Goal: Task Accomplishment & Management: Manage account settings

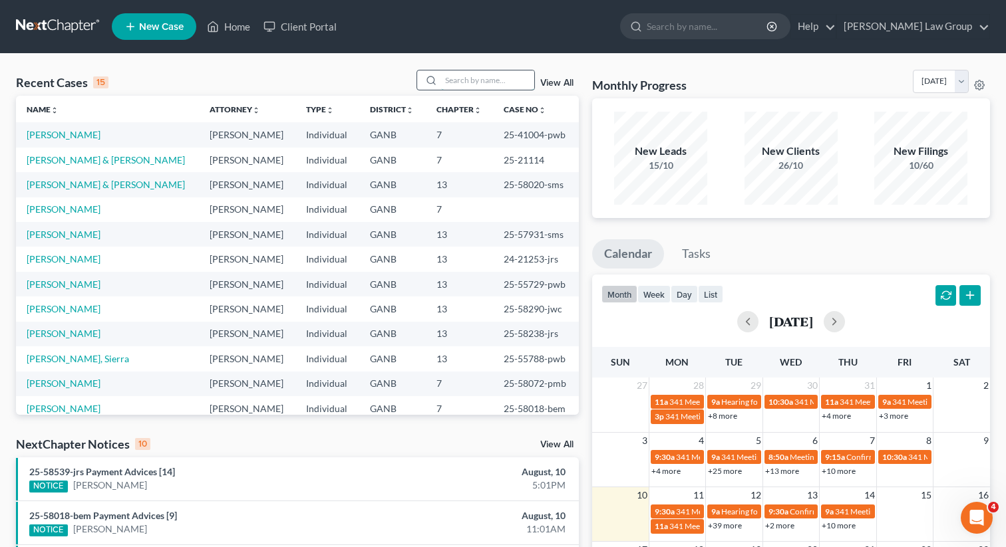
click at [498, 80] on input "search" at bounding box center [487, 79] width 93 height 19
type input "piers"
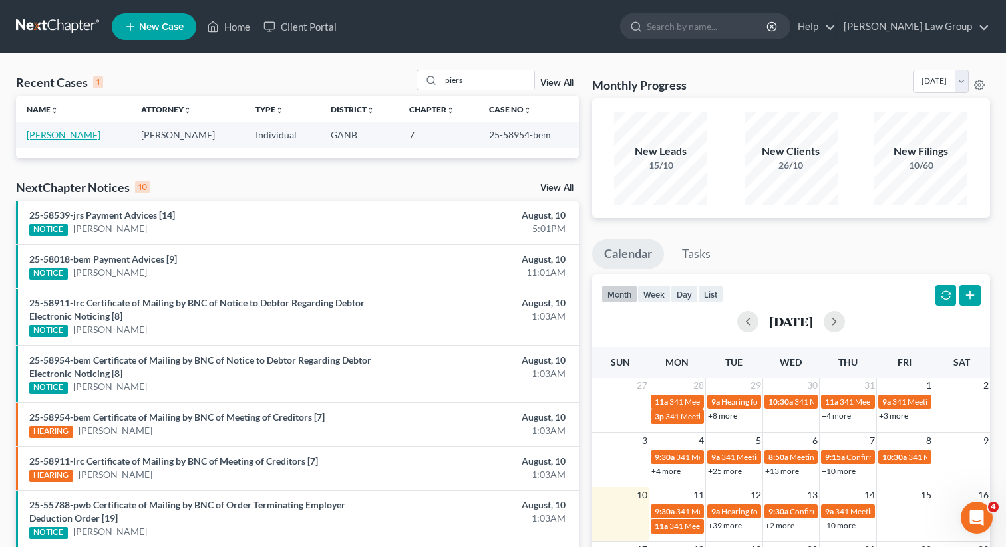
click at [56, 134] on link "[PERSON_NAME]" at bounding box center [64, 134] width 74 height 11
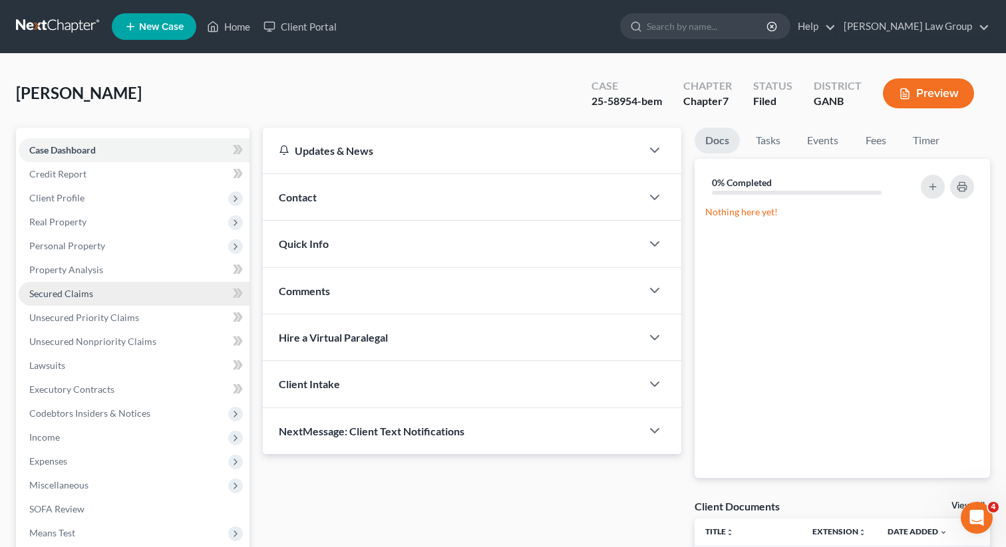
click at [80, 297] on span "Secured Claims" at bounding box center [61, 293] width 64 height 11
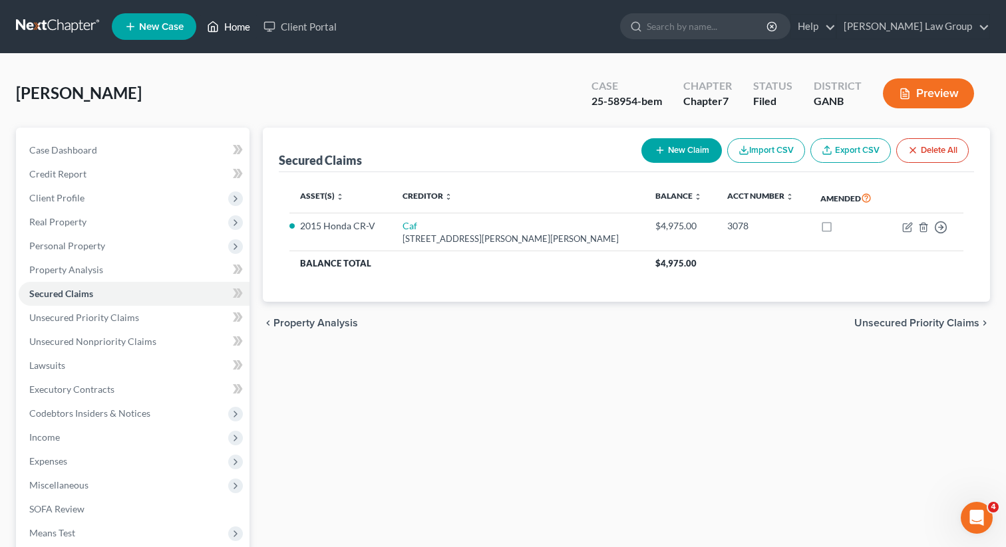
click at [225, 24] on link "Home" at bounding box center [228, 27] width 57 height 24
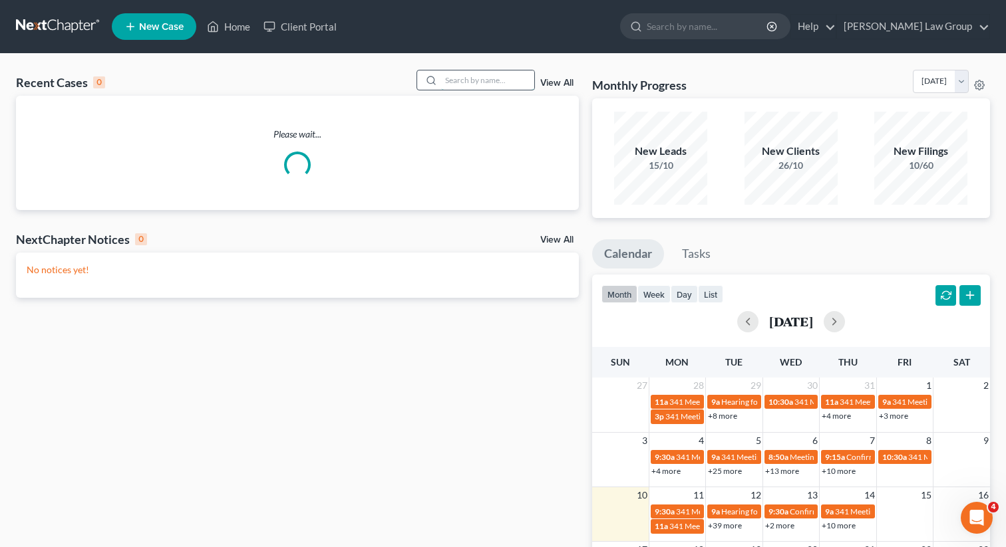
click at [461, 86] on input "search" at bounding box center [487, 79] width 93 height 19
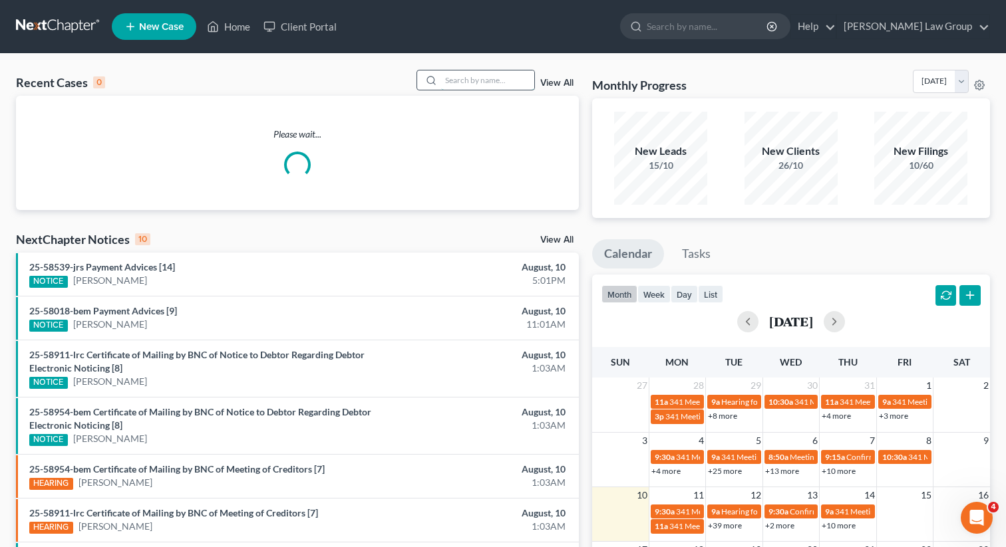
paste input "Ngome"
type input "Ngome"
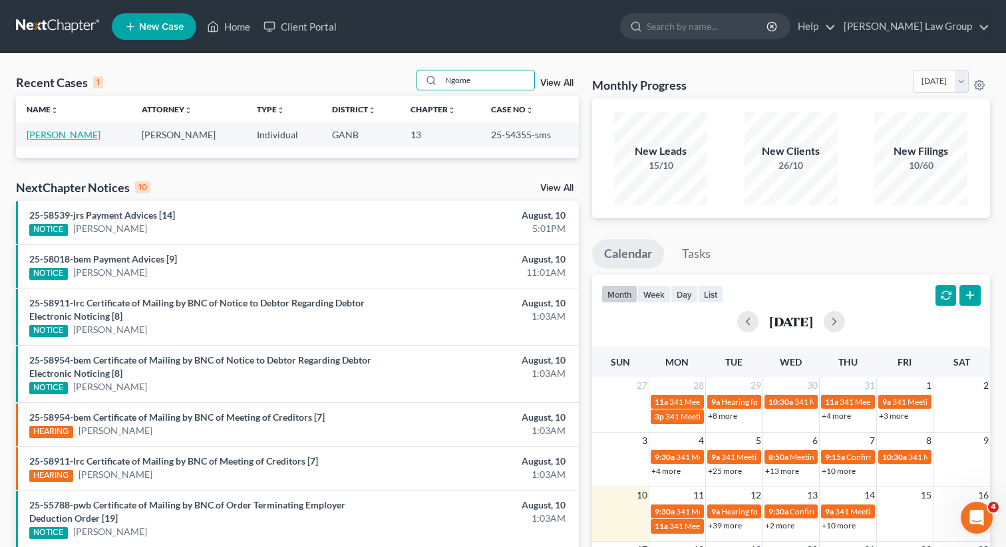
click at [55, 132] on link "[PERSON_NAME]" at bounding box center [64, 134] width 74 height 11
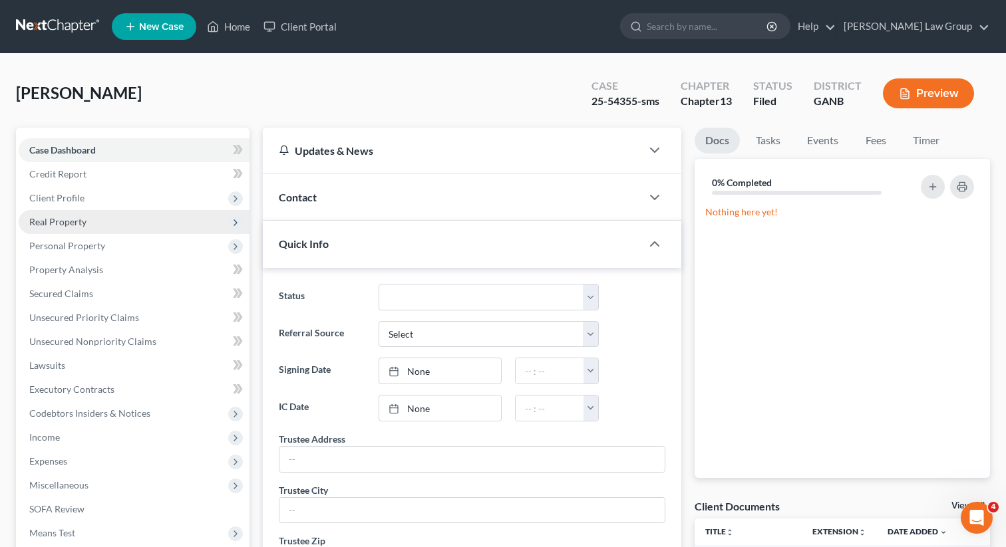
click at [61, 223] on span "Real Property" at bounding box center [57, 221] width 57 height 11
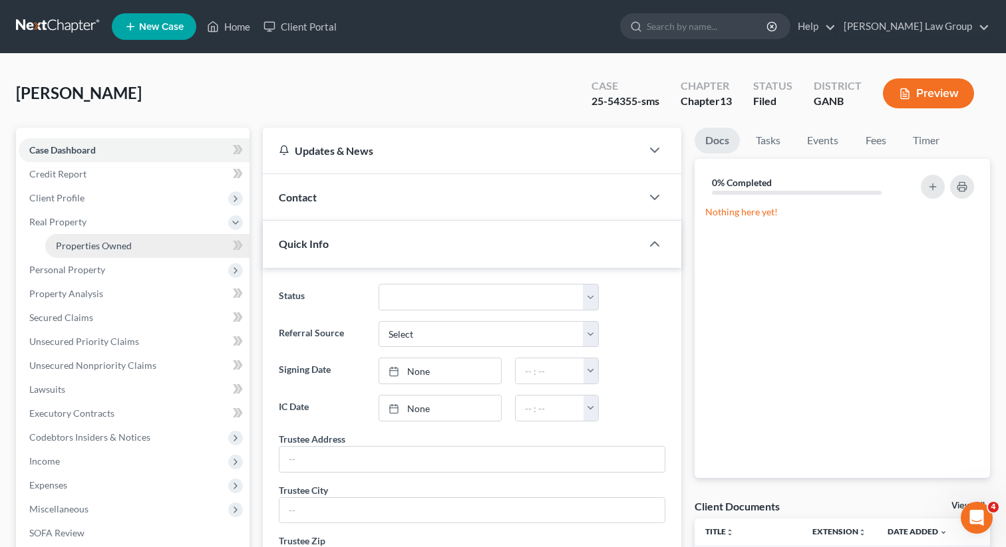
click at [78, 247] on span "Properties Owned" at bounding box center [94, 245] width 76 height 11
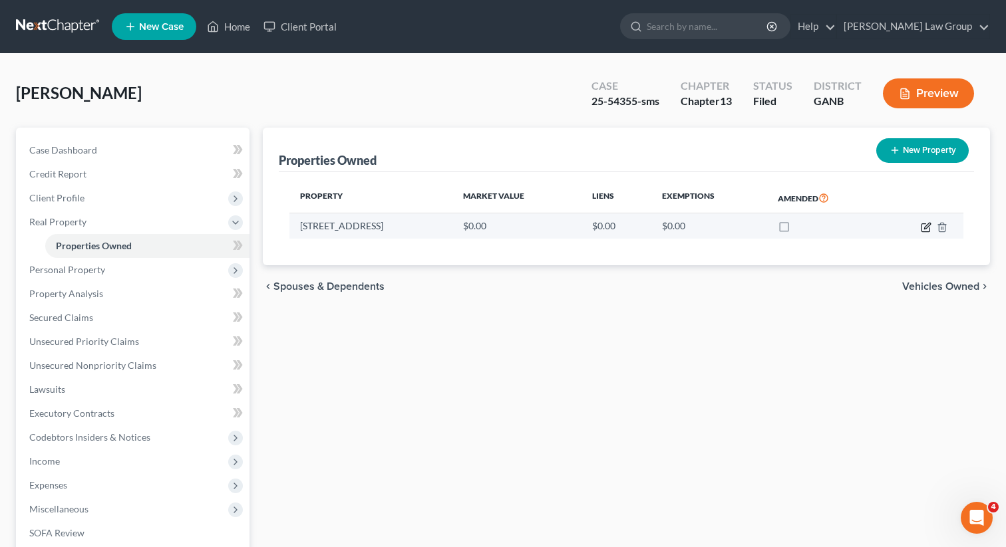
click at [925, 226] on icon "button" at bounding box center [925, 227] width 11 height 11
select select "44"
select select "3"
select select "0"
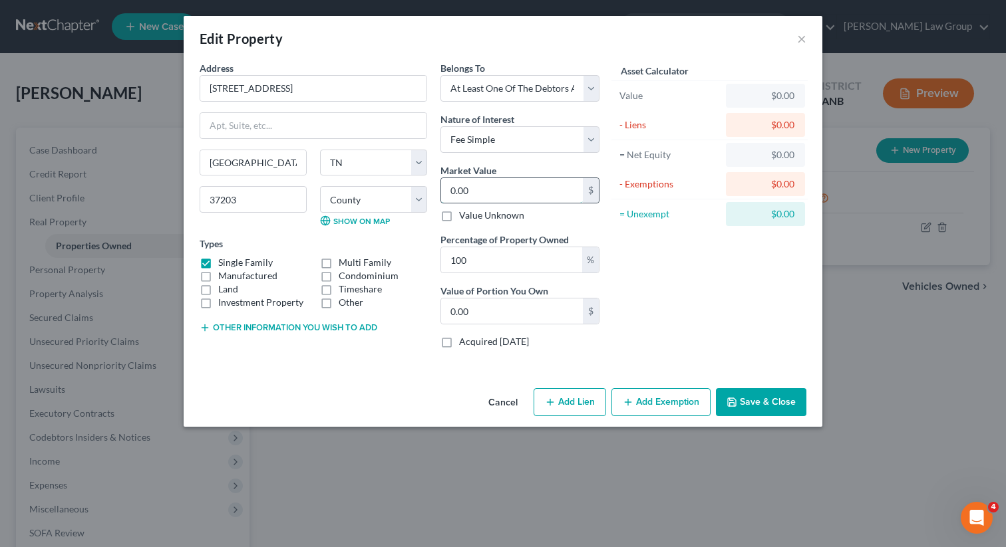
click at [485, 188] on input "0.00" at bounding box center [512, 190] width 142 height 25
type input "5"
type input "5.00"
type input "50"
type input "50.00"
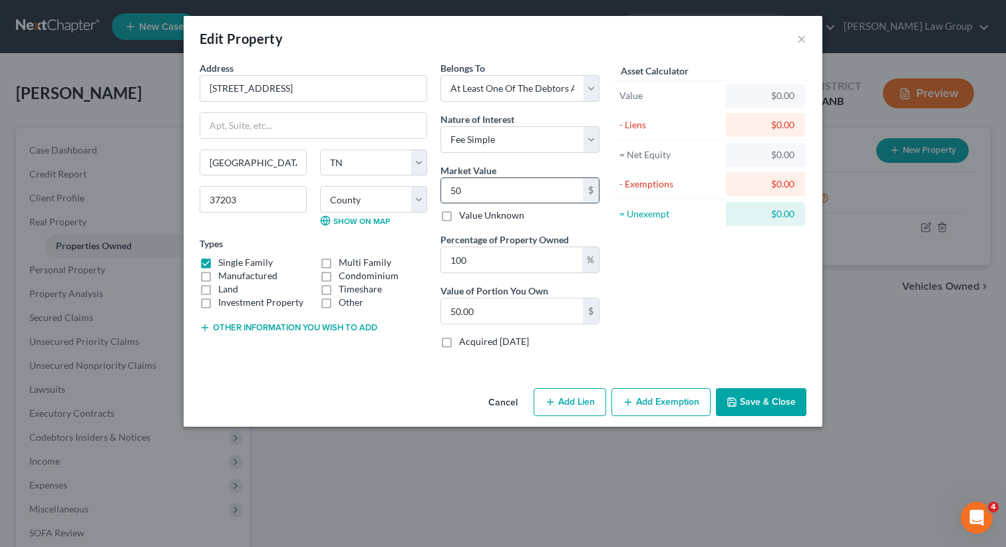
type input "500"
type input "500.00"
type input "5000"
type input "5,000.00"
type input "5,0000"
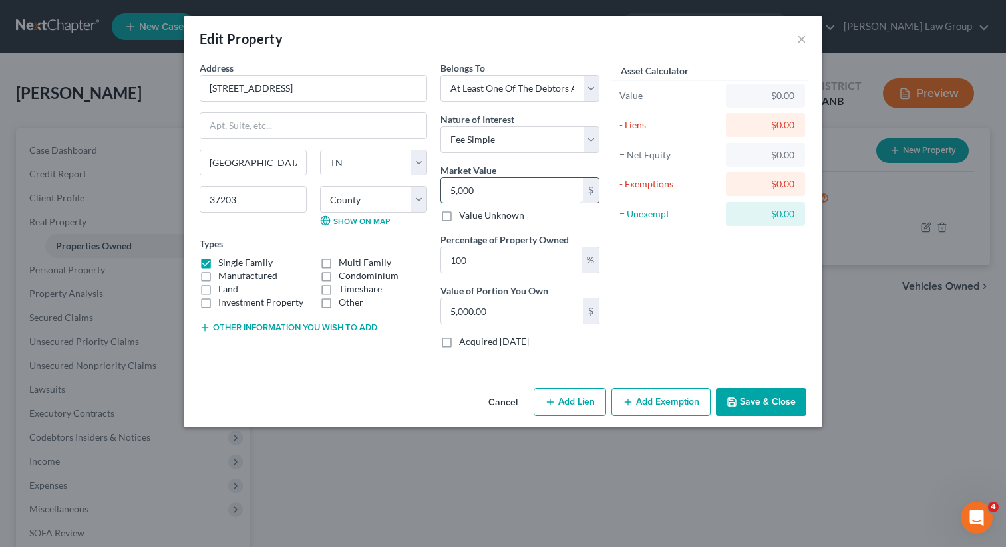
type input "50,000.00"
type input "50,000"
click at [736, 405] on icon "button" at bounding box center [732, 402] width 8 height 8
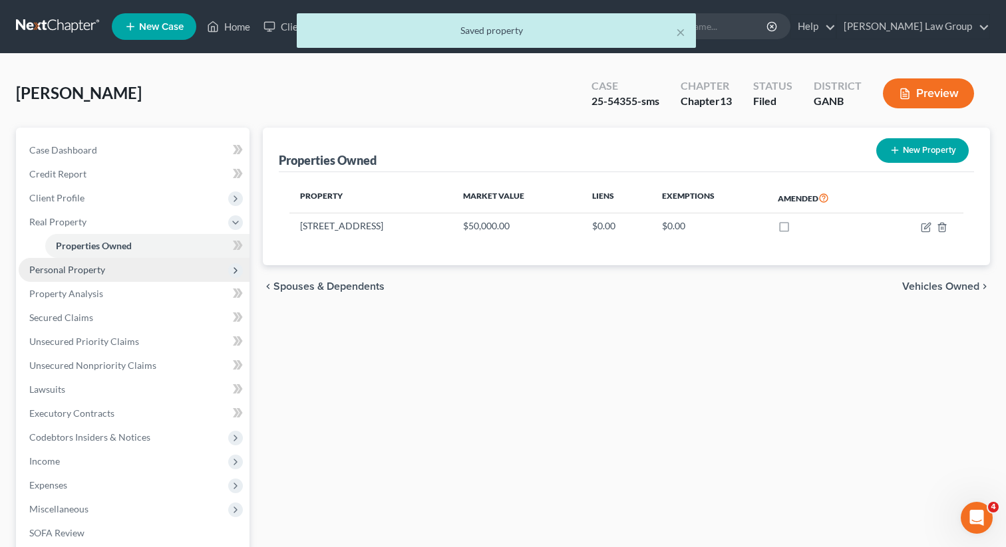
click at [98, 274] on span "Personal Property" at bounding box center [67, 269] width 76 height 11
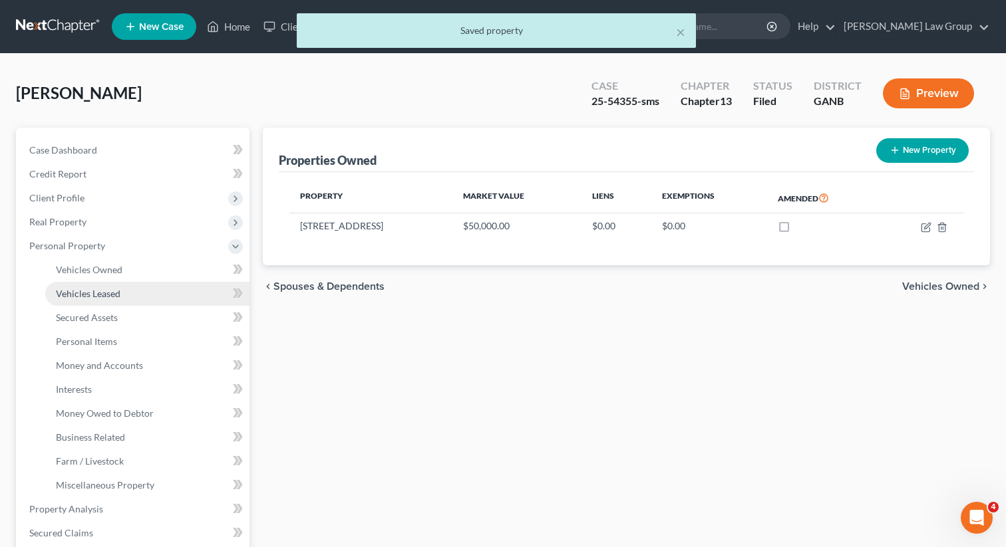
click at [88, 295] on span "Vehicles Leased" at bounding box center [88, 293] width 65 height 11
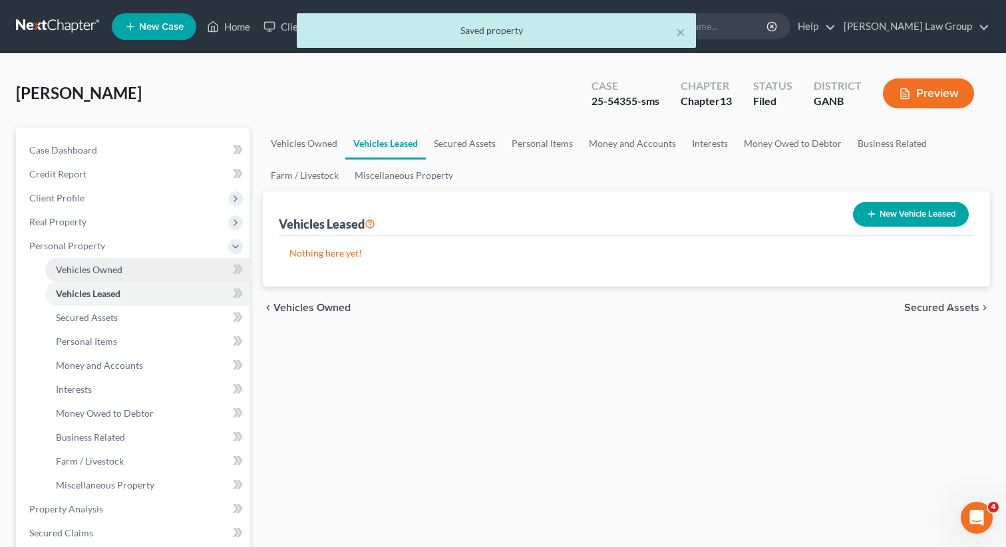
click at [85, 264] on span "Vehicles Owned" at bounding box center [89, 269] width 67 height 11
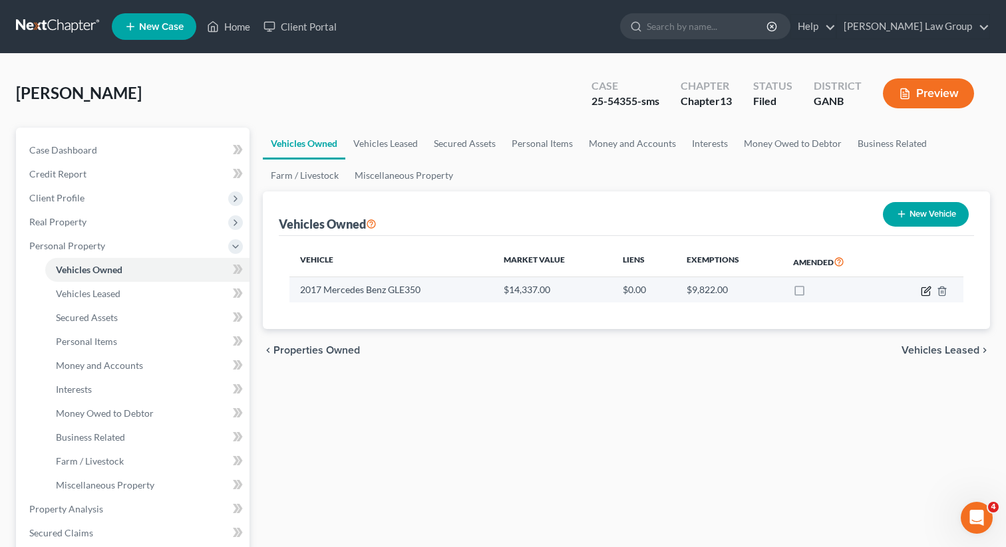
click at [922, 292] on icon "button" at bounding box center [925, 291] width 11 height 11
select select "0"
select select "9"
select select "3"
select select "0"
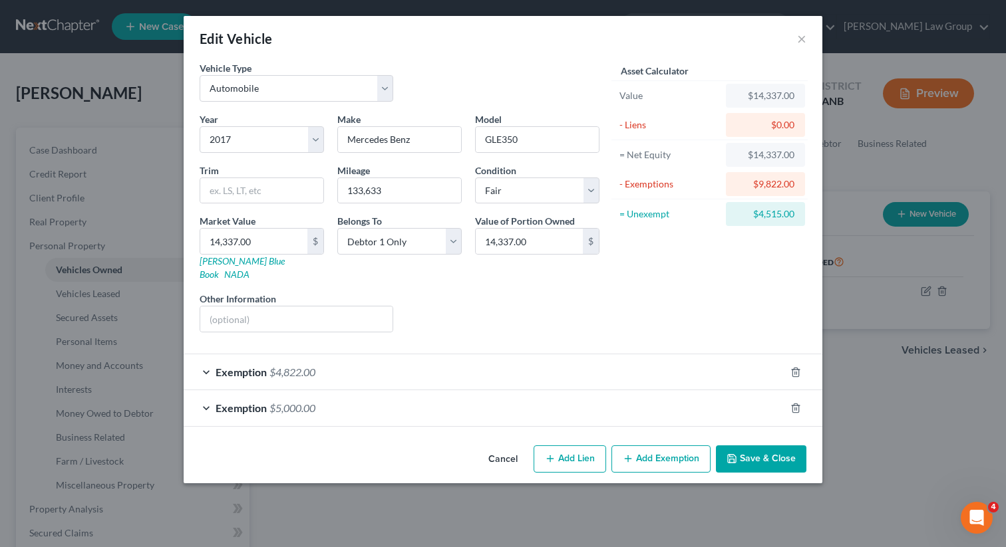
click at [748, 448] on button "Save & Close" at bounding box center [761, 460] width 90 height 28
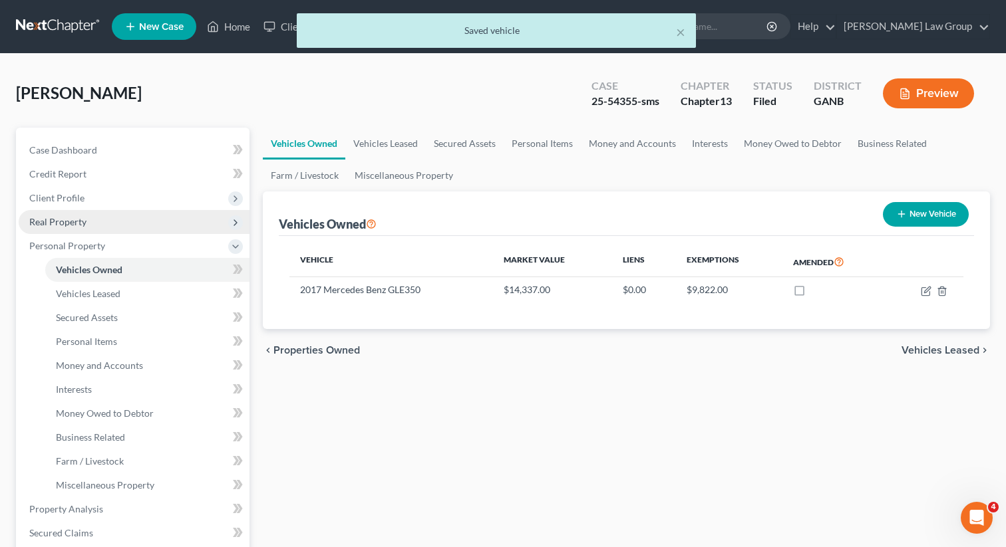
click at [76, 221] on span "Real Property" at bounding box center [57, 221] width 57 height 11
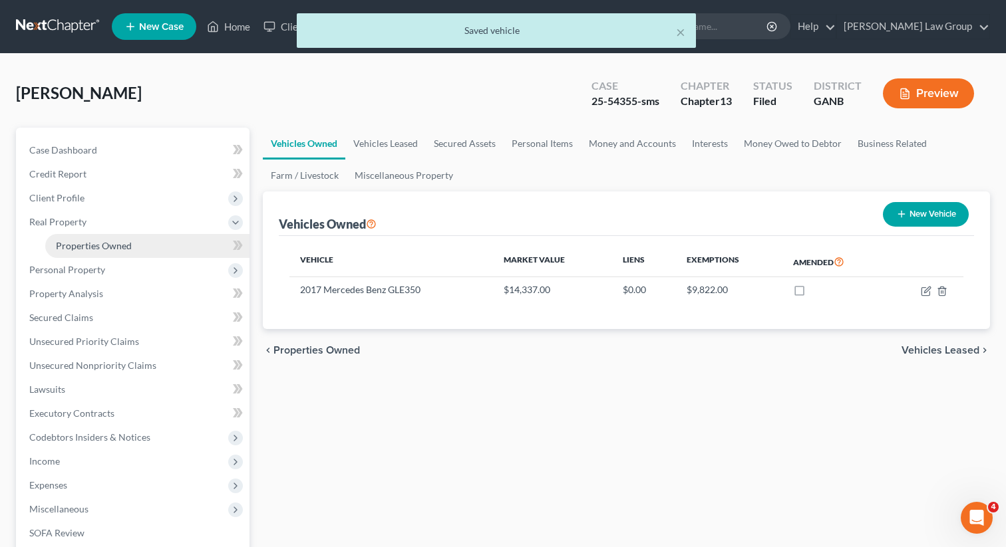
click at [82, 236] on link "Properties Owned" at bounding box center [147, 246] width 204 height 24
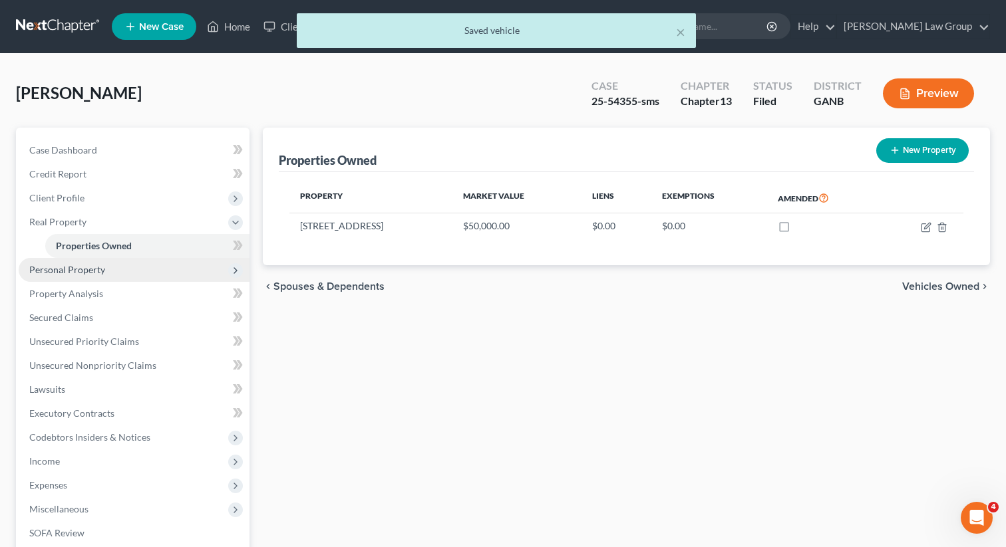
click at [74, 277] on span "Personal Property" at bounding box center [134, 270] width 231 height 24
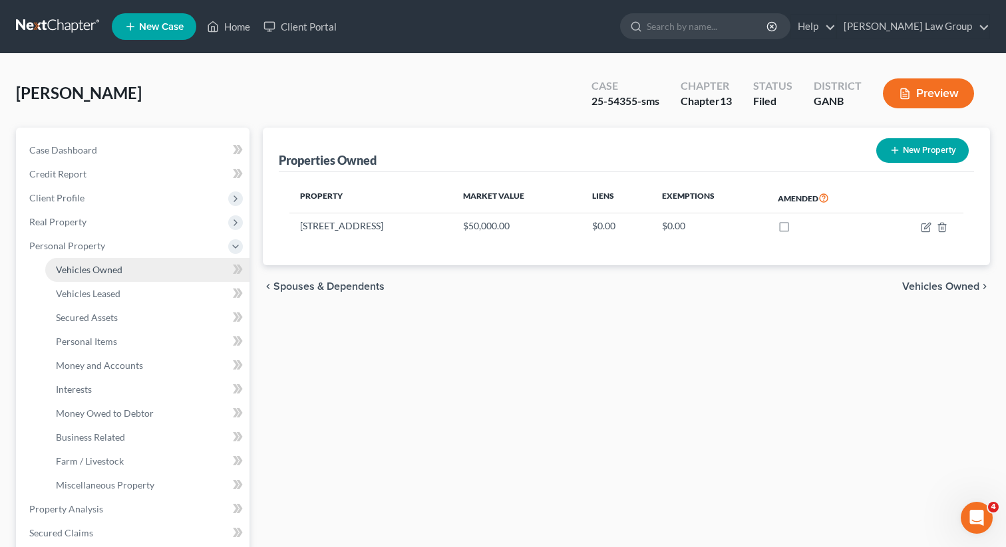
click at [91, 269] on span "Vehicles Owned" at bounding box center [89, 269] width 67 height 11
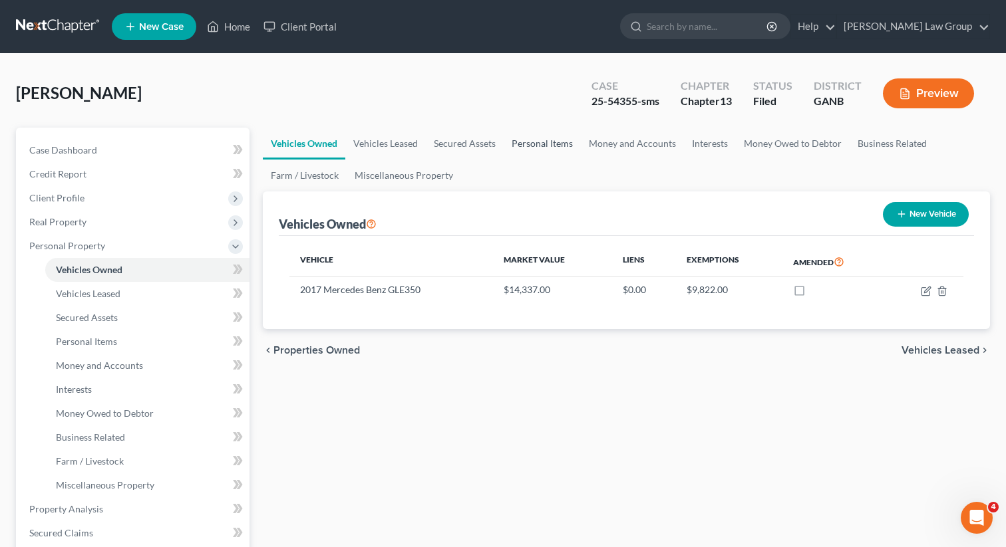
click at [556, 143] on link "Personal Items" at bounding box center [541, 144] width 77 height 32
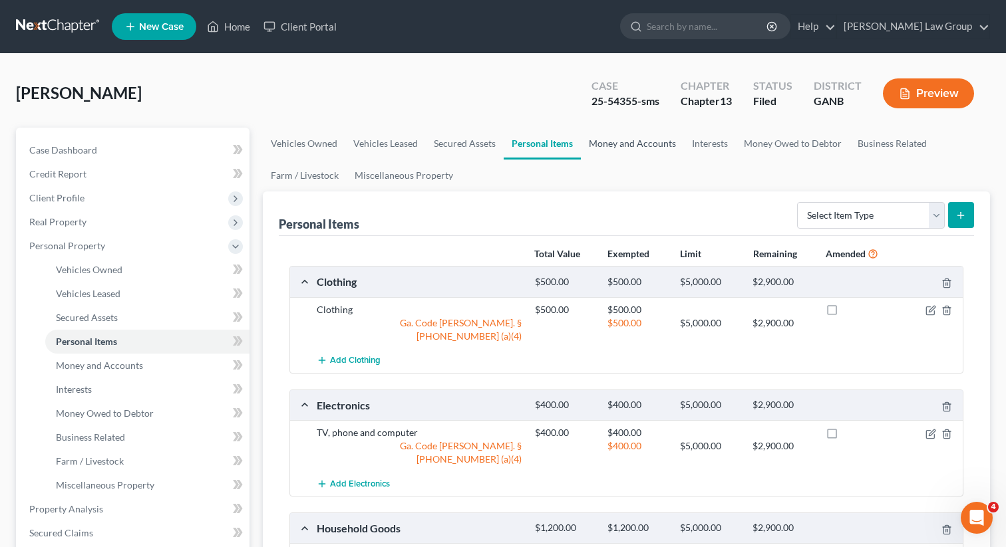
click at [617, 141] on link "Money and Accounts" at bounding box center [632, 144] width 103 height 32
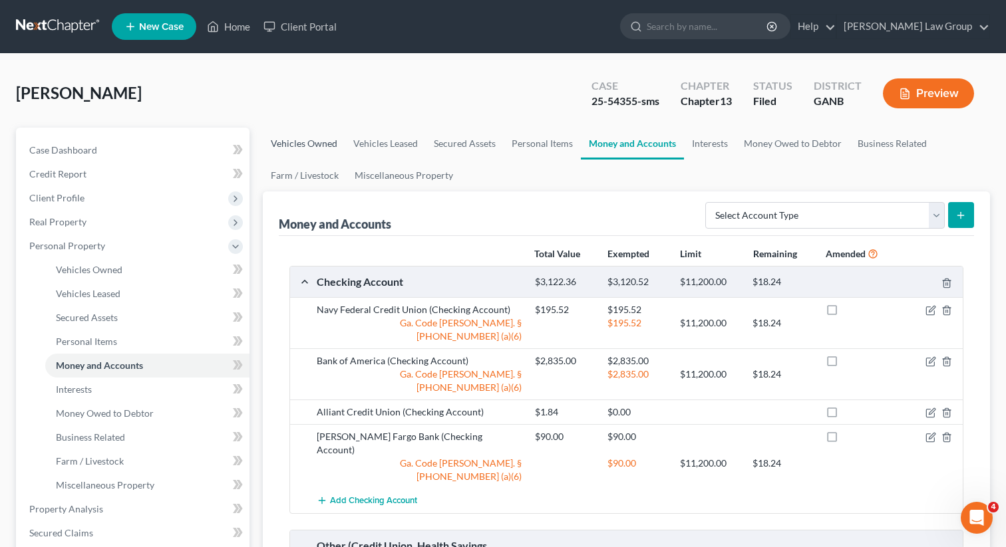
click at [295, 145] on link "Vehicles Owned" at bounding box center [304, 144] width 82 height 32
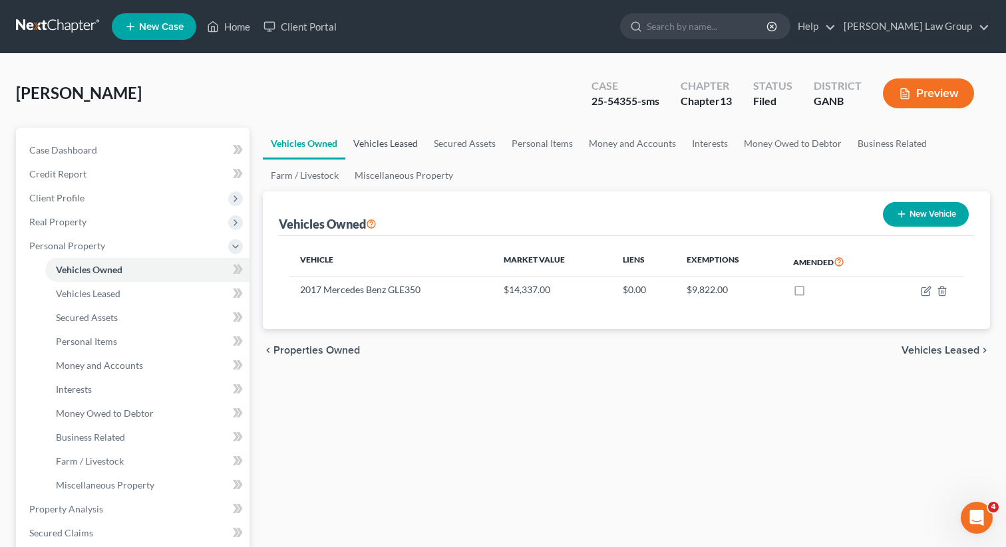
click at [369, 144] on link "Vehicles Leased" at bounding box center [385, 144] width 80 height 32
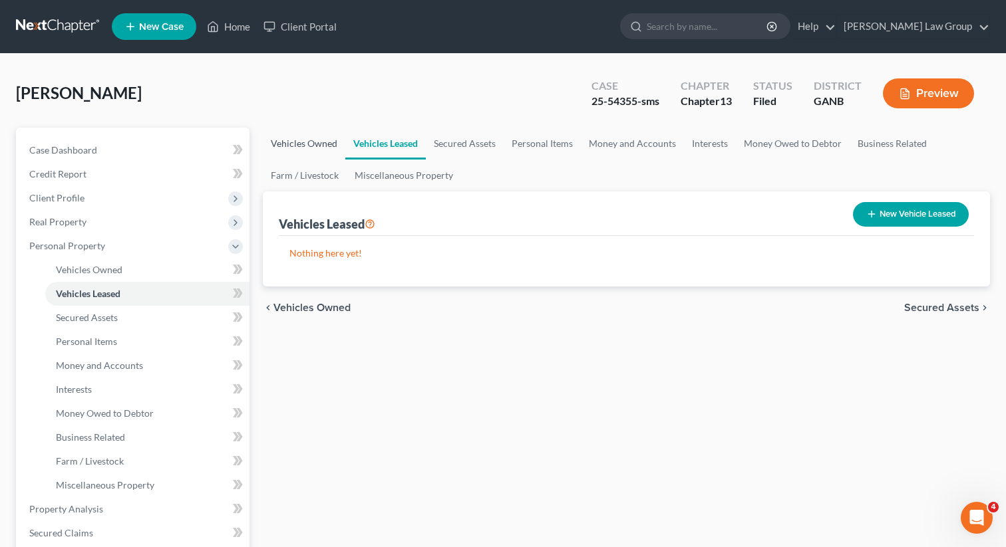
click at [301, 142] on link "Vehicles Owned" at bounding box center [304, 144] width 82 height 32
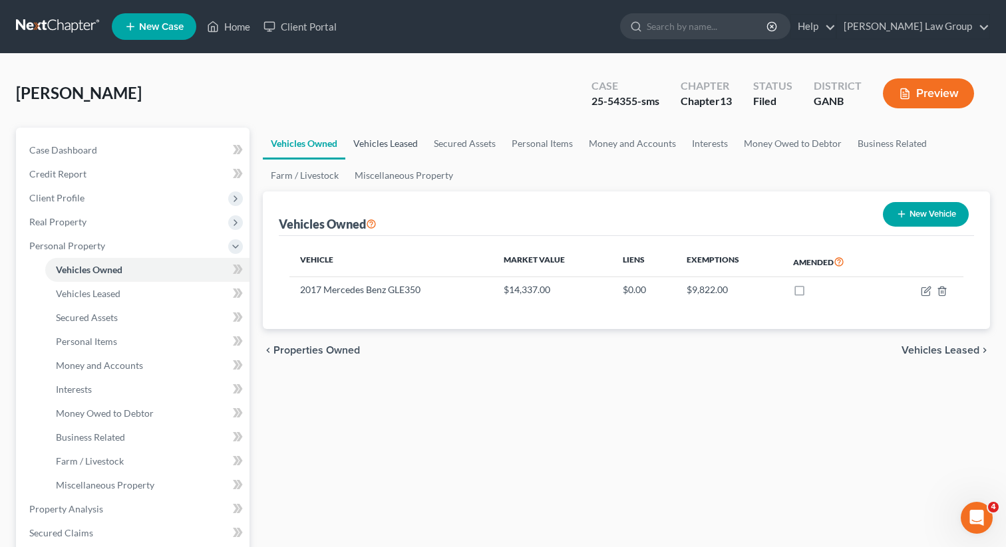
click at [400, 142] on link "Vehicles Leased" at bounding box center [385, 144] width 80 height 32
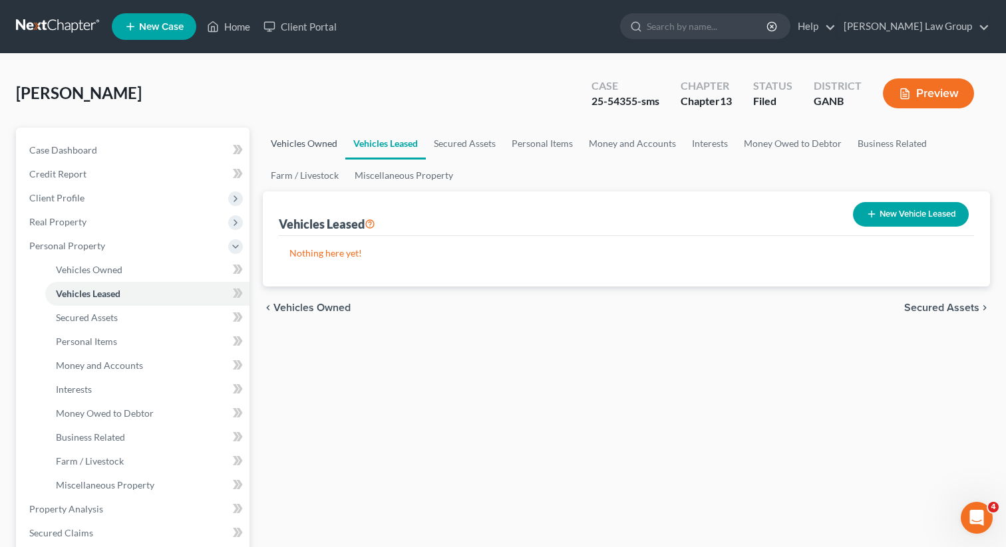
click at [326, 143] on link "Vehicles Owned" at bounding box center [304, 144] width 82 height 32
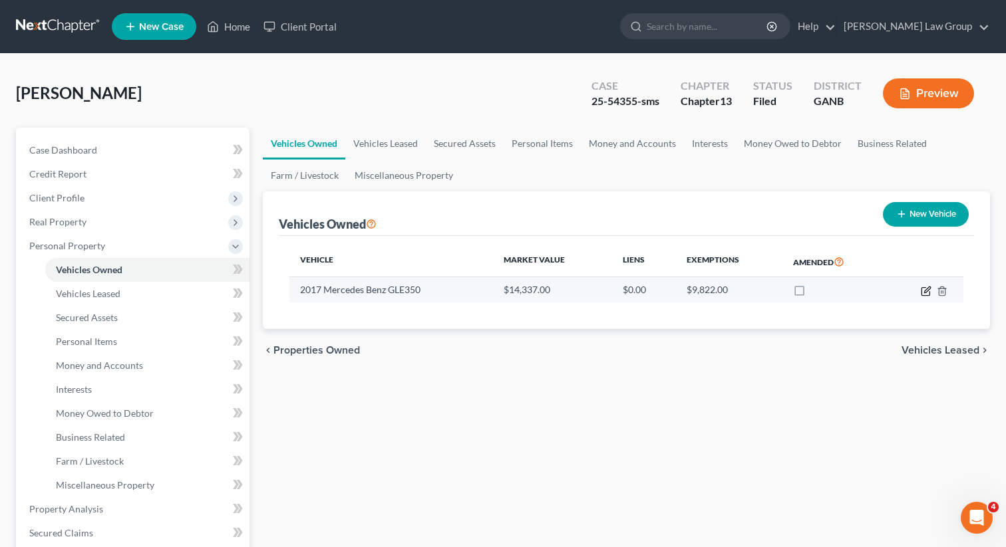
click at [926, 290] on icon "button" at bounding box center [925, 291] width 11 height 11
select select "0"
select select "9"
select select "3"
select select "0"
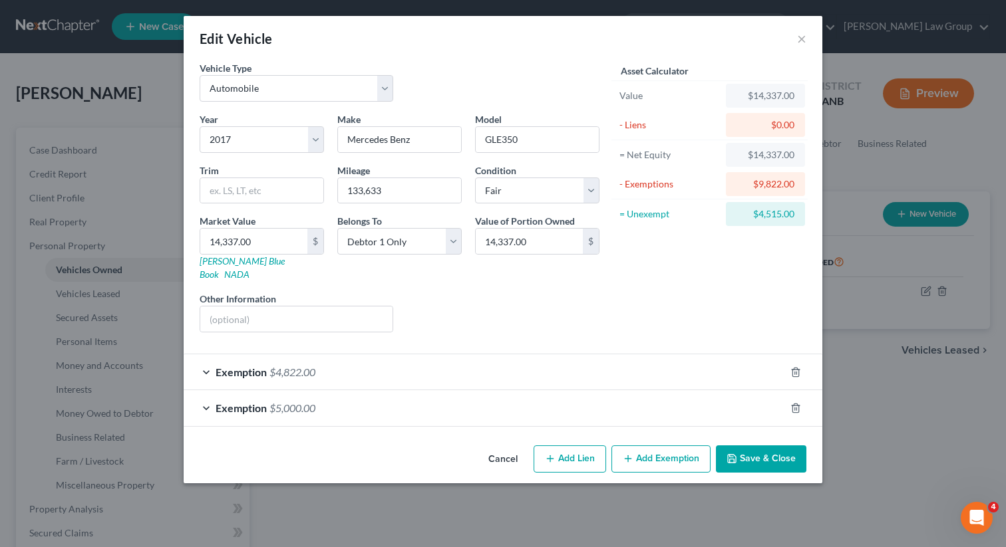
click at [756, 449] on button "Save & Close" at bounding box center [761, 460] width 90 height 28
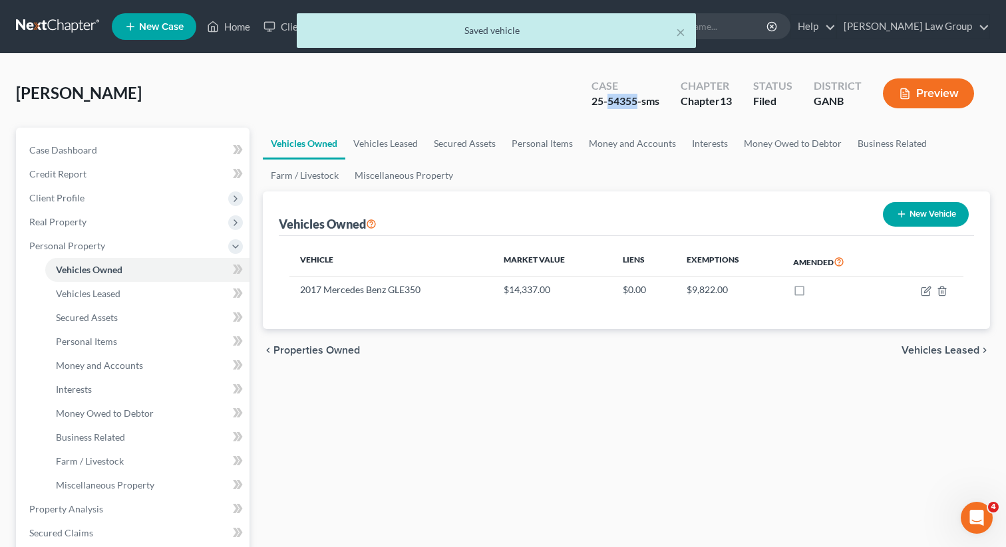
drag, startPoint x: 636, startPoint y: 102, endPoint x: 607, endPoint y: 99, distance: 29.4
click at [607, 99] on div "25-54355-sms" at bounding box center [625, 101] width 68 height 15
copy div "54355"
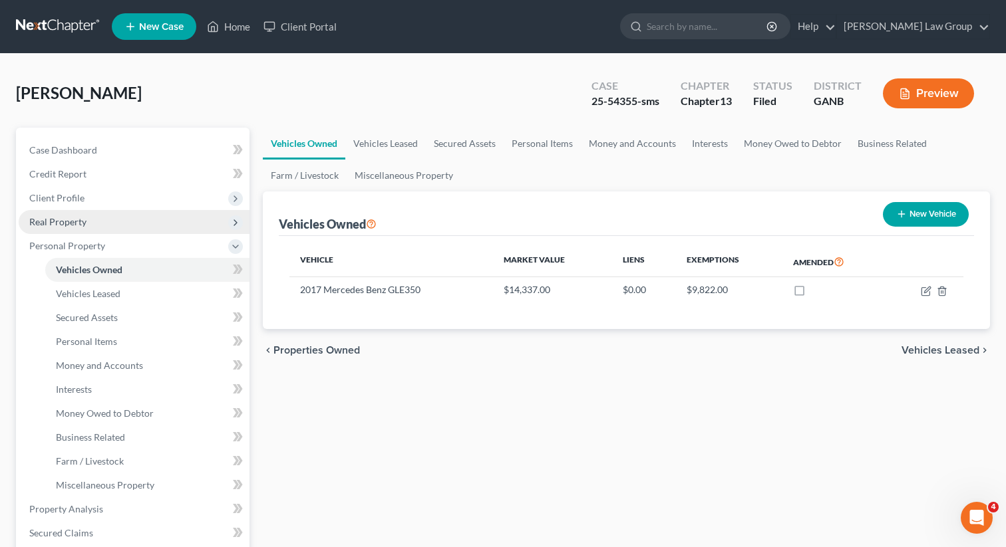
click at [90, 219] on span "Real Property" at bounding box center [134, 222] width 231 height 24
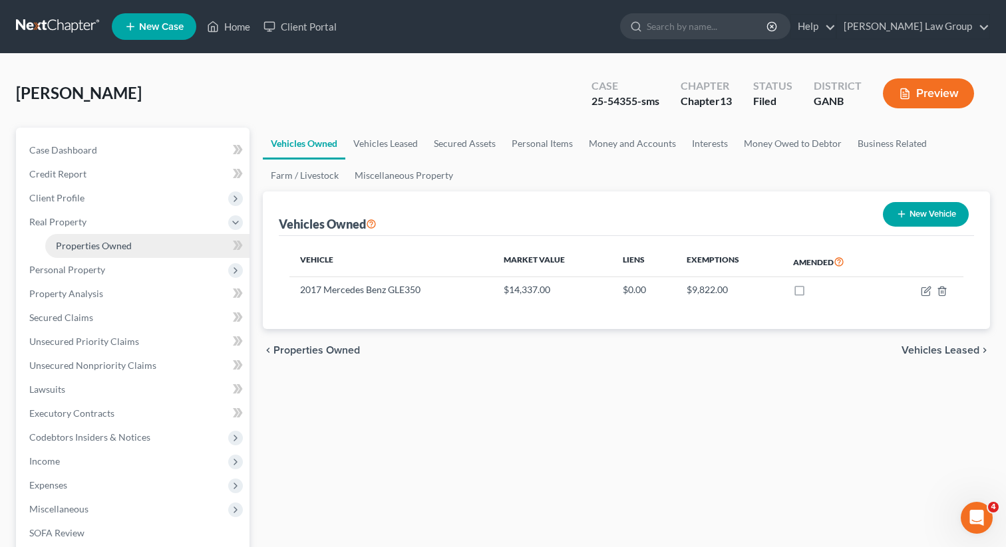
click at [88, 241] on span "Properties Owned" at bounding box center [94, 245] width 76 height 11
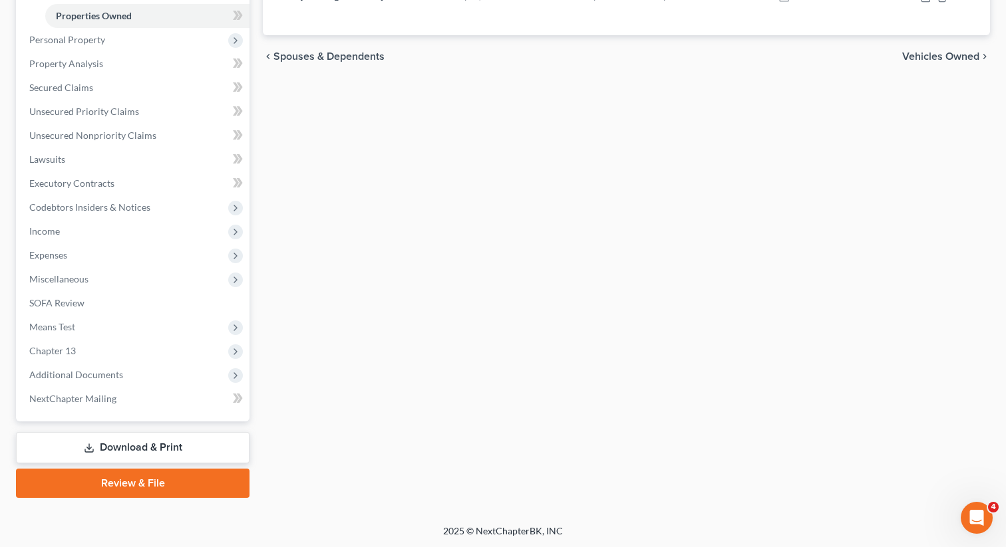
click at [152, 444] on link "Download & Print" at bounding box center [132, 447] width 233 height 31
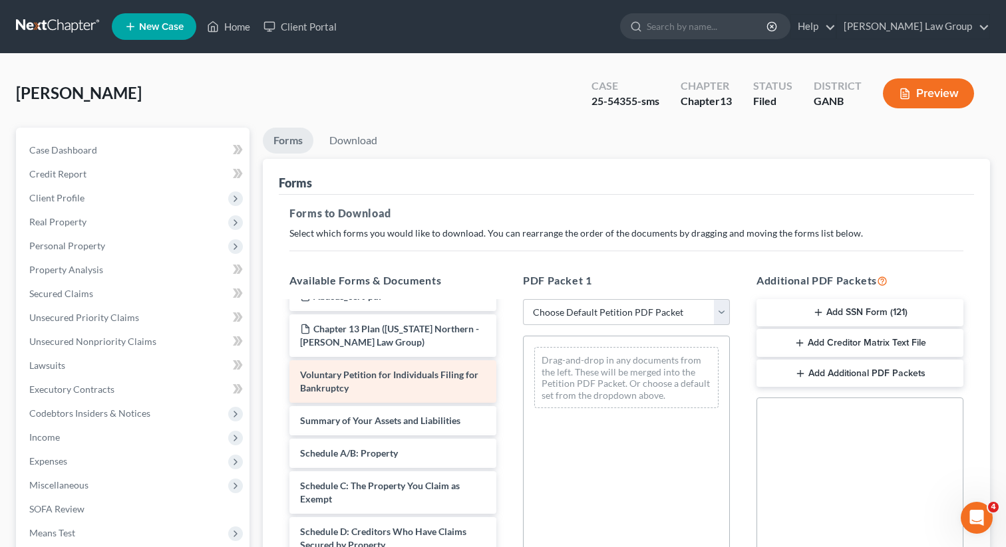
scroll to position [69, 0]
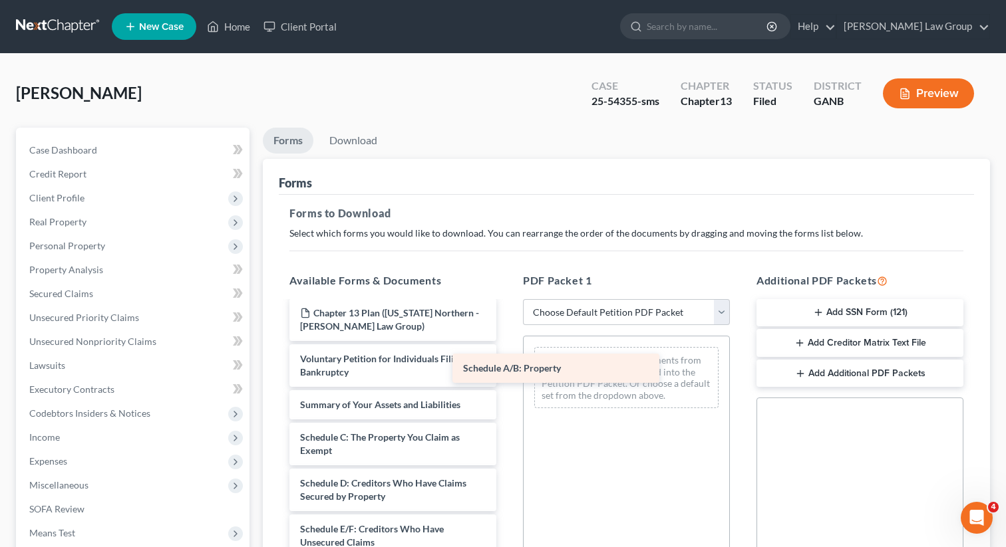
drag, startPoint x: 420, startPoint y: 442, endPoint x: 583, endPoint y: 374, distance: 176.8
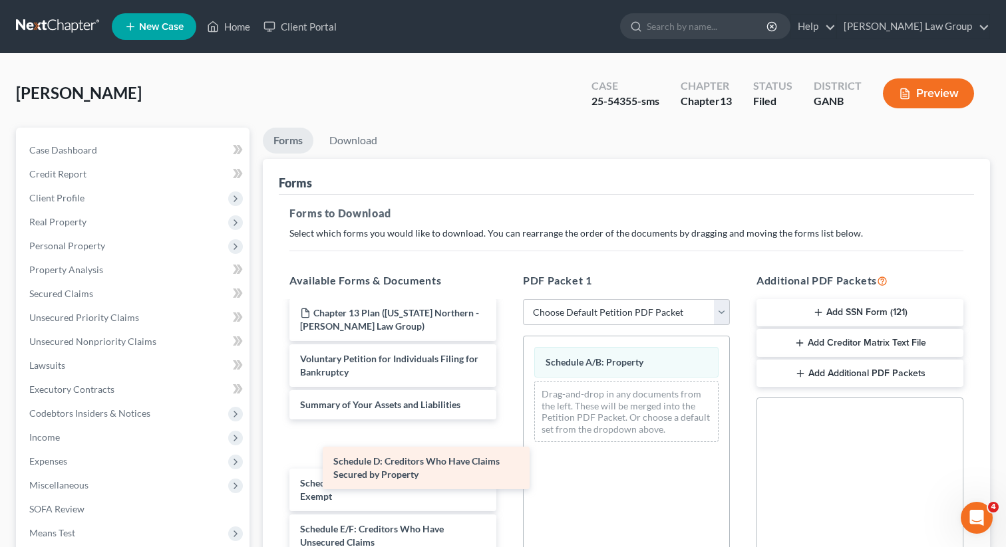
drag, startPoint x: 414, startPoint y: 491, endPoint x: 435, endPoint y: 482, distance: 22.6
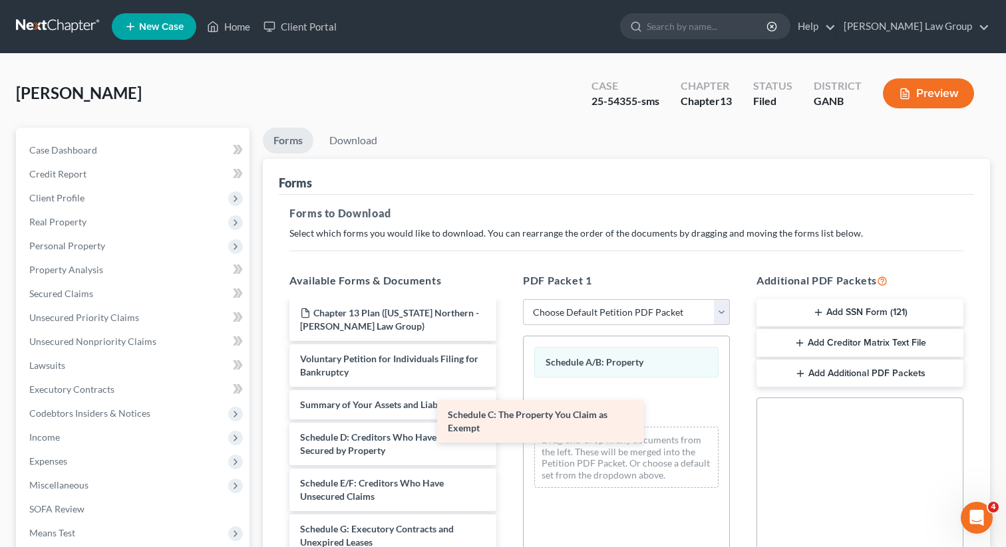
drag, startPoint x: 382, startPoint y: 495, endPoint x: 575, endPoint y: 410, distance: 211.1
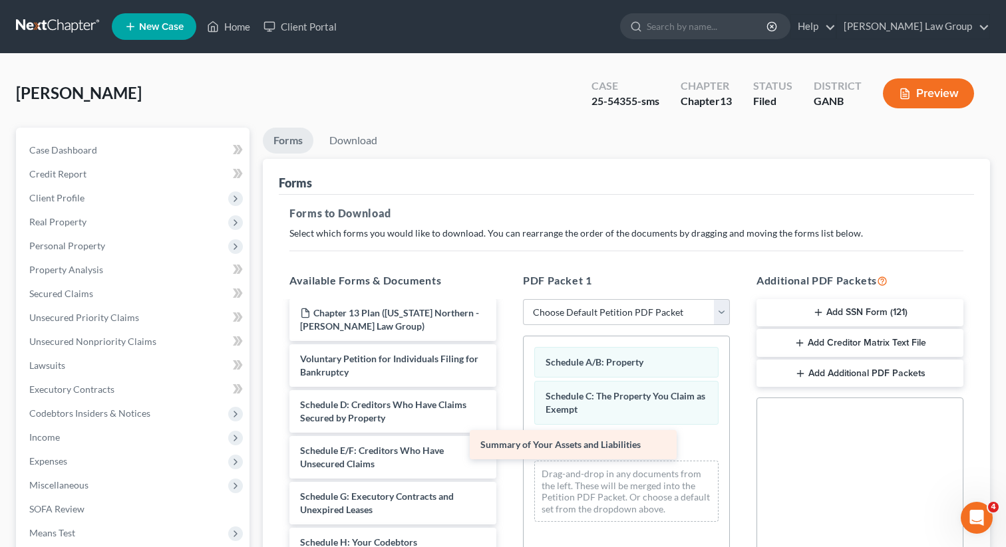
drag, startPoint x: 382, startPoint y: 406, endPoint x: 588, endPoint y: 458, distance: 212.4
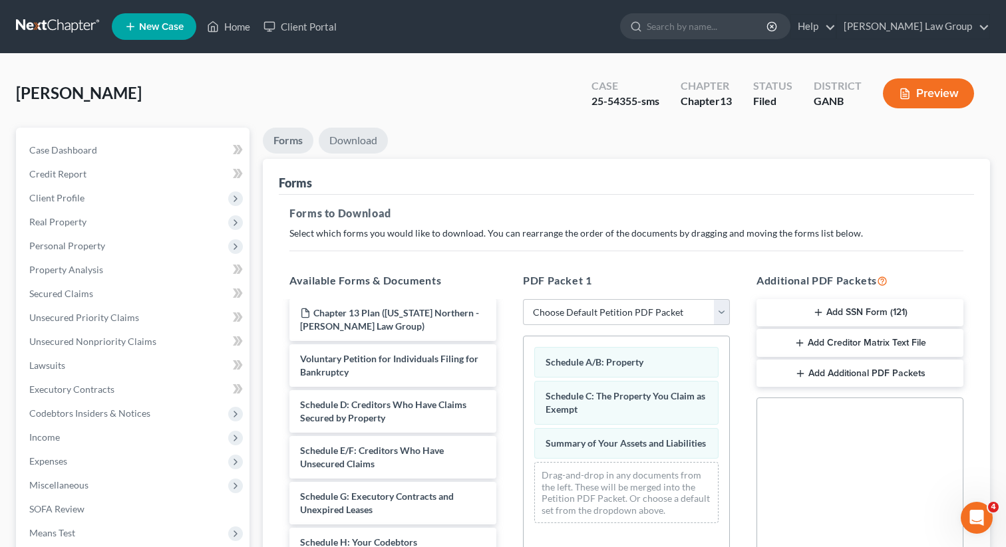
click at [349, 133] on link "Download" at bounding box center [353, 141] width 69 height 26
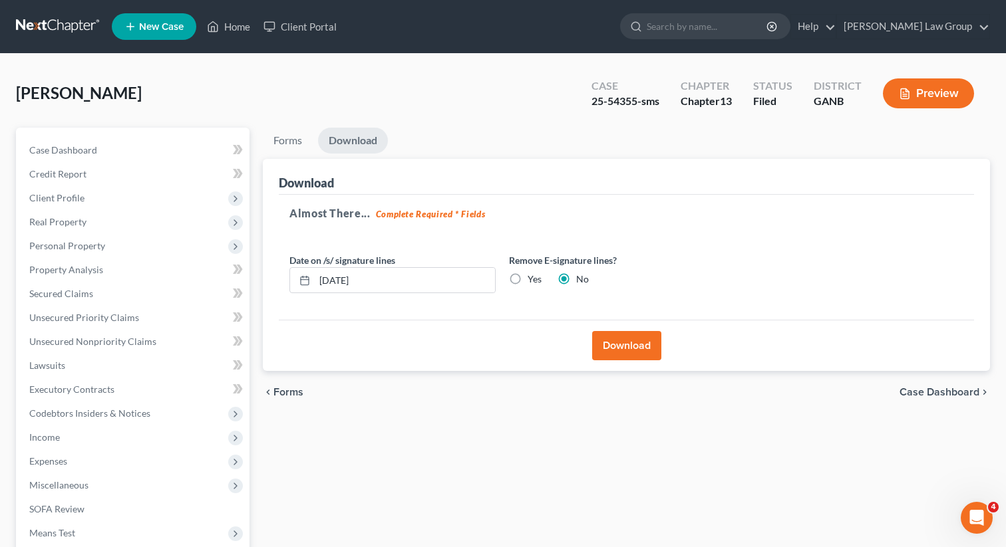
click at [629, 344] on button "Download" at bounding box center [626, 345] width 69 height 29
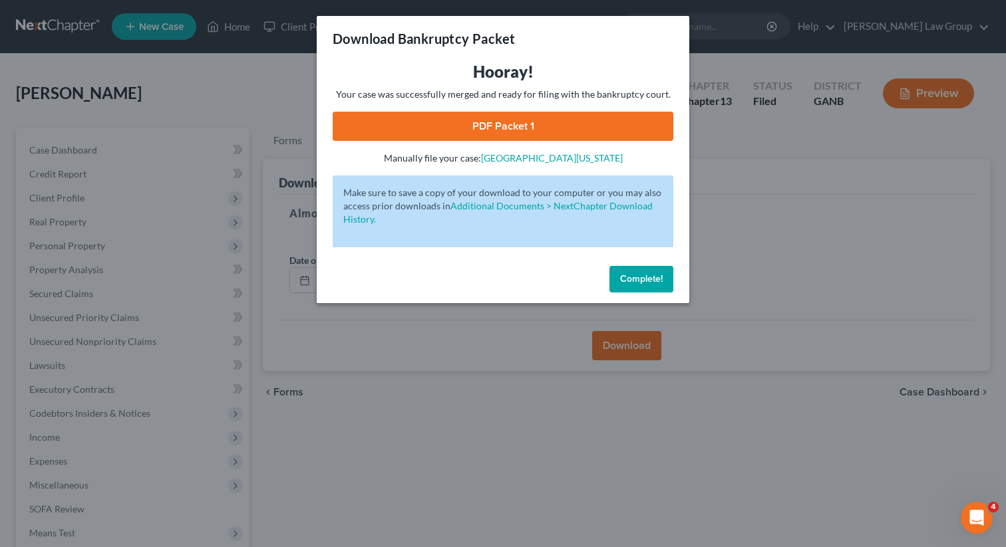
click at [511, 122] on link "PDF Packet 1" at bounding box center [503, 126] width 341 height 29
click at [649, 277] on span "Complete!" at bounding box center [641, 278] width 43 height 11
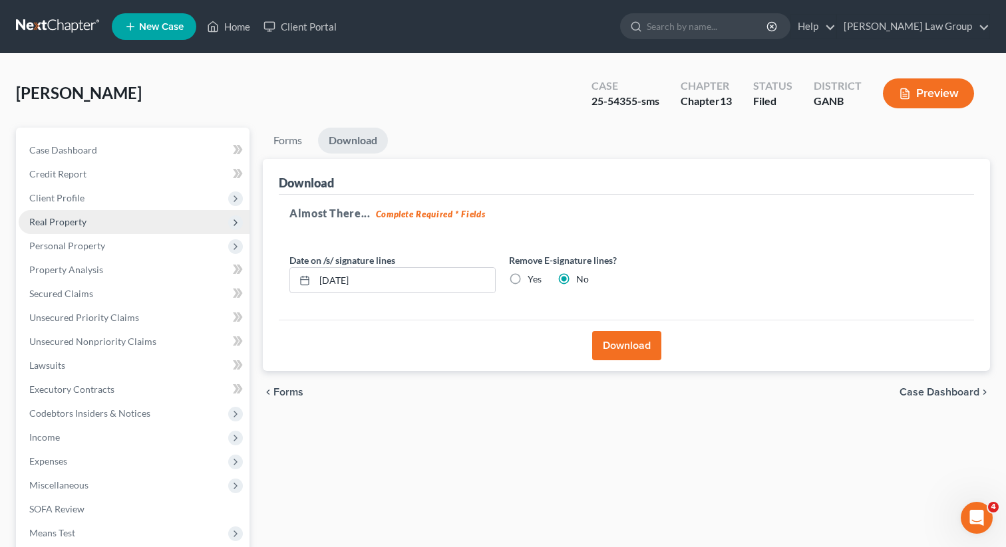
scroll to position [206, 0]
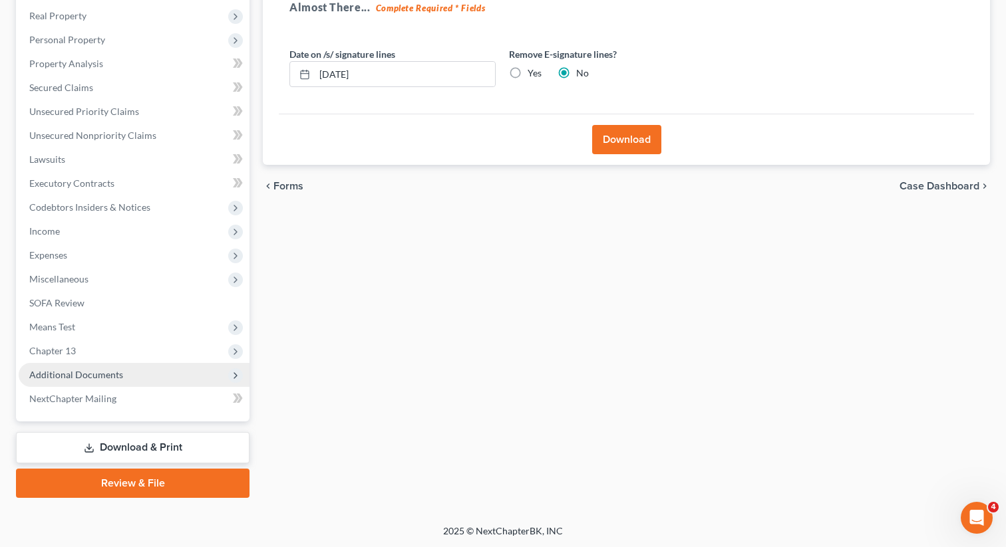
click at [122, 372] on span "Additional Documents" at bounding box center [134, 375] width 231 height 24
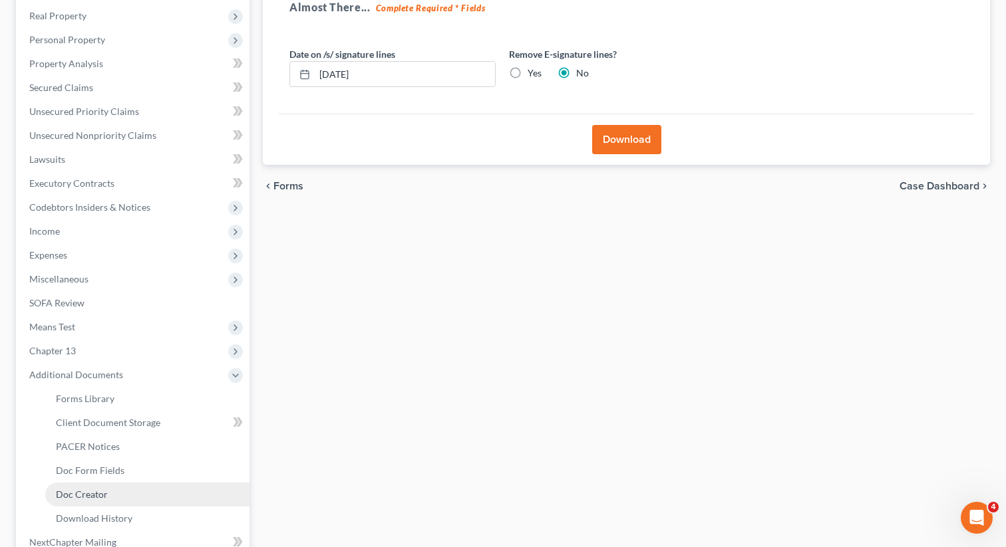
click at [82, 493] on span "Doc Creator" at bounding box center [82, 494] width 52 height 11
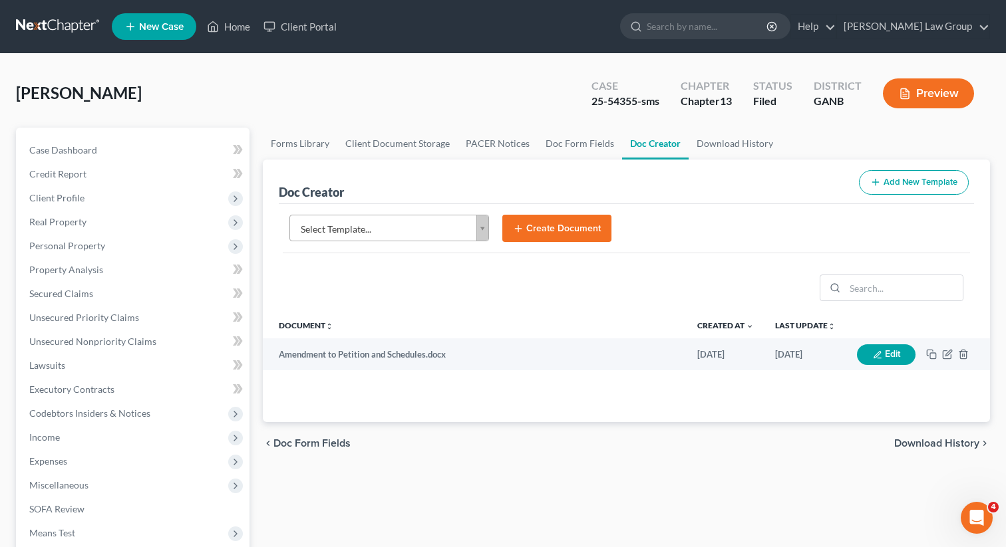
click at [438, 227] on body "Home New Case Client Portal [PERSON_NAME] Law Group [EMAIL_ADDRESS][DOMAIN_NAME…" at bounding box center [503, 449] width 1006 height 898
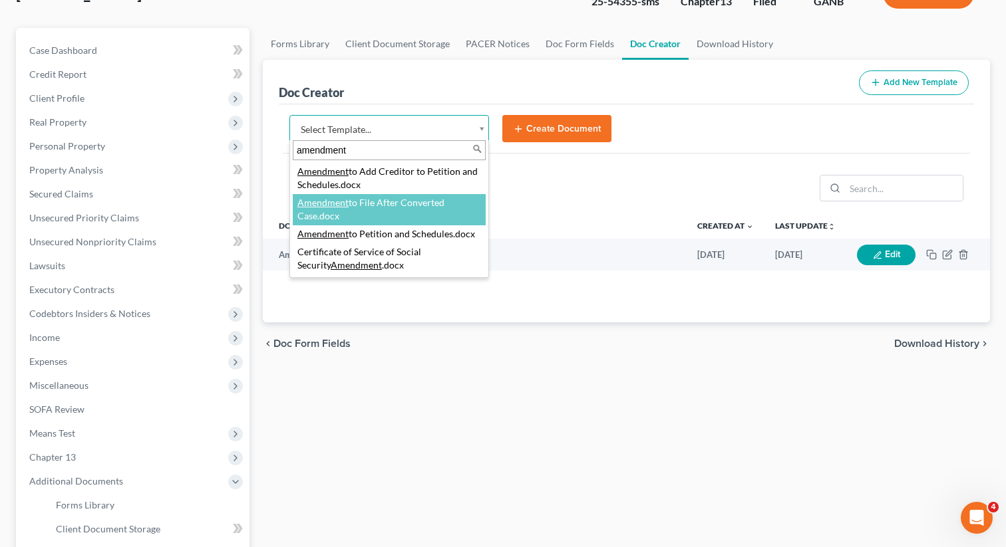
scroll to position [110, 0]
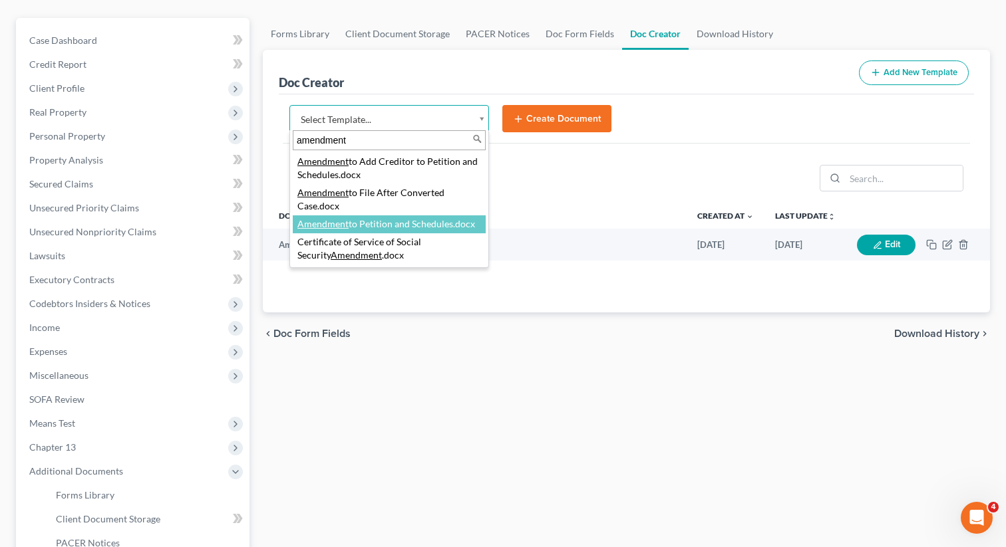
type input "amendment"
select select "110999"
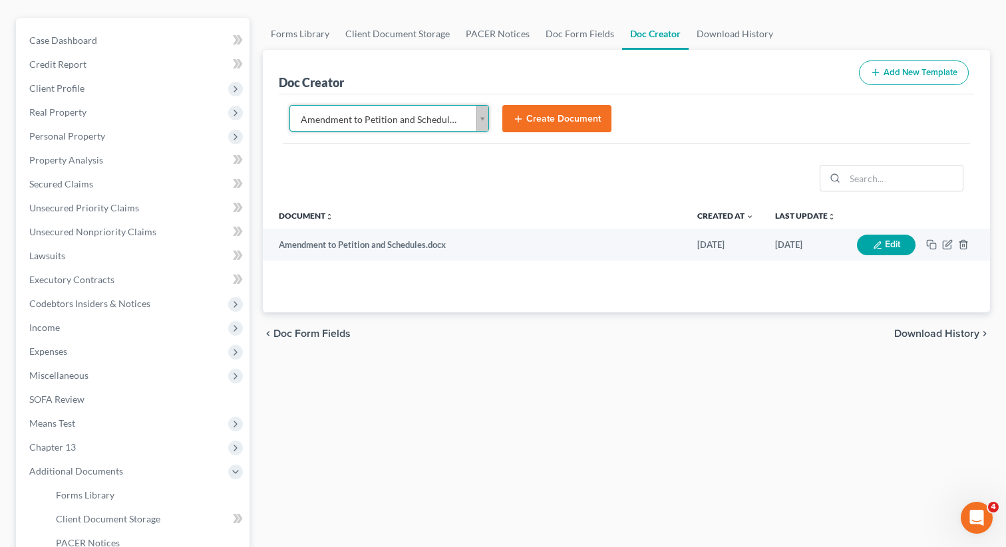
click at [561, 112] on button "Create Document" at bounding box center [556, 119] width 109 height 28
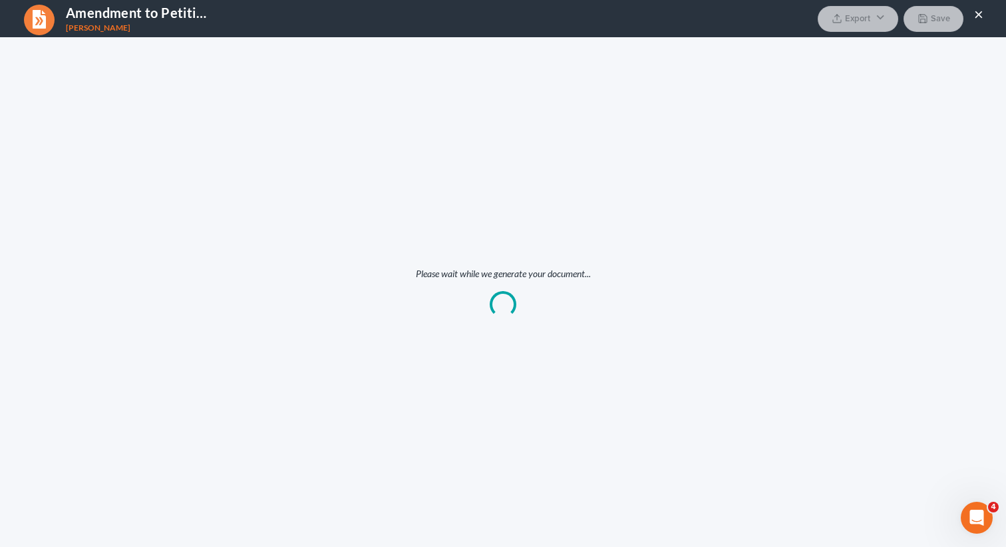
scroll to position [0, 0]
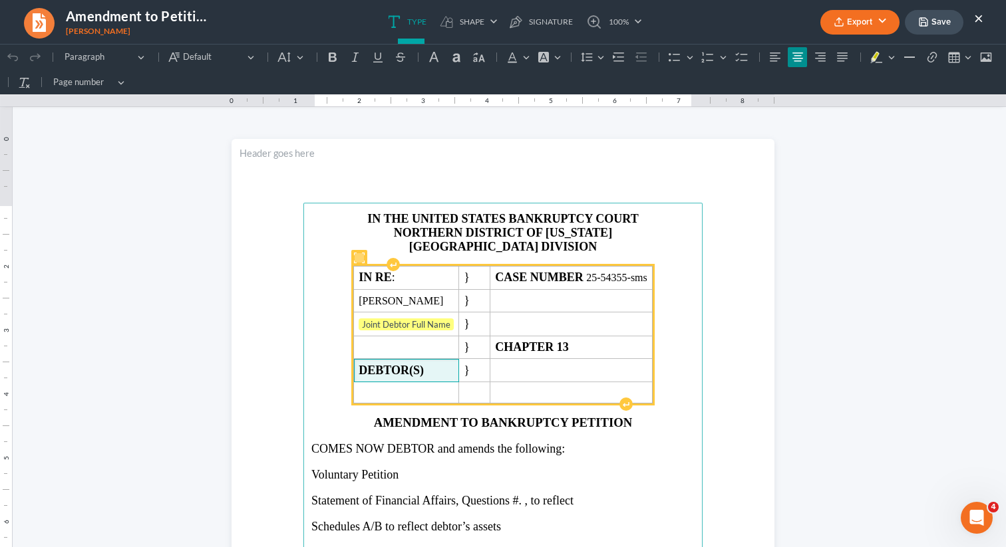
click at [459, 370] on td "DEBTOR(S)" at bounding box center [406, 370] width 105 height 23
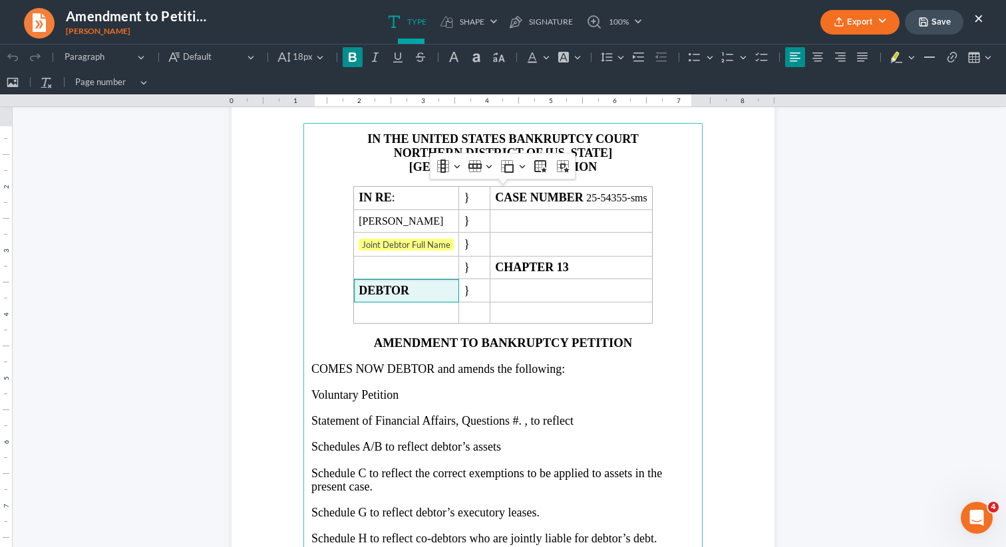
scroll to position [97, 0]
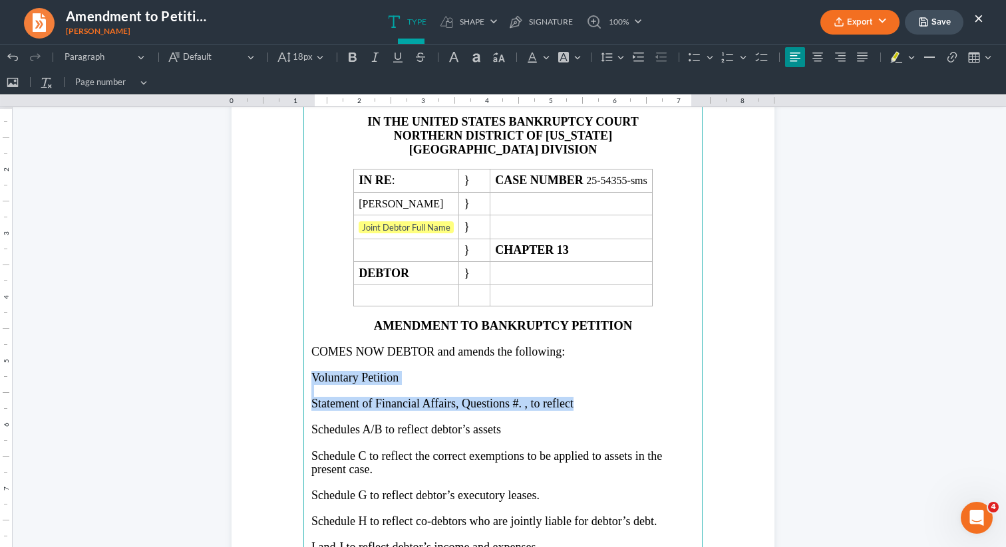
drag, startPoint x: 587, startPoint y: 404, endPoint x: 294, endPoint y: 377, distance: 293.8
click at [294, 377] on section "IN THE UNITED STATES BANKRUPTCY COURT NORTHERN DISTRICT OF [US_STATE] ATLANTA D…" at bounding box center [502, 393] width 543 height 702
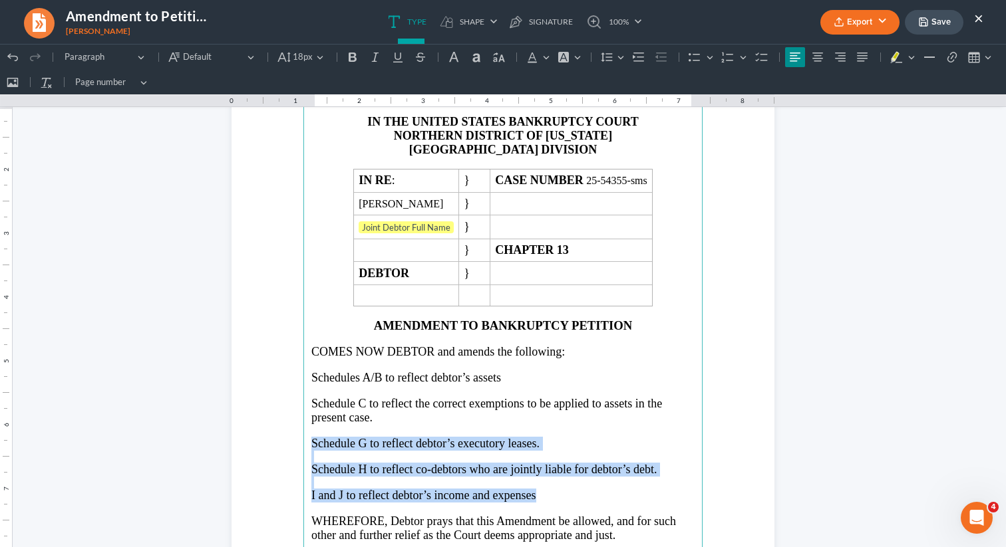
drag, startPoint x: 557, startPoint y: 500, endPoint x: 298, endPoint y: 445, distance: 265.2
click at [298, 445] on section "IN THE UNITED STATES BANKRUPTCY COURT NORTHERN DISTRICT OF [US_STATE] ATLANTA D…" at bounding box center [502, 393] width 543 height 702
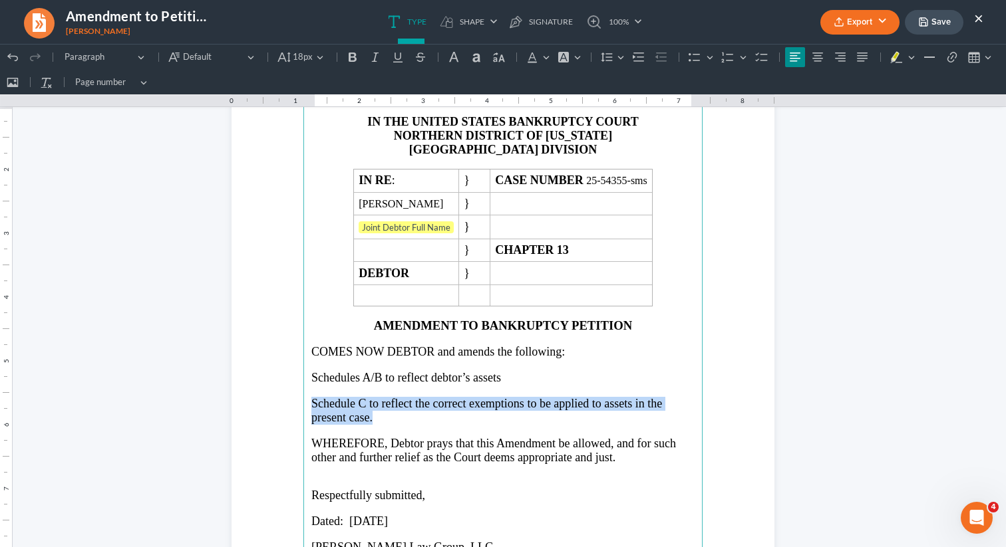
drag, startPoint x: 380, startPoint y: 424, endPoint x: 297, endPoint y: 407, distance: 84.8
click at [297, 407] on section "IN THE UNITED STATES BANKRUPTCY COURT NORTHERN DISTRICT OF [US_STATE] ATLANTA D…" at bounding box center [502, 393] width 543 height 702
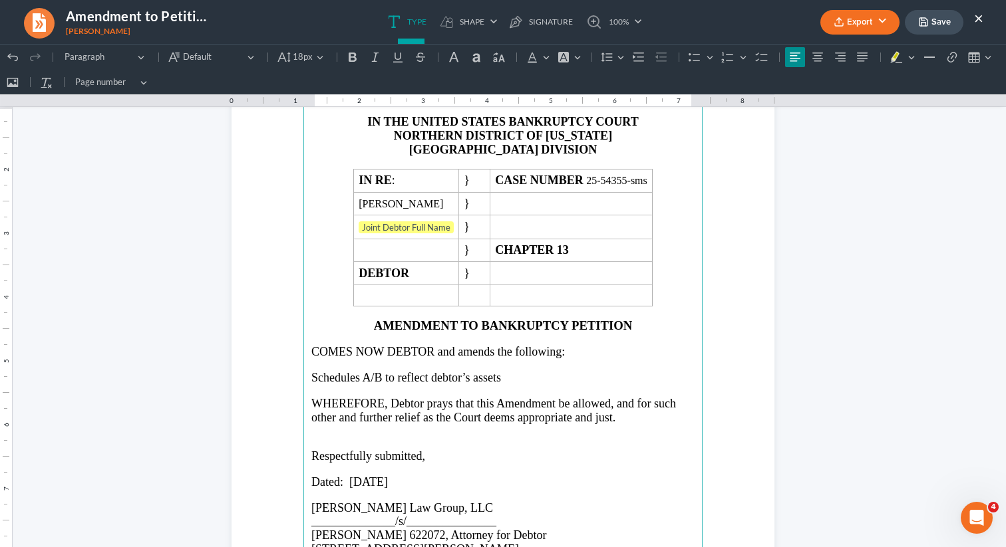
scroll to position [106, 0]
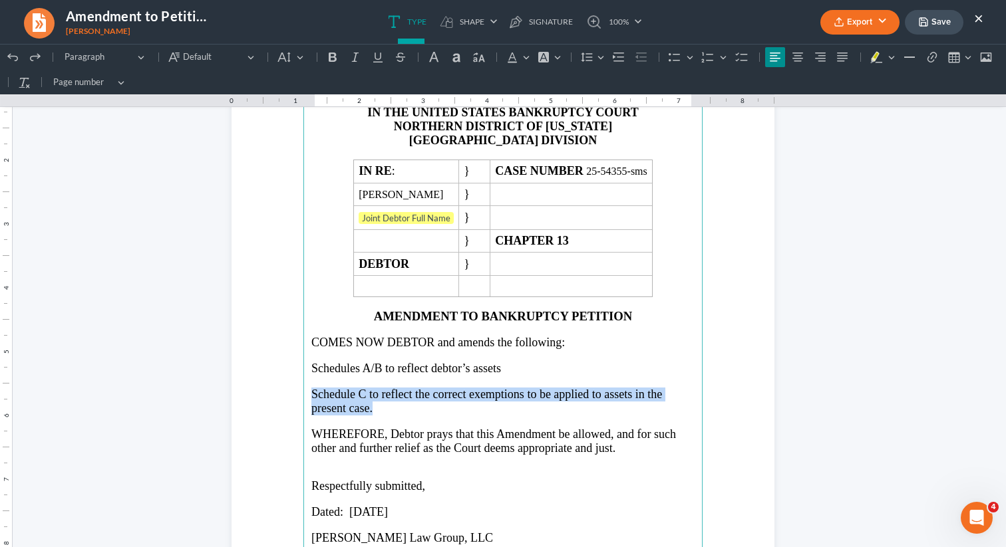
drag, startPoint x: 426, startPoint y: 414, endPoint x: 302, endPoint y: 398, distance: 124.6
click at [302, 398] on section "⁠⁠⁠⁠⁠⁠⁠ IN THE UNITED STATES BANKRUPTCY COURT NORTHERN DISTRICT OF [US_STATE] A…" at bounding box center [502, 384] width 543 height 702
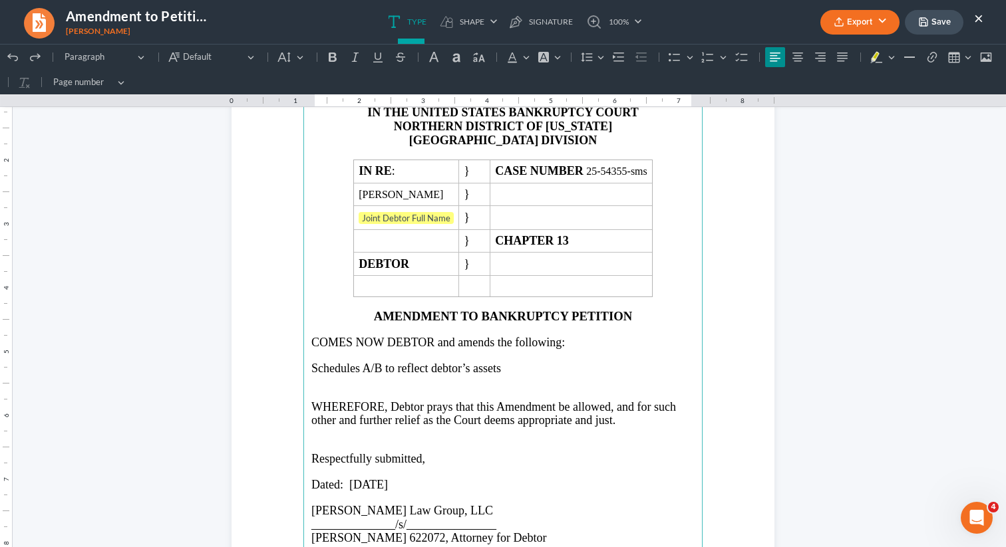
click at [521, 372] on p "Schedules A/B to reflect debtor’s assets" at bounding box center [502, 369] width 383 height 14
click at [432, 394] on p "Rich Text Editor, page-0-main" at bounding box center [502, 394] width 383 height 12
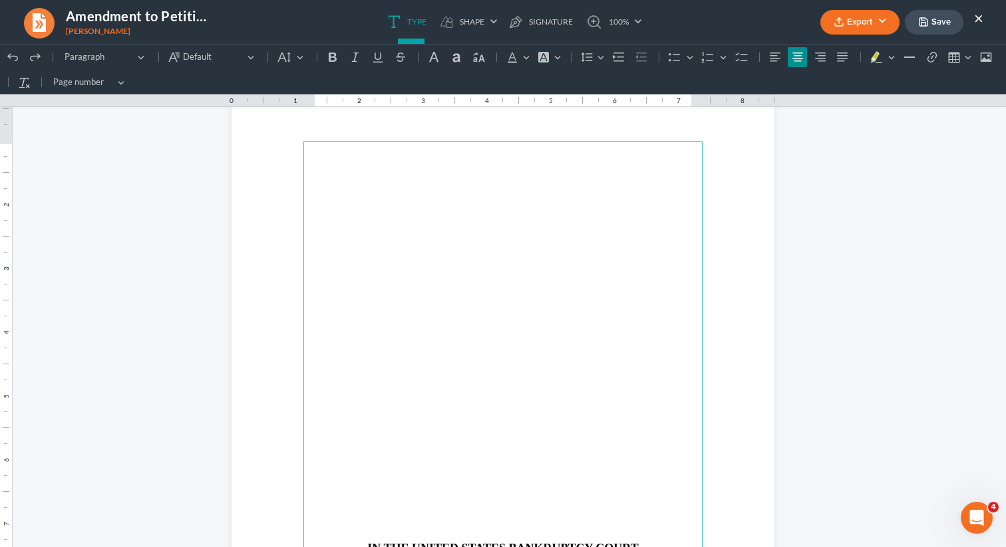
scroll to position [773, 0]
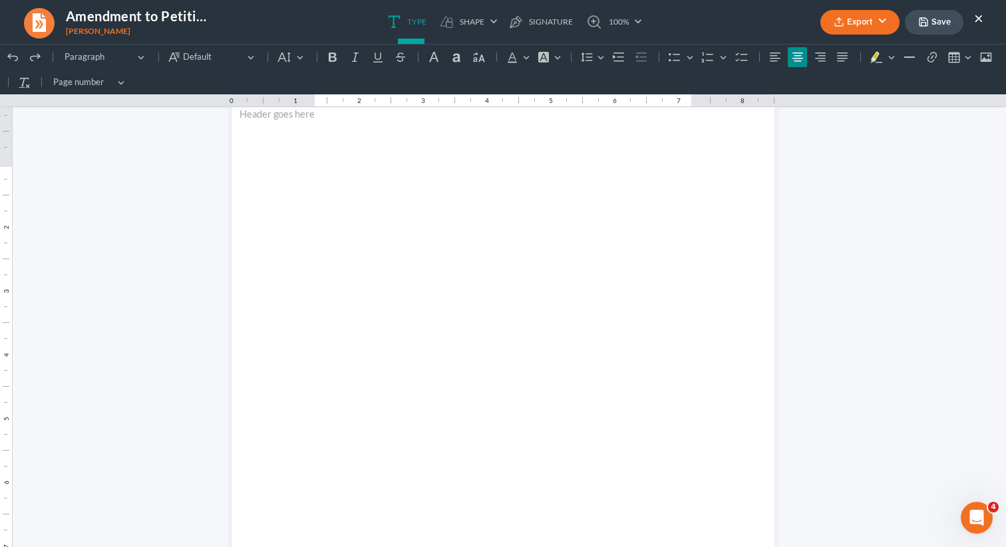
click at [867, 42] on nav "Amendment to Petition and Schedules.docx [PERSON_NAME] Export PDF Word Client D…" at bounding box center [502, 22] width 1019 height 44
click at [882, 15] on button "Export" at bounding box center [859, 22] width 79 height 25
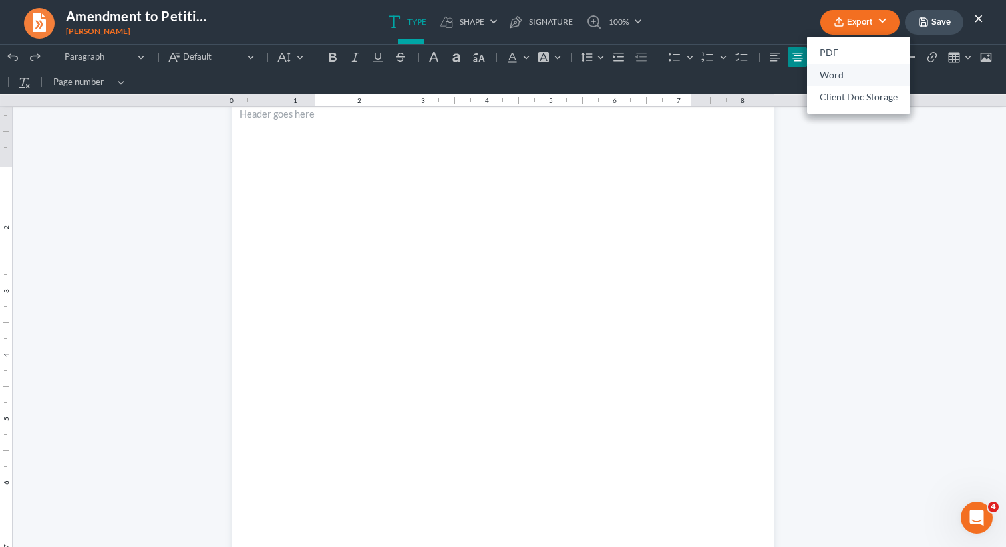
click at [827, 73] on link "Word" at bounding box center [858, 75] width 103 height 23
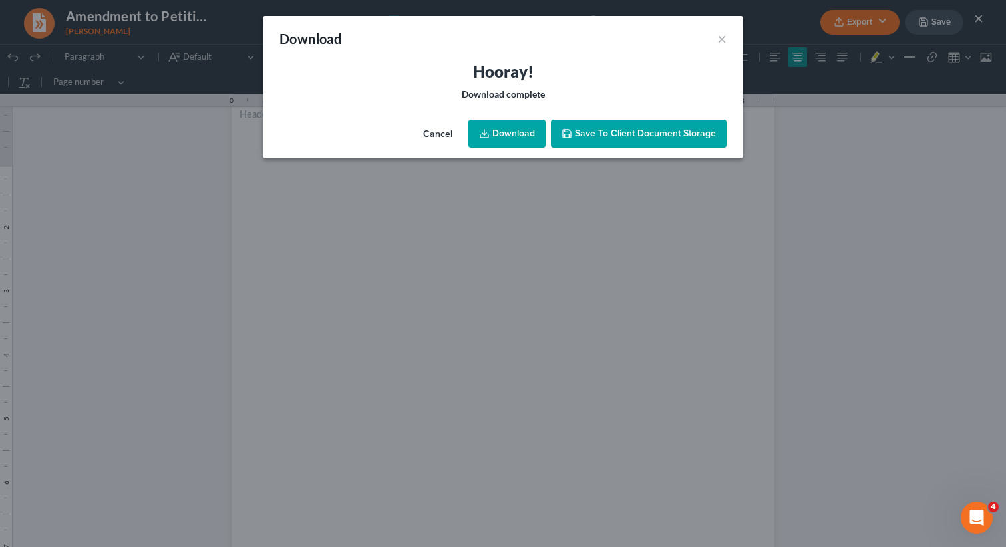
click at [515, 139] on link "Download" at bounding box center [506, 134] width 77 height 28
click at [723, 37] on button "×" at bounding box center [721, 39] width 9 height 16
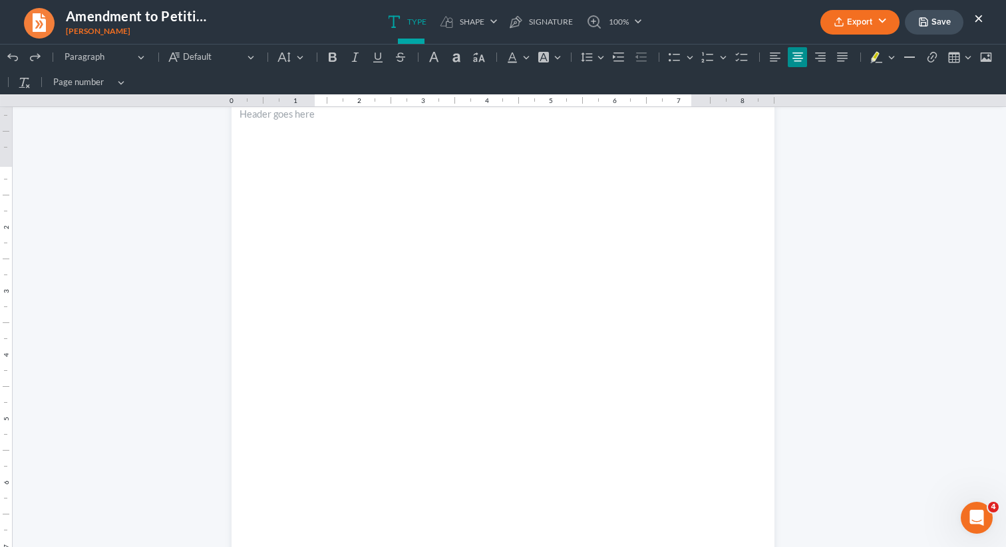
click at [977, 23] on button "×" at bounding box center [978, 18] width 9 height 16
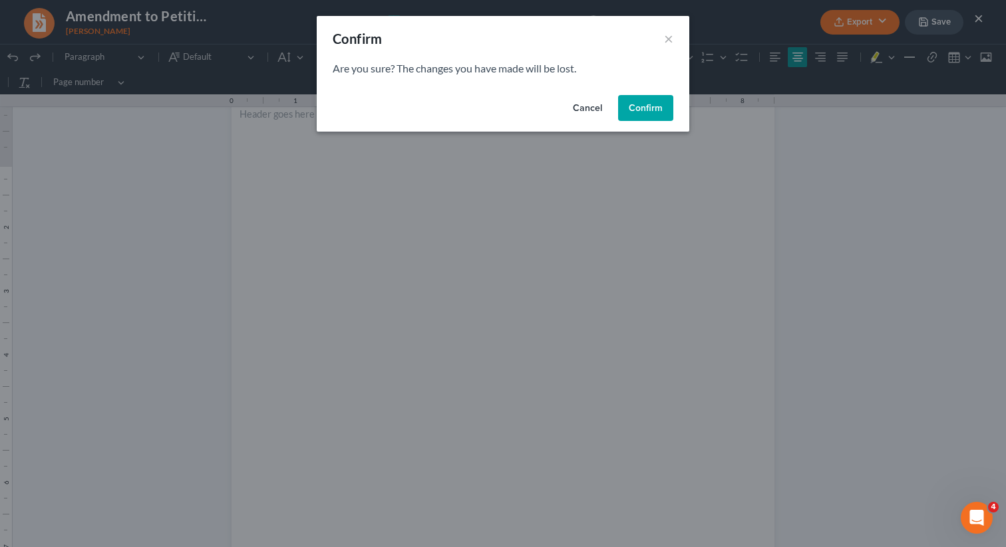
click at [631, 113] on button "Confirm" at bounding box center [645, 108] width 55 height 27
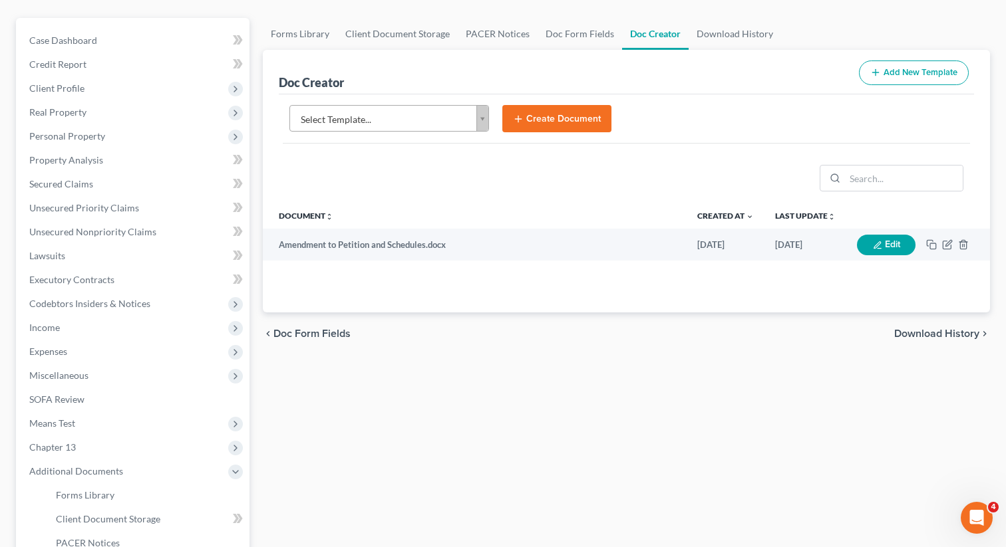
scroll to position [0, 0]
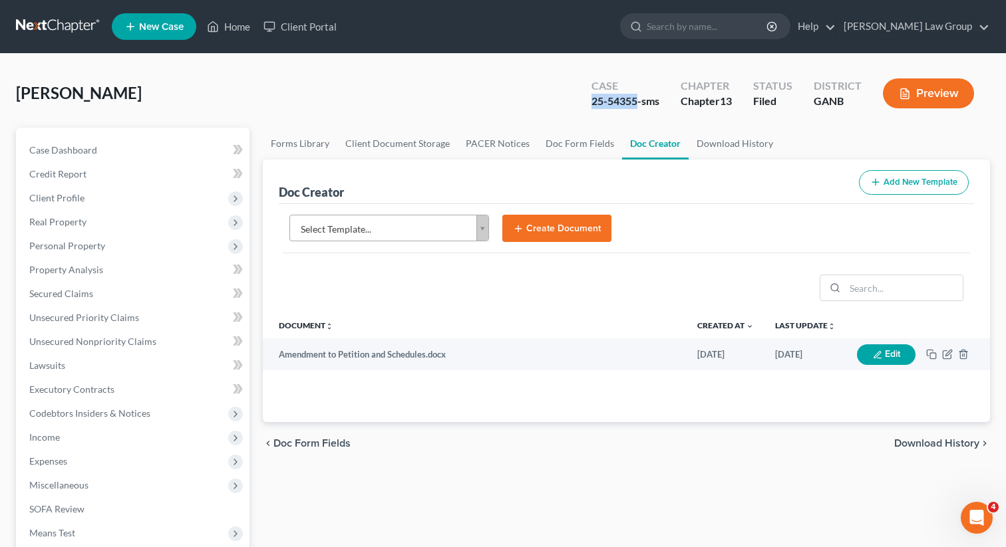
drag, startPoint x: 638, startPoint y: 106, endPoint x: 585, endPoint y: 103, distance: 53.9
click at [585, 103] on div "Case 25-54355-sms" at bounding box center [625, 94] width 89 height 39
copy div "25-54355"
click at [94, 266] on span "Property Analysis" at bounding box center [66, 269] width 74 height 11
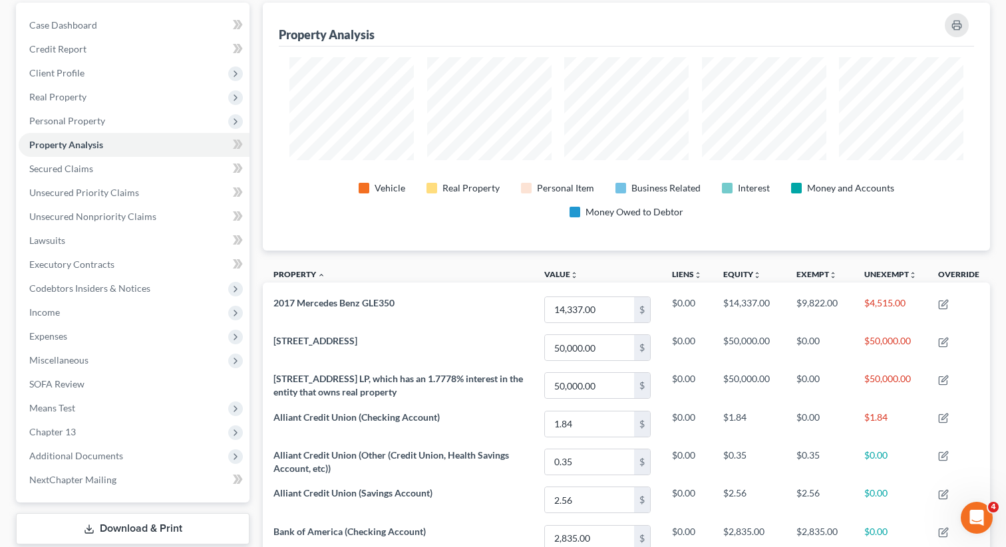
scroll to position [111, 0]
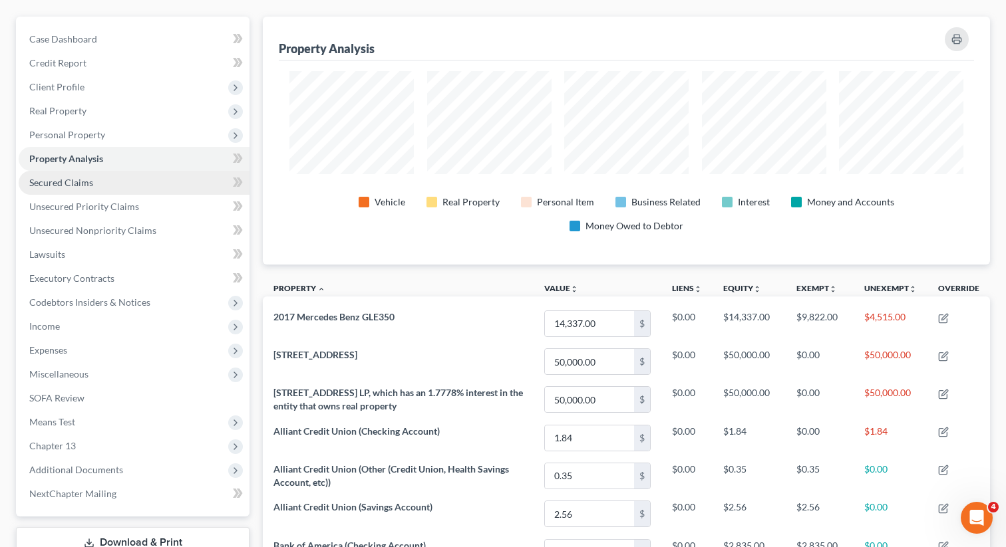
click at [63, 181] on span "Secured Claims" at bounding box center [61, 182] width 64 height 11
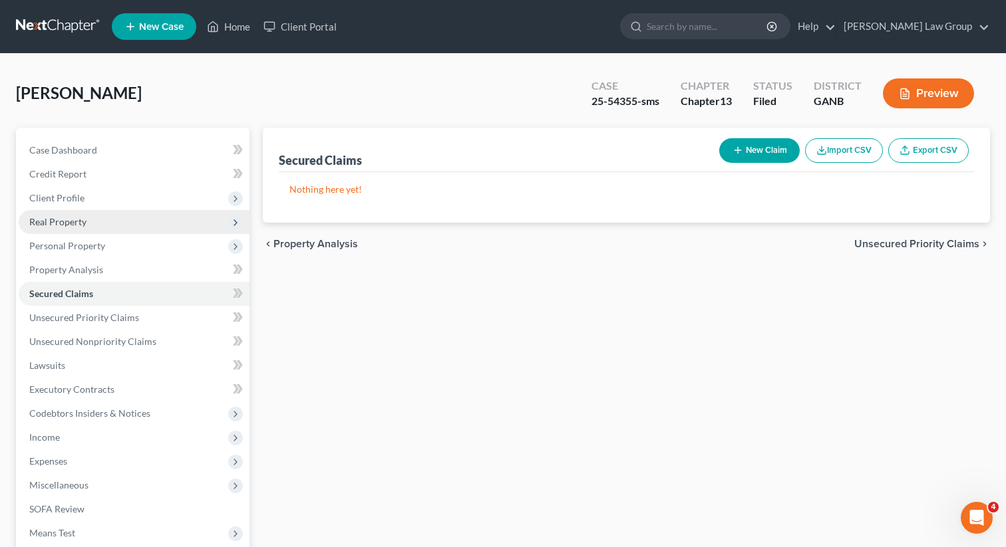
click at [63, 218] on span "Real Property" at bounding box center [57, 221] width 57 height 11
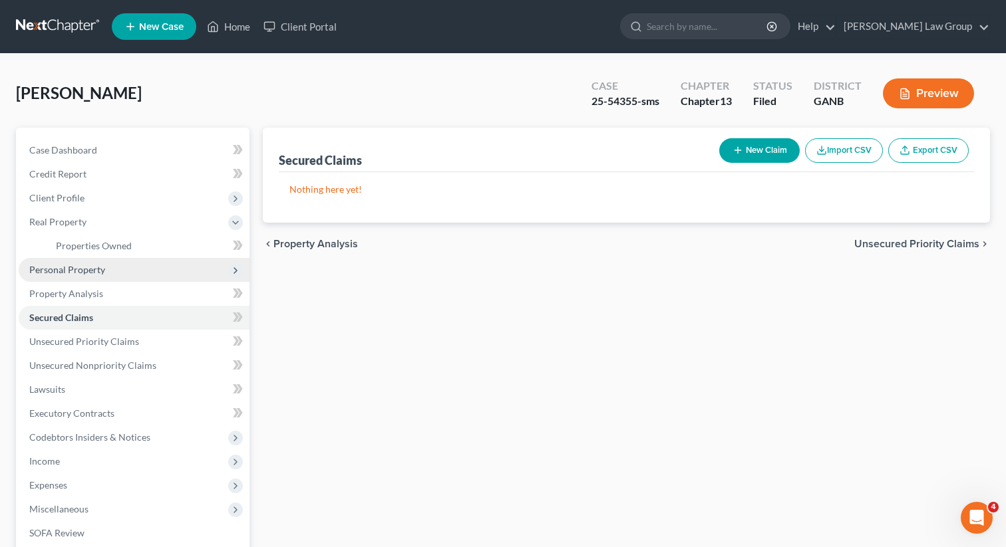
click at [52, 271] on span "Personal Property" at bounding box center [67, 269] width 76 height 11
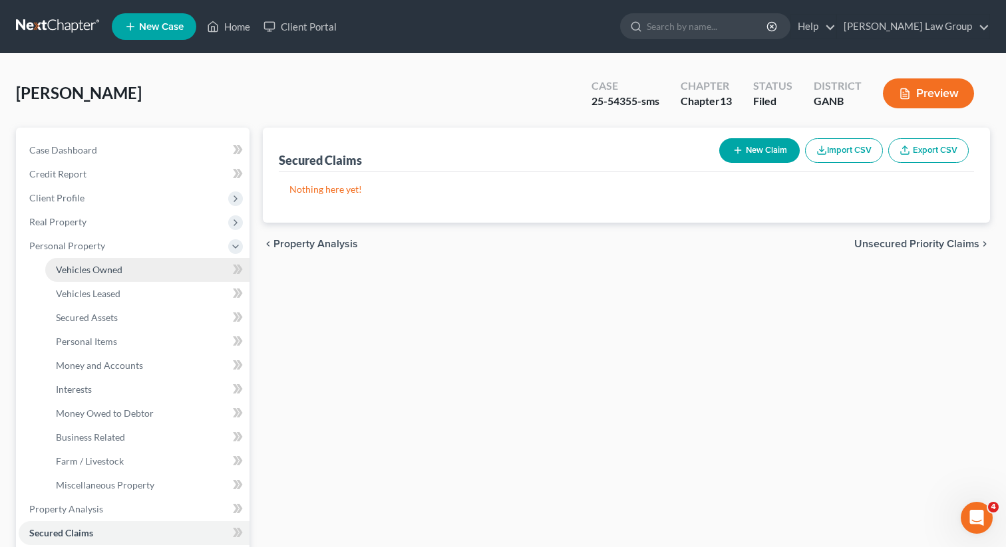
click at [74, 265] on span "Vehicles Owned" at bounding box center [89, 269] width 67 height 11
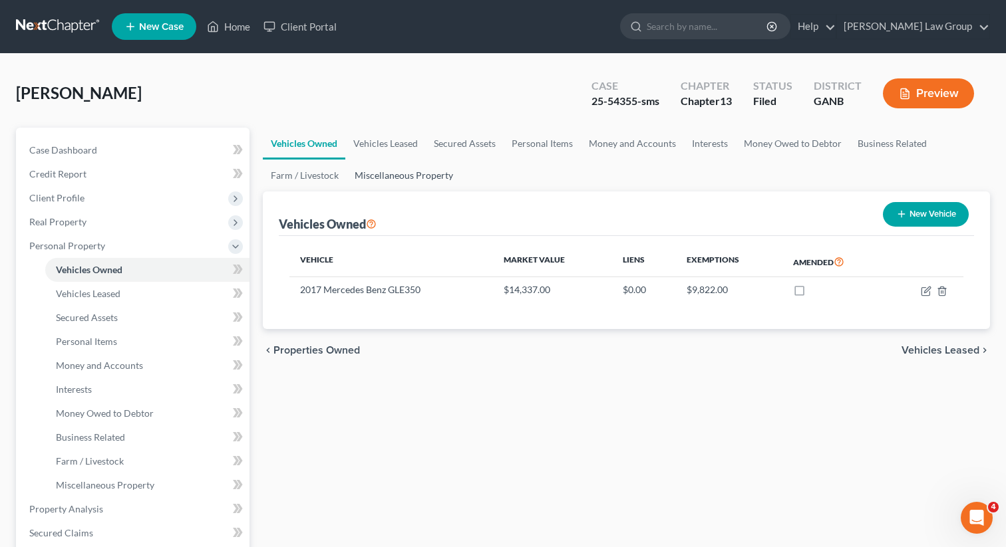
click at [374, 168] on link "Miscellaneous Property" at bounding box center [403, 176] width 114 height 32
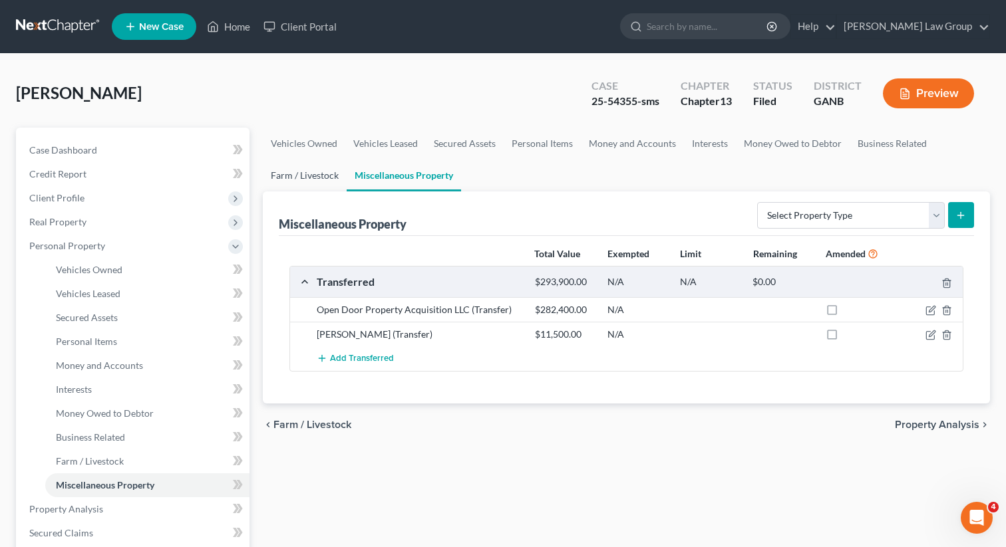
click at [301, 174] on link "Farm / Livestock" at bounding box center [305, 176] width 84 height 32
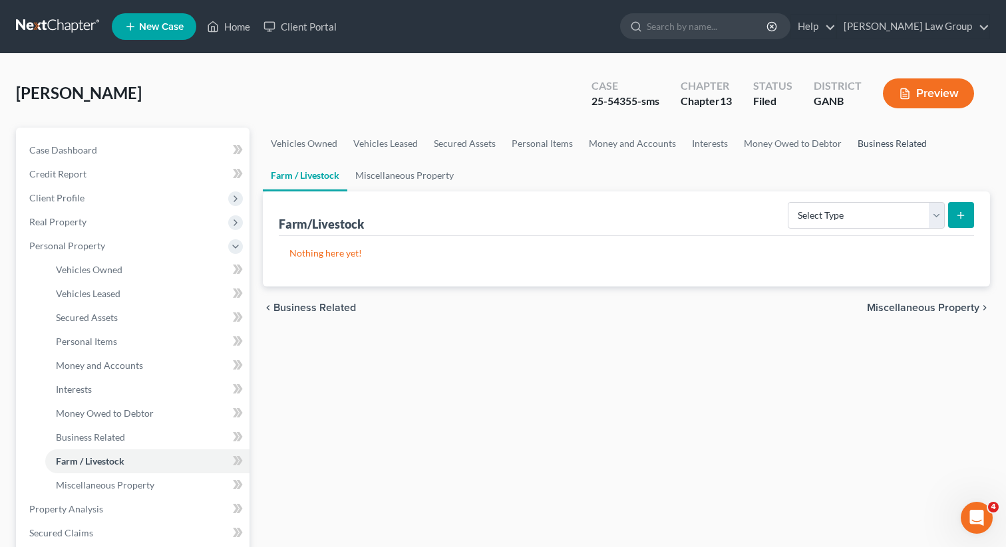
click at [856, 148] on link "Business Related" at bounding box center [891, 144] width 85 height 32
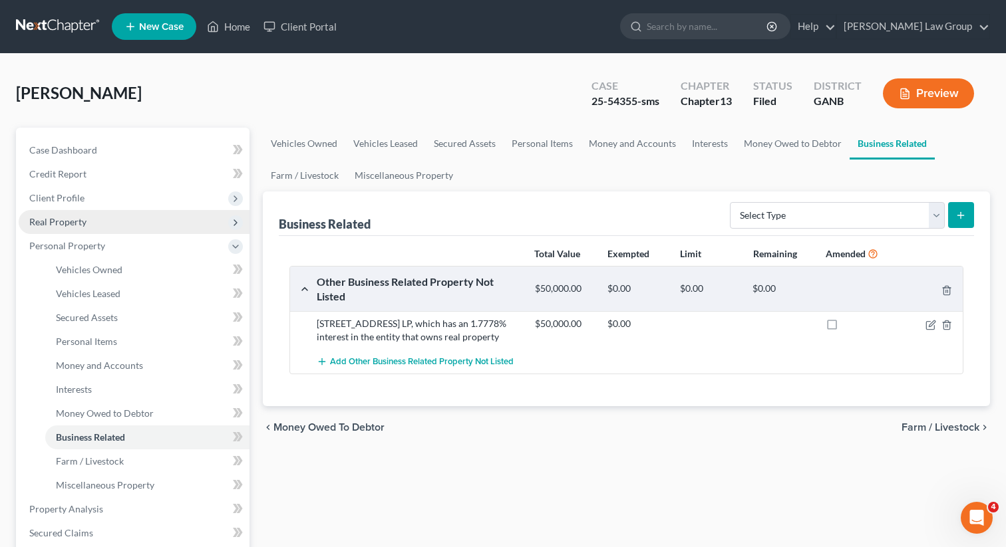
click at [100, 221] on span "Real Property" at bounding box center [134, 222] width 231 height 24
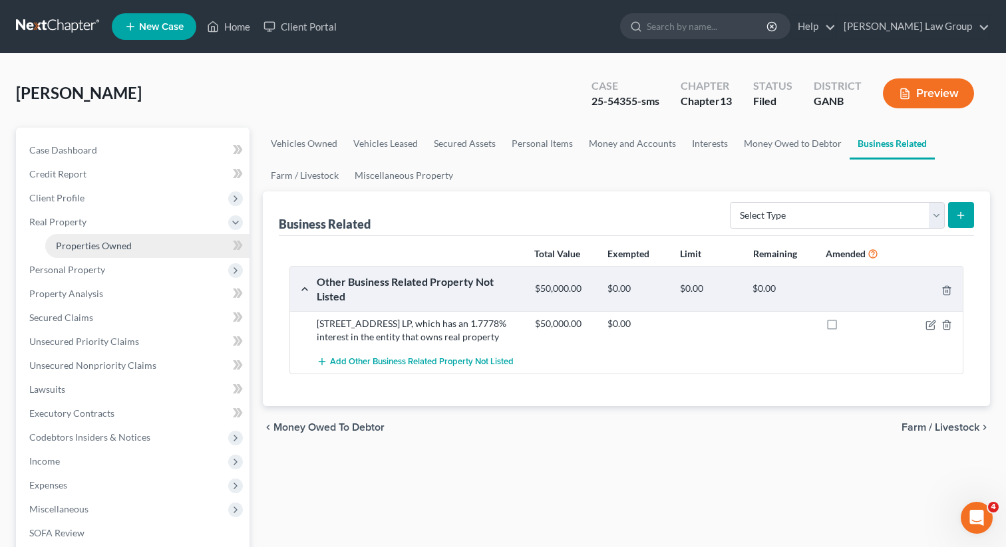
click at [91, 245] on span "Properties Owned" at bounding box center [94, 245] width 76 height 11
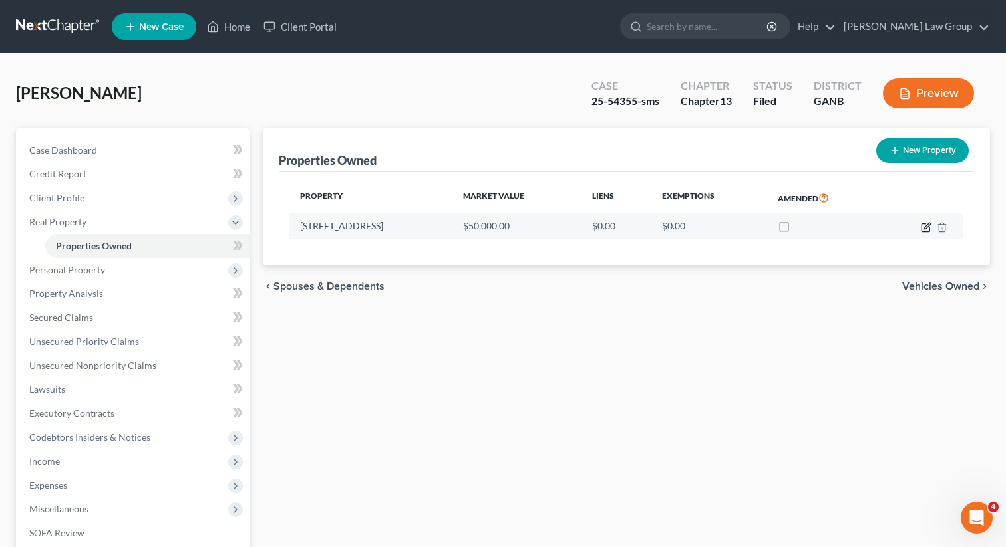
click at [924, 223] on icon "button" at bounding box center [925, 227] width 11 height 11
select select "44"
select select "18"
select select "3"
select select "0"
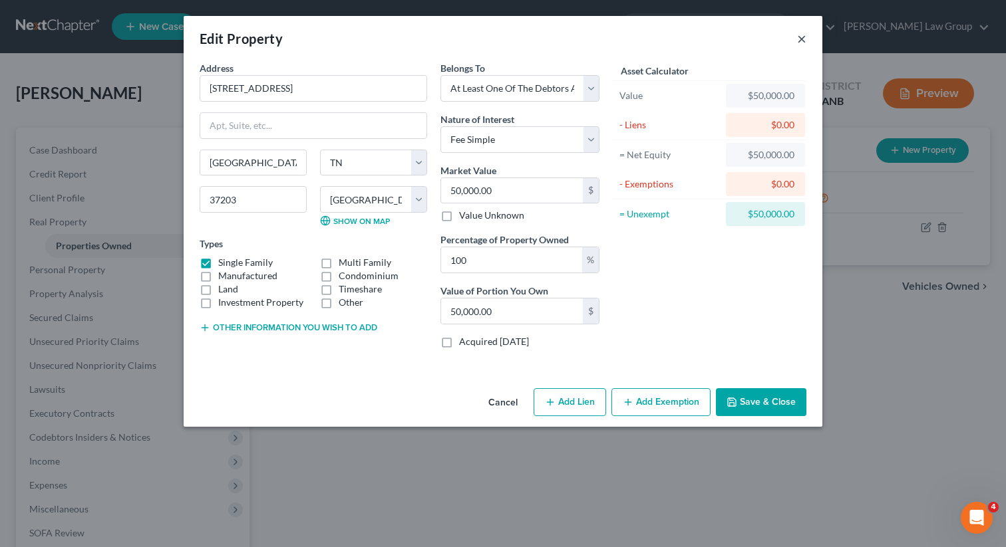
click at [802, 33] on button "×" at bounding box center [801, 39] width 9 height 16
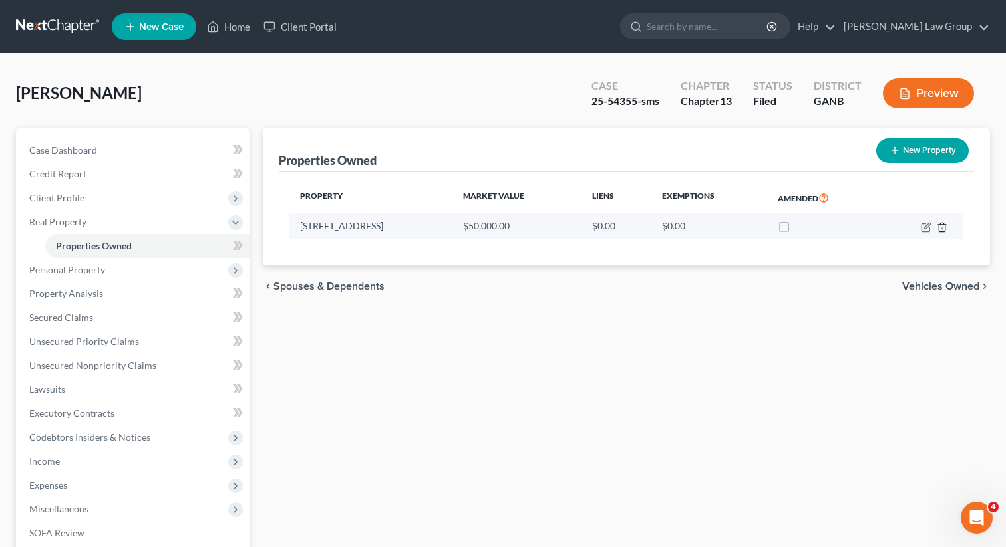
click at [940, 226] on icon "button" at bounding box center [941, 227] width 11 height 11
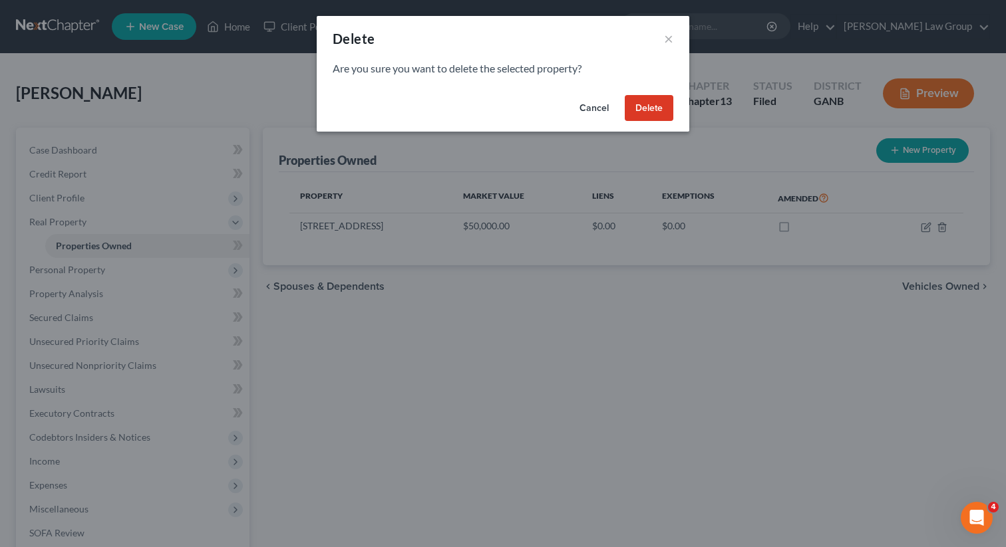
click at [644, 115] on button "Delete" at bounding box center [648, 108] width 49 height 27
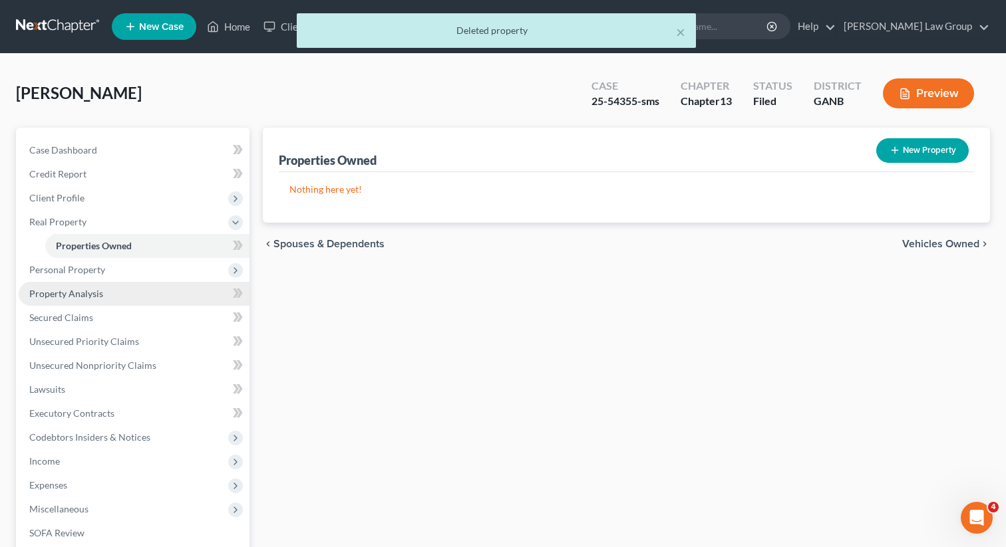
click at [65, 291] on span "Property Analysis" at bounding box center [66, 293] width 74 height 11
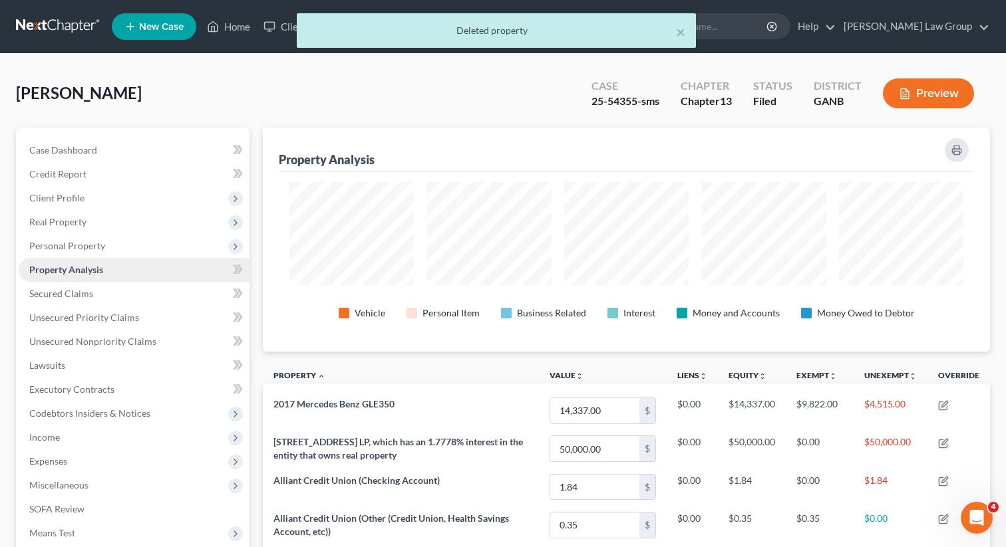
scroll to position [224, 727]
click at [81, 251] on span "Personal Property" at bounding box center [134, 246] width 231 height 24
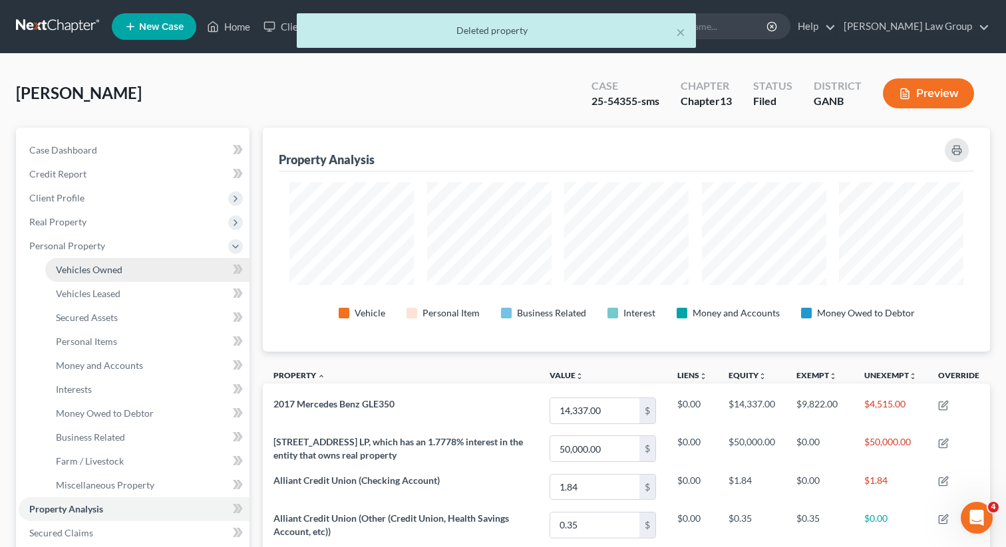
click at [80, 266] on span "Vehicles Owned" at bounding box center [89, 269] width 67 height 11
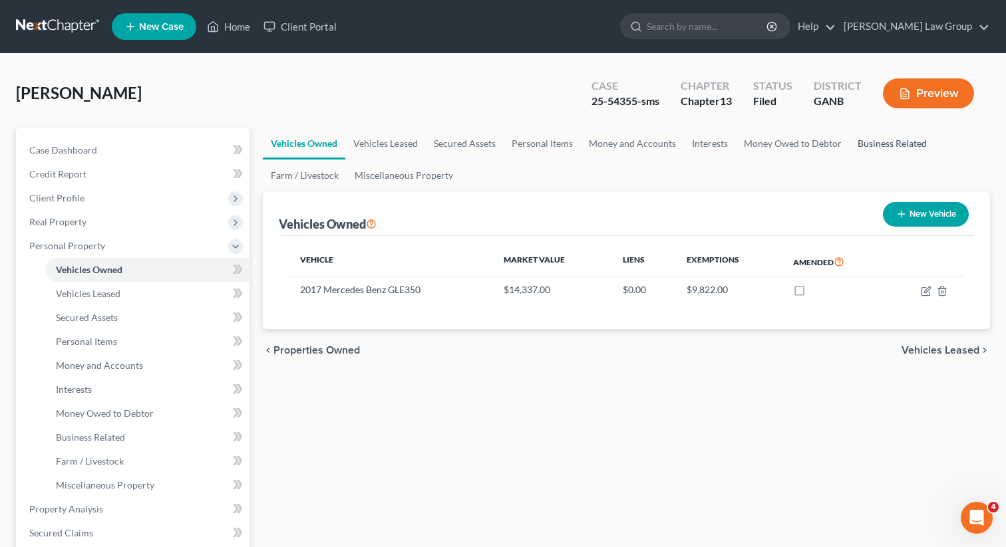
click at [865, 140] on link "Business Related" at bounding box center [891, 144] width 85 height 32
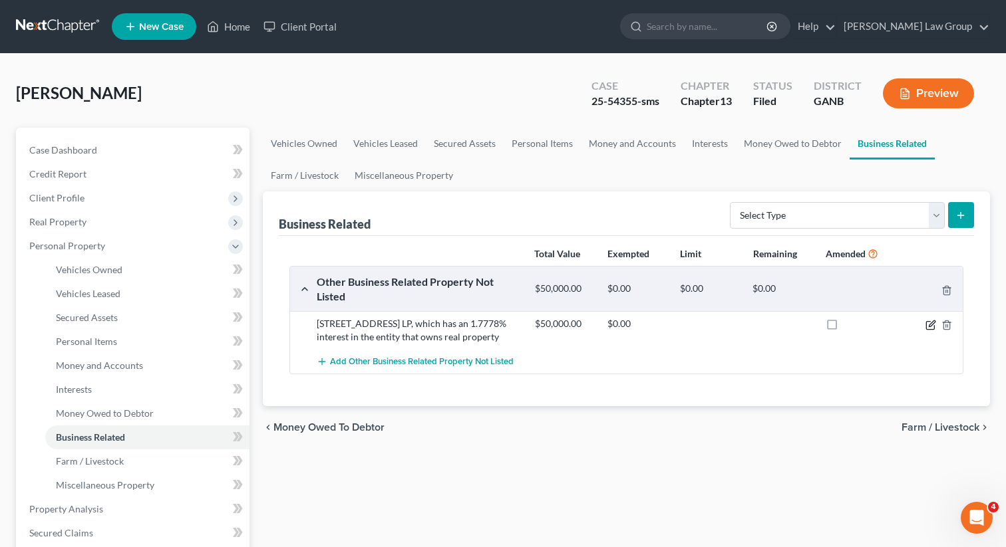
click at [926, 326] on icon "button" at bounding box center [930, 325] width 8 height 8
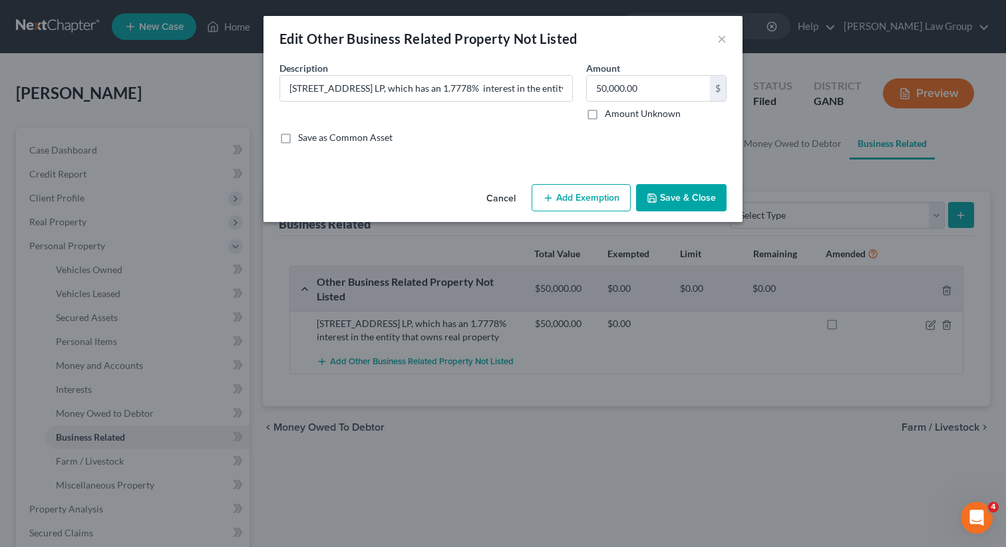
click at [661, 195] on button "Save & Close" at bounding box center [681, 198] width 90 height 28
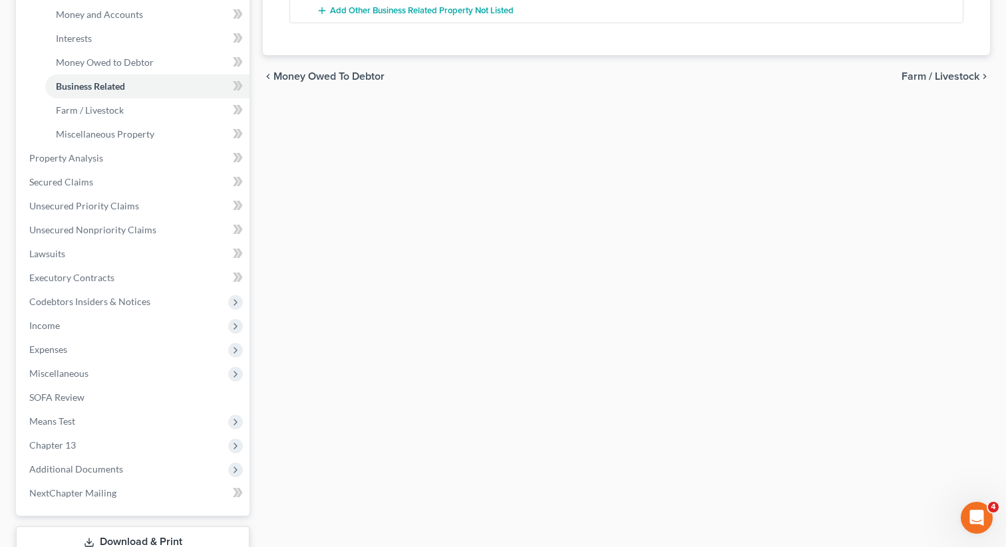
scroll to position [446, 0]
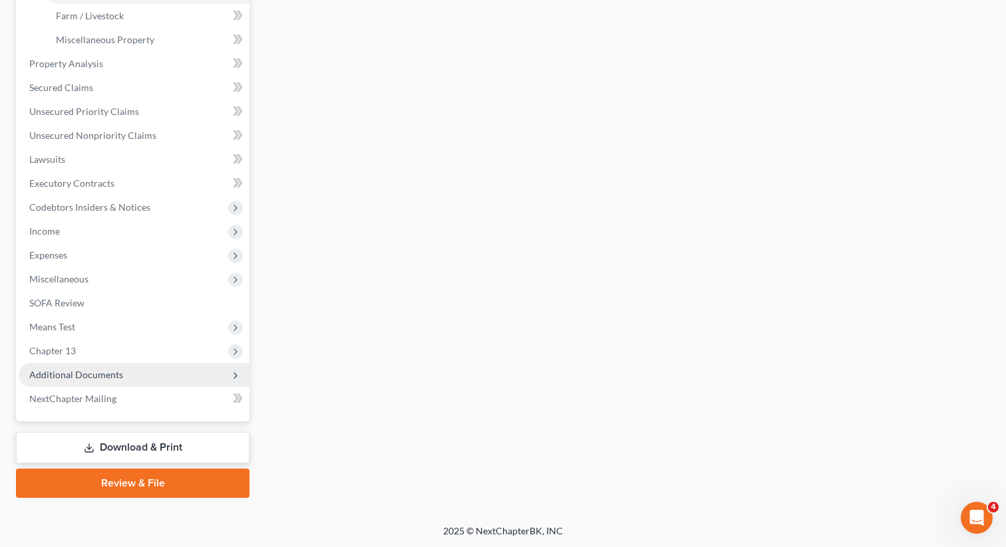
click at [137, 367] on span "Additional Documents" at bounding box center [134, 375] width 231 height 24
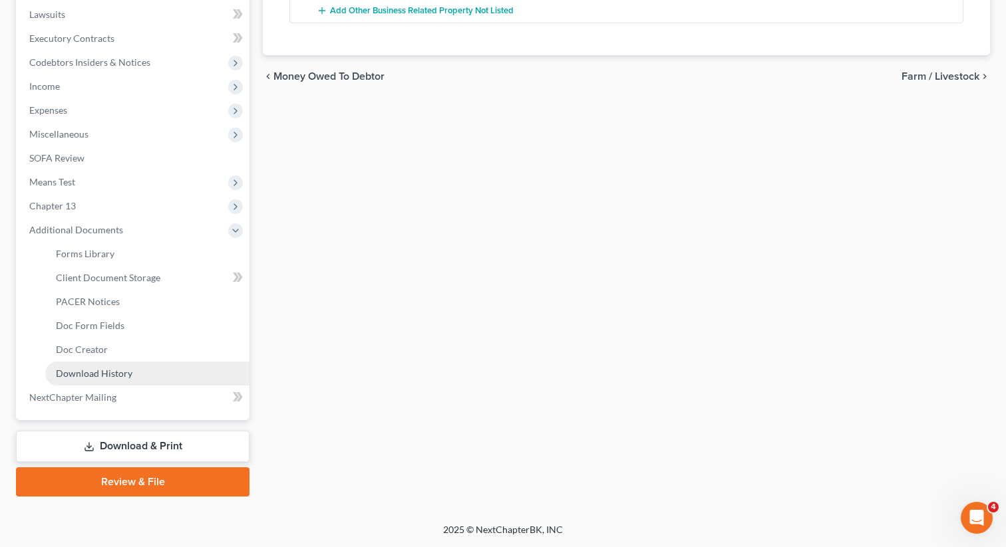
scroll to position [350, 0]
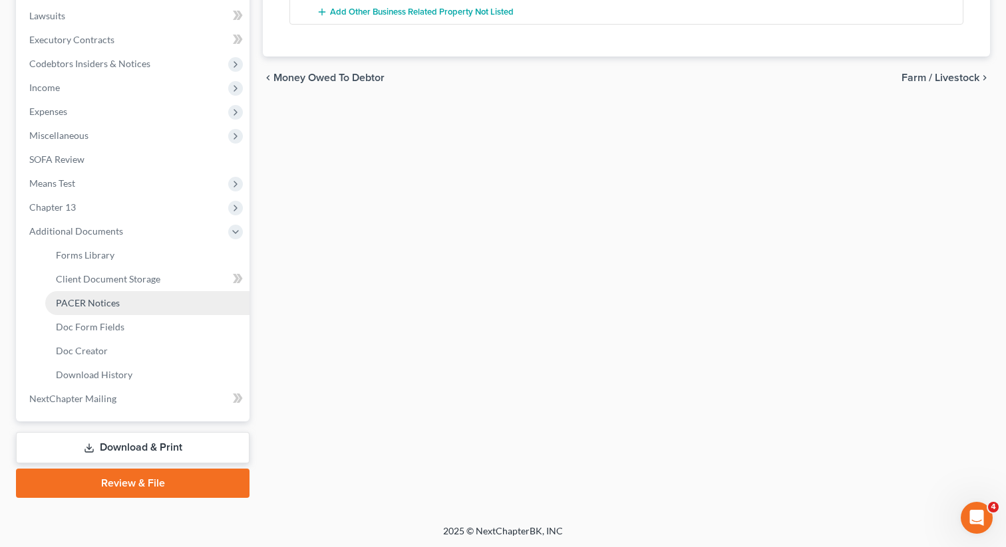
click at [116, 304] on span "PACER Notices" at bounding box center [88, 302] width 64 height 11
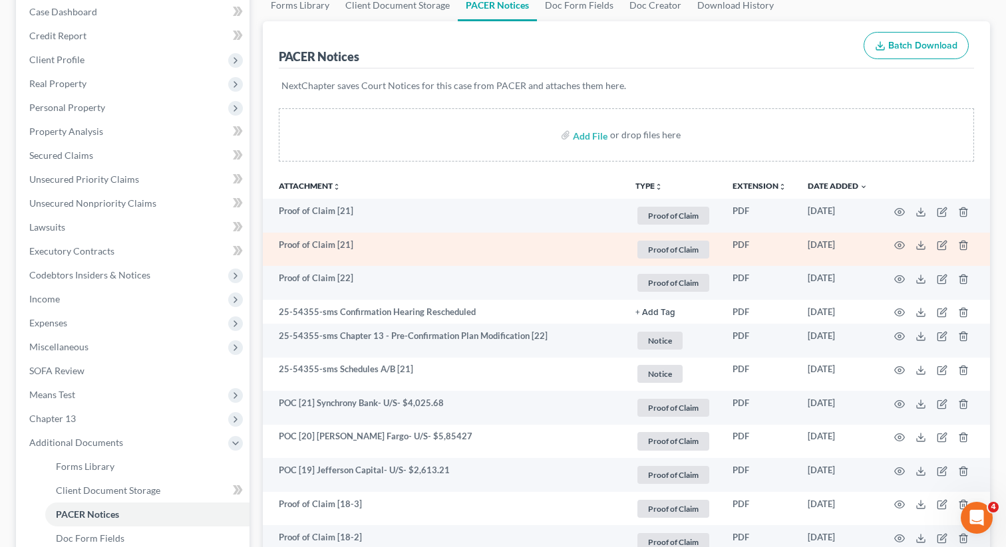
scroll to position [139, 0]
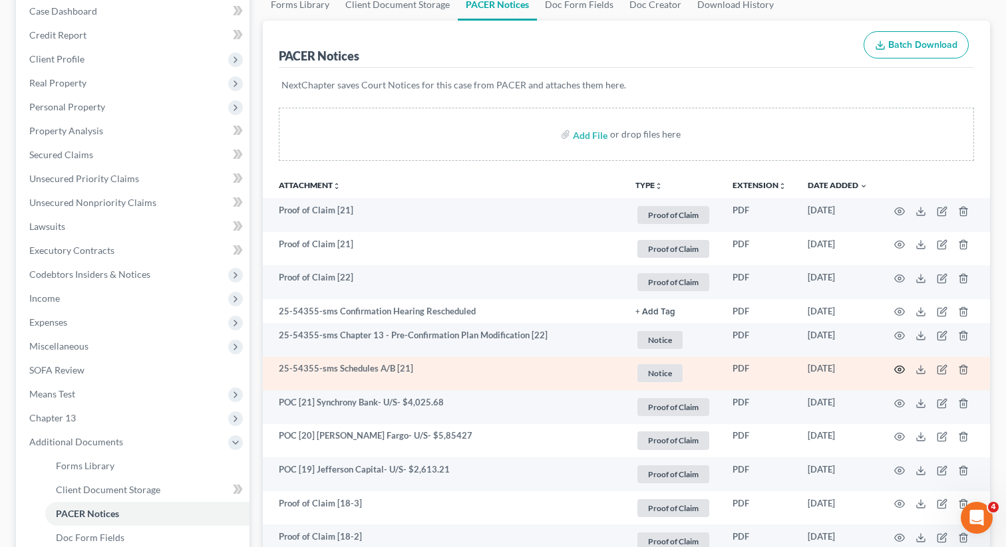
click at [898, 366] on icon "button" at bounding box center [899, 369] width 11 height 11
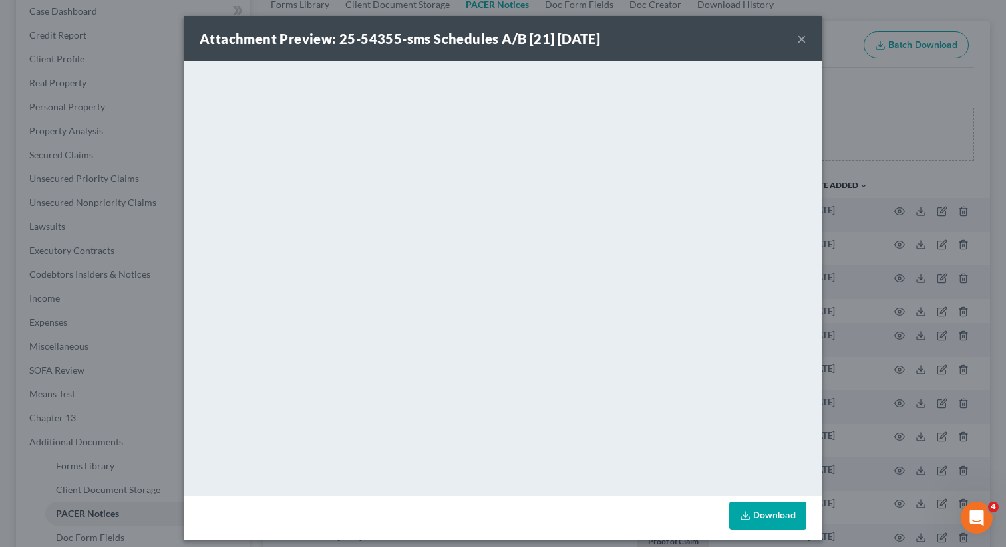
click at [802, 33] on button "×" at bounding box center [801, 39] width 9 height 16
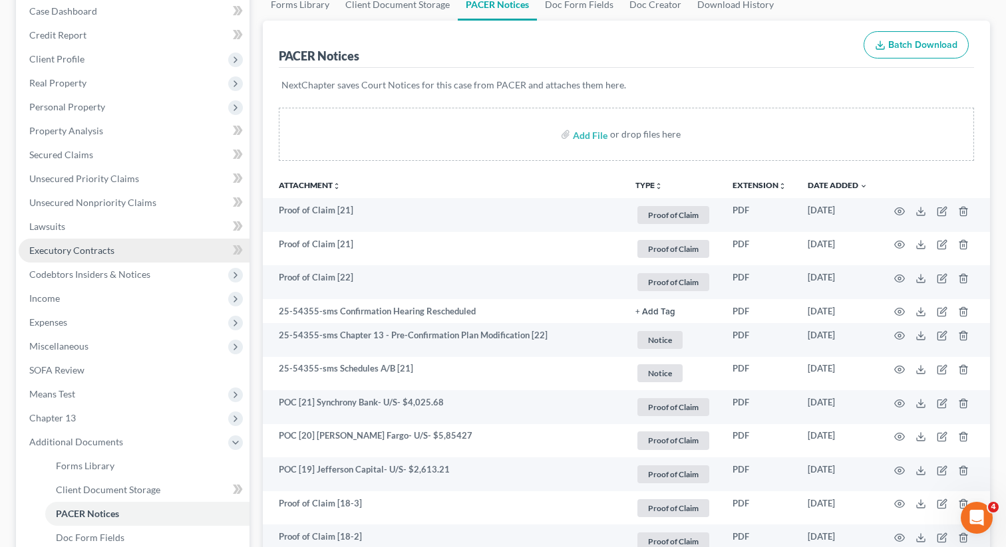
scroll to position [0, 0]
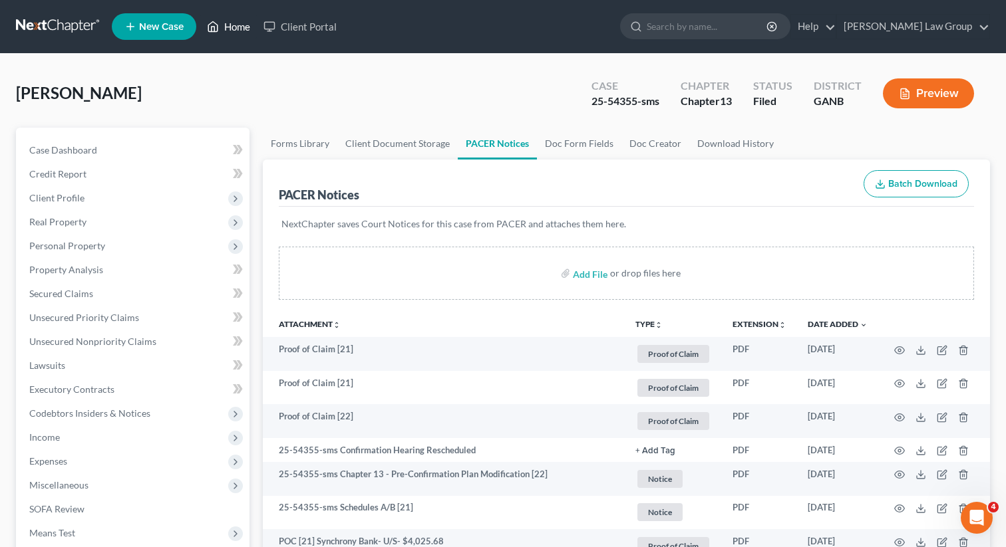
click at [227, 28] on link "Home" at bounding box center [228, 27] width 57 height 24
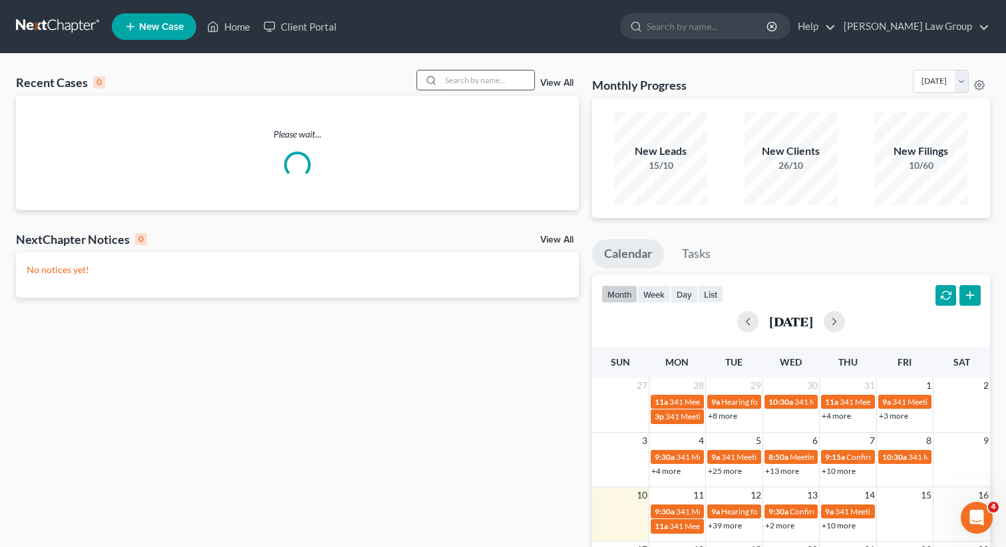
click at [454, 87] on input "search" at bounding box center [487, 79] width 93 height 19
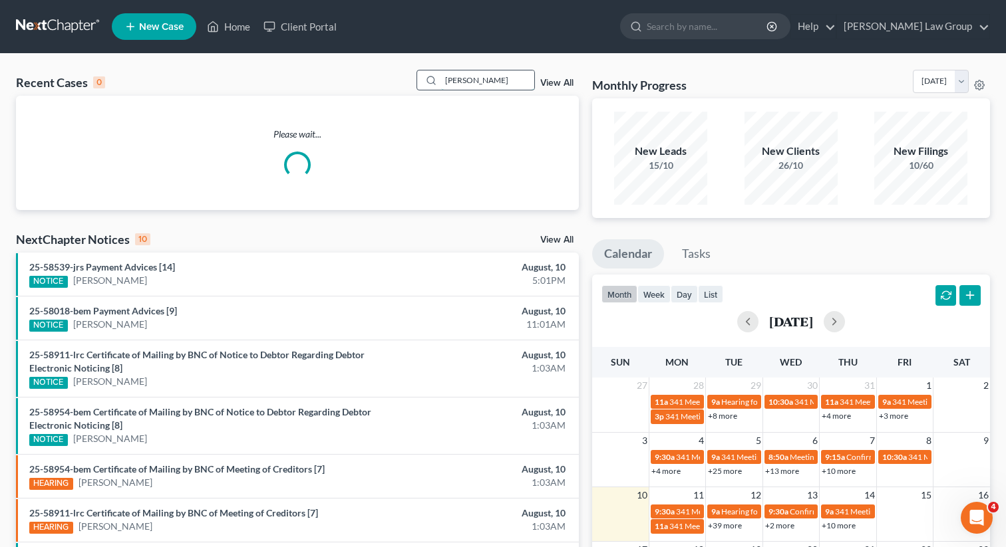
type input "[PERSON_NAME]"
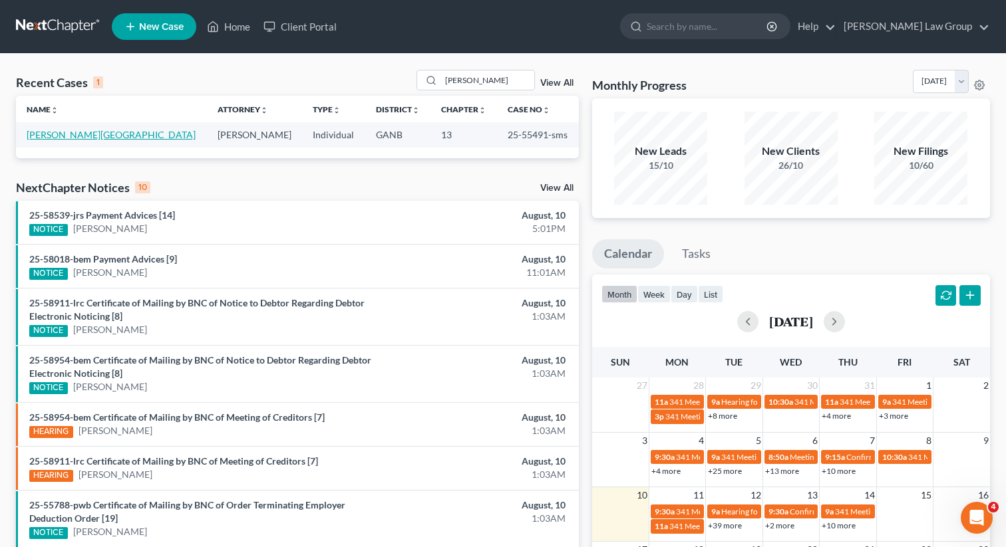
click at [54, 130] on link "[PERSON_NAME][GEOGRAPHIC_DATA]" at bounding box center [111, 134] width 169 height 11
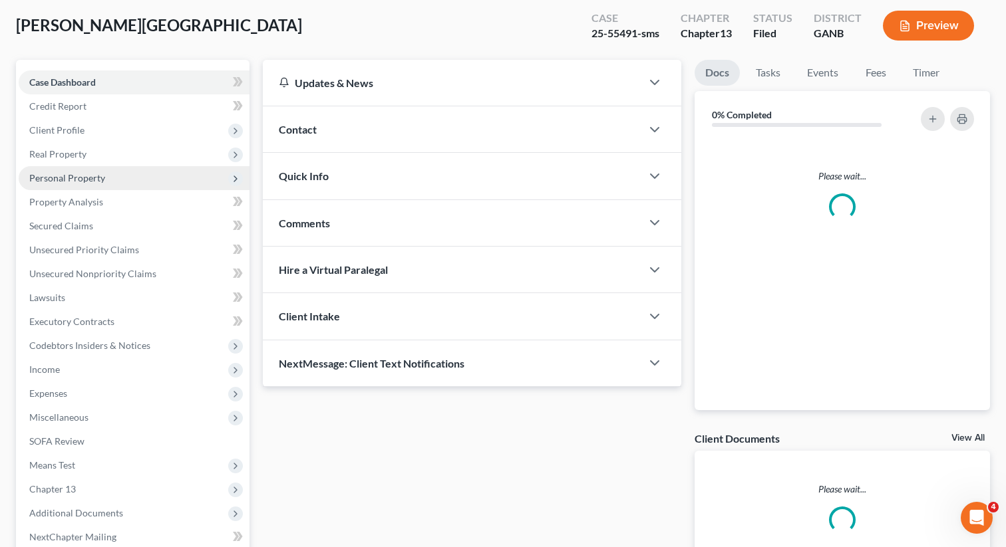
scroll to position [206, 0]
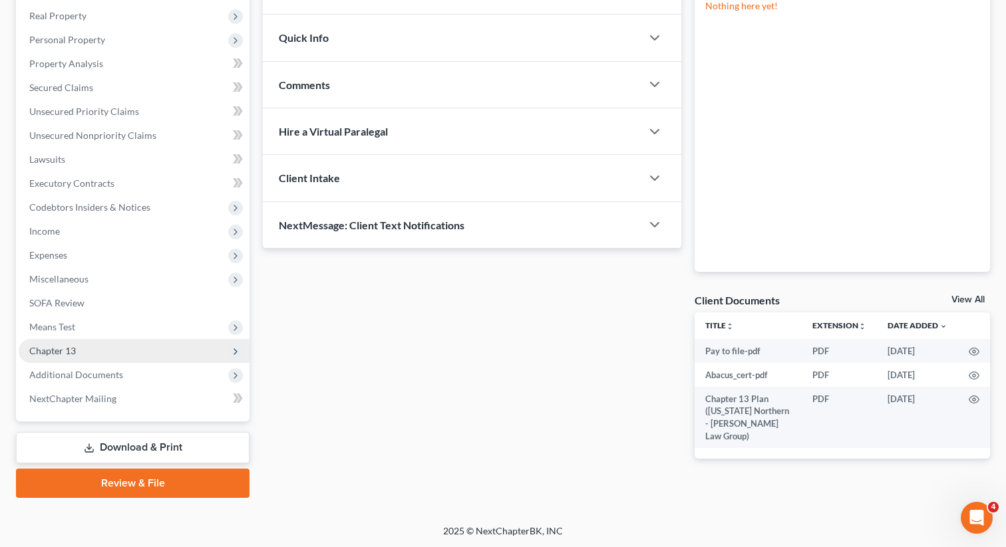
click at [91, 344] on span "Chapter 13" at bounding box center [134, 351] width 231 height 24
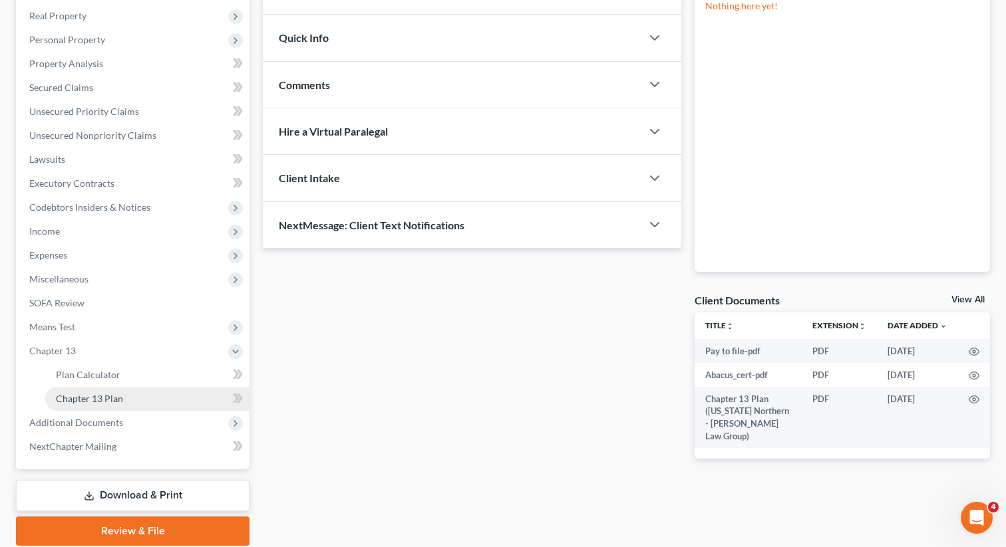
click at [143, 396] on link "Chapter 13 Plan" at bounding box center [147, 399] width 204 height 24
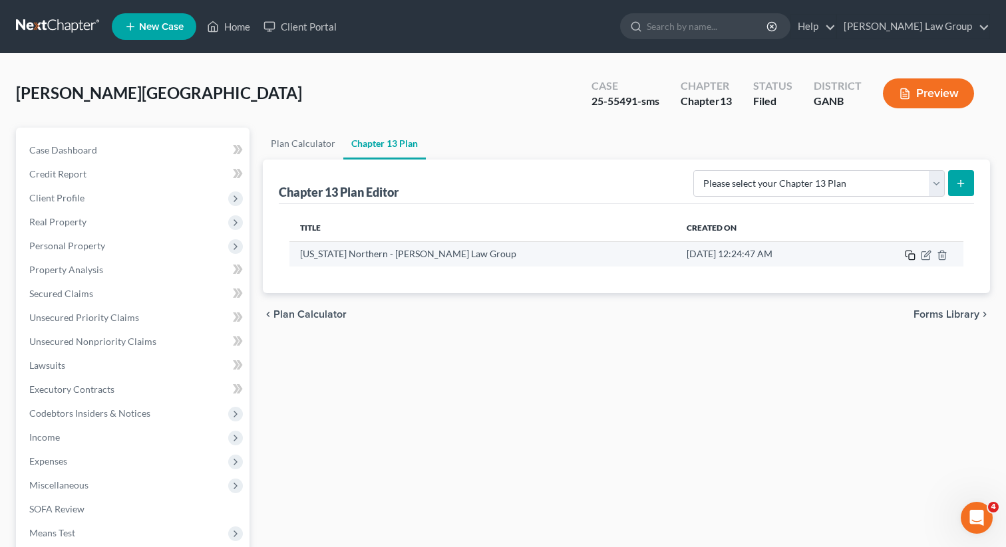
click at [908, 257] on icon "button" at bounding box center [909, 255] width 11 height 11
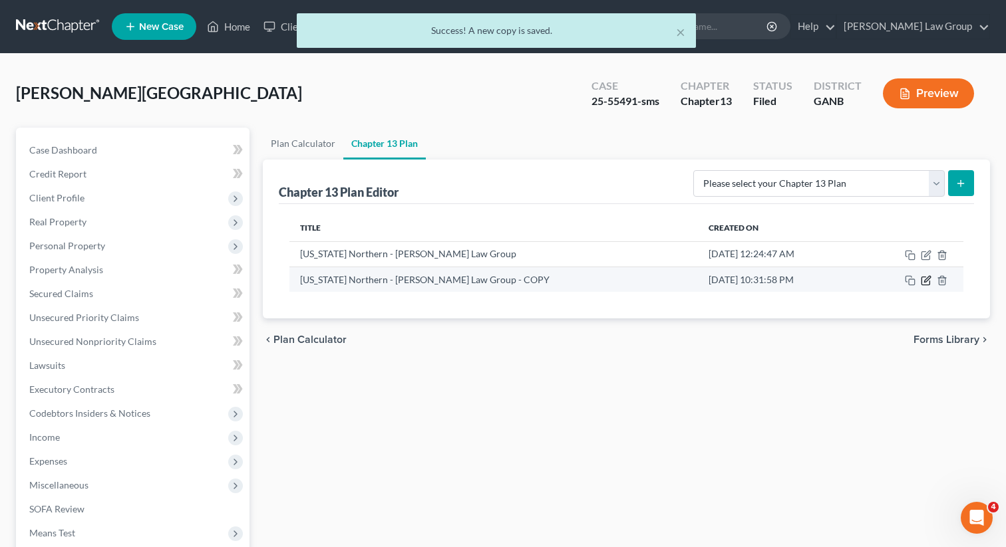
click at [924, 281] on icon "button" at bounding box center [925, 280] width 11 height 11
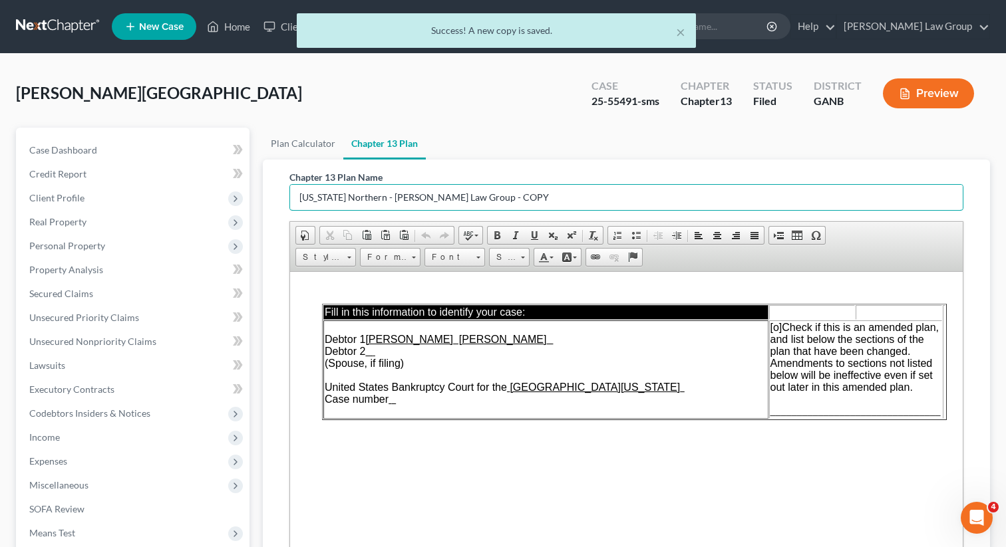
drag, startPoint x: 513, startPoint y: 200, endPoint x: 259, endPoint y: 202, distance: 254.1
click at [259, 202] on div "Plan Calculator Chapter 13 Plan Chapter 13 Plan Name [US_STATE] Northern - [PER…" at bounding box center [626, 440] width 740 height 624
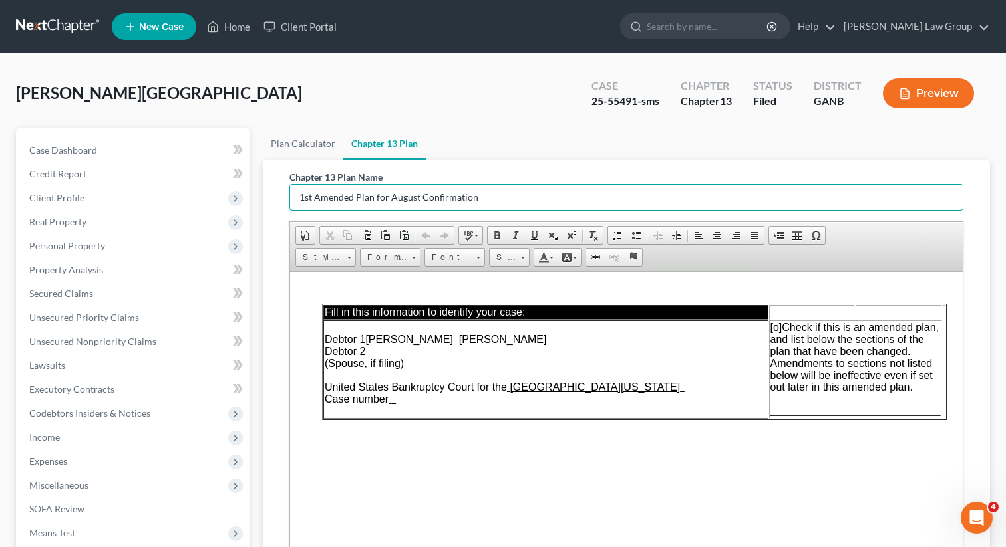
type input "1st Amended Plan for August Confirmation"
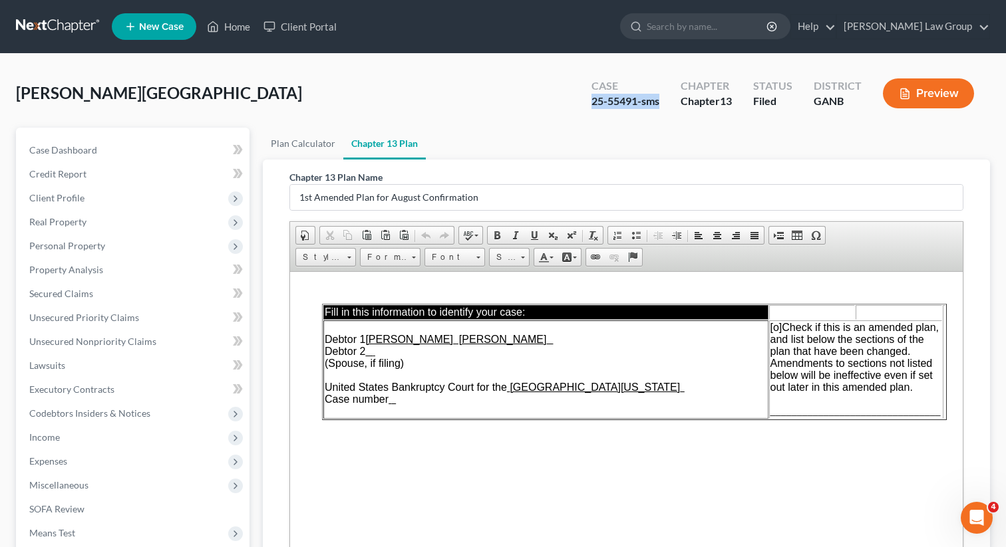
drag, startPoint x: 665, startPoint y: 99, endPoint x: 589, endPoint y: 98, distance: 76.5
copy div "25-55491-sms"
click at [398, 404] on span "Debtor 1 Bradford [PERSON_NAME] Debtor 2 (Spouse, if filing) United States Bank…" at bounding box center [505, 368] width 360 height 71
click at [777, 327] on span "[o]" at bounding box center [776, 326] width 12 height 11
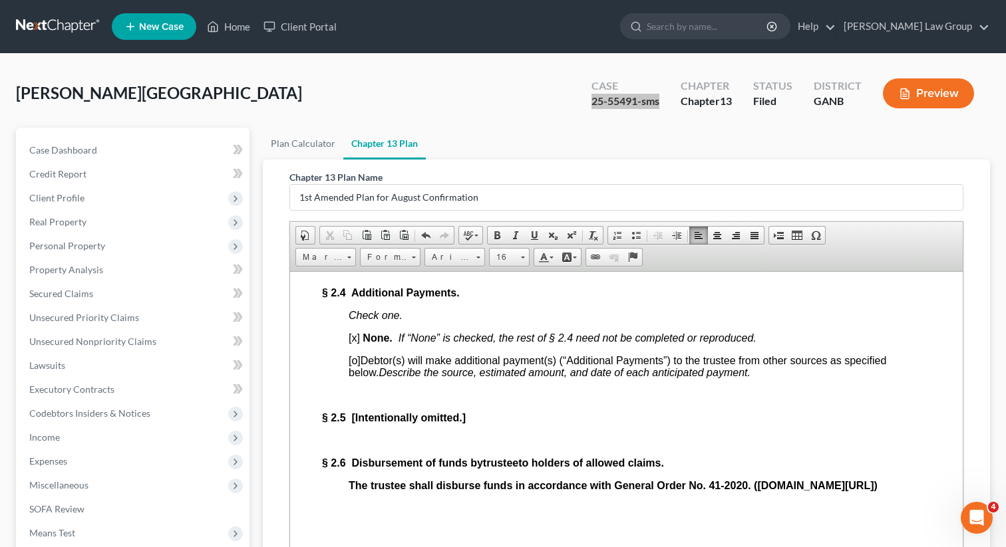
scroll to position [1914, 0]
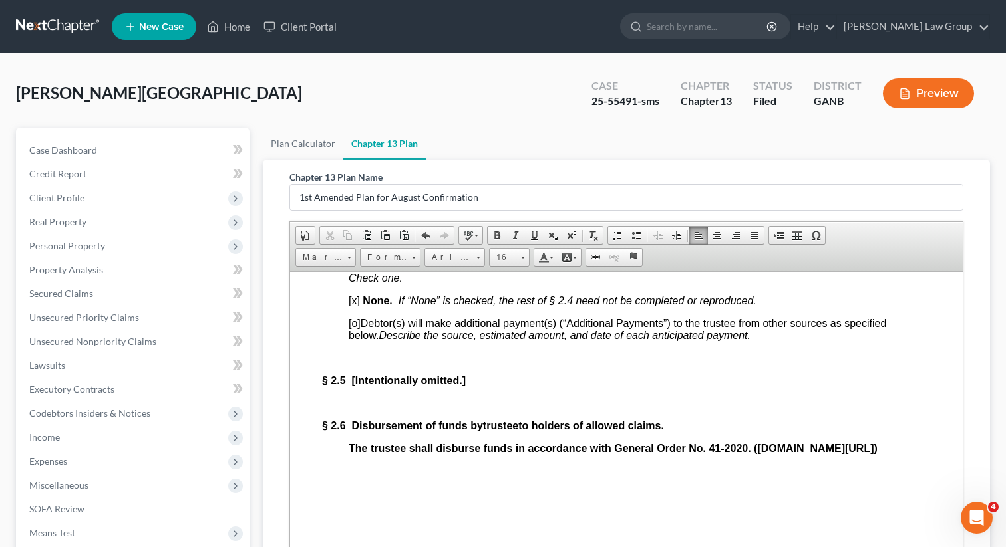
click at [624, 86] on div "Case" at bounding box center [625, 85] width 68 height 15
drag, startPoint x: 638, startPoint y: 100, endPoint x: 605, endPoint y: 101, distance: 33.9
click at [605, 101] on div "25-55491-sms" at bounding box center [625, 101] width 68 height 15
copy div "55491"
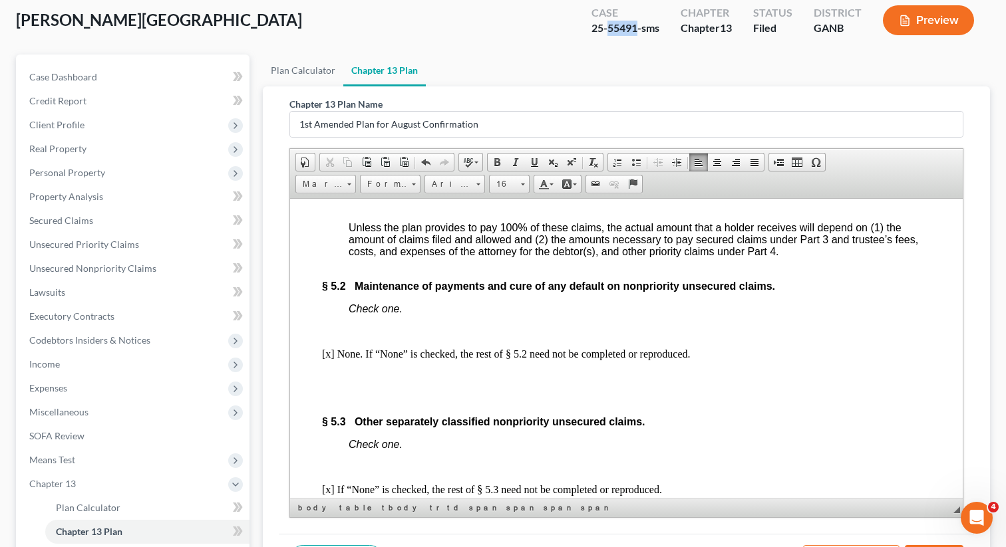
scroll to position [5183, 0]
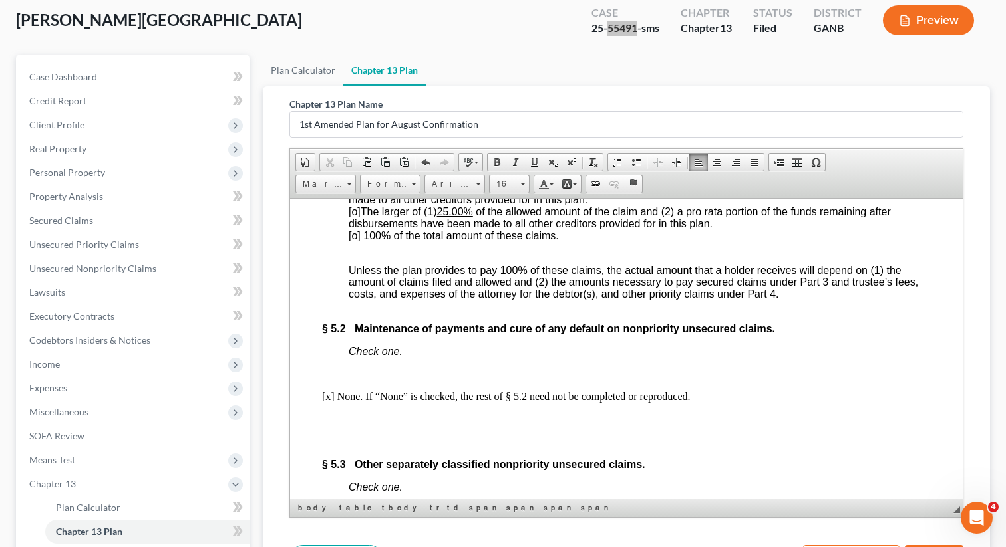
drag, startPoint x: 642, startPoint y: 325, endPoint x: 593, endPoint y: 323, distance: 49.3
click at [593, 205] on span "[o] A pro rata portion of the larger of (1) the sum of $17,876.00 and (2) the f…" at bounding box center [632, 193] width 569 height 23
click at [465, 217] on u "25.00%" at bounding box center [455, 211] width 36 height 11
click at [466, 217] on u "25.00%" at bounding box center [455, 211] width 36 height 11
drag, startPoint x: 467, startPoint y: 348, endPoint x: 442, endPoint y: 348, distance: 24.6
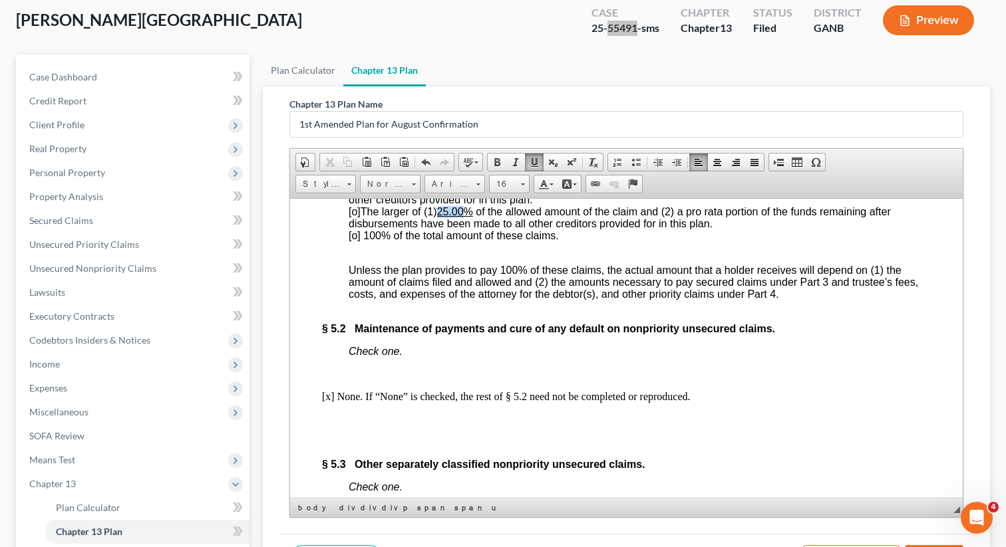
click at [442, 217] on u "25.00%" at bounding box center [455, 211] width 36 height 11
click at [359, 241] on span "[o] 100% of the total amount of these claims." at bounding box center [453, 234] width 210 height 11
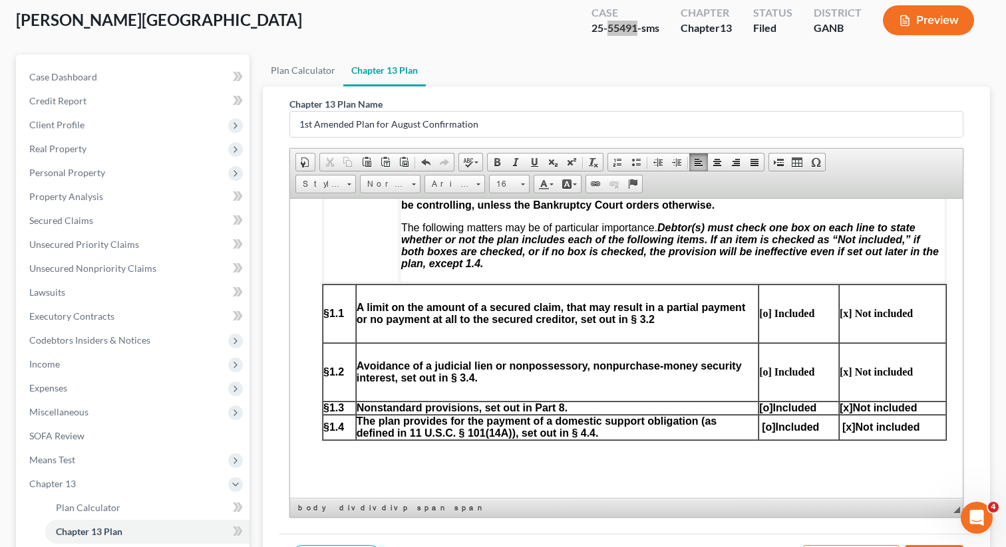
scroll to position [0, 0]
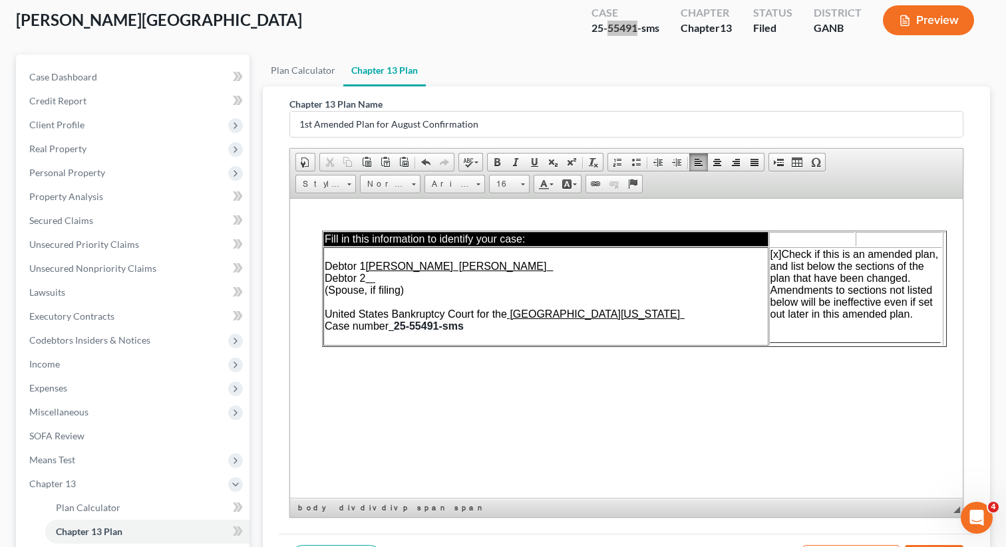
click at [776, 340] on span "________________________________" at bounding box center [855, 337] width 170 height 11
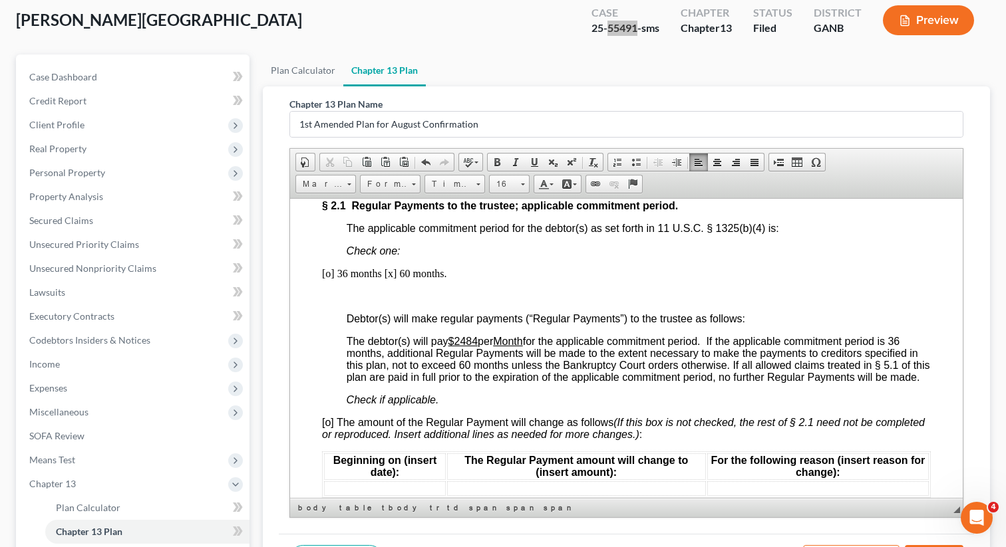
scroll to position [254, 0]
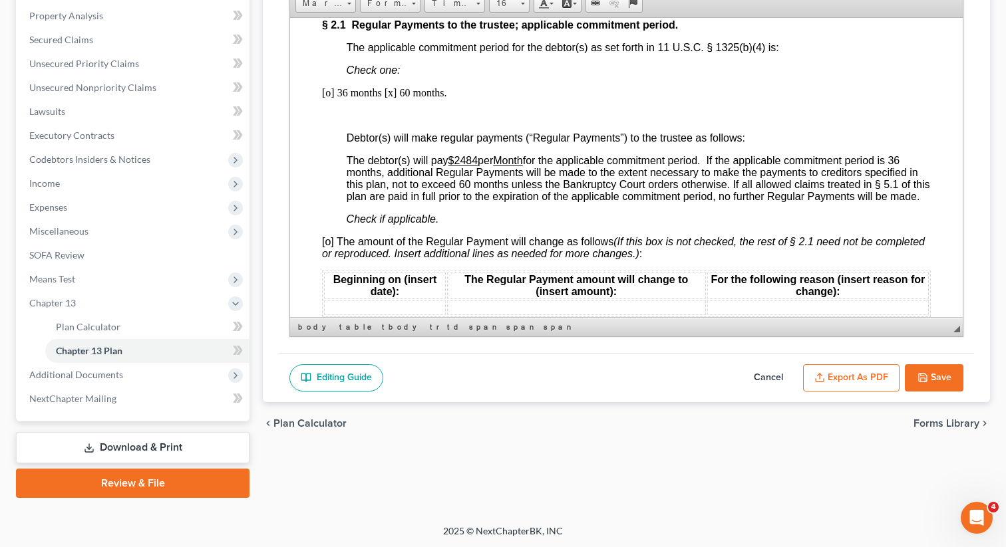
click at [914, 368] on button "Save" at bounding box center [933, 378] width 59 height 28
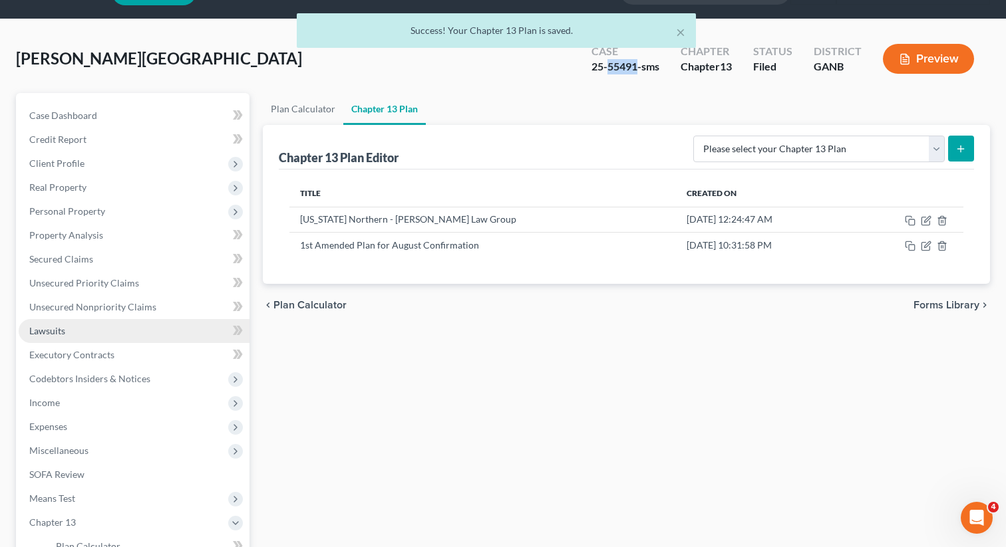
scroll to position [0, 0]
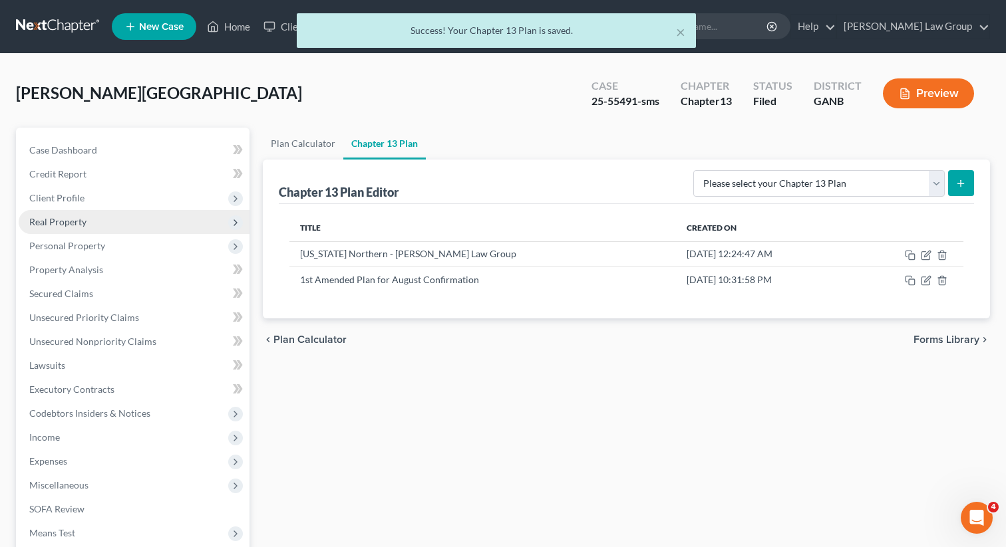
click at [69, 221] on span "Real Property" at bounding box center [57, 221] width 57 height 11
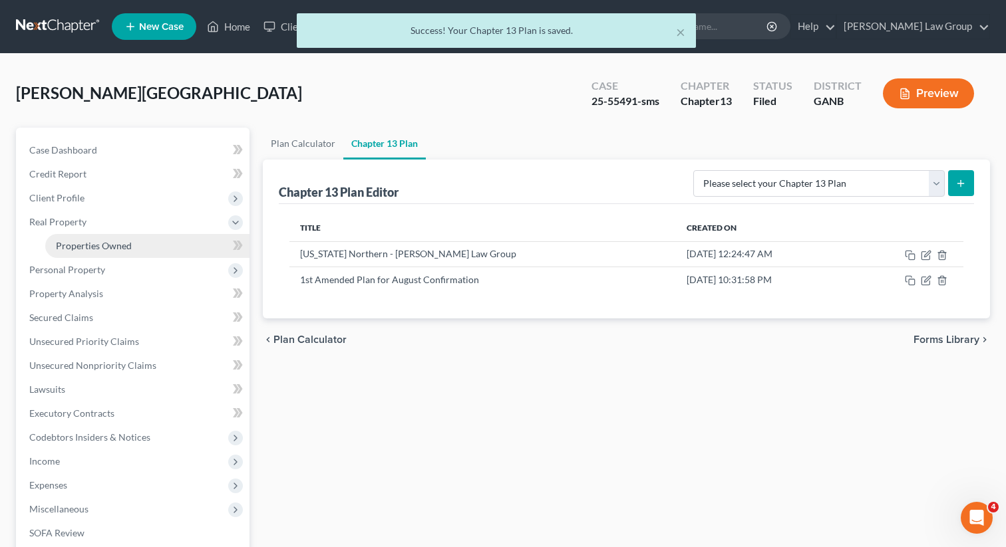
click at [82, 245] on span "Properties Owned" at bounding box center [94, 245] width 76 height 11
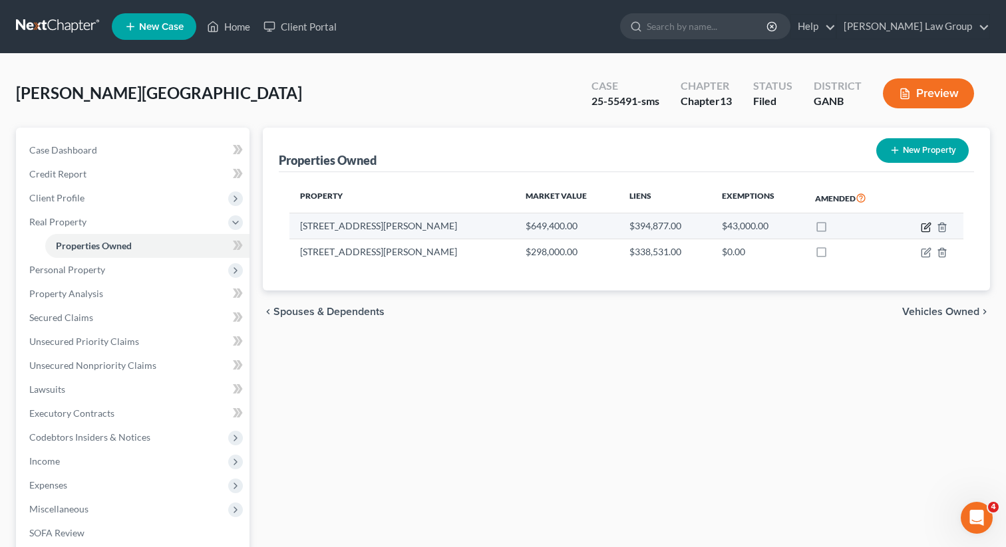
click at [926, 227] on icon "button" at bounding box center [927, 226] width 6 height 6
select select "10"
select select "3"
select select "35"
select select "0"
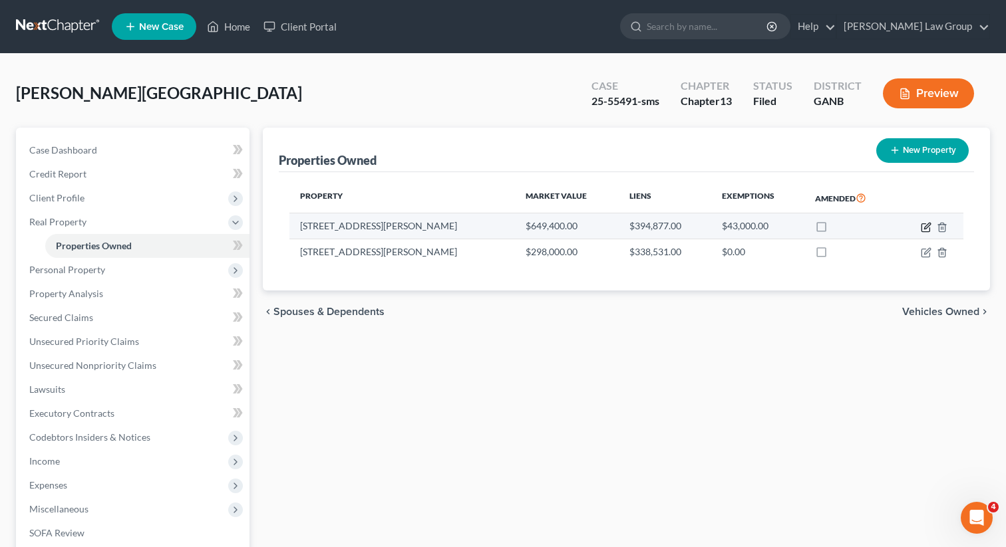
select select "0"
select select "2"
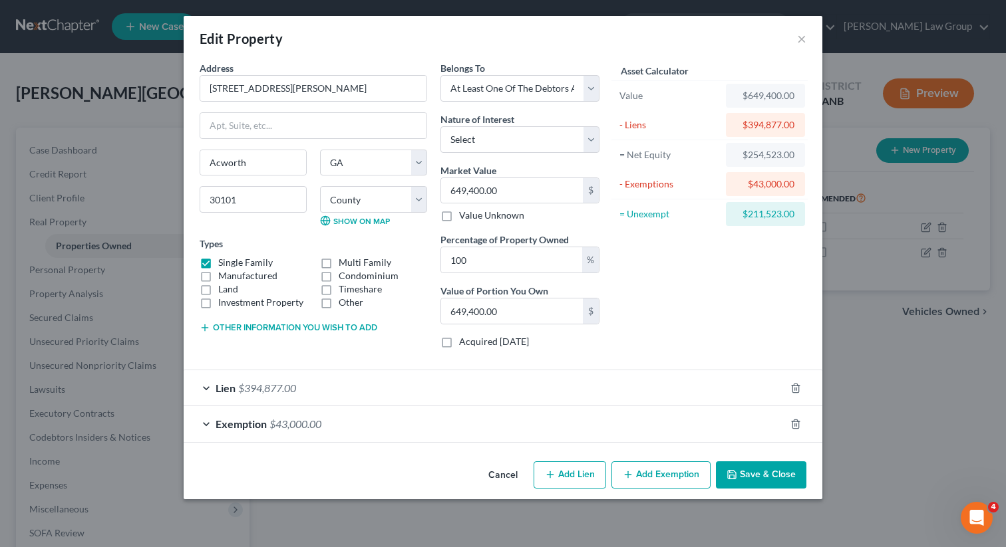
click at [216, 378] on div "Lien $394,877.00" at bounding box center [484, 387] width 601 height 35
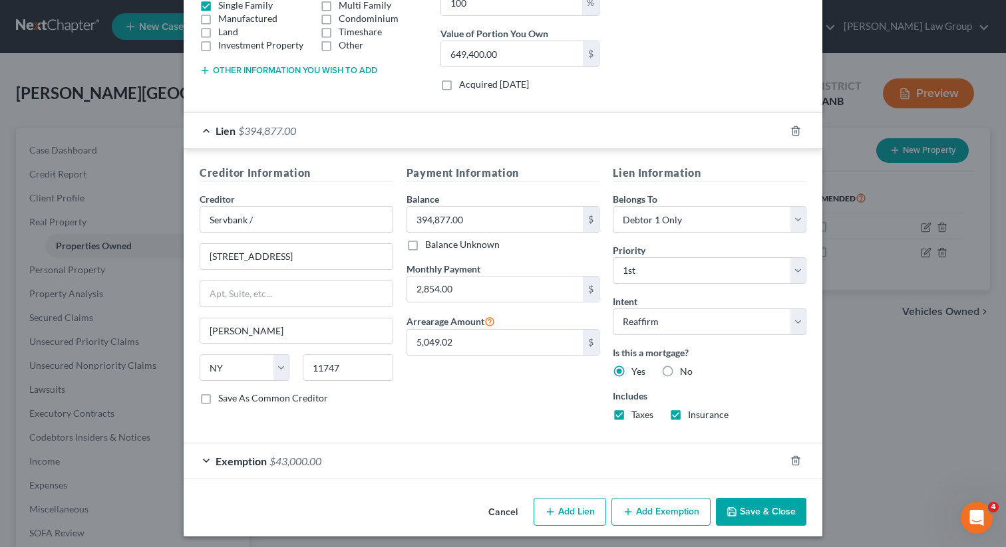
scroll to position [262, 0]
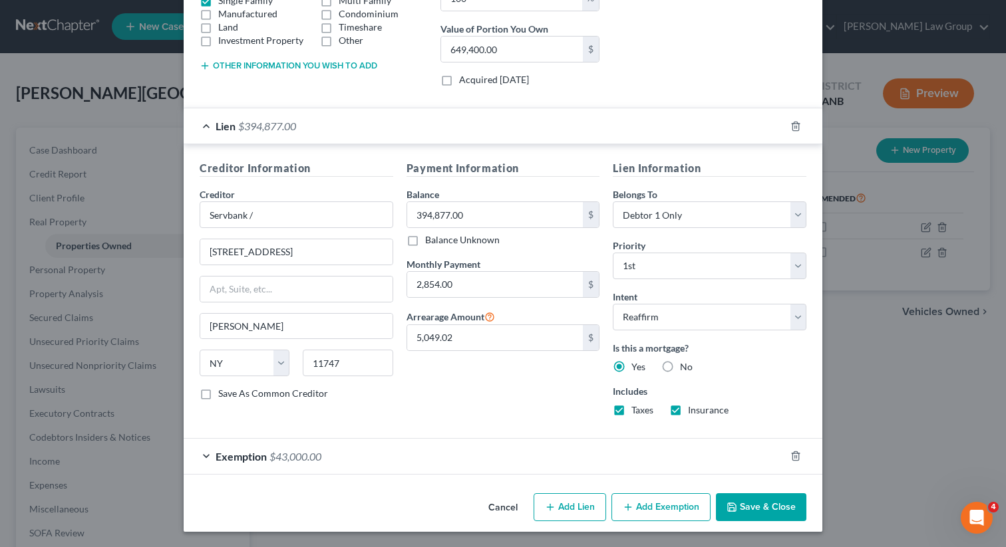
click at [746, 517] on button "Save & Close" at bounding box center [761, 507] width 90 height 28
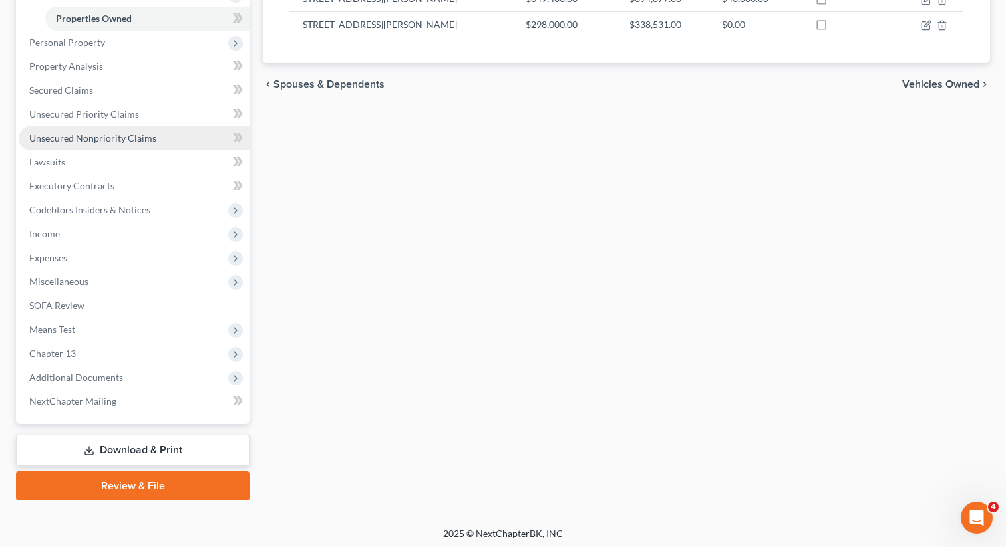
scroll to position [230, 0]
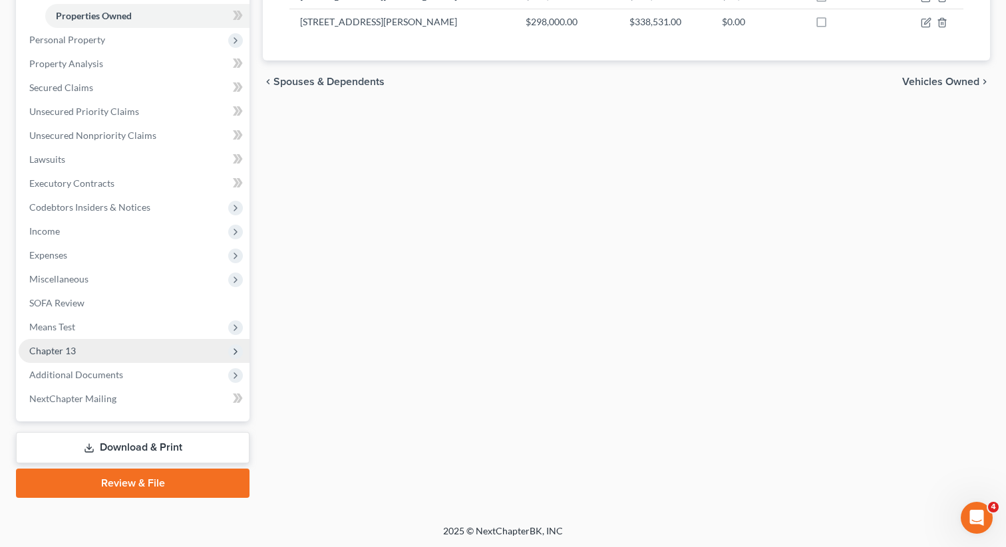
click at [106, 350] on span "Chapter 13" at bounding box center [134, 351] width 231 height 24
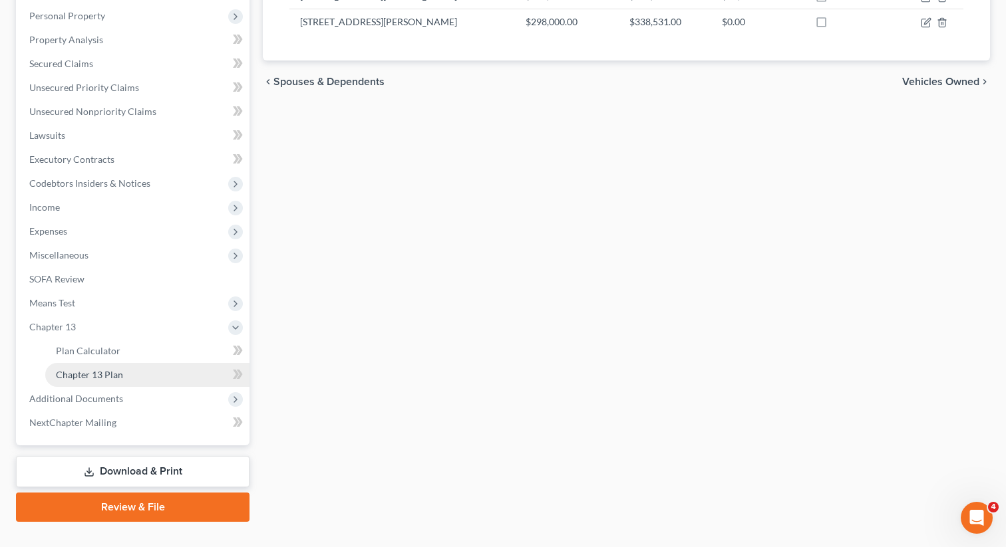
click at [100, 379] on span "Chapter 13 Plan" at bounding box center [89, 374] width 67 height 11
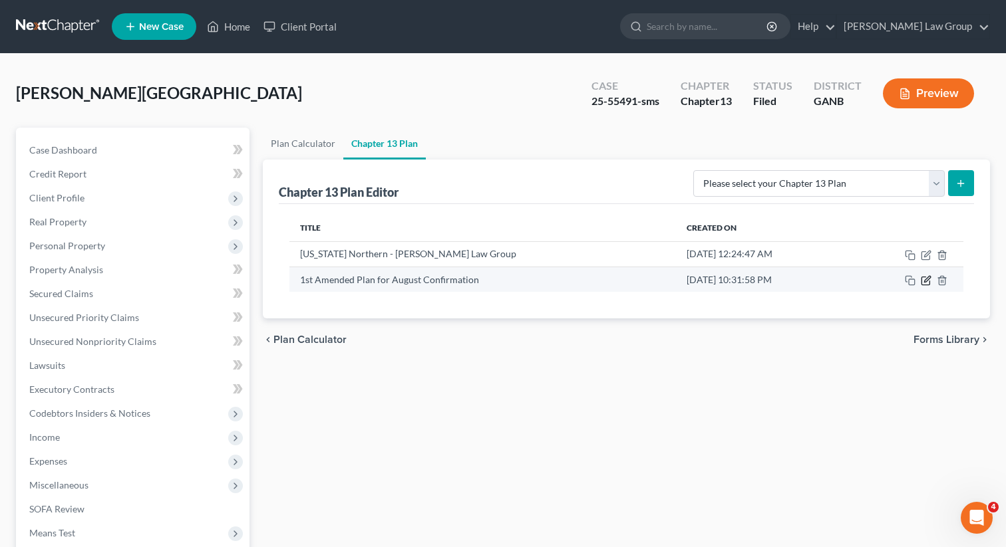
click at [924, 280] on icon "button" at bounding box center [927, 279] width 6 height 6
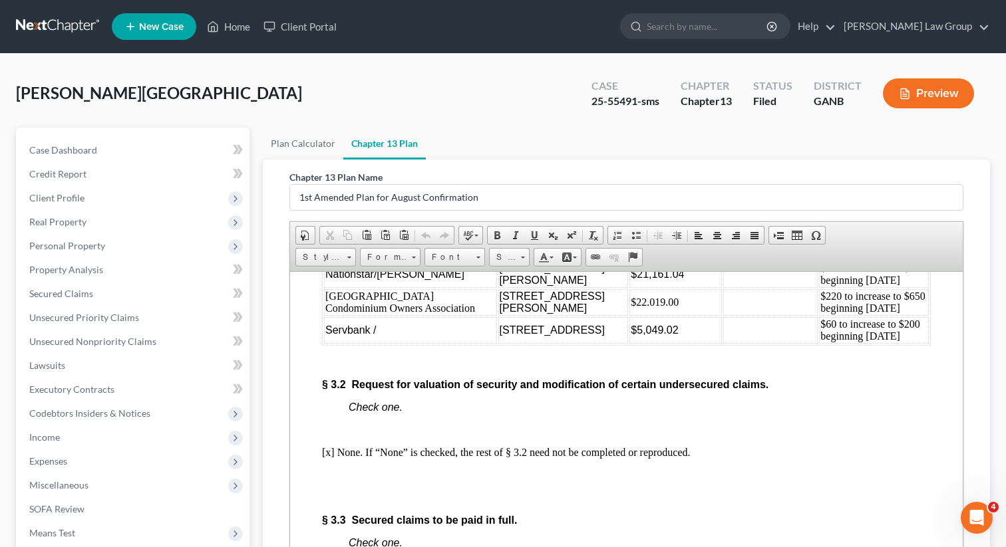
scroll to position [2712, 0]
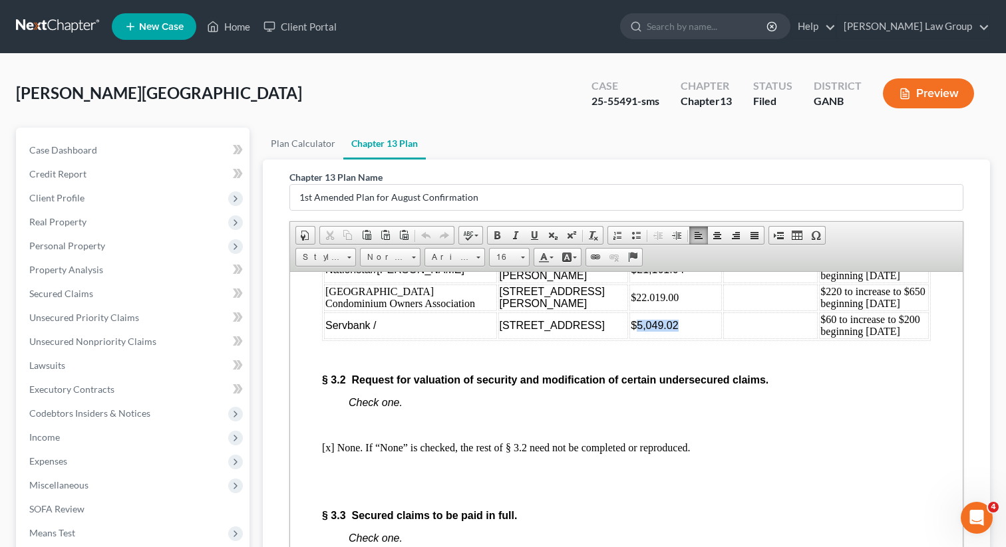
drag, startPoint x: 650, startPoint y: 411, endPoint x: 599, endPoint y: 410, distance: 50.6
click at [629, 339] on td "$5,049.02" at bounding box center [675, 325] width 92 height 27
paste body
click at [655, 363] on p at bounding box center [639, 357] width 582 height 12
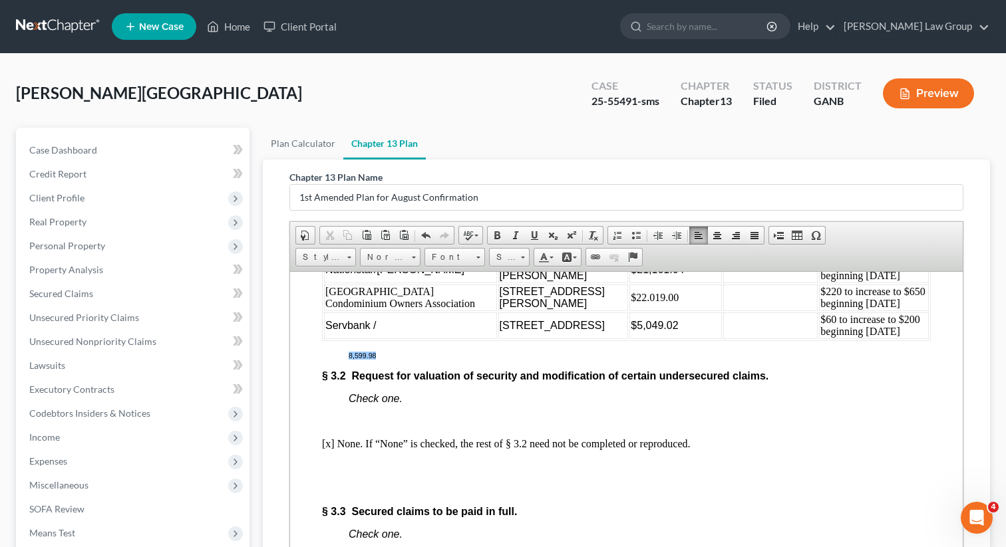
click at [583, 359] on p "8,599.98" at bounding box center [639, 355] width 582 height 8
drag, startPoint x: 642, startPoint y: 410, endPoint x: 602, endPoint y: 408, distance: 39.9
click at [629, 339] on td "$5,049.02" at bounding box center [675, 325] width 92 height 27
click at [819, 339] on td "$60 to increase to $200 beginning [DATE]" at bounding box center [874, 325] width 110 height 27
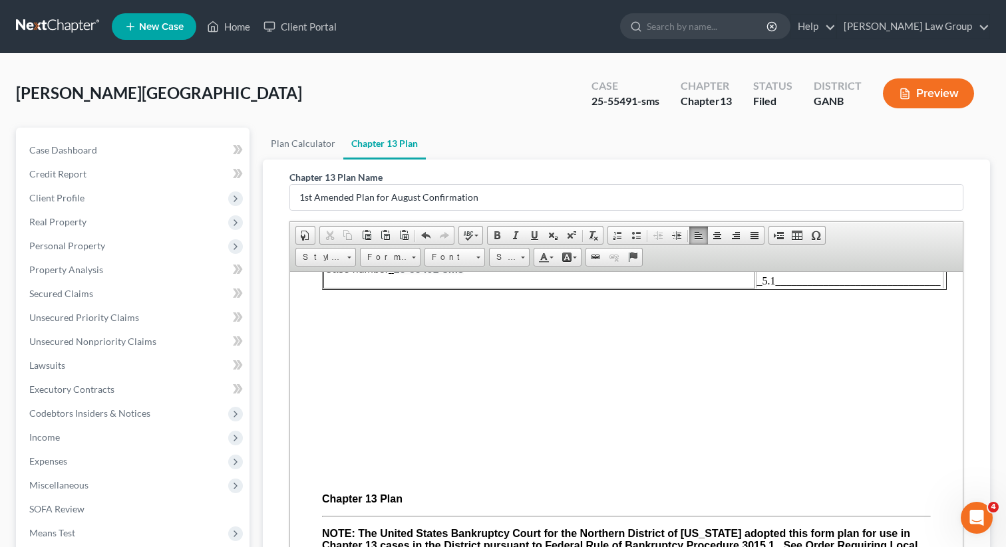
scroll to position [0, 0]
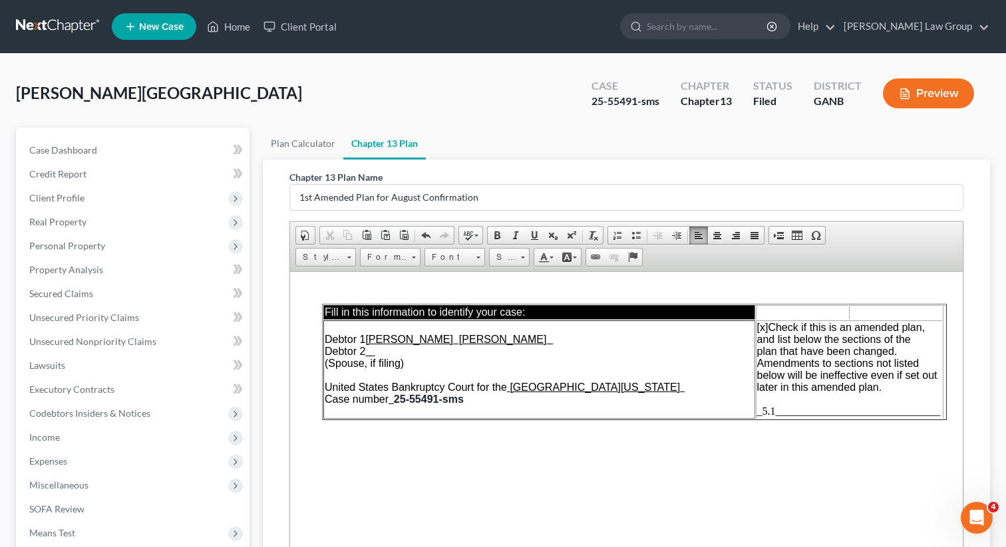
click at [760, 414] on span "_5.1_______________________________" at bounding box center [849, 410] width 184 height 11
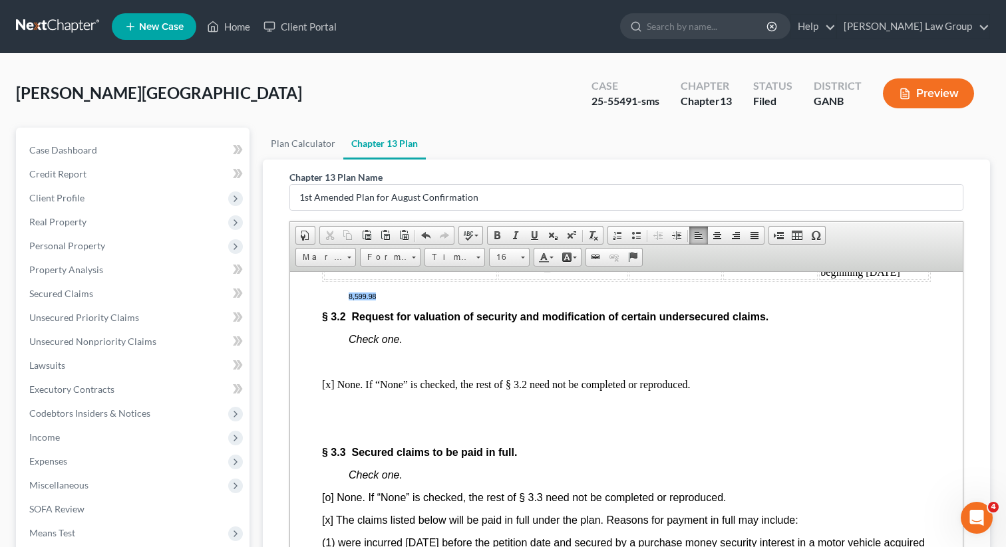
scroll to position [2770, 0]
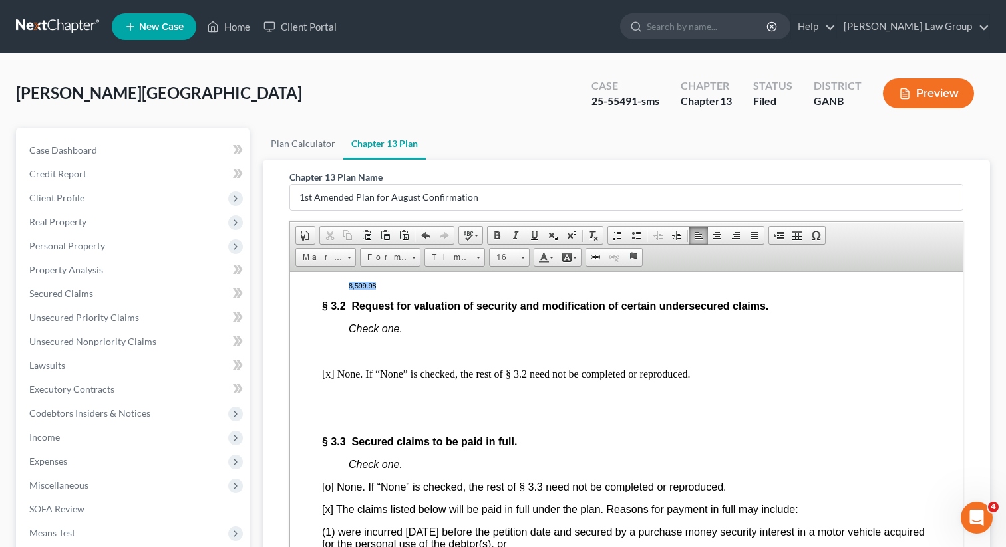
click at [420, 289] on p "8,599.98" at bounding box center [639, 285] width 582 height 8
drag, startPoint x: 407, startPoint y: 374, endPoint x: 350, endPoint y: 370, distance: 57.3
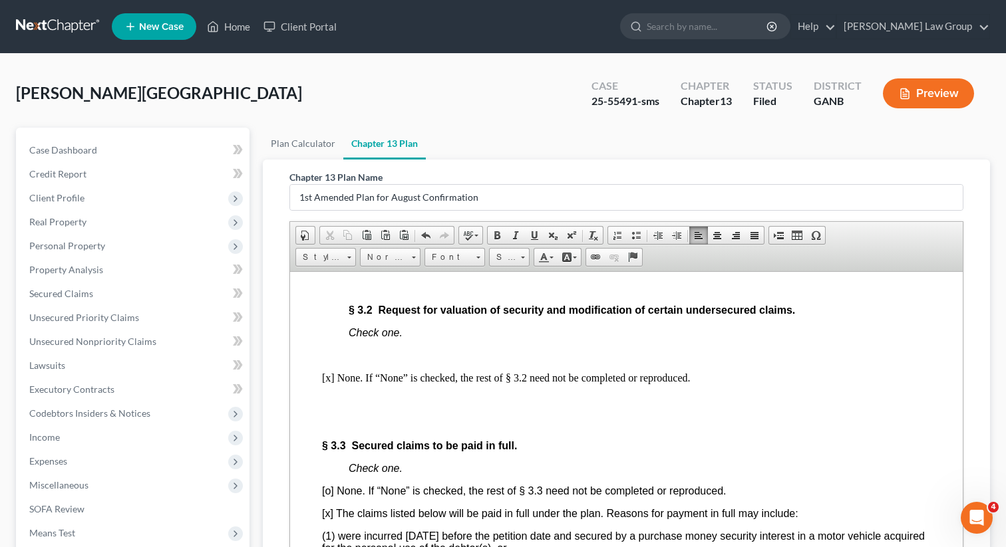
click at [350, 293] on p at bounding box center [639, 287] width 582 height 12
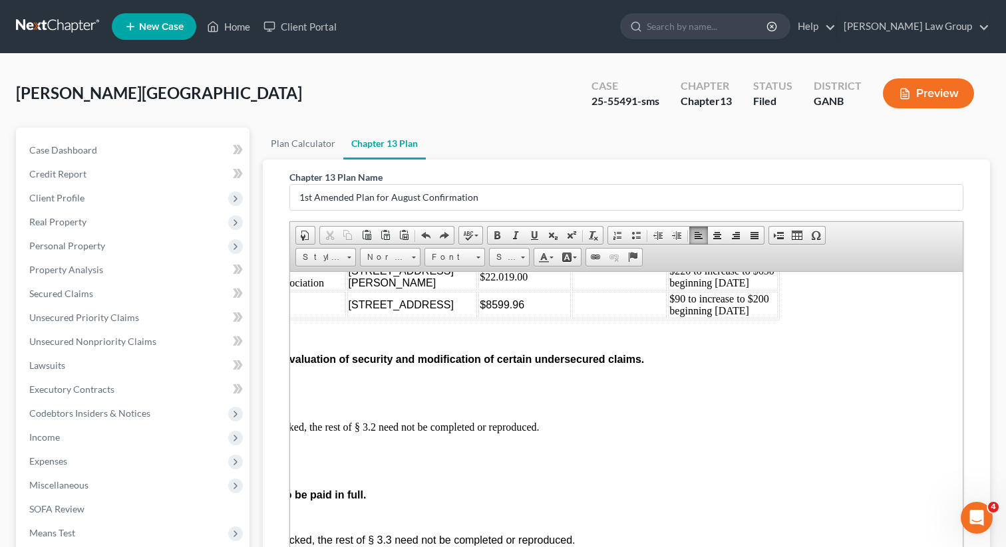
scroll to position [2710, 151]
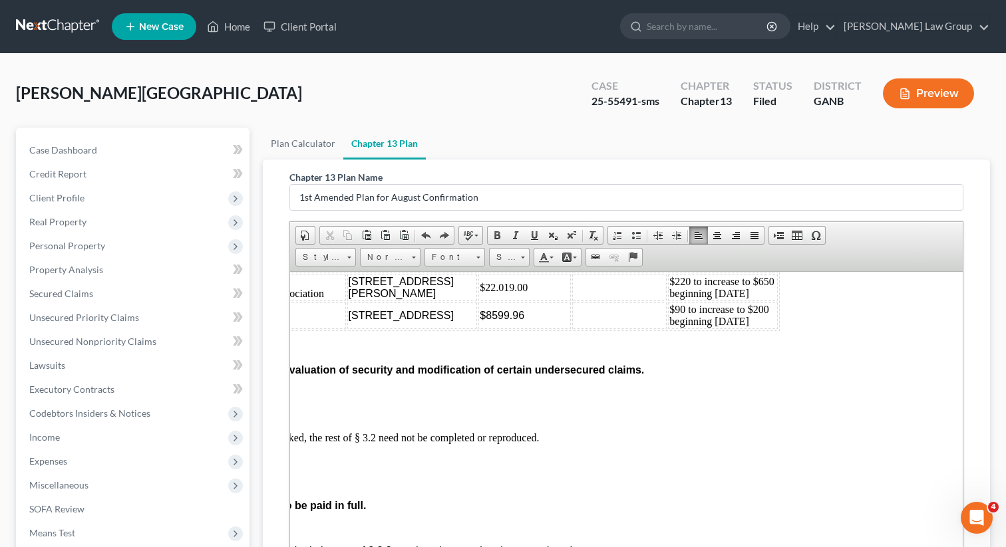
click at [478, 301] on td "$22.019.00" at bounding box center [524, 287] width 92 height 27
drag, startPoint x: 501, startPoint y: 322, endPoint x: 454, endPoint y: 321, distance: 47.2
click at [478, 273] on td "$21,161.04" at bounding box center [524, 259] width 92 height 27
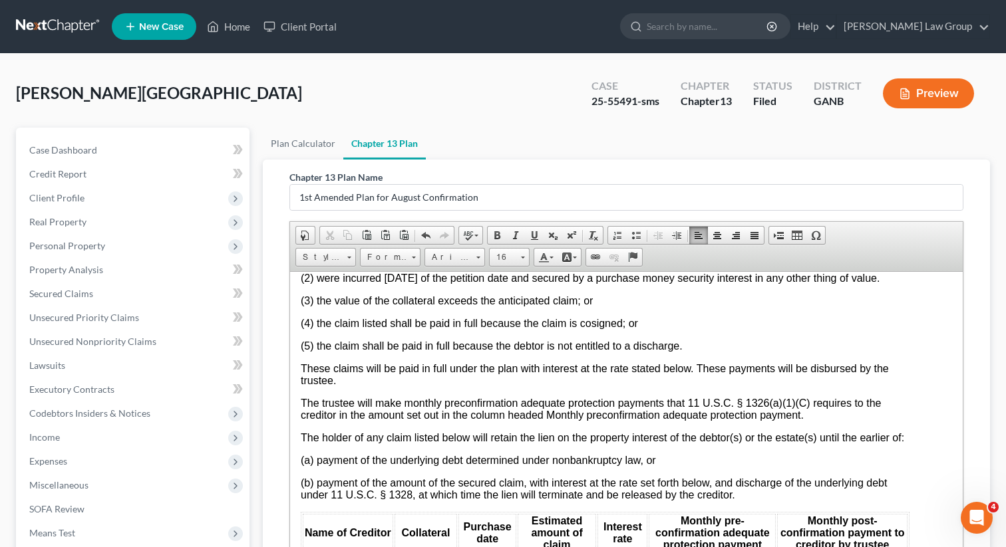
scroll to position [3063, 0]
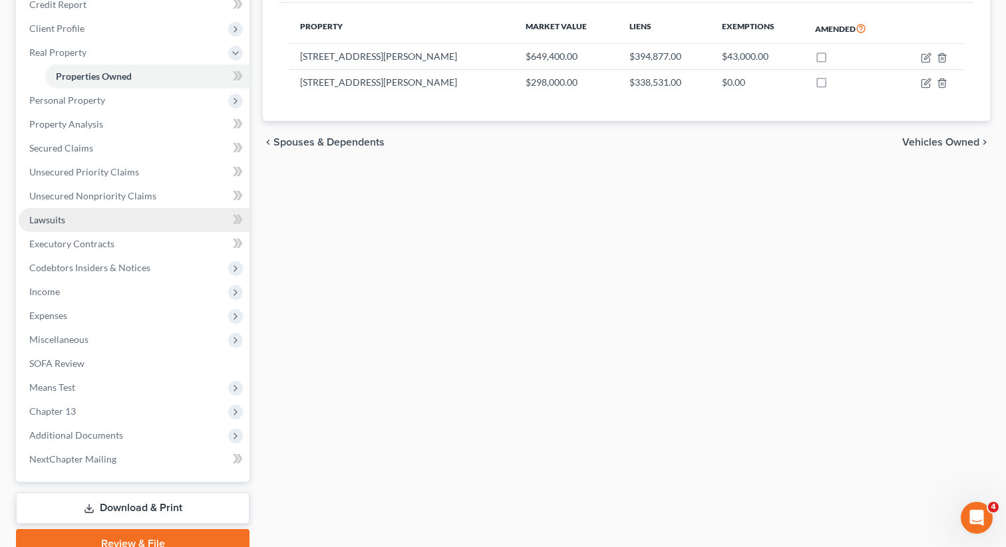
scroll to position [230, 0]
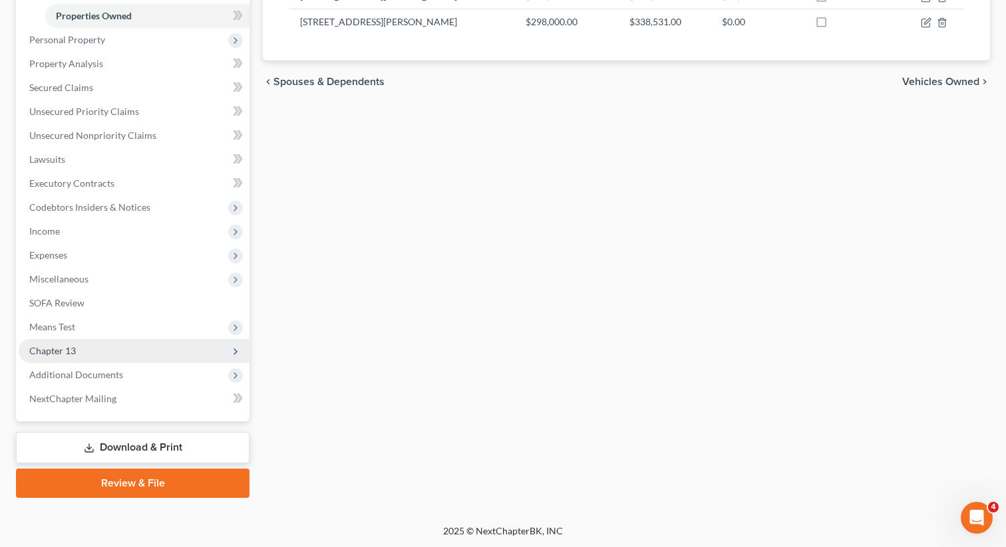
click at [98, 348] on span "Chapter 13" at bounding box center [134, 351] width 231 height 24
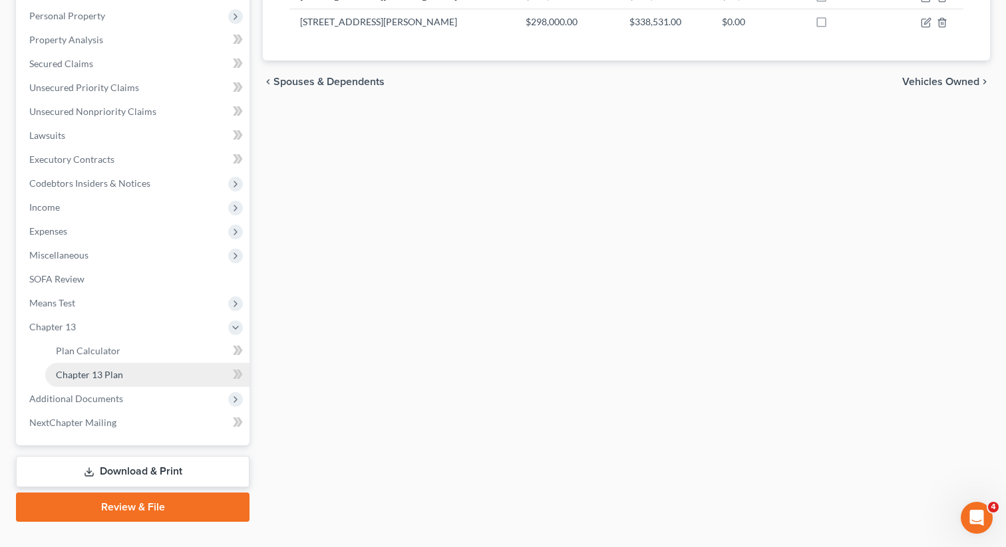
click at [124, 371] on link "Chapter 13 Plan" at bounding box center [147, 375] width 204 height 24
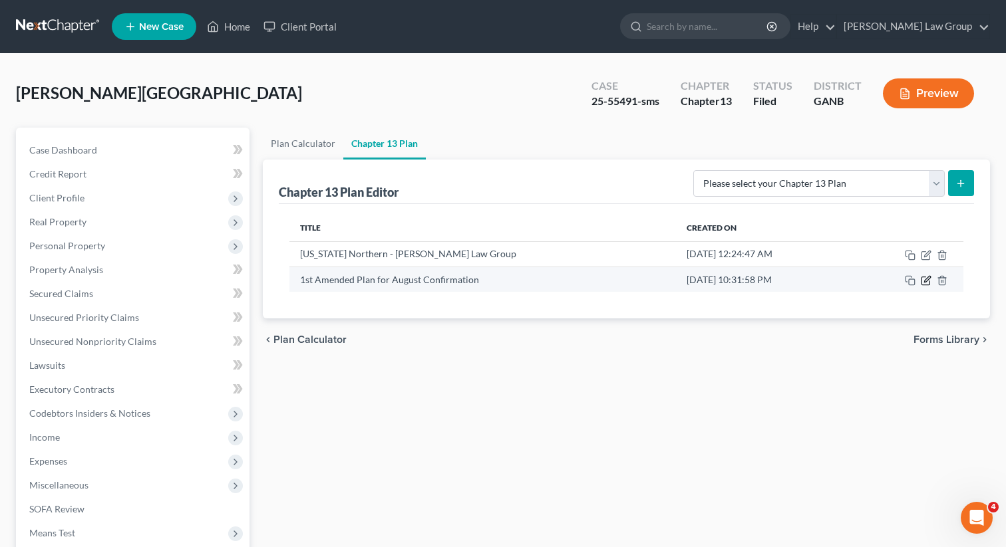
click at [925, 283] on icon "button" at bounding box center [925, 280] width 11 height 11
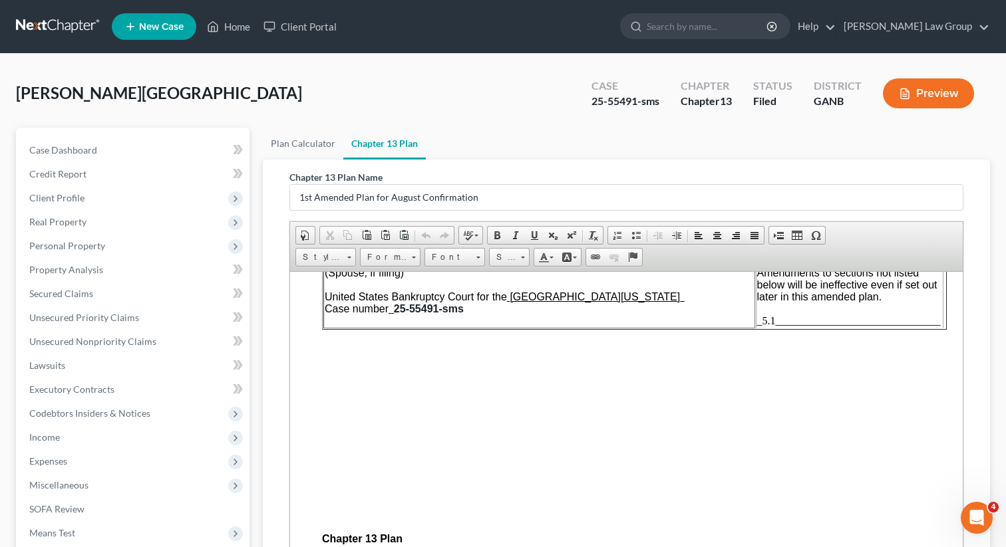
scroll to position [84, 0]
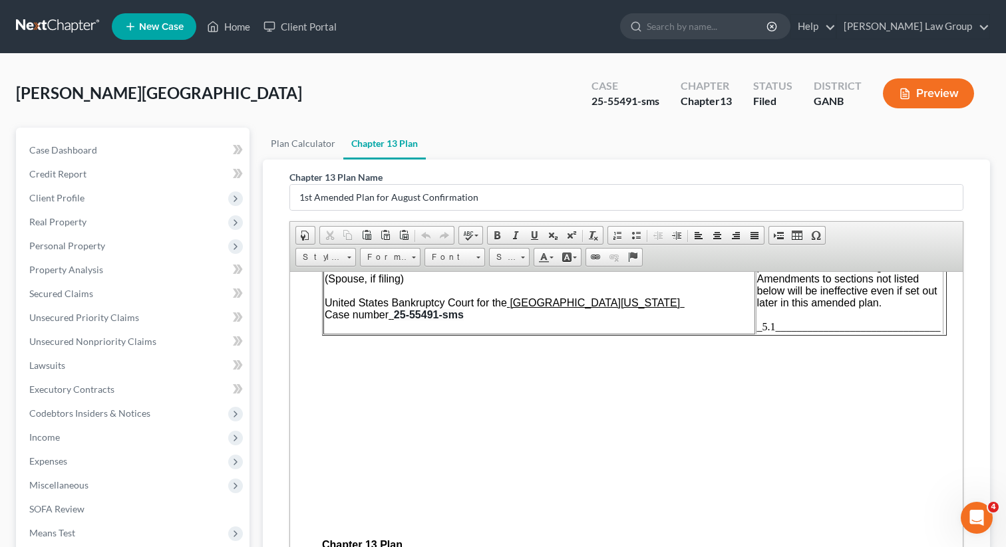
click at [763, 330] on span "_5.1_______________________________" at bounding box center [849, 326] width 184 height 11
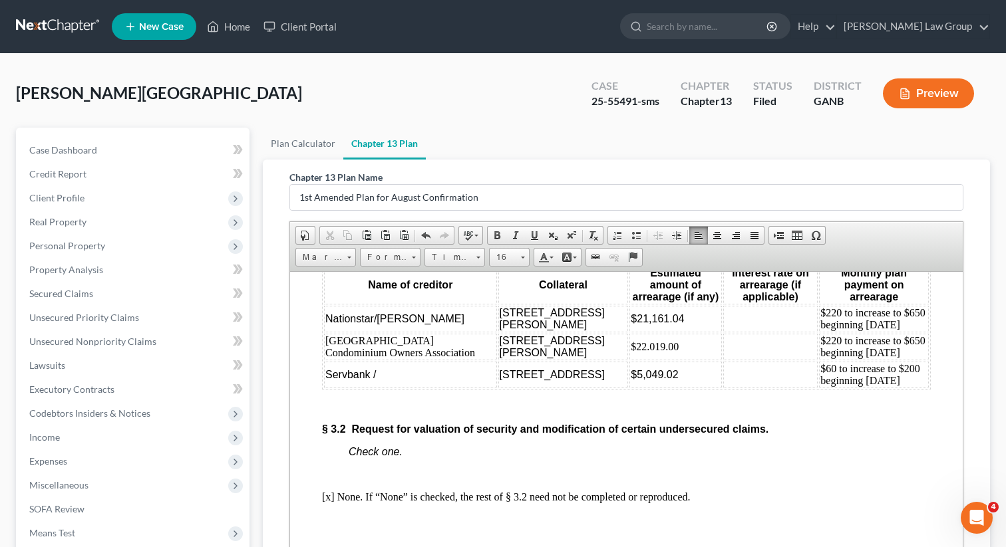
scroll to position [2652, 0]
drag, startPoint x: 651, startPoint y: 464, endPoint x: 601, endPoint y: 458, distance: 50.2
click at [629, 387] on td "$5,049.02" at bounding box center [675, 373] width 92 height 27
drag, startPoint x: 818, startPoint y: 450, endPoint x: 810, endPoint y: 450, distance: 8.0
click at [819, 387] on td "$60 to increase to $200 beginning [DATE]" at bounding box center [874, 373] width 110 height 27
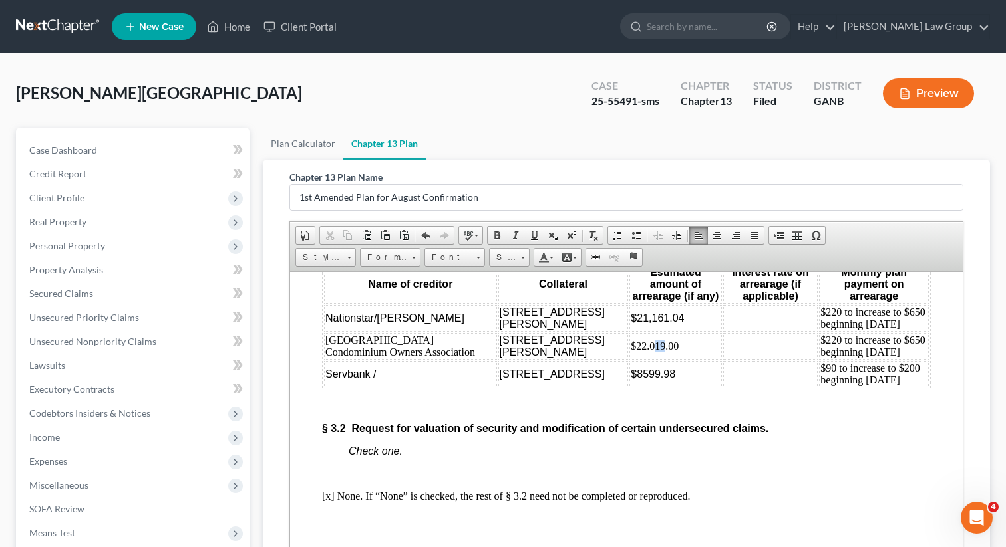
drag, startPoint x: 627, startPoint y: 422, endPoint x: 618, endPoint y: 422, distance: 9.3
click at [629, 359] on td "$22.019.00" at bounding box center [675, 346] width 92 height 27
drag, startPoint x: 652, startPoint y: 387, endPoint x: 605, endPoint y: 383, distance: 47.4
click at [629, 331] on td "$21,161.04" at bounding box center [675, 318] width 92 height 27
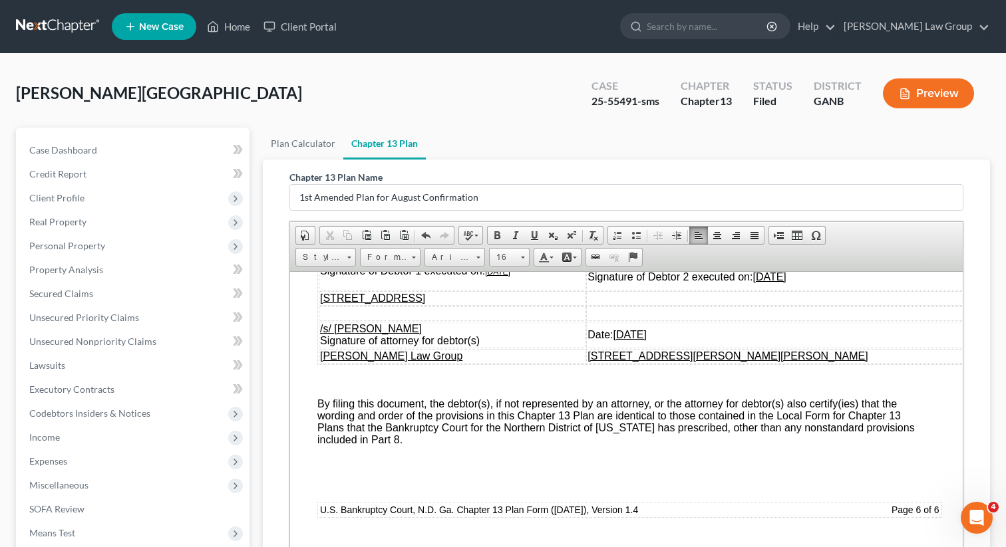
scroll to position [6703, 5]
click at [497, 276] on span "/s/ [PERSON_NAME] [PERSON_NAME] Signature of Debtor 1 executed on: [DATE]" at bounding box center [416, 264] width 192 height 23
click at [493, 276] on u "[DATE]" at bounding box center [497, 271] width 25 height 9
click at [785, 282] on u "[DATE]" at bounding box center [768, 276] width 33 height 11
click at [646, 340] on u "[DATE]" at bounding box center [629, 334] width 33 height 11
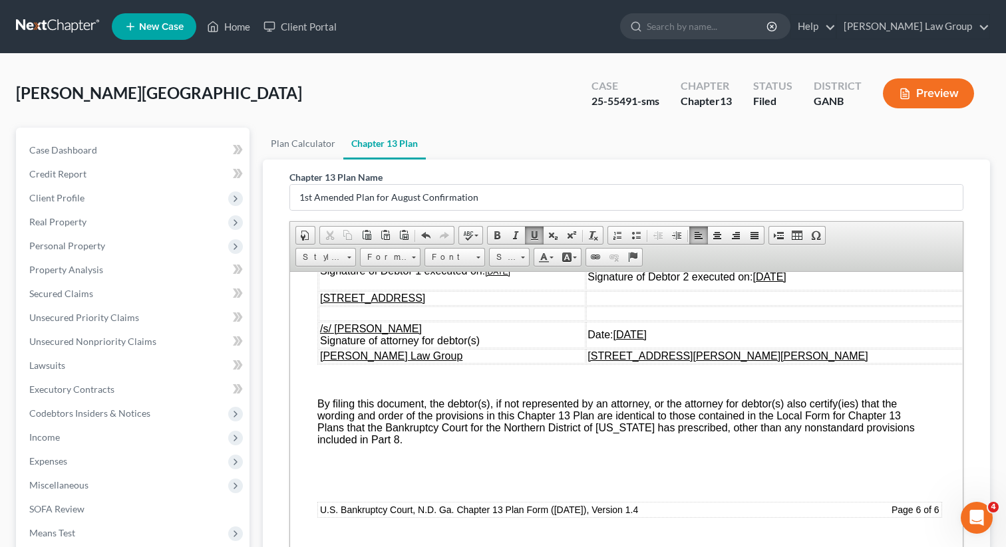
click at [708, 305] on td at bounding box center [780, 298] width 388 height 15
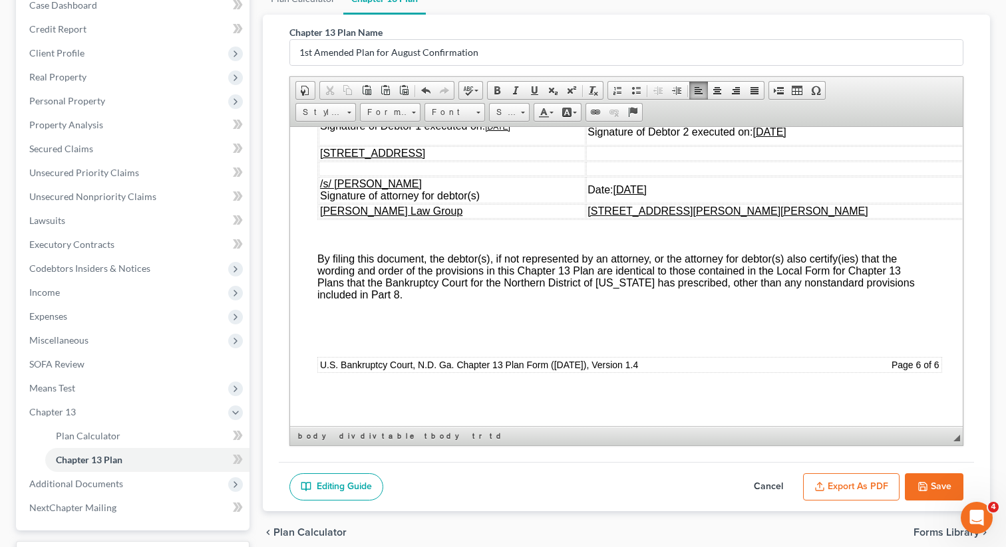
scroll to position [215, 0]
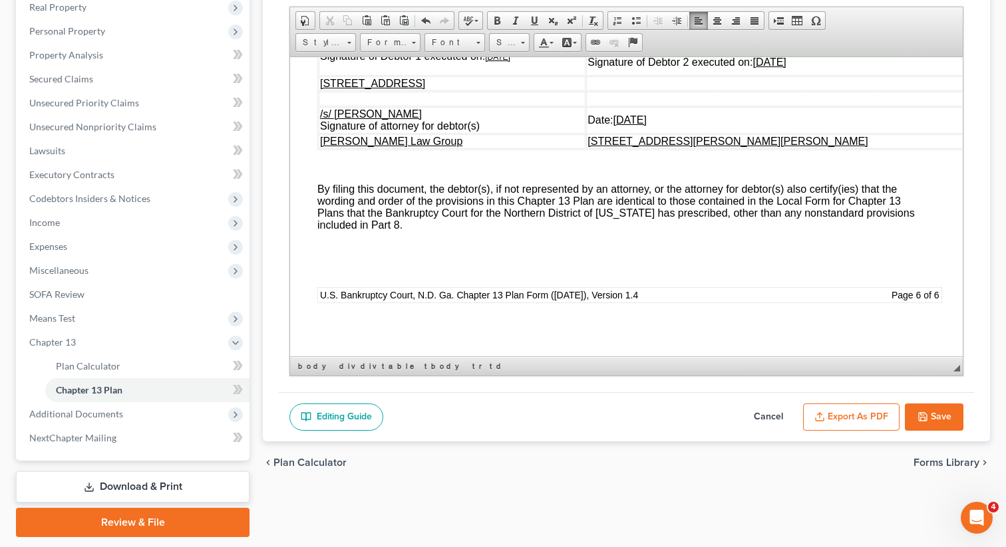
click at [921, 418] on polyline "button" at bounding box center [922, 419] width 5 height 3
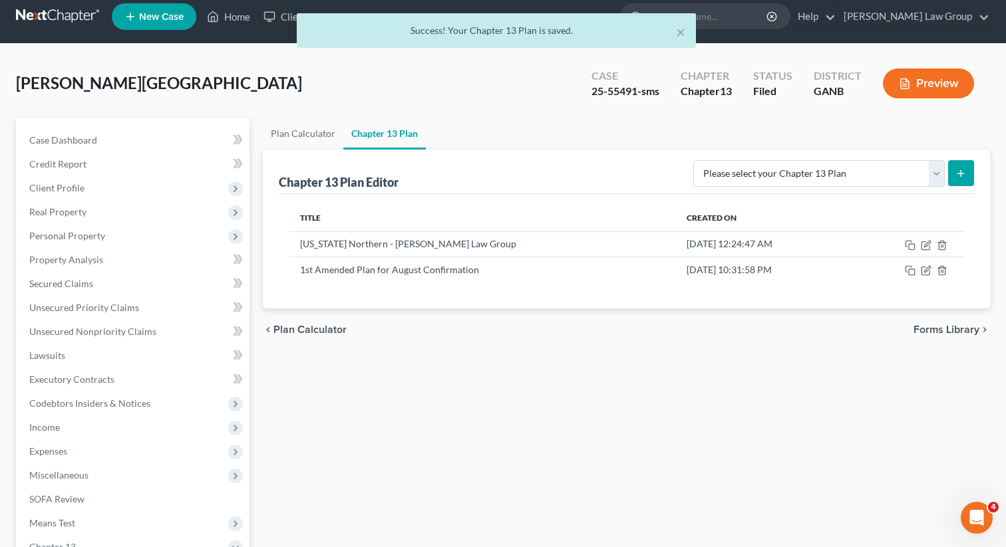
scroll to position [0, 0]
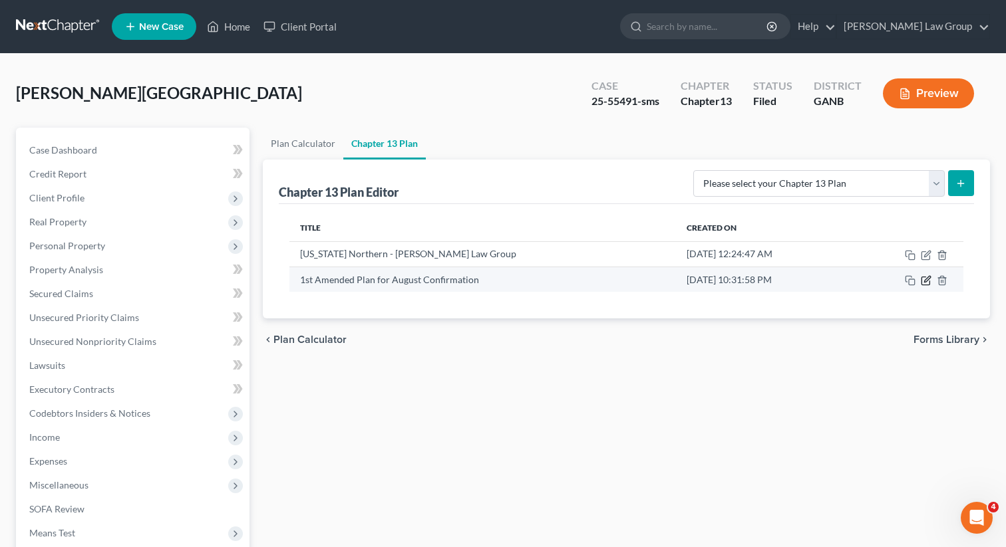
click at [928, 278] on icon "button" at bounding box center [925, 280] width 11 height 11
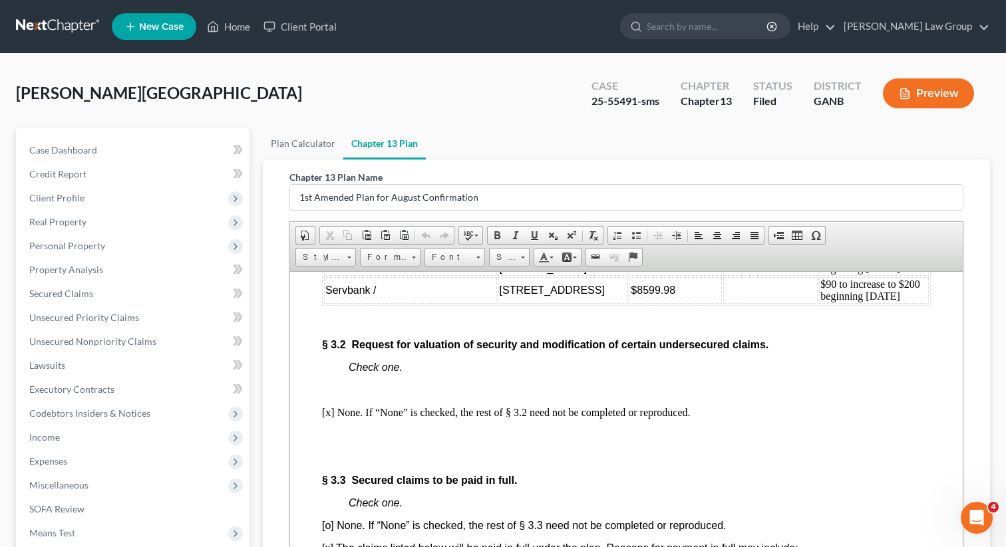
scroll to position [2716, 0]
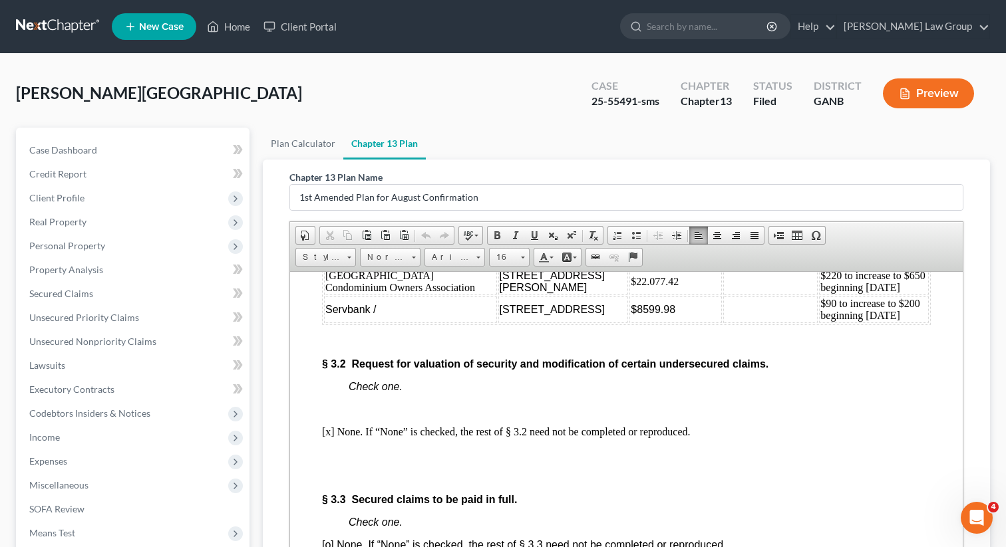
drag, startPoint x: 655, startPoint y: 317, endPoint x: 599, endPoint y: 317, distance: 56.5
click at [629, 267] on td "$22,055.54" at bounding box center [675, 253] width 92 height 27
copy span "22,055.54"
click at [655, 295] on td "$22.077.42" at bounding box center [675, 281] width 92 height 27
drag, startPoint x: 654, startPoint y: 360, endPoint x: 599, endPoint y: 355, distance: 55.5
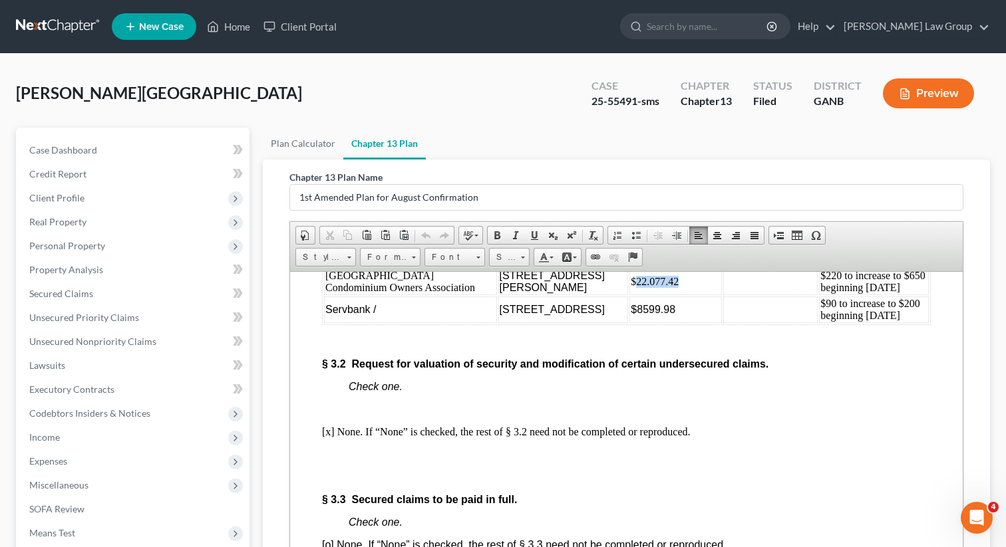
click at [629, 295] on td "$22.077.42" at bounding box center [675, 281] width 92 height 27
copy td "22.077.42"
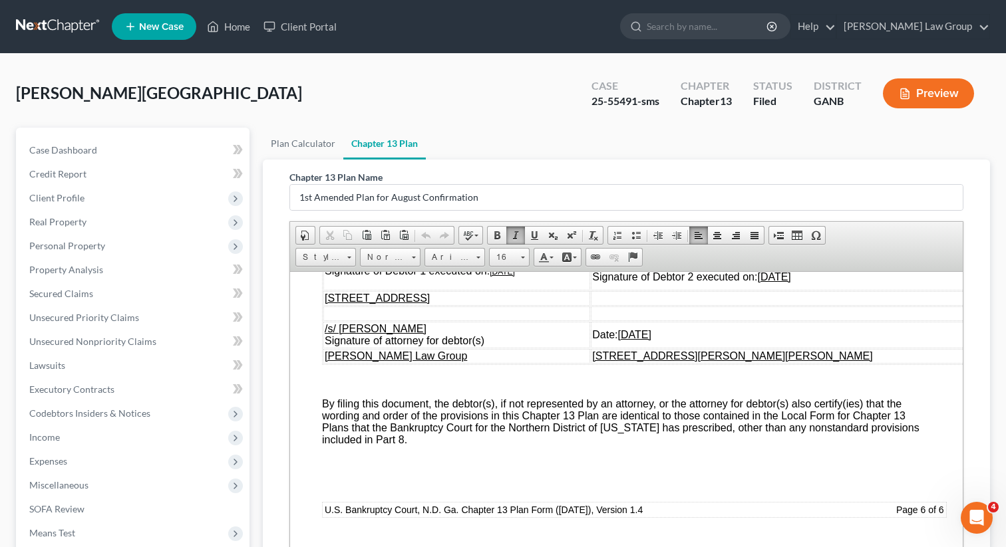
scroll to position [254, 0]
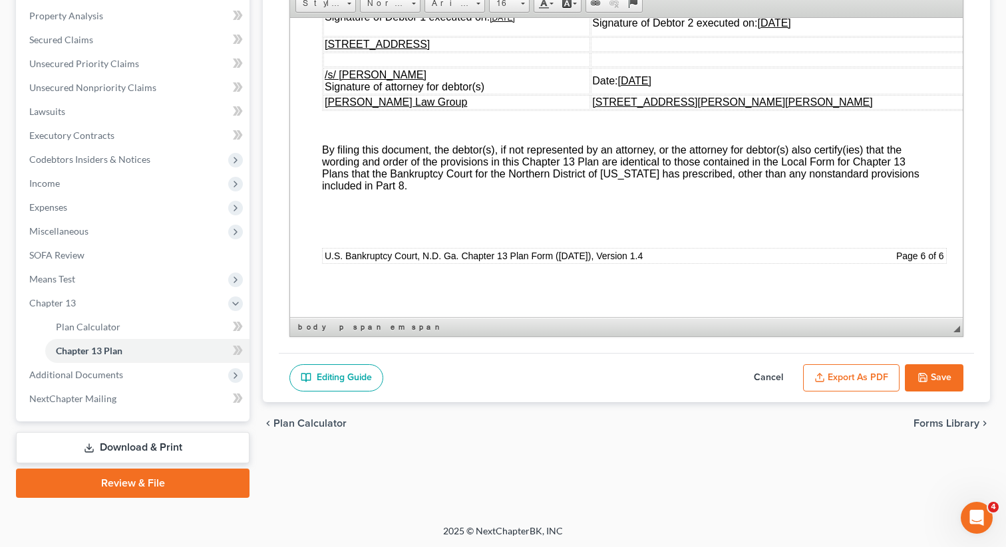
click at [835, 380] on button "Export as PDF" at bounding box center [851, 378] width 96 height 28
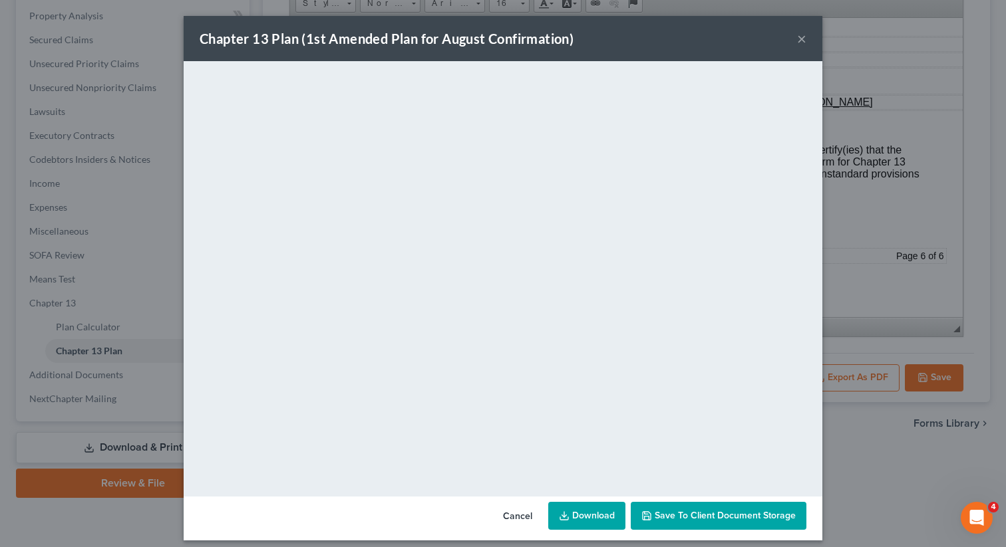
click at [675, 507] on button "Save to Client Document Storage" at bounding box center [718, 516] width 176 height 28
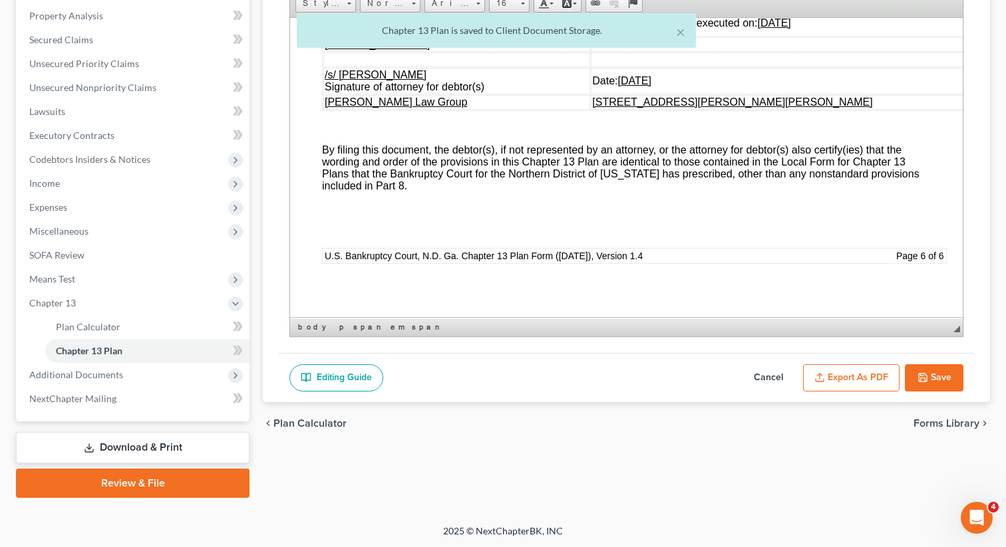
click at [918, 381] on icon "button" at bounding box center [922, 377] width 11 height 11
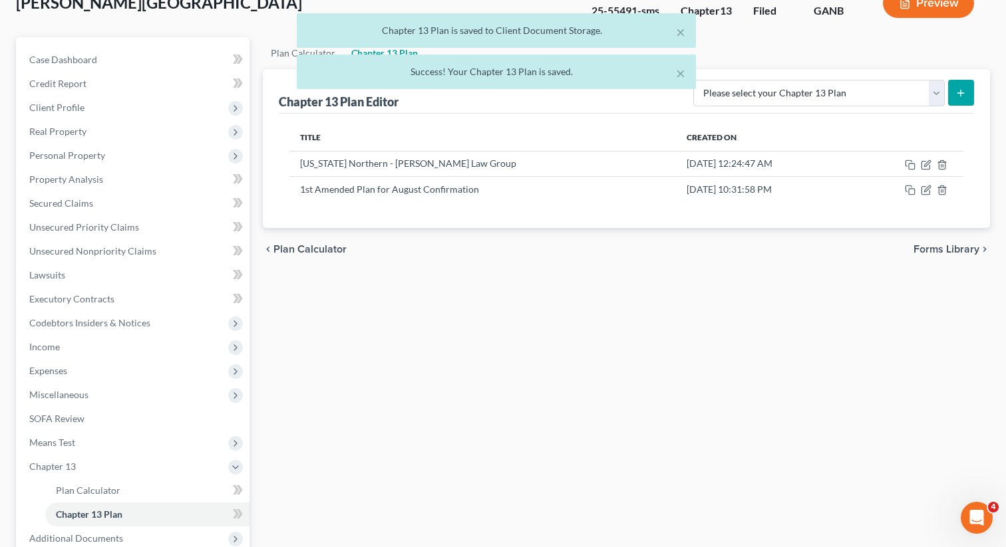
scroll to position [63, 0]
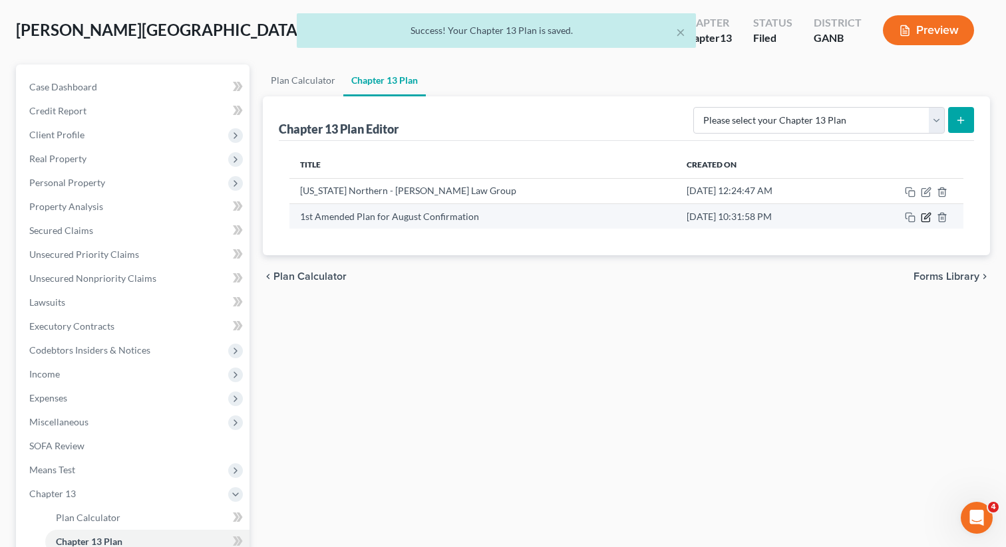
click at [924, 218] on icon "button" at bounding box center [927, 216] width 6 height 6
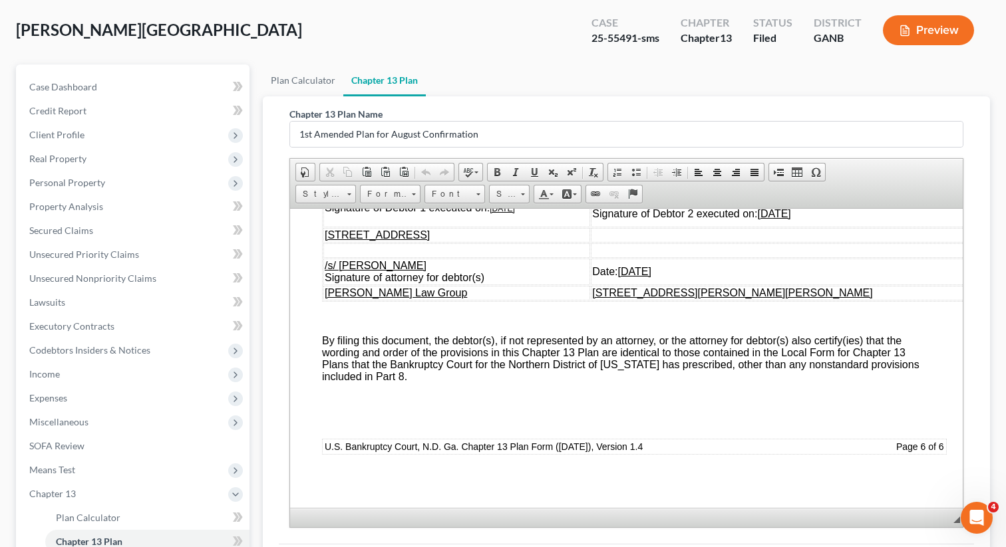
scroll to position [254, 0]
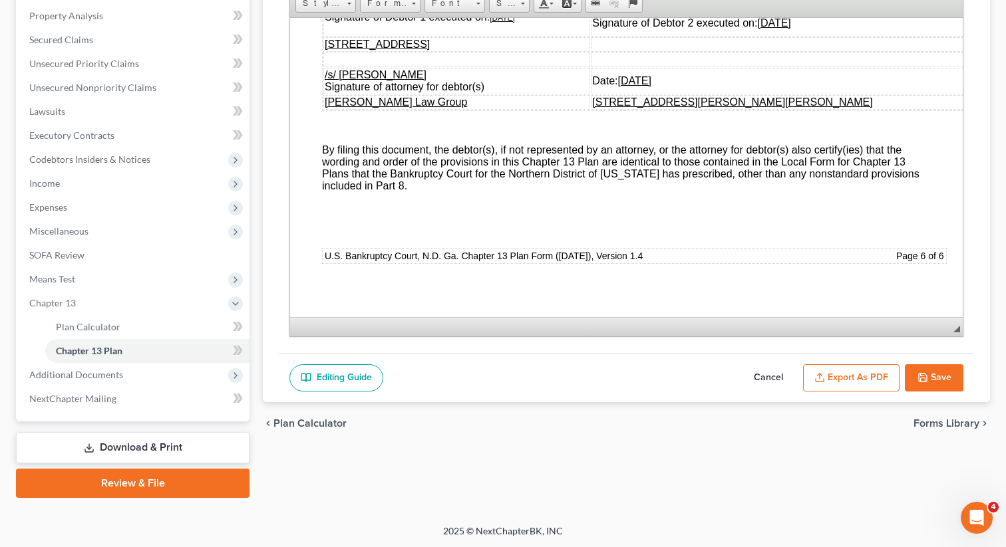
click at [829, 380] on button "Export as PDF" at bounding box center [851, 378] width 96 height 28
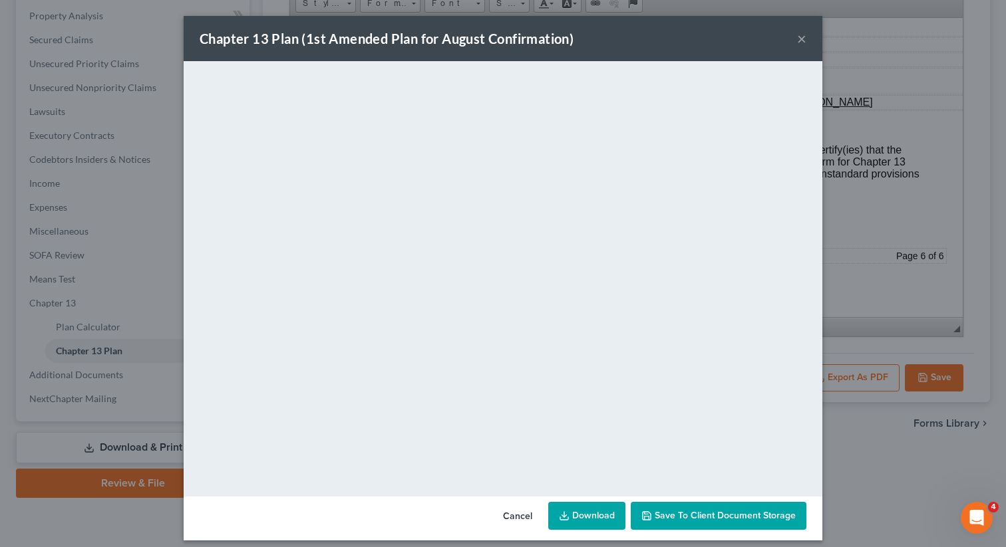
click at [591, 511] on link "Download" at bounding box center [586, 516] width 77 height 28
click at [803, 39] on button "×" at bounding box center [801, 39] width 9 height 16
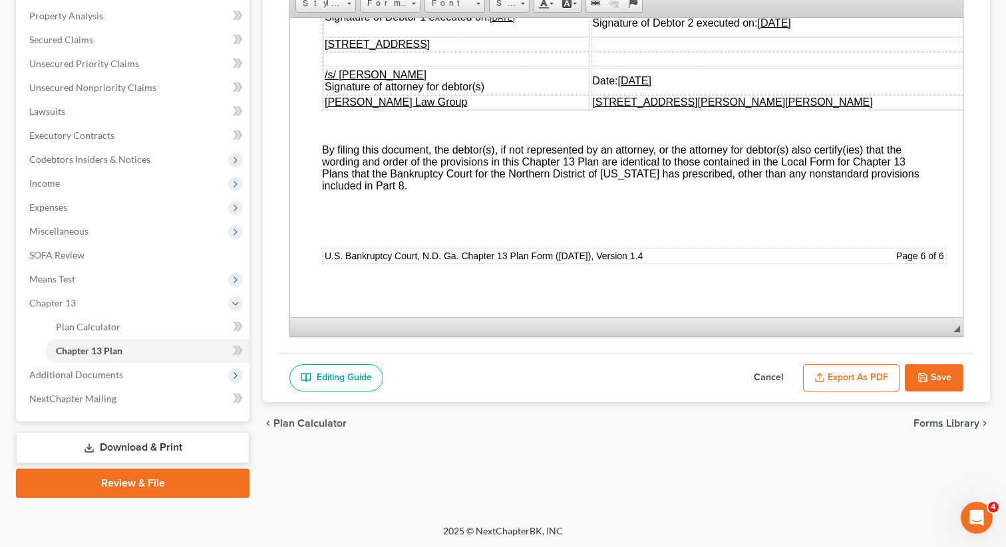
click at [935, 385] on button "Save" at bounding box center [933, 378] width 59 height 28
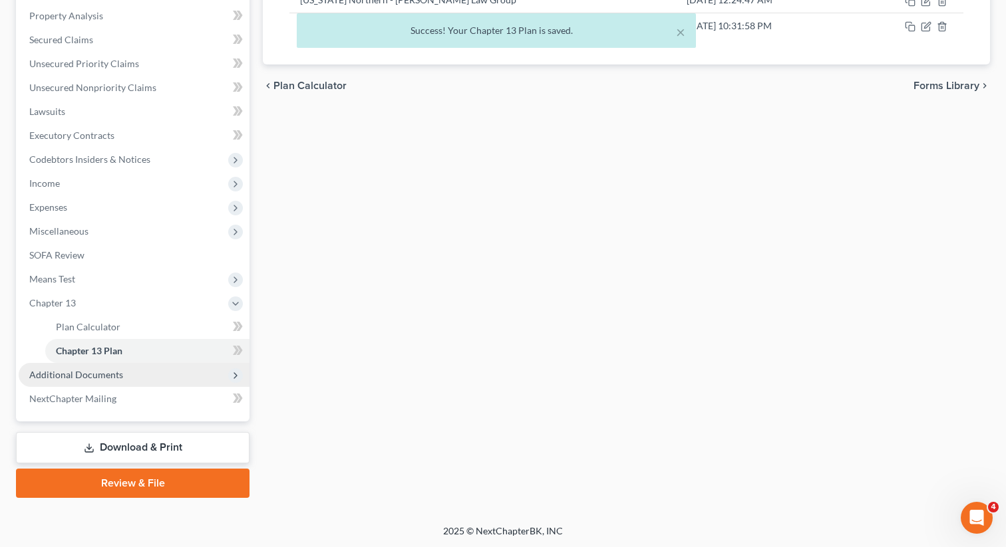
click at [78, 372] on span "Additional Documents" at bounding box center [76, 374] width 94 height 11
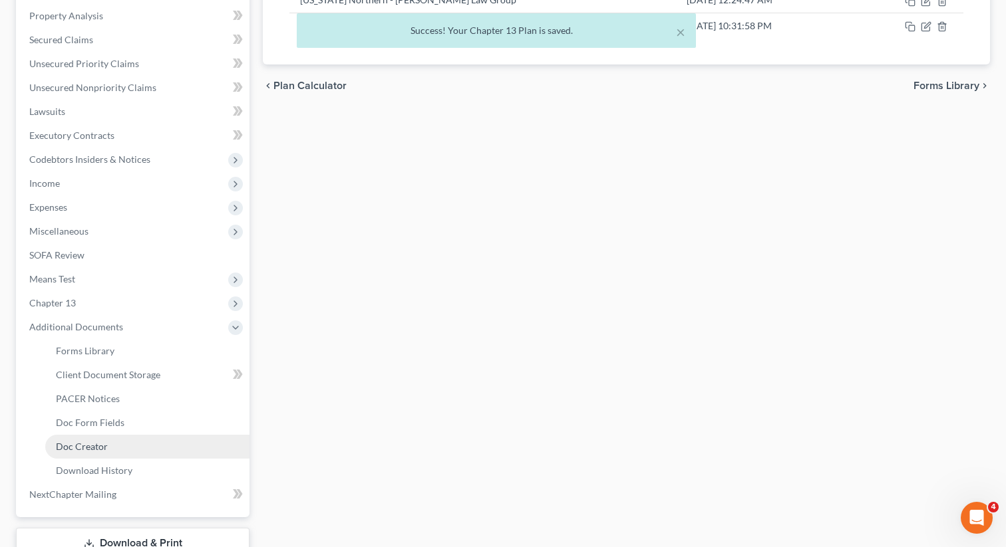
click at [102, 445] on span "Doc Creator" at bounding box center [82, 446] width 52 height 11
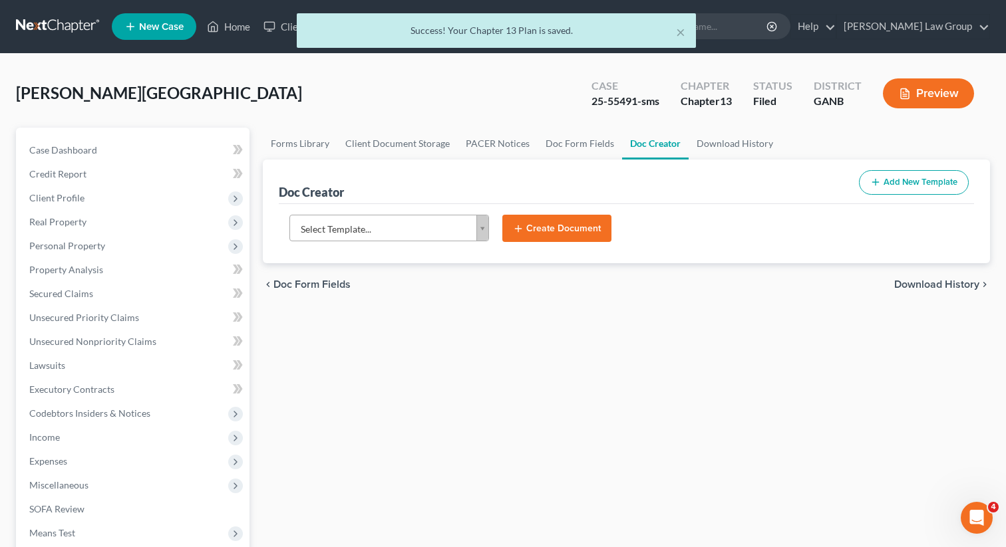
click at [445, 237] on body "Home New Case Client Portal [PERSON_NAME] Law Group [EMAIL_ADDRESS][DOMAIN_NAME…" at bounding box center [503, 449] width 1006 height 898
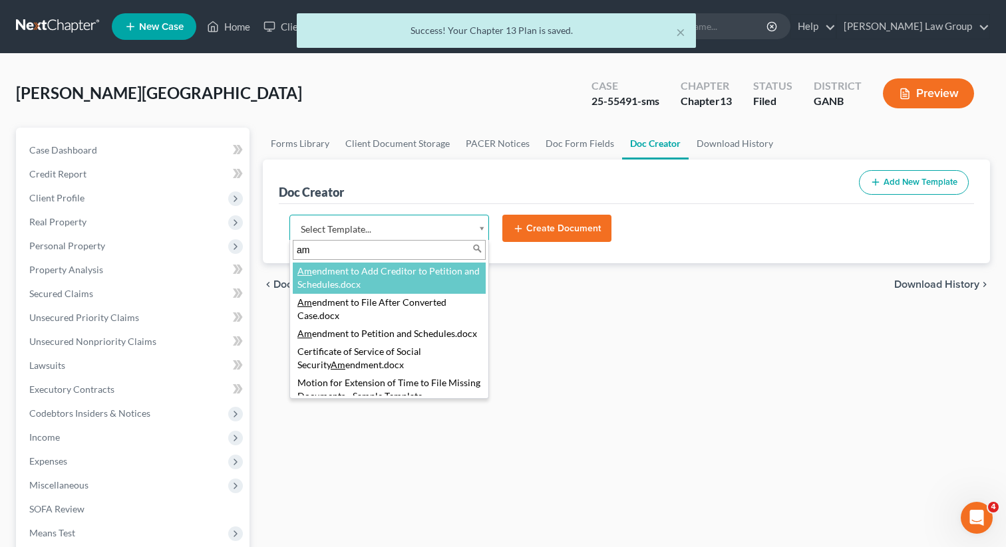
type input "a"
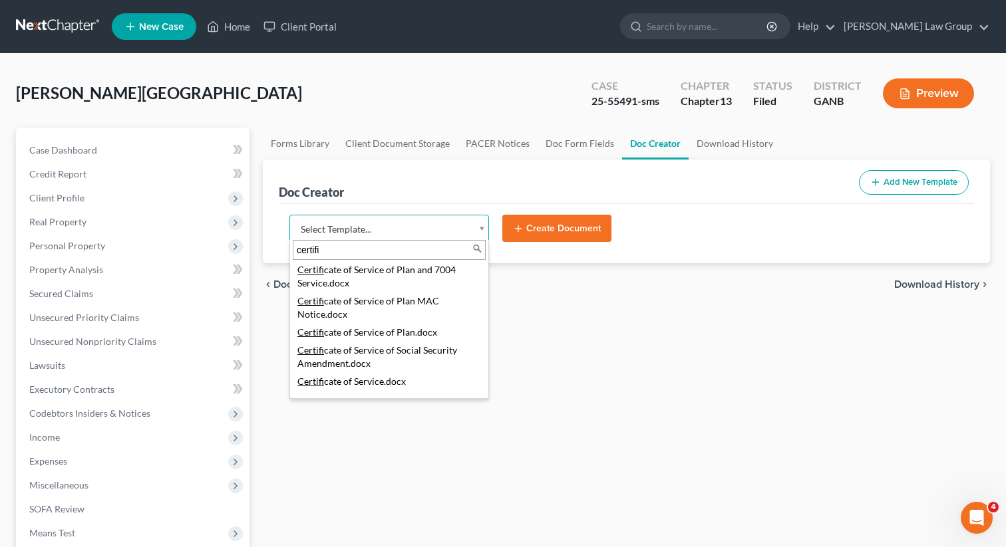
scroll to position [172, 0]
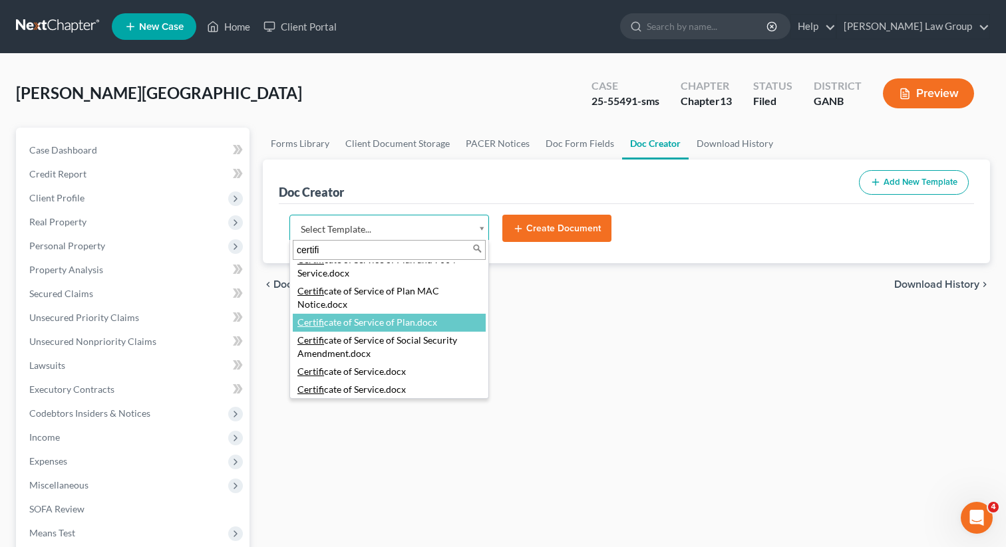
type input "certifi"
select select "111545"
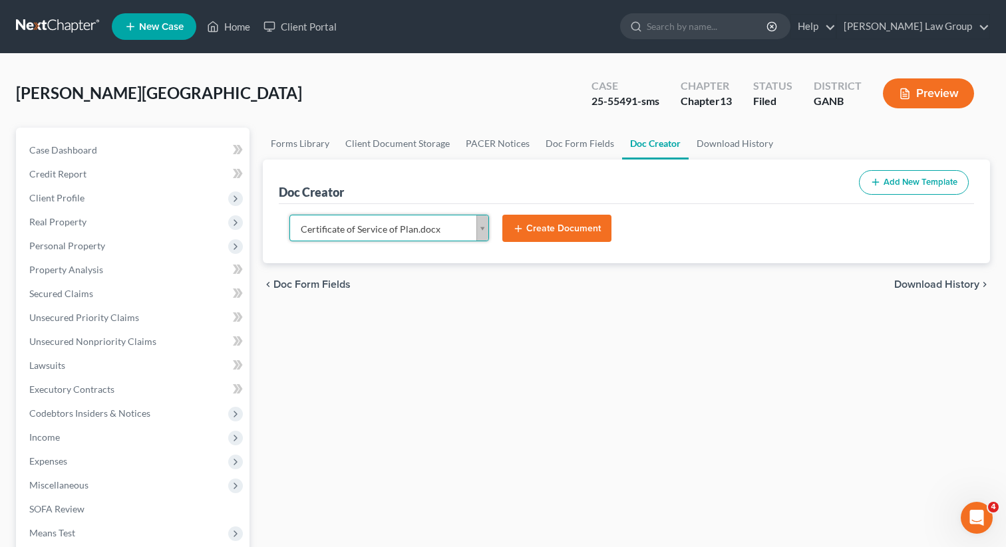
click at [540, 228] on button "Create Document" at bounding box center [556, 229] width 109 height 28
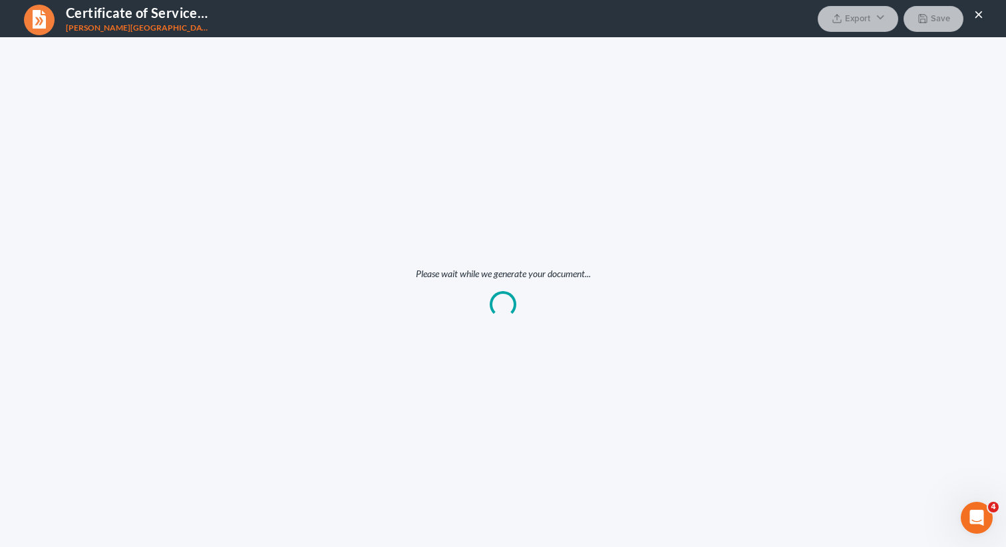
scroll to position [0, 0]
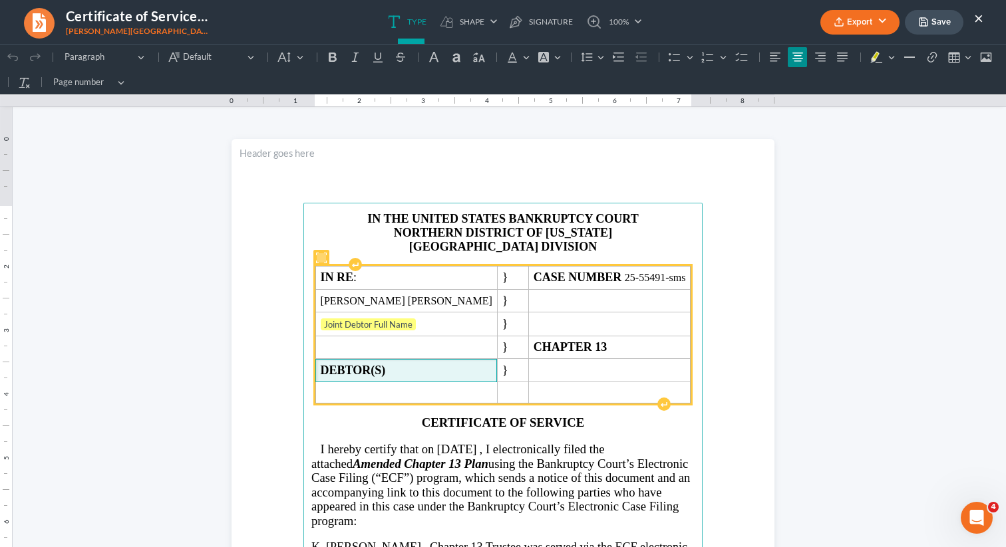
click at [386, 370] on strong "DEBTOR(S)" at bounding box center [353, 370] width 65 height 13
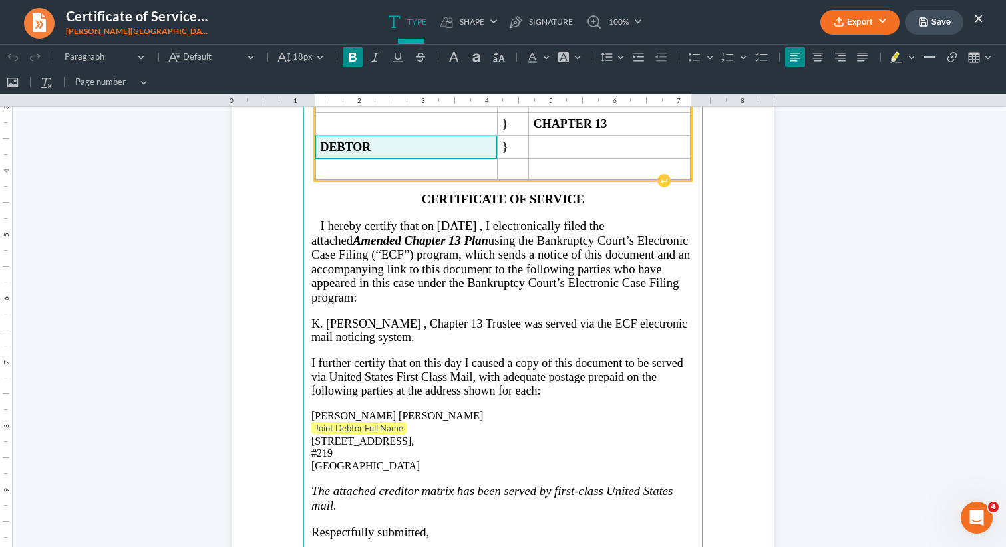
scroll to position [233, 0]
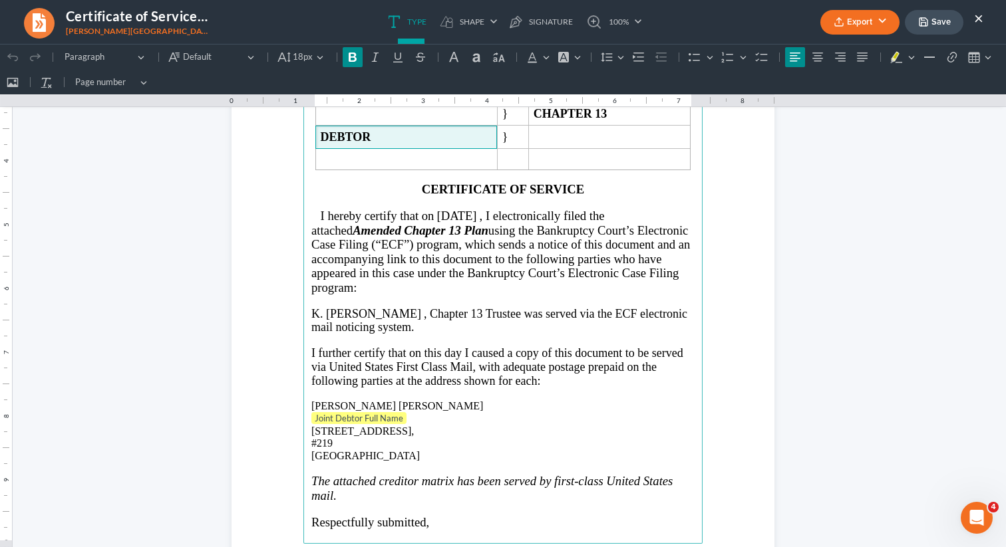
click at [421, 422] on p "Joint Debtor Full Name" at bounding box center [502, 418] width 383 height 13
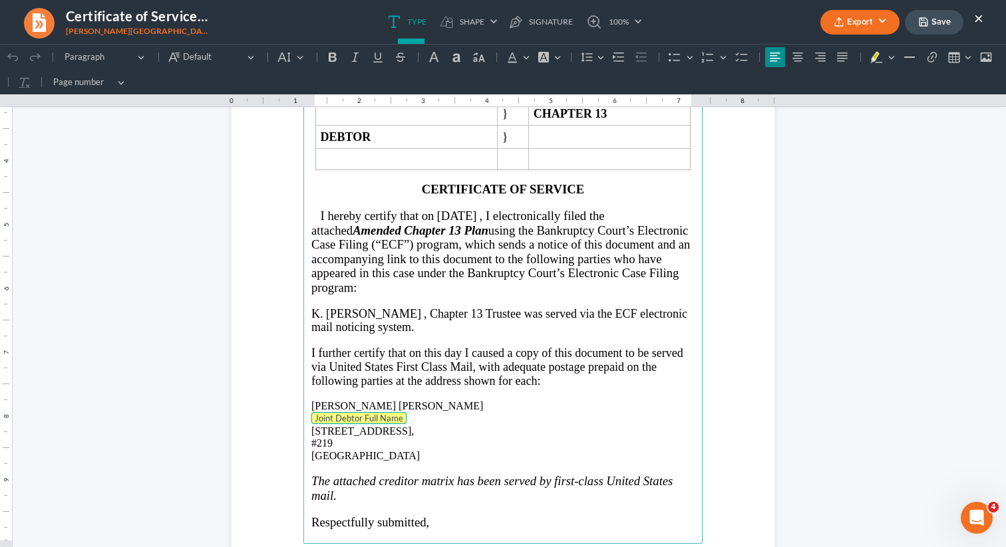
drag, startPoint x: 421, startPoint y: 422, endPoint x: 277, endPoint y: 418, distance: 143.7
click at [277, 418] on section "IN THE UNITED STATES BANKRUPTCY COURT NORTHERN DISTRICT OF [US_STATE] ATLANTA D…" at bounding box center [502, 257] width 543 height 702
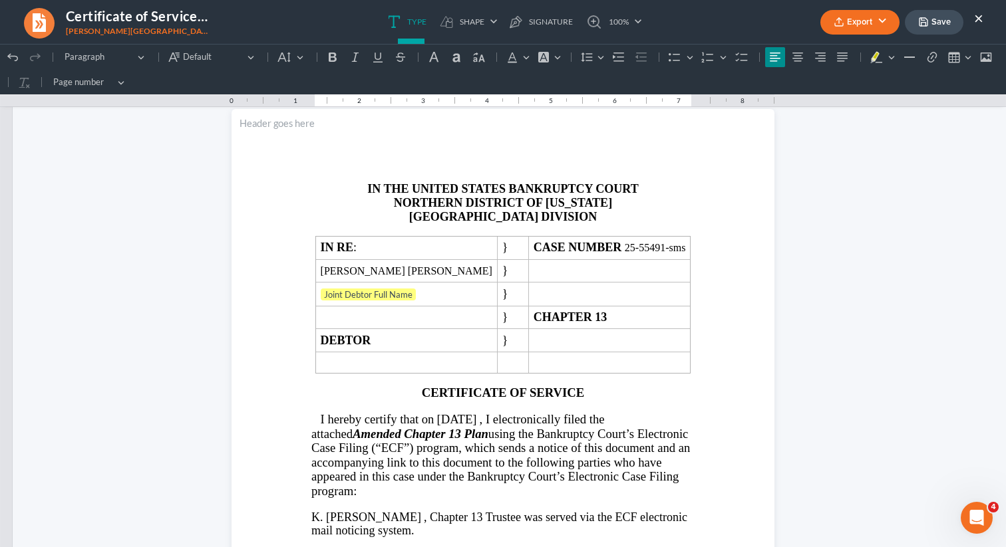
scroll to position [0, 0]
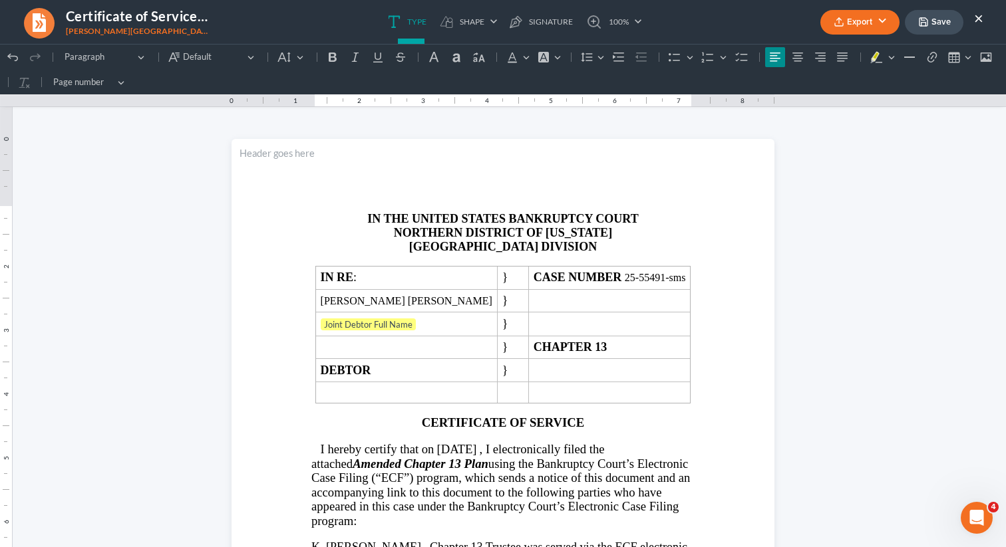
click at [865, 15] on button "Export" at bounding box center [859, 22] width 79 height 25
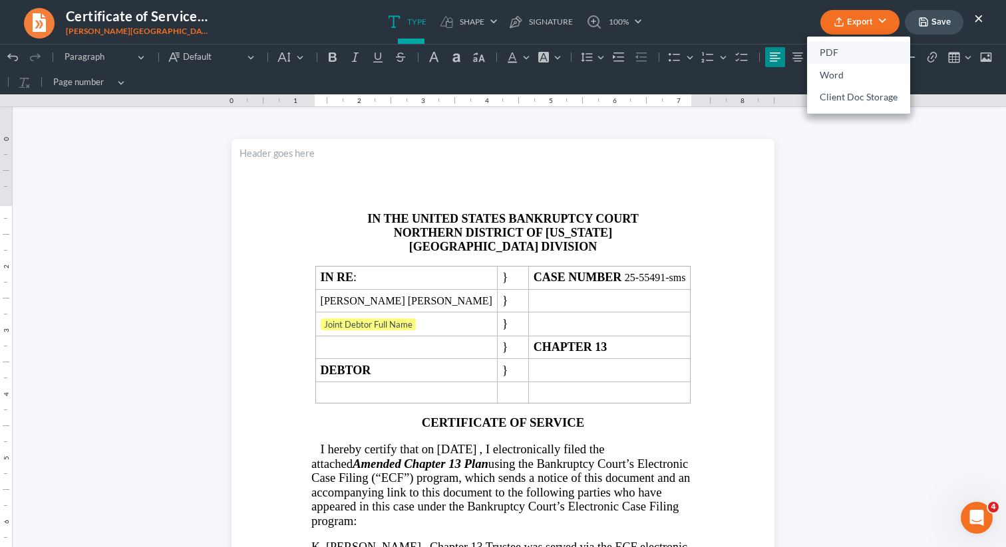
click at [830, 52] on link "PDF" at bounding box center [858, 53] width 103 height 23
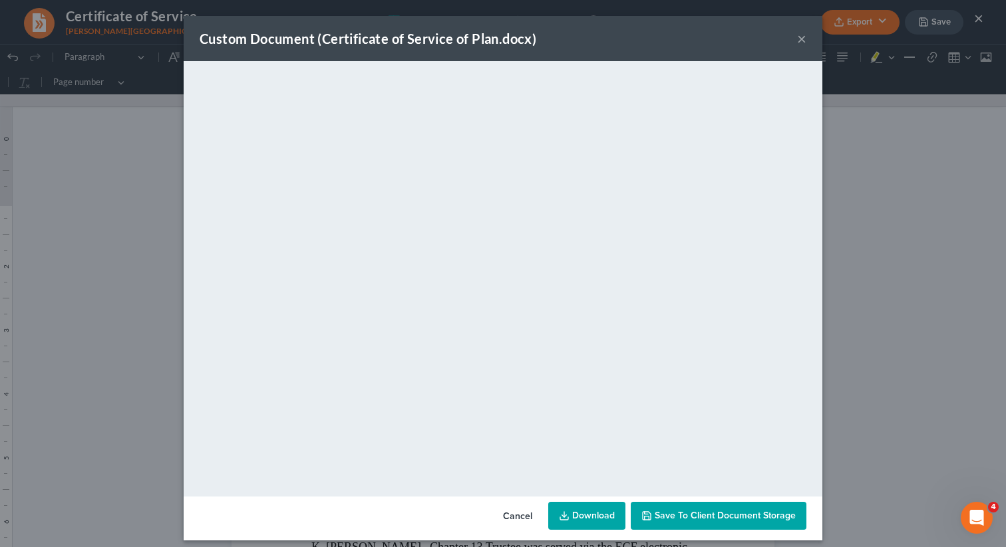
click at [590, 515] on link "Download" at bounding box center [586, 516] width 77 height 28
click at [795, 36] on div "Custom Document (Certificate of Service of Plan.docx) ×" at bounding box center [503, 38] width 638 height 45
click at [798, 39] on button "×" at bounding box center [801, 39] width 9 height 16
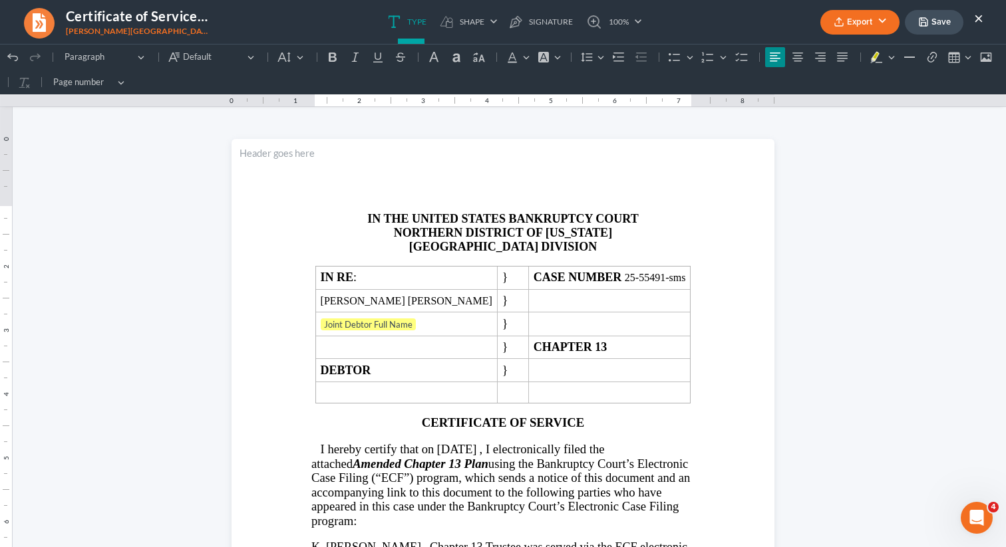
click at [979, 19] on button "×" at bounding box center [978, 18] width 9 height 16
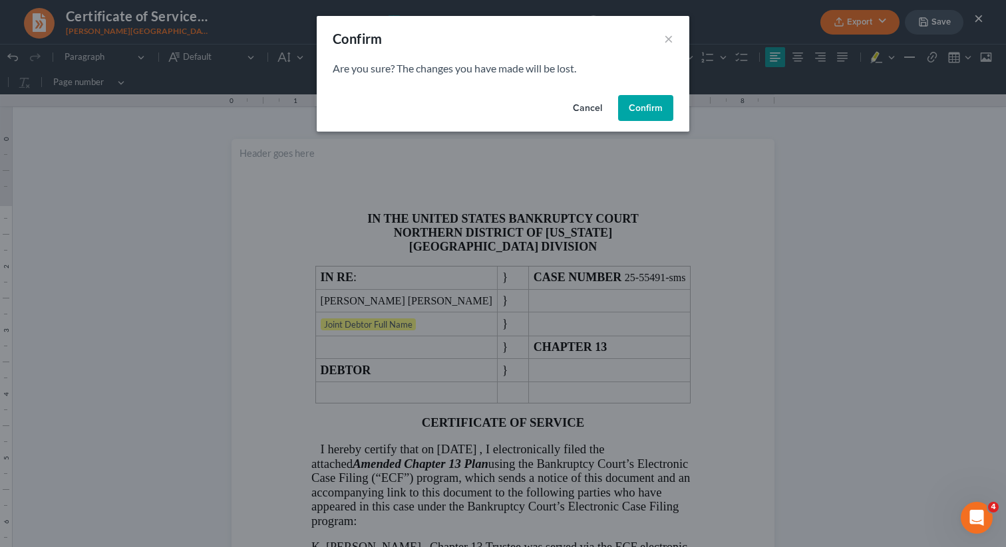
click at [647, 108] on button "Confirm" at bounding box center [645, 108] width 55 height 27
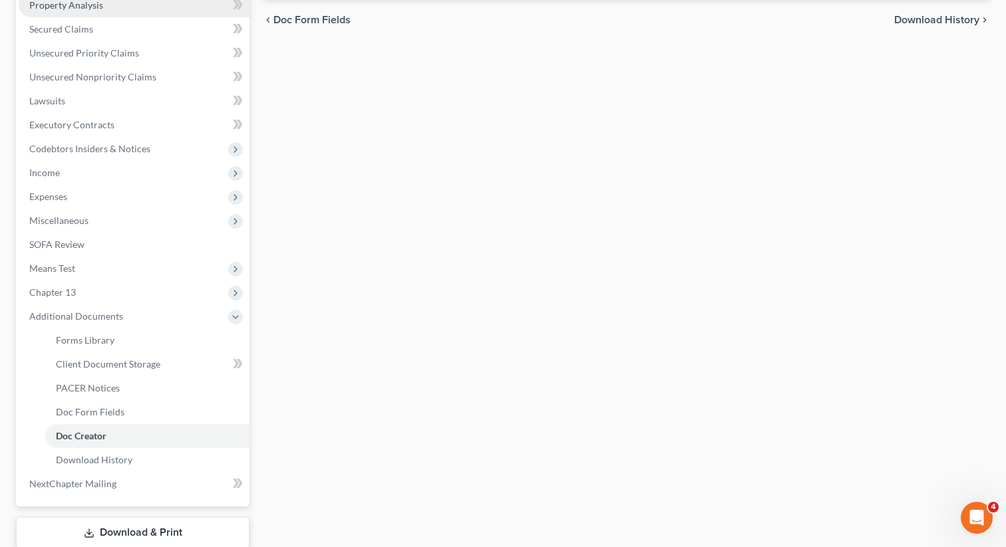
scroll to position [277, 0]
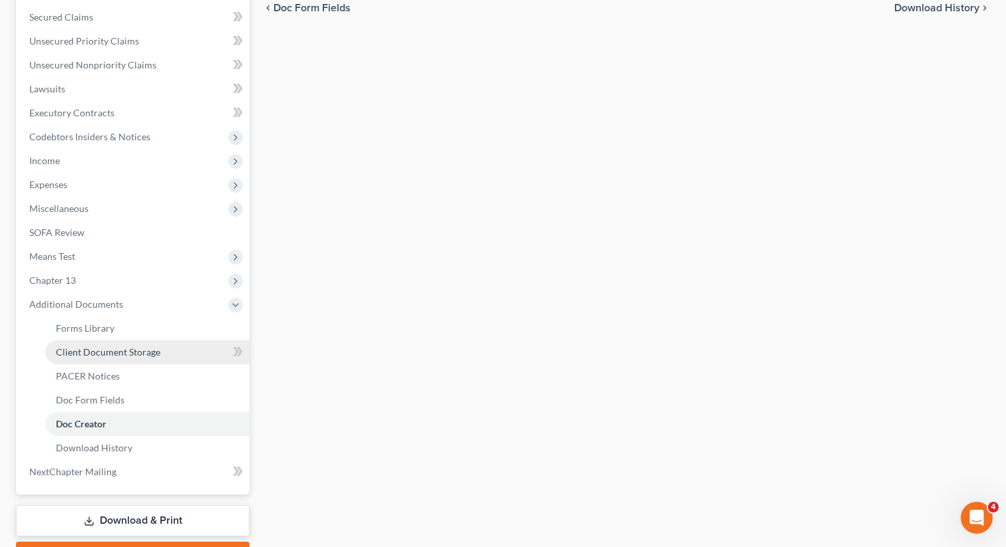
click at [122, 348] on span "Client Document Storage" at bounding box center [108, 351] width 104 height 11
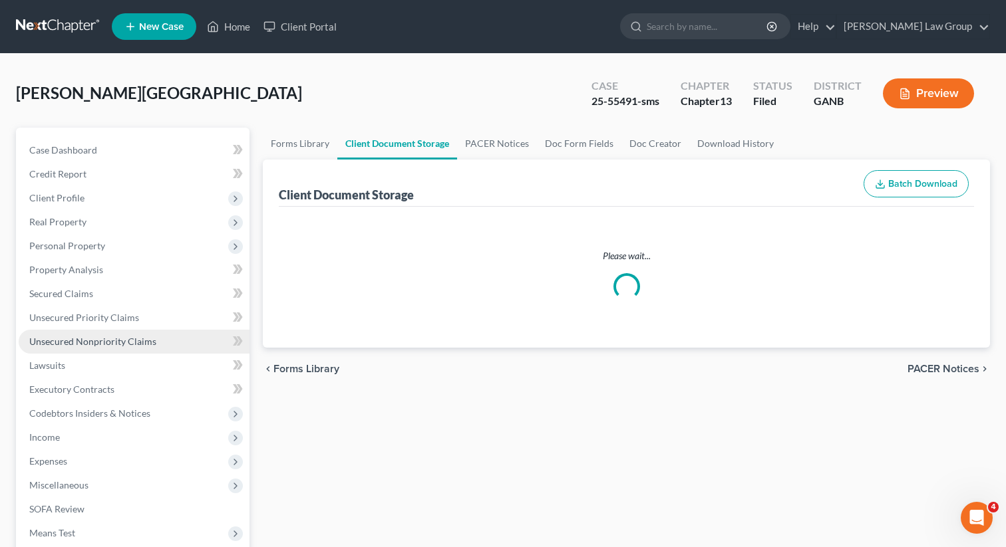
select select "0"
select select "5"
select select "35"
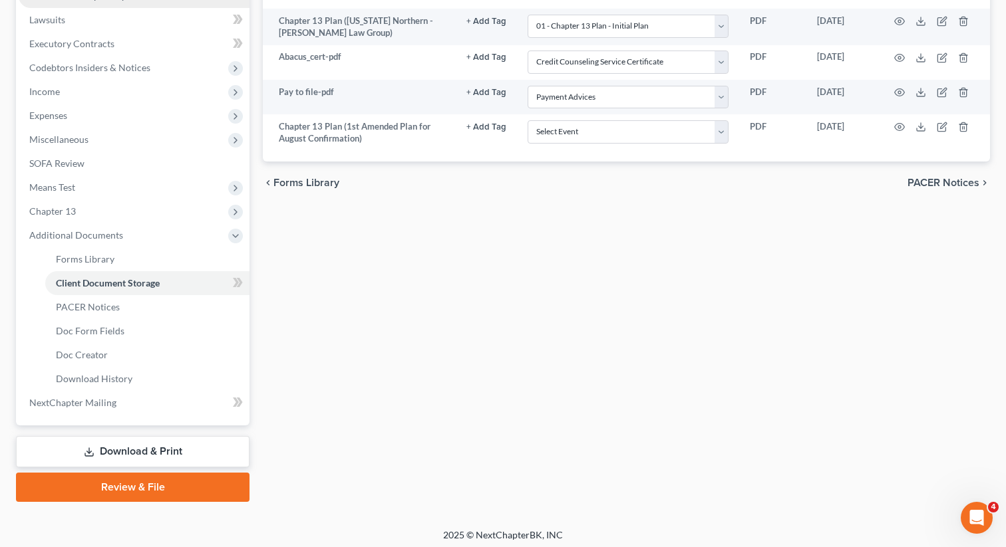
scroll to position [350, 0]
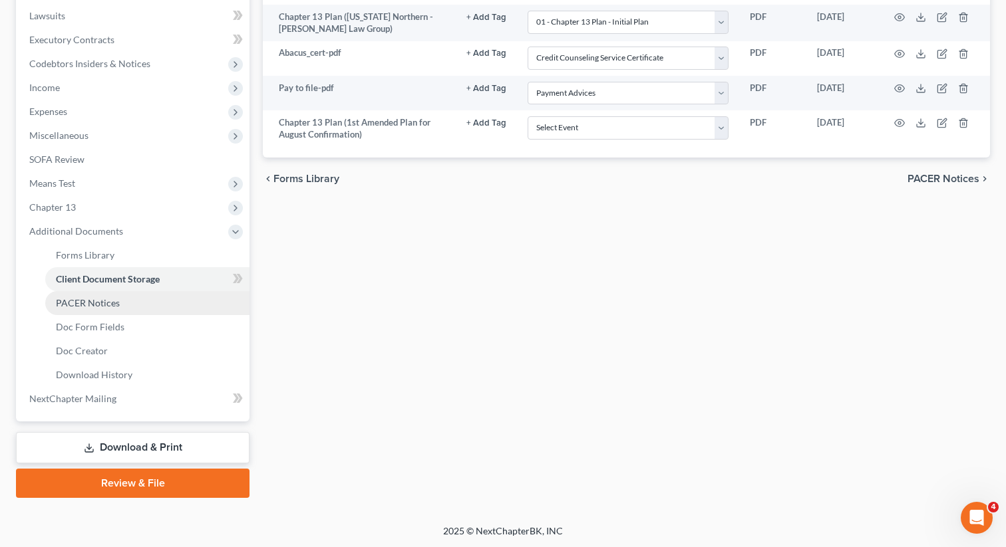
click at [102, 303] on span "PACER Notices" at bounding box center [88, 302] width 64 height 11
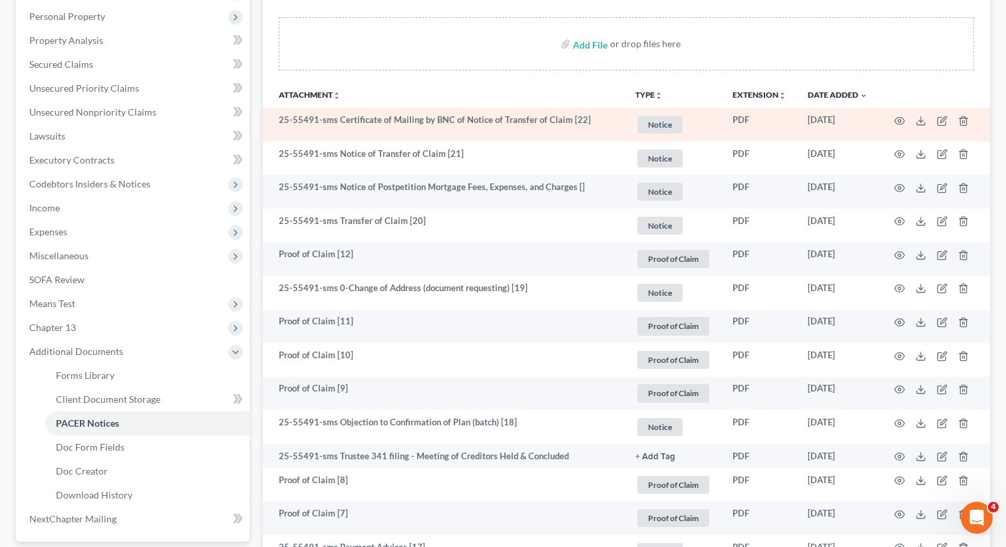
scroll to position [231, 0]
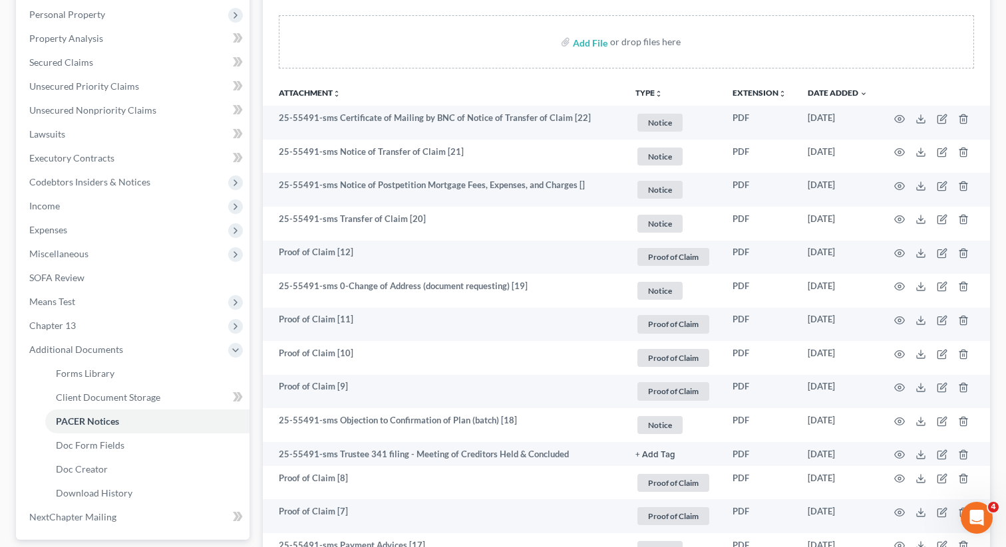
click at [638, 83] on th "TYPE unfold_more NONE Capital One U/s Exported from Doc Creator [DATE] Hearing …" at bounding box center [672, 92] width 97 height 27
click at [638, 92] on button "TYPE unfold_more" at bounding box center [648, 93] width 27 height 9
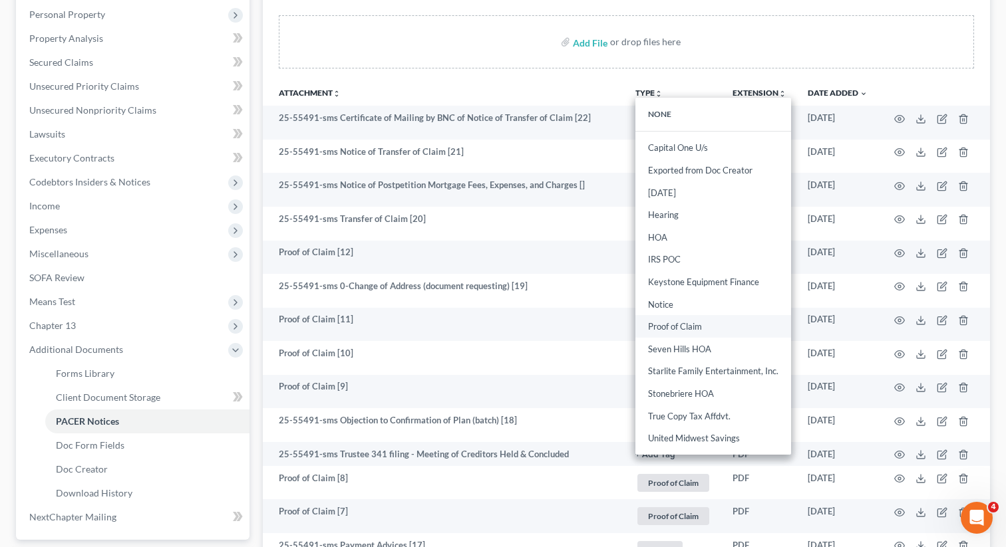
click at [654, 323] on link "Proof of Claim" at bounding box center [713, 327] width 156 height 23
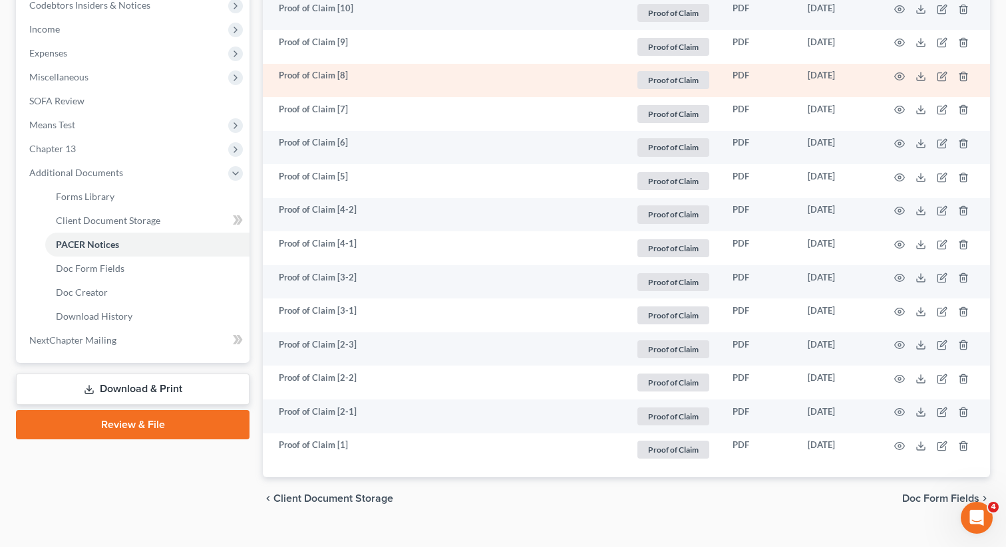
scroll to position [431, 0]
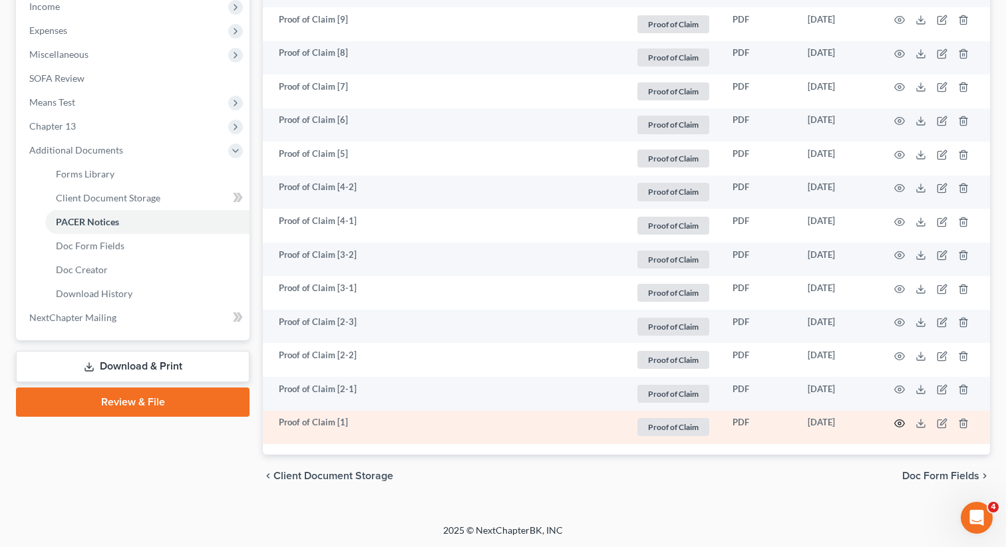
click at [900, 420] on icon "button" at bounding box center [899, 423] width 11 height 11
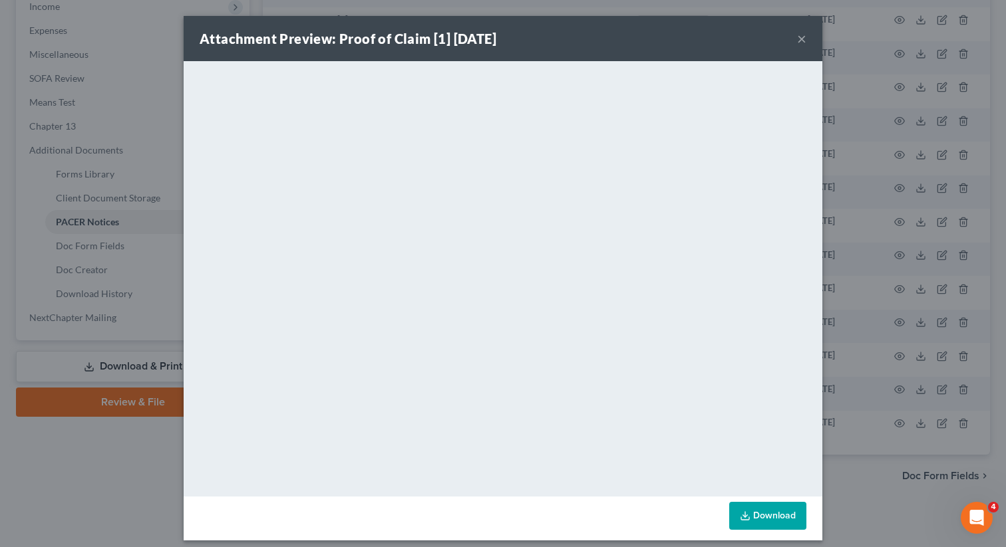
click at [795, 37] on div "Attachment Preview: Proof of Claim [1] [DATE] ×" at bounding box center [503, 38] width 638 height 45
click at [805, 37] on button "×" at bounding box center [801, 39] width 9 height 16
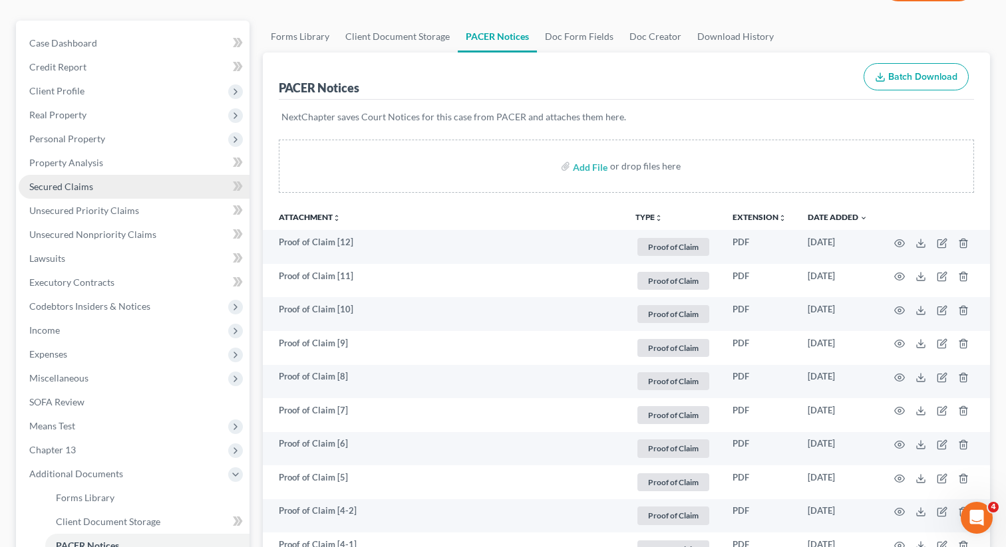
click at [80, 184] on span "Secured Claims" at bounding box center [61, 186] width 64 height 11
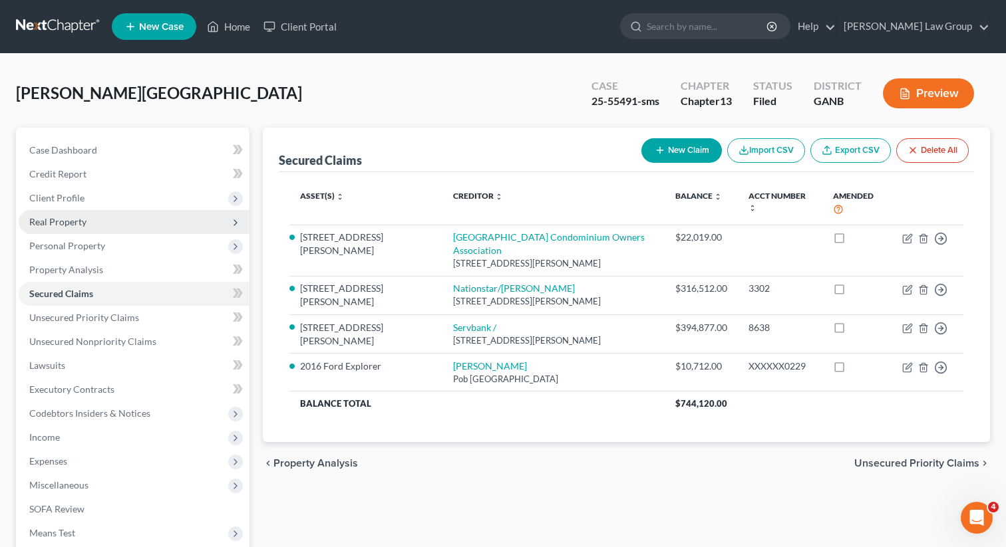
click at [93, 221] on span "Real Property" at bounding box center [134, 222] width 231 height 24
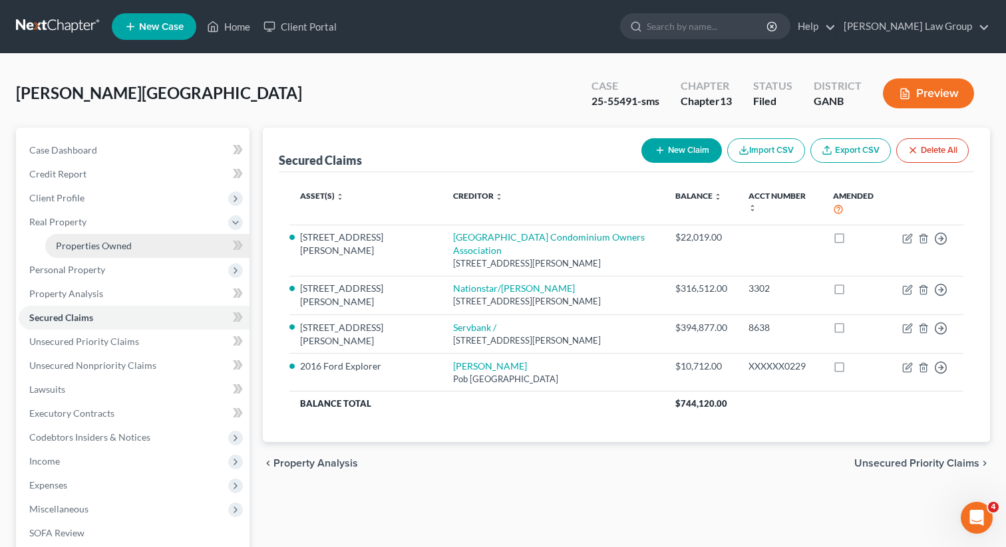
click at [80, 245] on span "Properties Owned" at bounding box center [94, 245] width 76 height 11
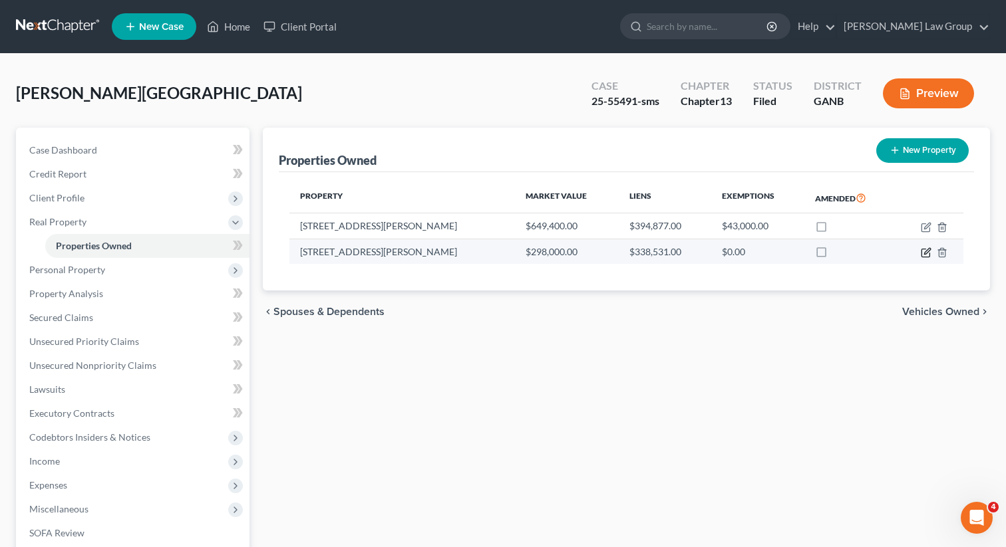
click at [923, 253] on icon "button" at bounding box center [925, 252] width 11 height 11
select select "9"
select select "2"
select select "3"
select select "0"
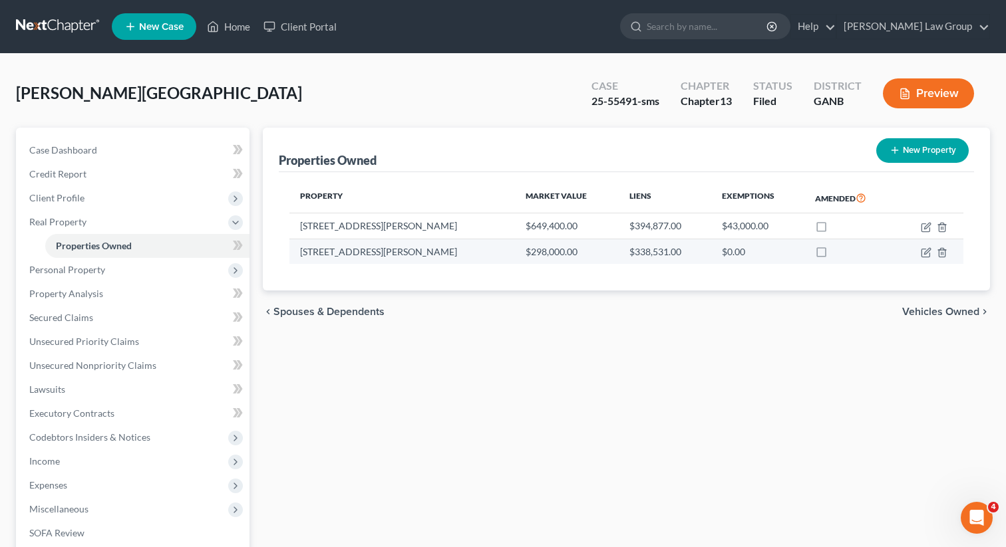
select select "9"
select select "3"
select select "0"
select select "2"
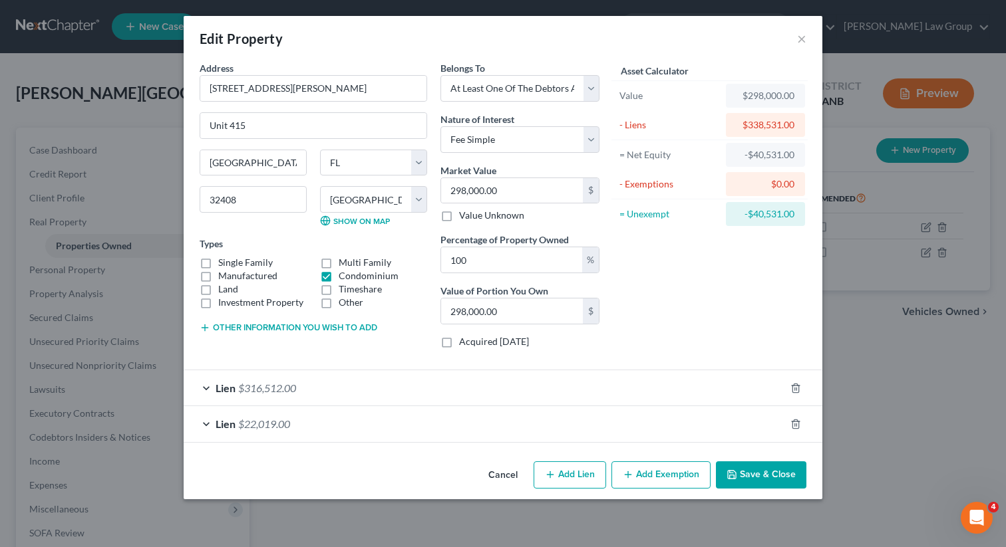
click at [219, 430] on span "Lien" at bounding box center [225, 424] width 20 height 13
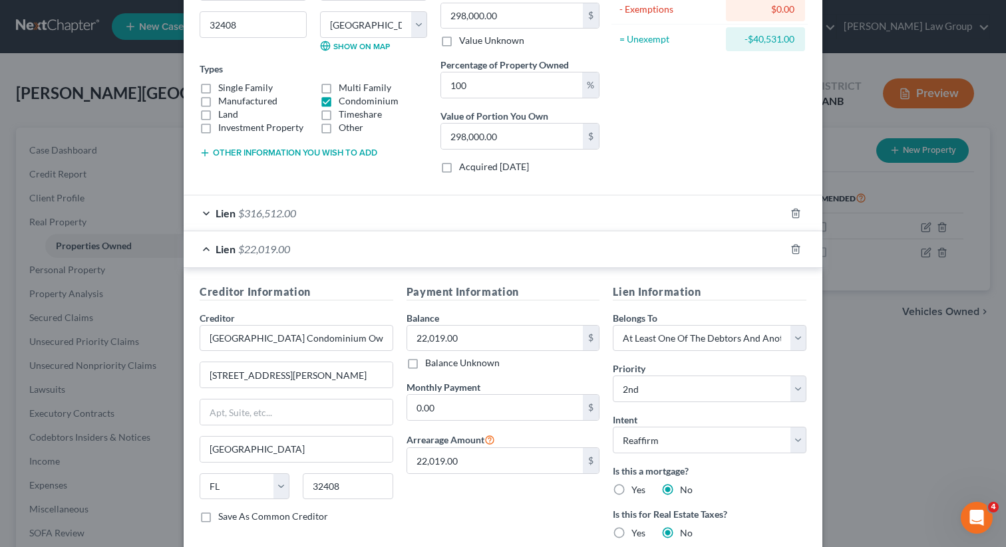
scroll to position [178, 0]
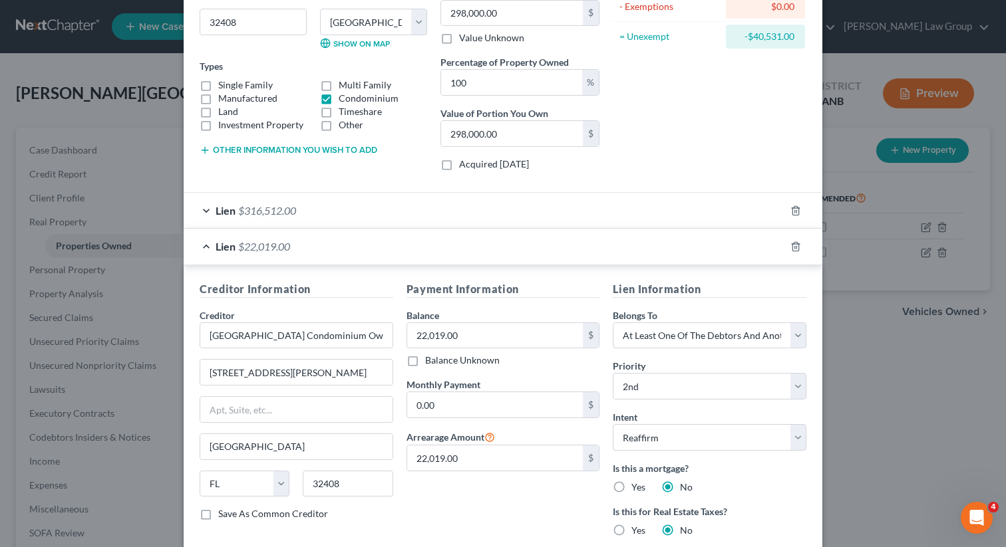
click at [207, 247] on div "Lien $22,019.00" at bounding box center [484, 246] width 601 height 35
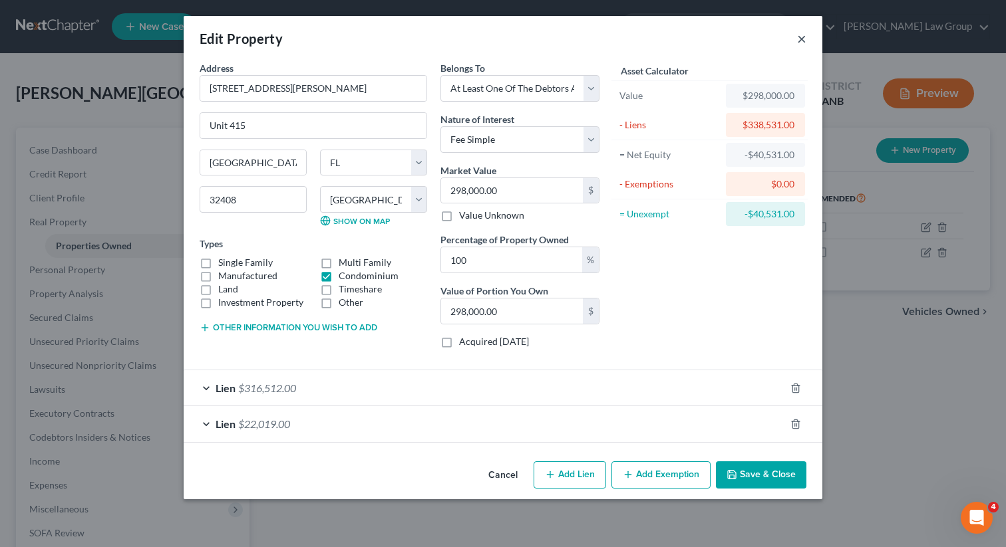
click at [798, 40] on button "×" at bounding box center [801, 39] width 9 height 16
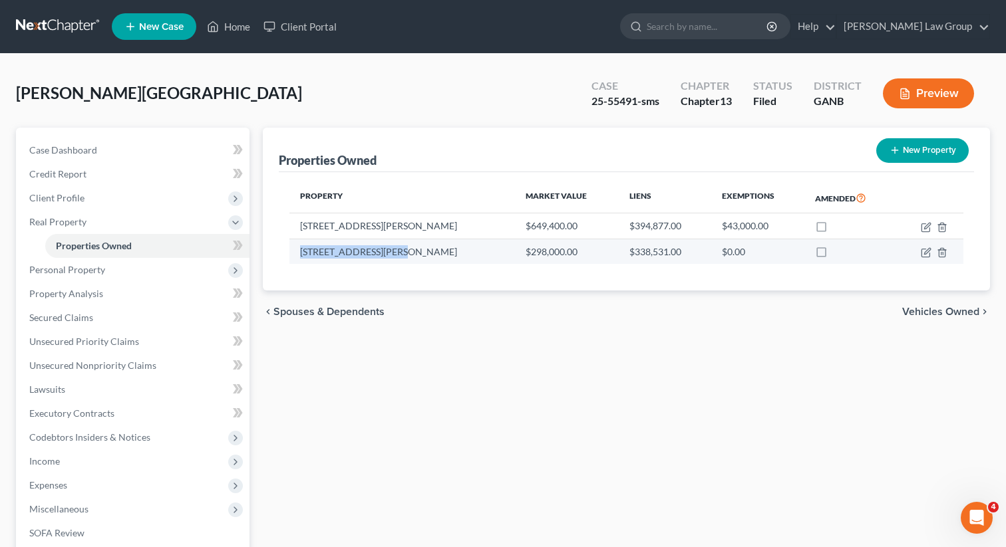
drag, startPoint x: 300, startPoint y: 253, endPoint x: 395, endPoint y: 261, distance: 95.4
click at [395, 261] on td "[STREET_ADDRESS][PERSON_NAME]" at bounding box center [401, 251] width 225 height 25
copy td "[STREET_ADDRESS][PERSON_NAME]"
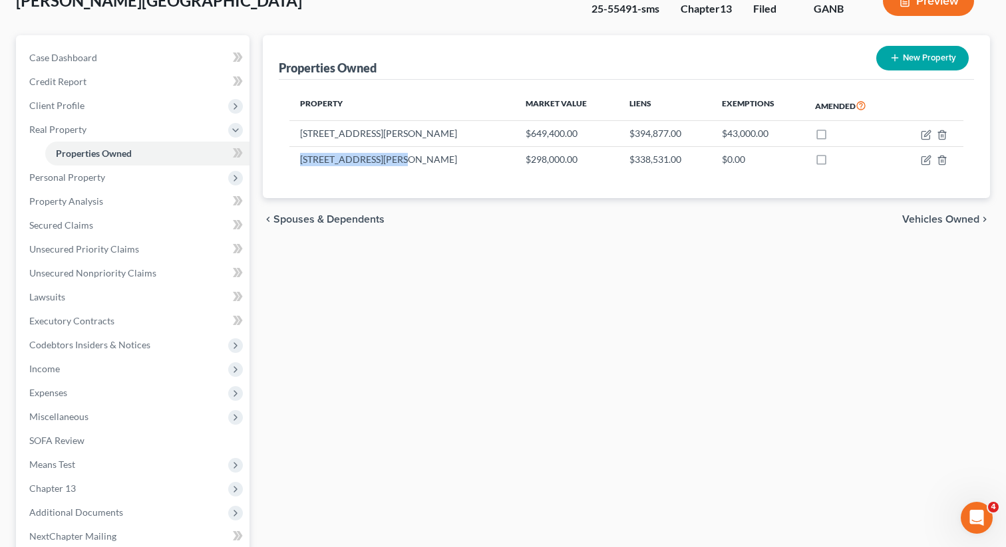
scroll to position [45, 0]
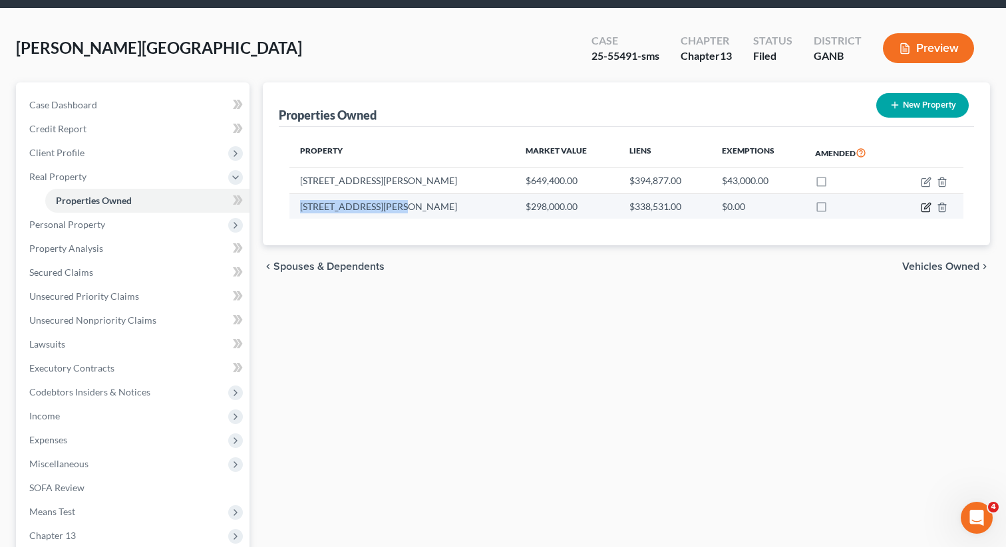
click at [924, 205] on icon "button" at bounding box center [925, 207] width 11 height 11
select select "9"
select select "2"
select select "3"
select select "0"
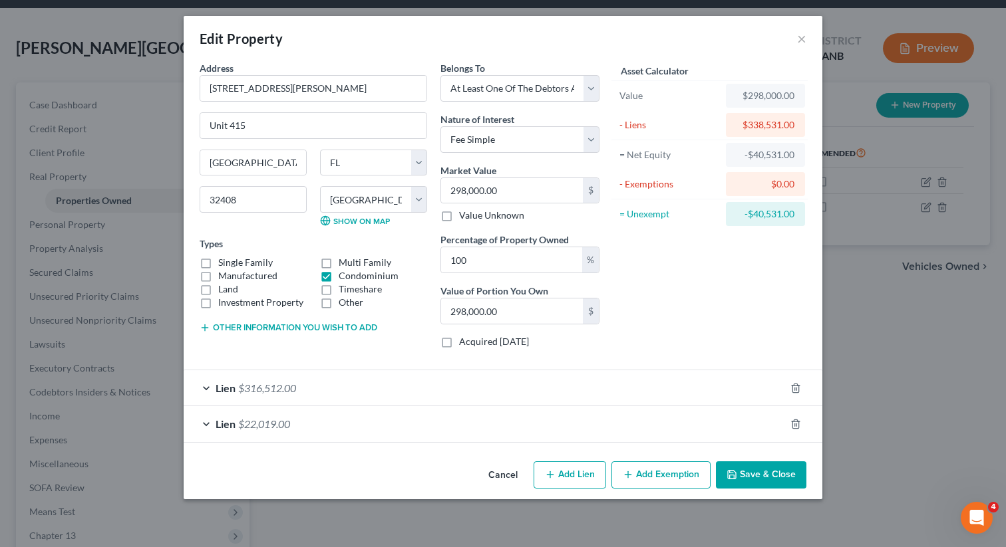
click at [764, 478] on button "Save & Close" at bounding box center [761, 476] width 90 height 28
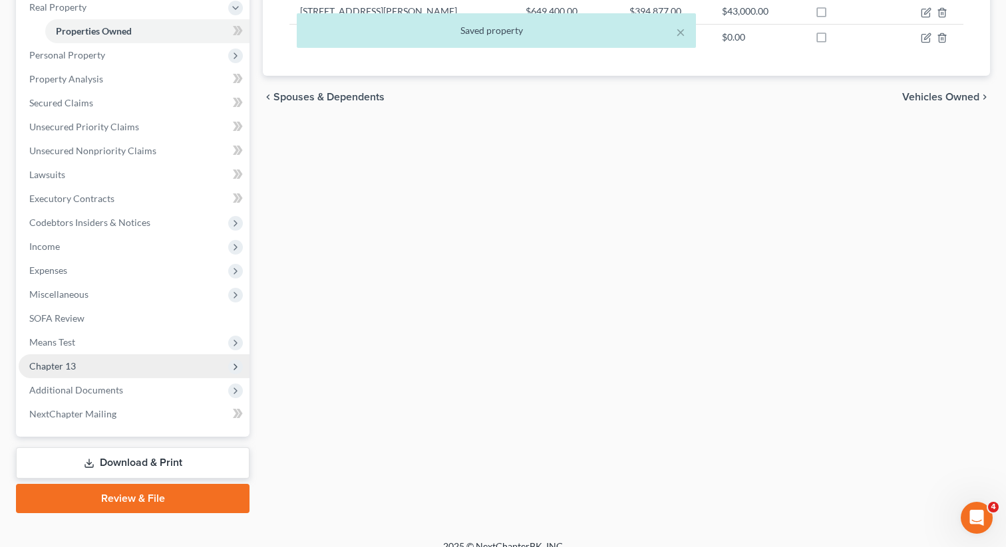
scroll to position [230, 0]
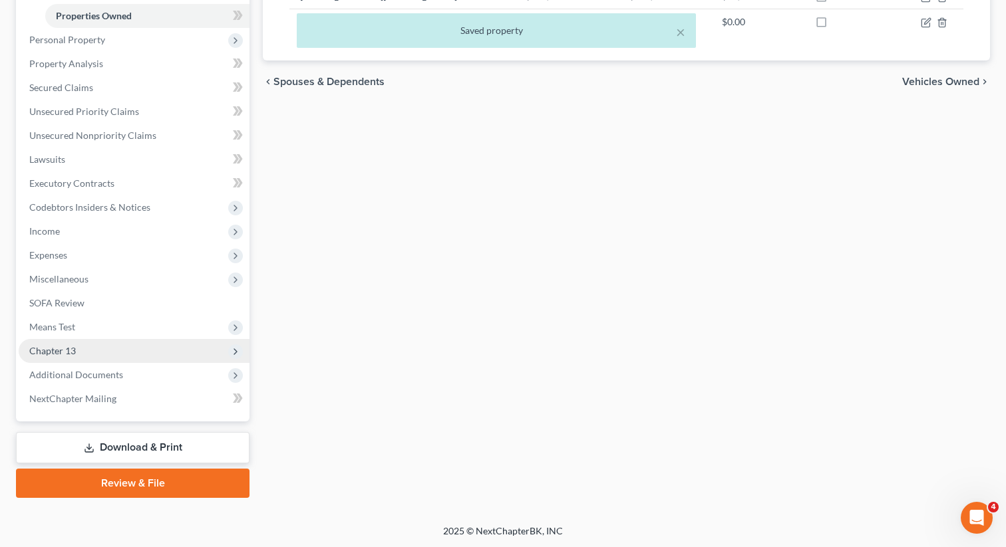
click at [102, 344] on span "Chapter 13" at bounding box center [134, 351] width 231 height 24
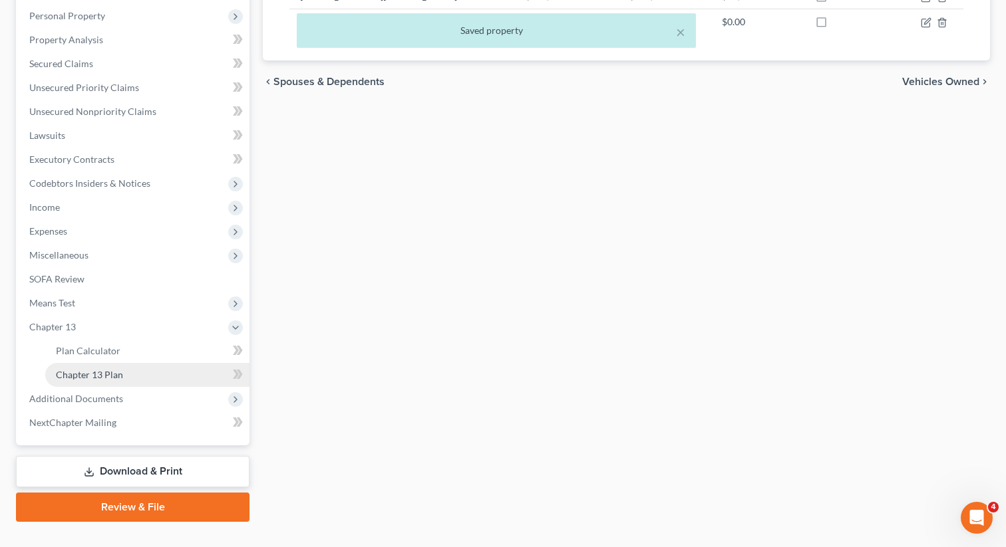
click at [101, 370] on span "Chapter 13 Plan" at bounding box center [89, 374] width 67 height 11
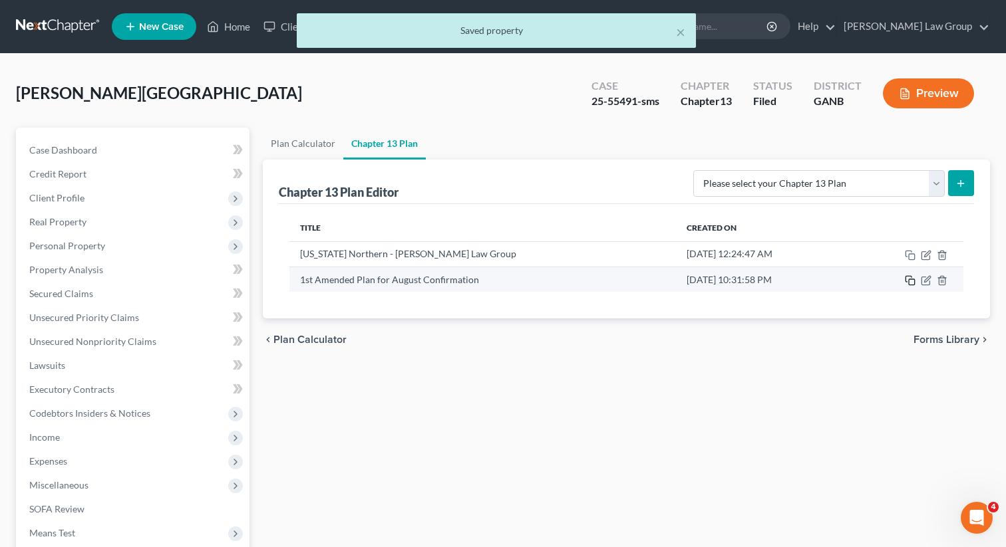
click at [908, 277] on icon "button" at bounding box center [909, 280] width 11 height 11
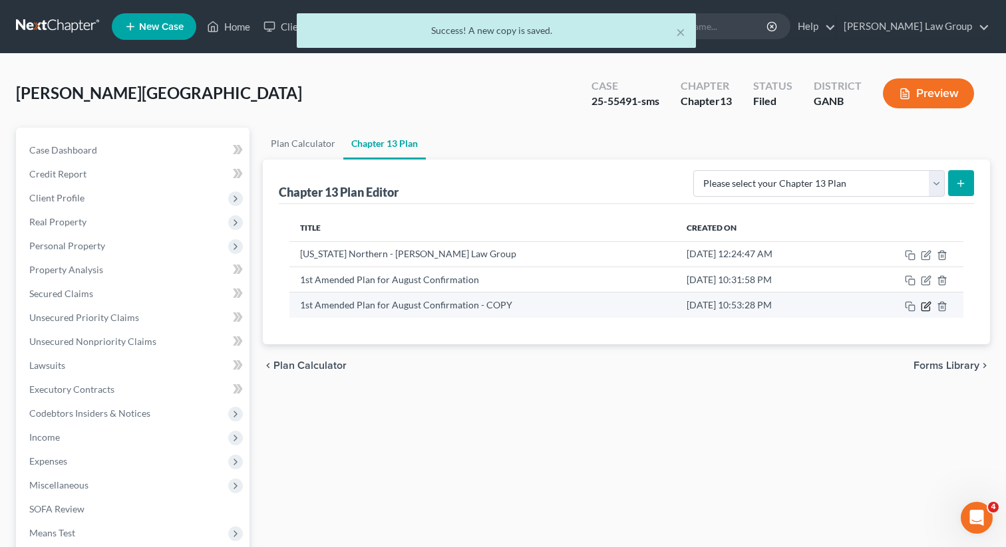
click at [923, 306] on icon "button" at bounding box center [925, 306] width 11 height 11
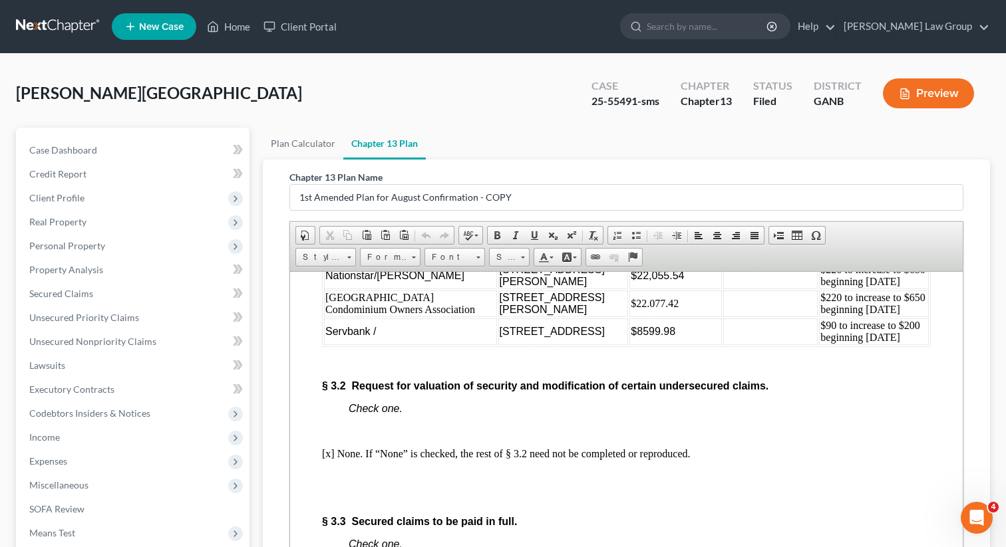
scroll to position [2692, 0]
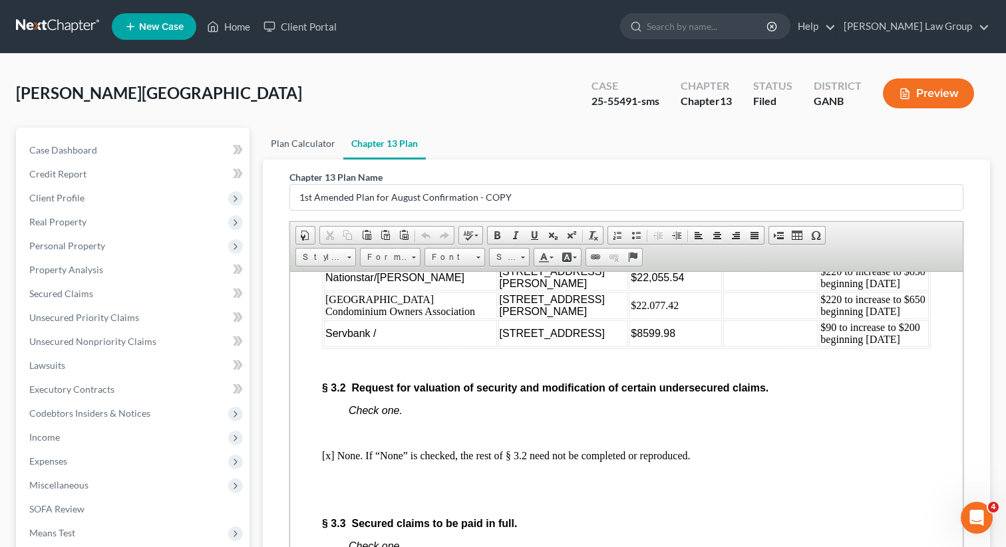
click at [293, 138] on link "Plan Calculator" at bounding box center [303, 144] width 80 height 32
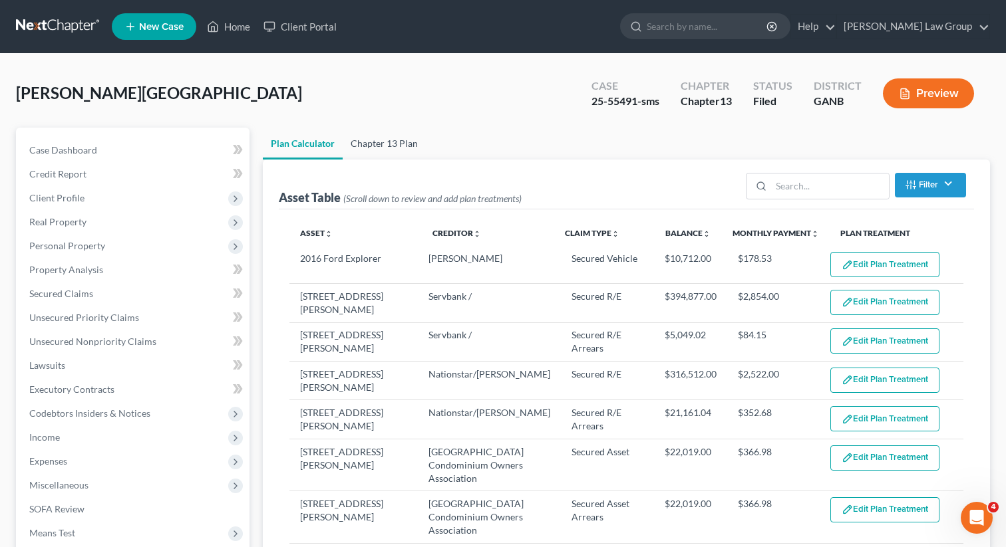
click at [362, 134] on link "Chapter 13 Plan" at bounding box center [384, 144] width 83 height 32
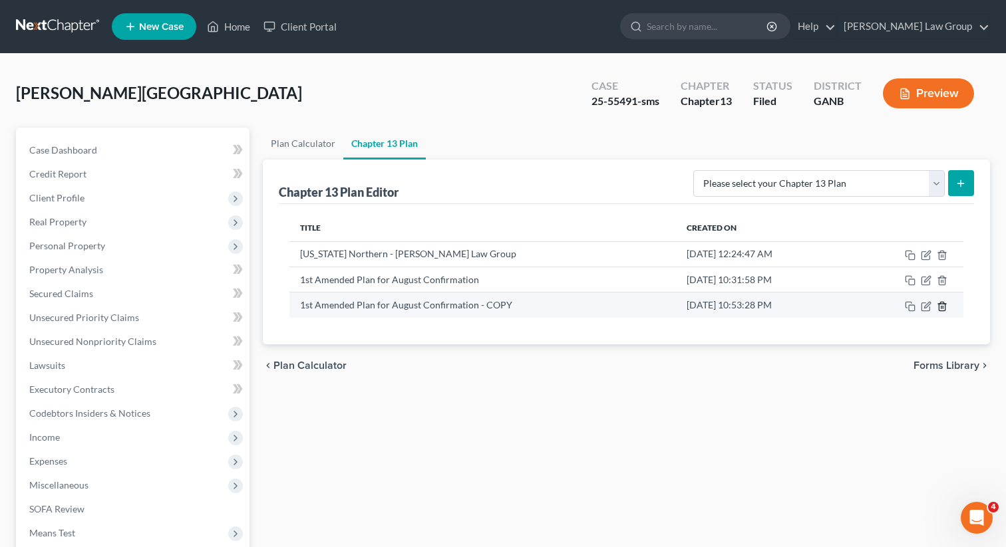
click at [944, 309] on icon "button" at bounding box center [941, 306] width 11 height 11
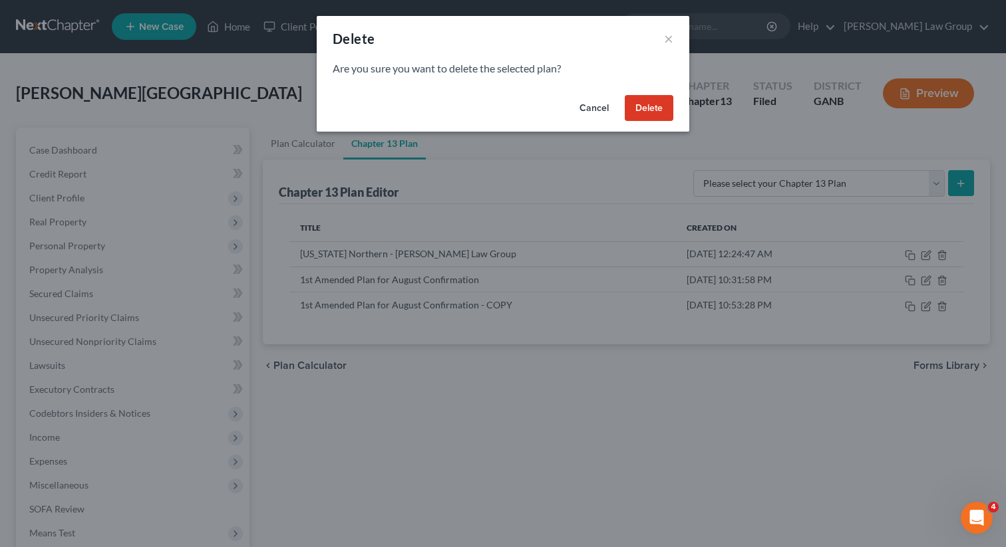
click at [648, 114] on button "Delete" at bounding box center [648, 108] width 49 height 27
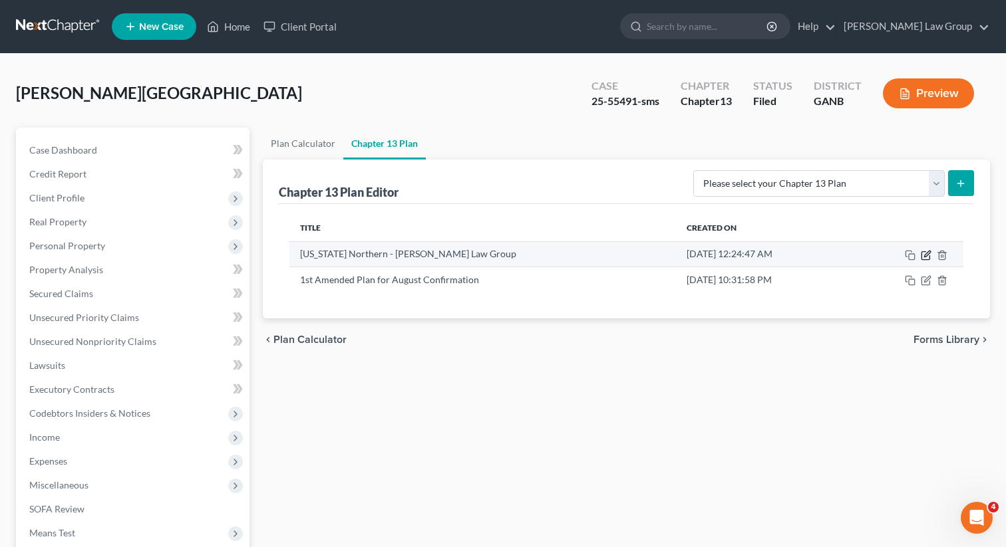
click at [928, 254] on icon "button" at bounding box center [925, 255] width 11 height 11
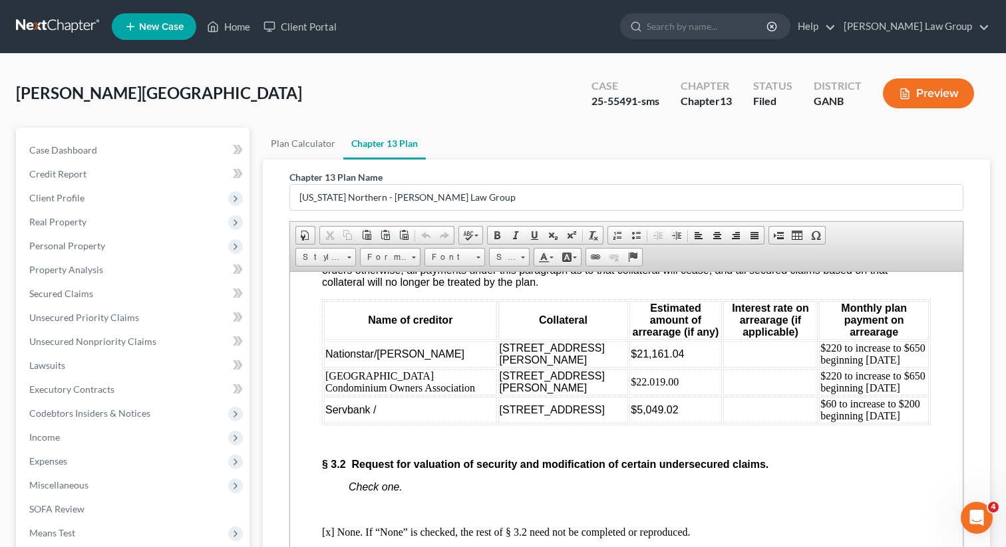
scroll to position [2628, 0]
click at [72, 213] on span "Real Property" at bounding box center [134, 222] width 231 height 24
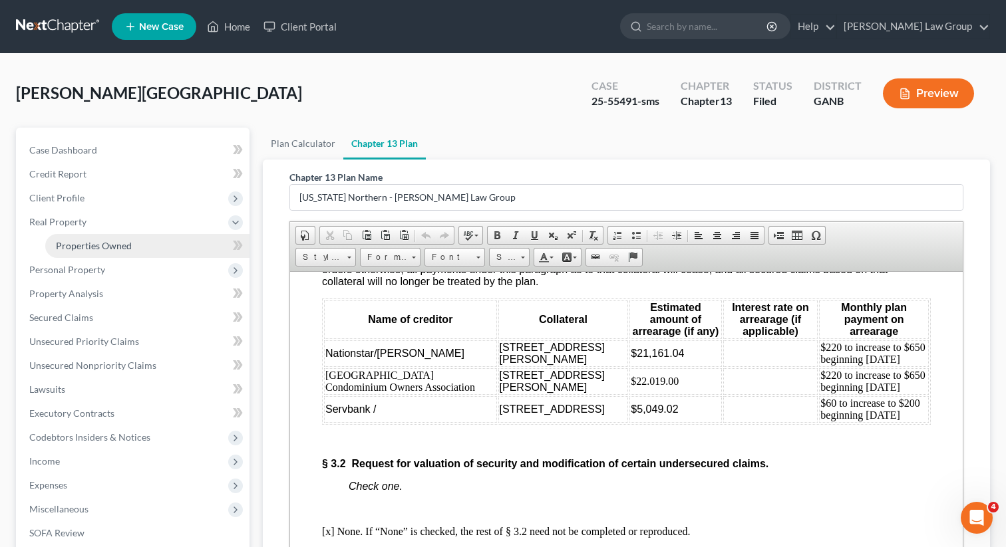
click at [77, 244] on span "Properties Owned" at bounding box center [94, 245] width 76 height 11
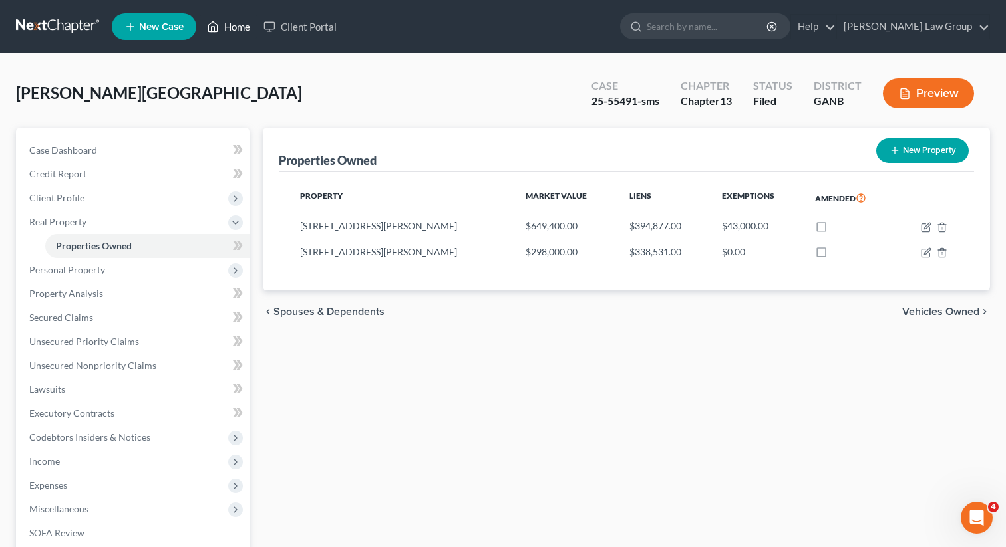
click at [221, 34] on link "Home" at bounding box center [228, 27] width 57 height 24
click at [248, 27] on link "Home" at bounding box center [228, 27] width 57 height 24
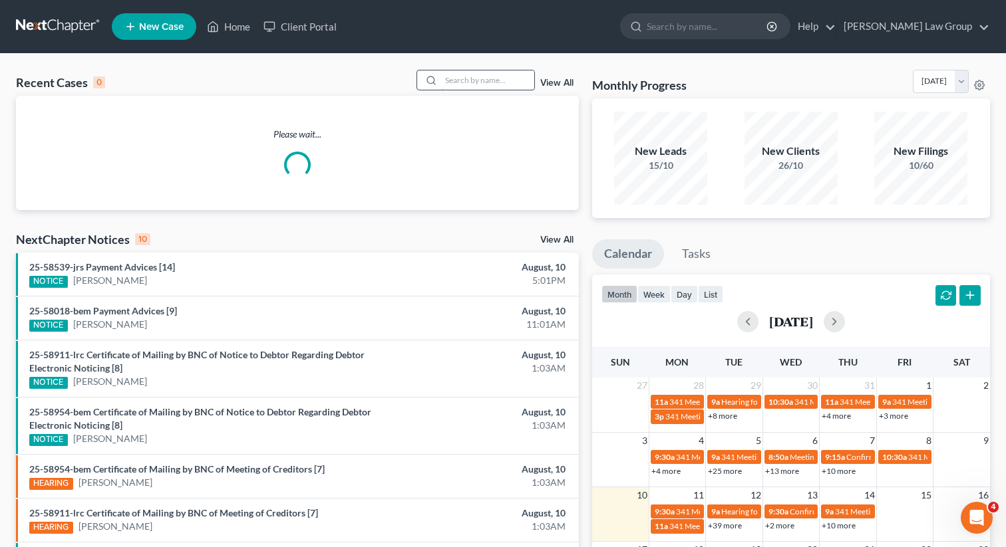
click at [467, 80] on input "search" at bounding box center [487, 79] width 93 height 19
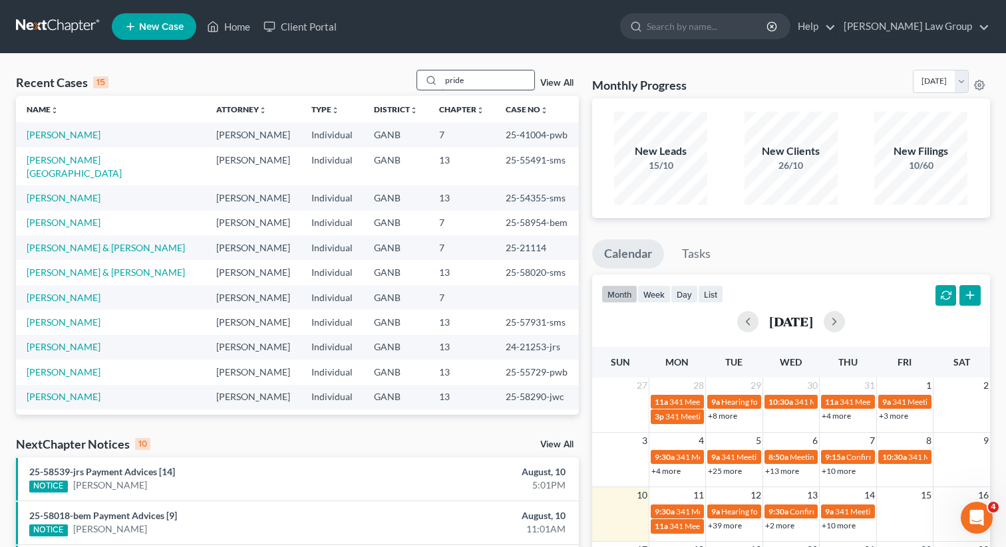
type input "pride"
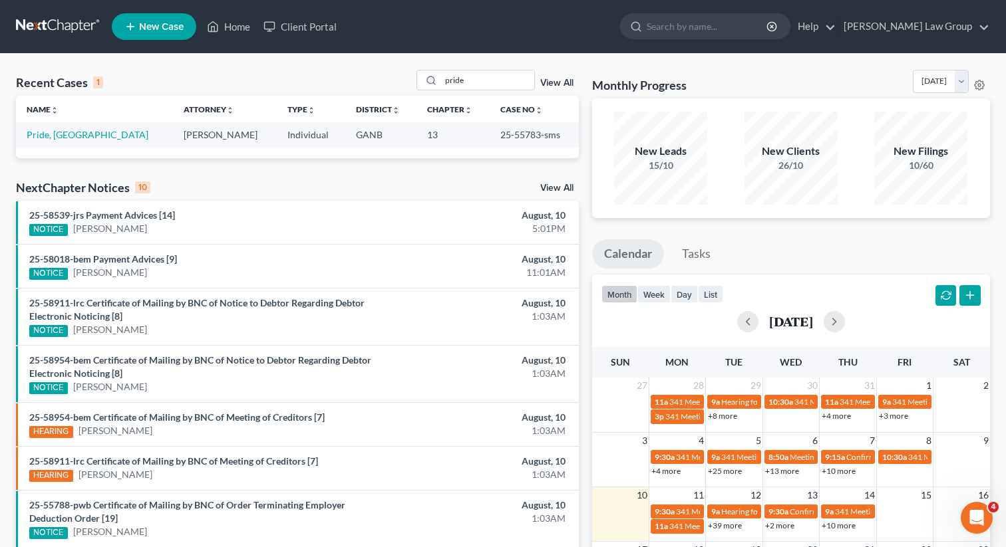
click at [58, 128] on td "Pride, [GEOGRAPHIC_DATA]" at bounding box center [94, 134] width 157 height 25
click at [49, 133] on link "Pride, [GEOGRAPHIC_DATA]" at bounding box center [88, 134] width 122 height 11
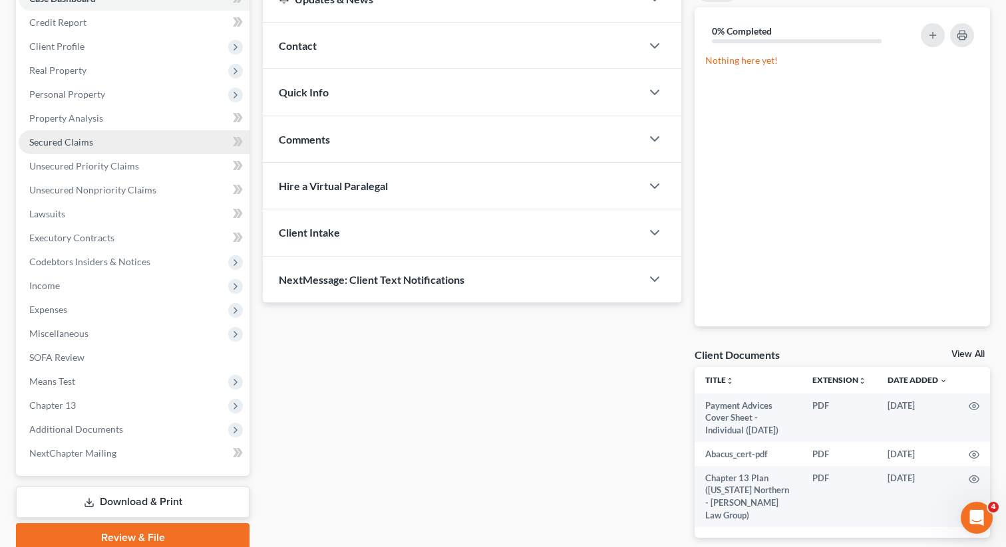
scroll to position [182, 0]
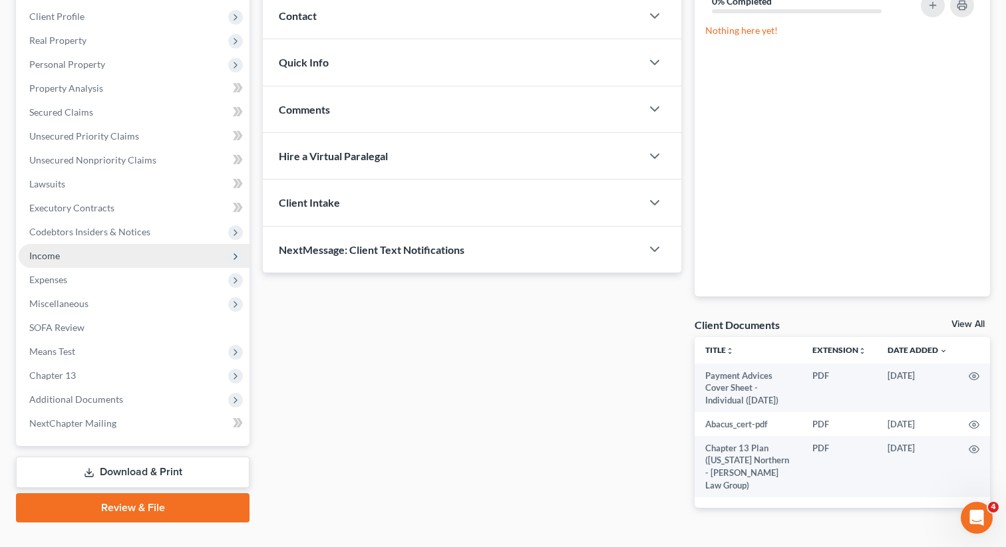
click at [86, 260] on span "Income" at bounding box center [134, 256] width 231 height 24
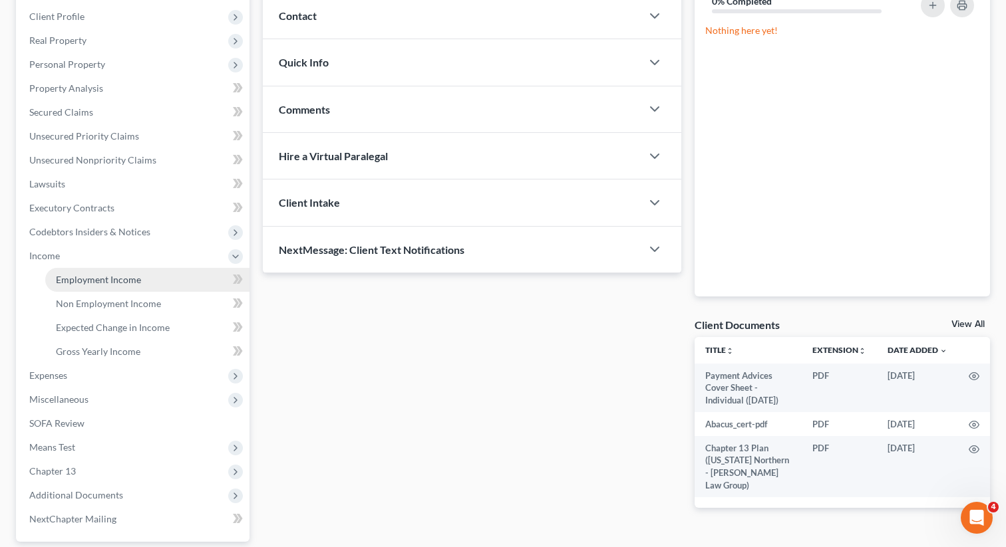
click at [87, 280] on span "Employment Income" at bounding box center [98, 279] width 85 height 11
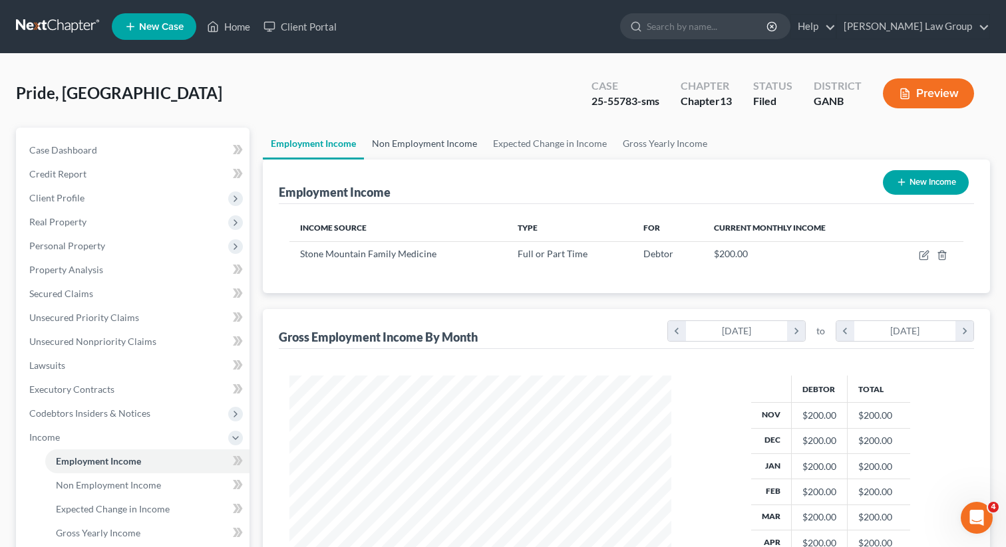
click at [406, 142] on link "Non Employment Income" at bounding box center [424, 144] width 121 height 32
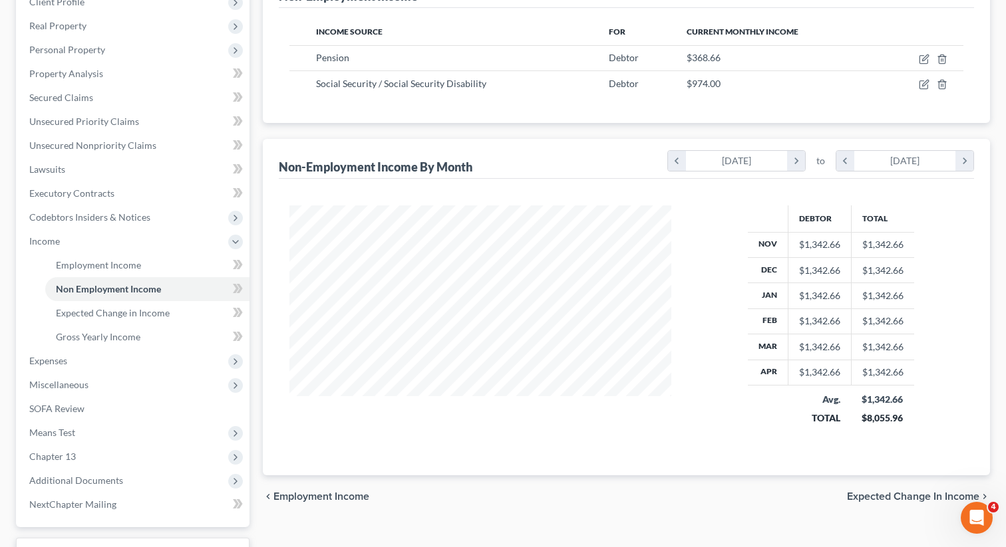
scroll to position [231, 0]
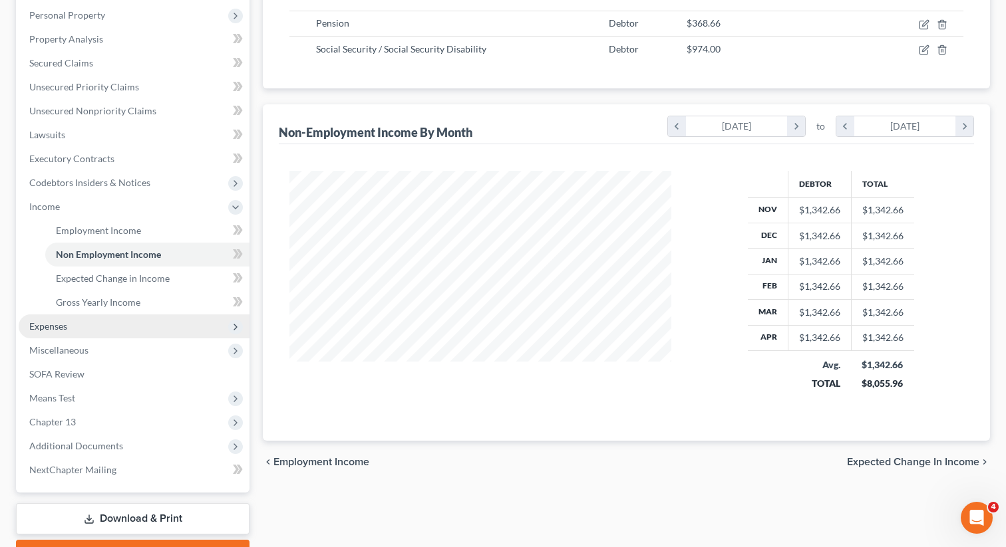
click at [123, 336] on span "Expenses" at bounding box center [134, 327] width 231 height 24
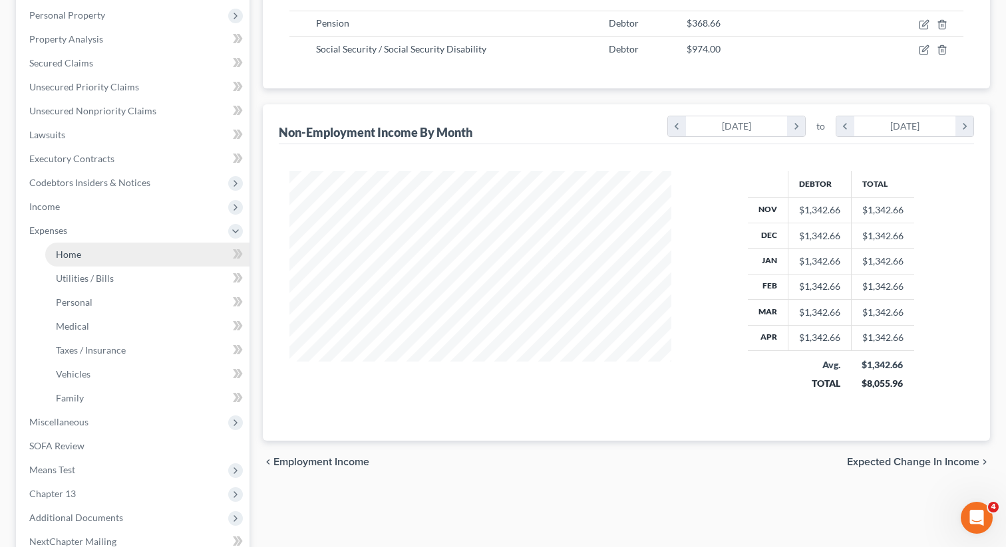
click at [96, 244] on link "Home" at bounding box center [147, 255] width 204 height 24
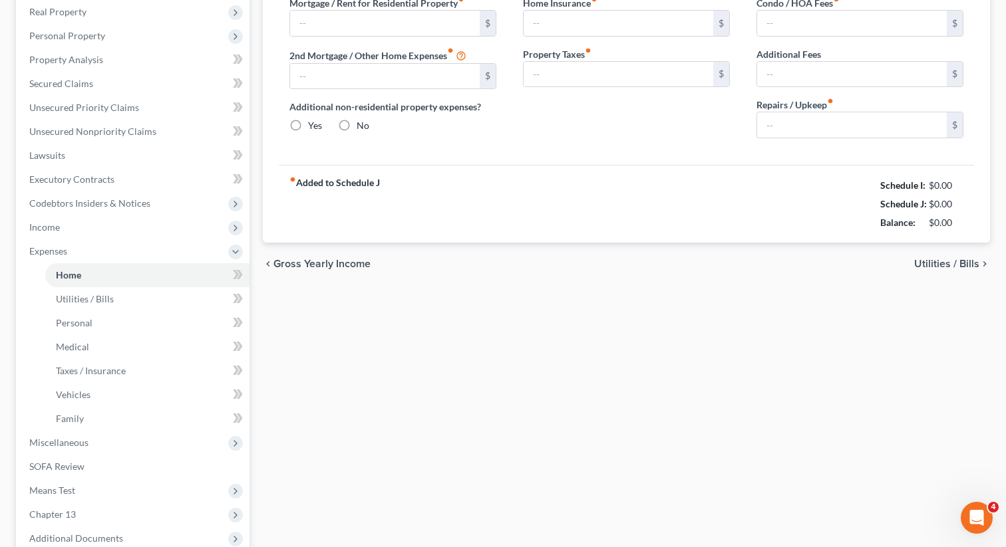
type input "449.12"
type input "0.00"
radio input "true"
type input "0.00"
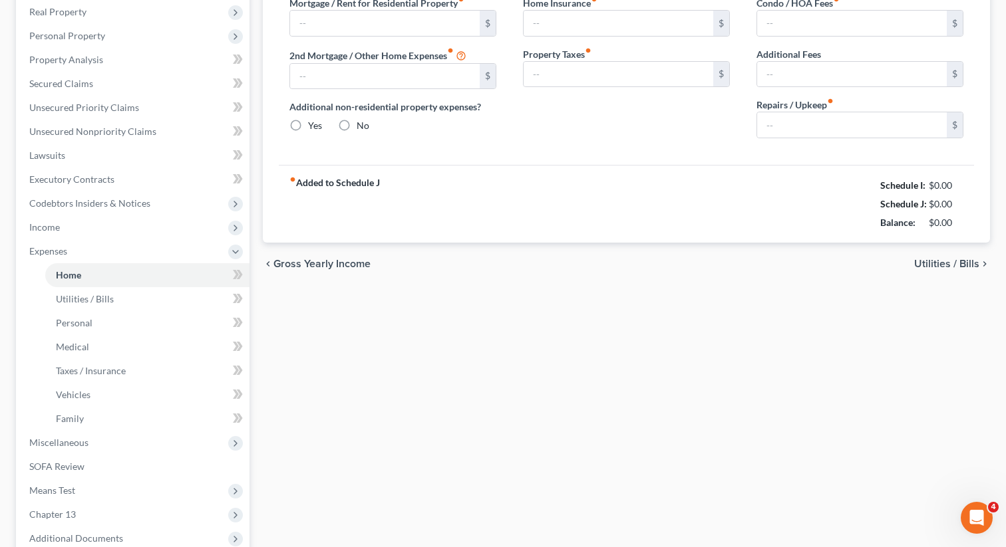
type input "70.00"
type input "0.00"
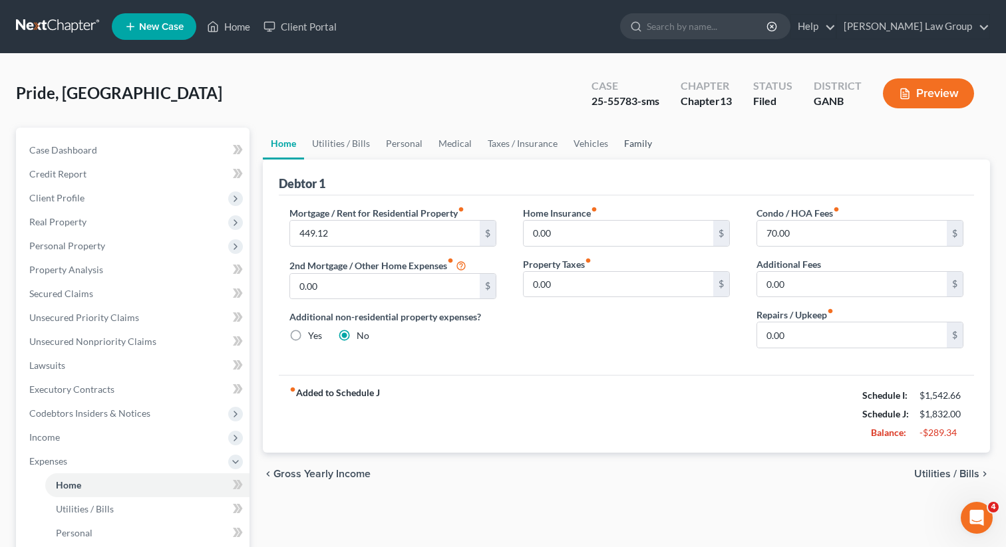
click at [632, 138] on link "Family" at bounding box center [638, 144] width 44 height 32
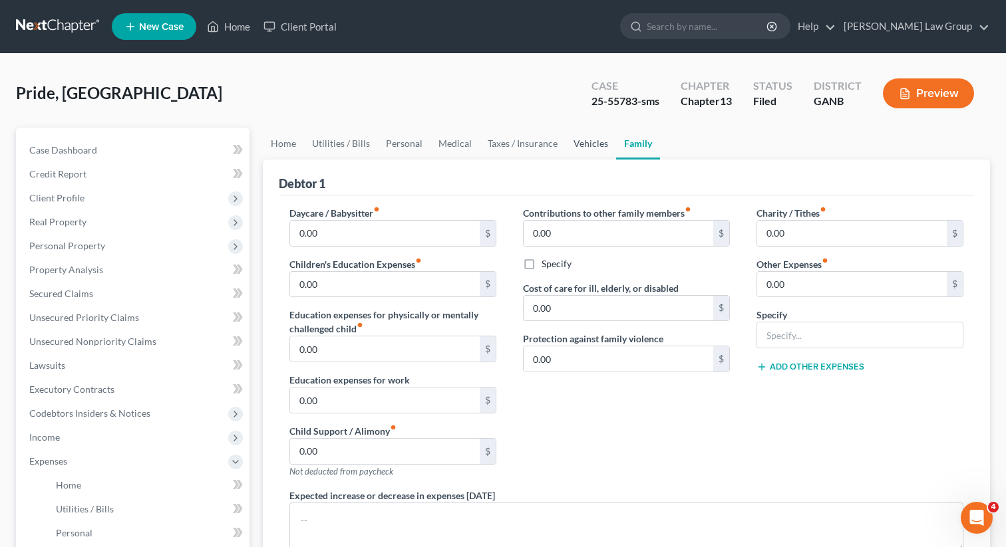
click at [582, 143] on link "Vehicles" at bounding box center [590, 144] width 51 height 32
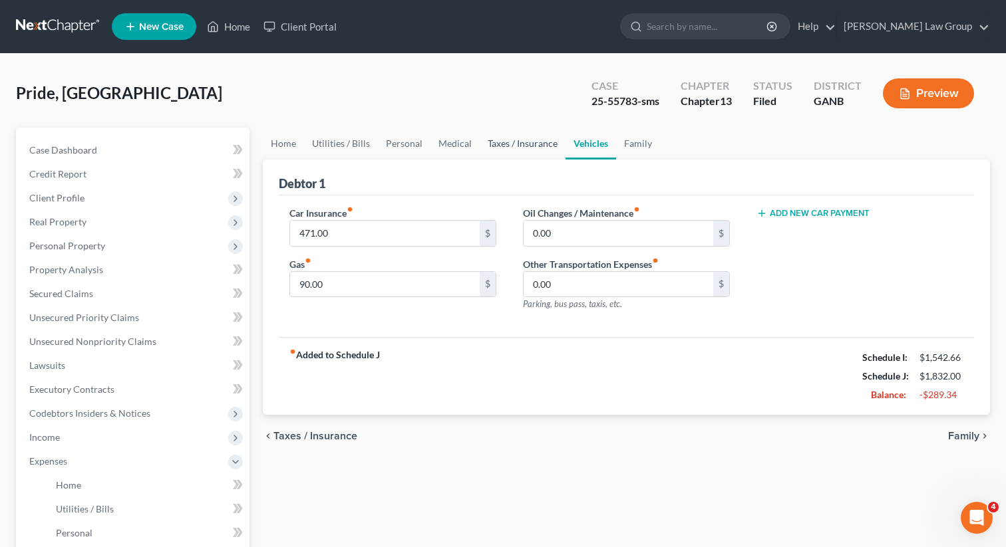
click at [507, 143] on link "Taxes / Insurance" at bounding box center [523, 144] width 86 height 32
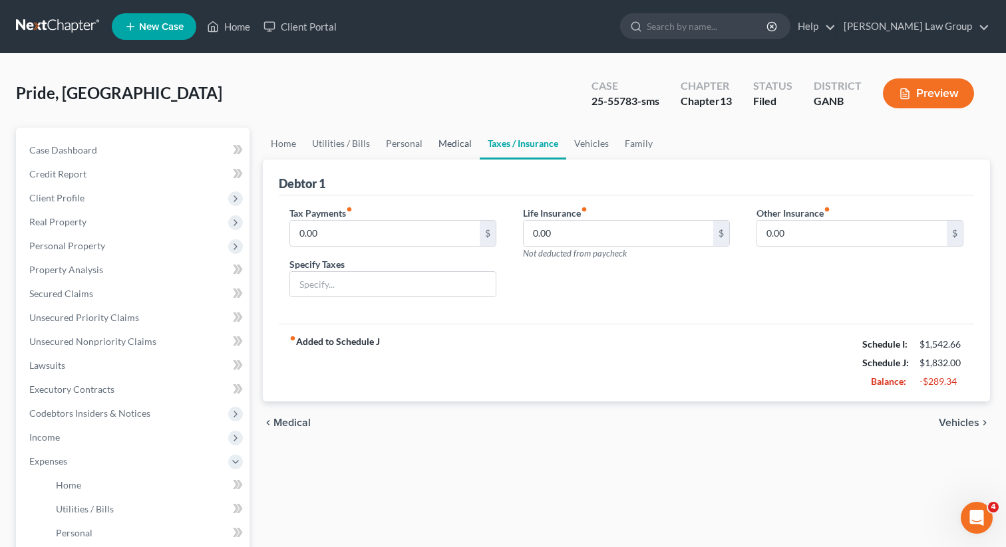
click at [445, 142] on link "Medical" at bounding box center [454, 144] width 49 height 32
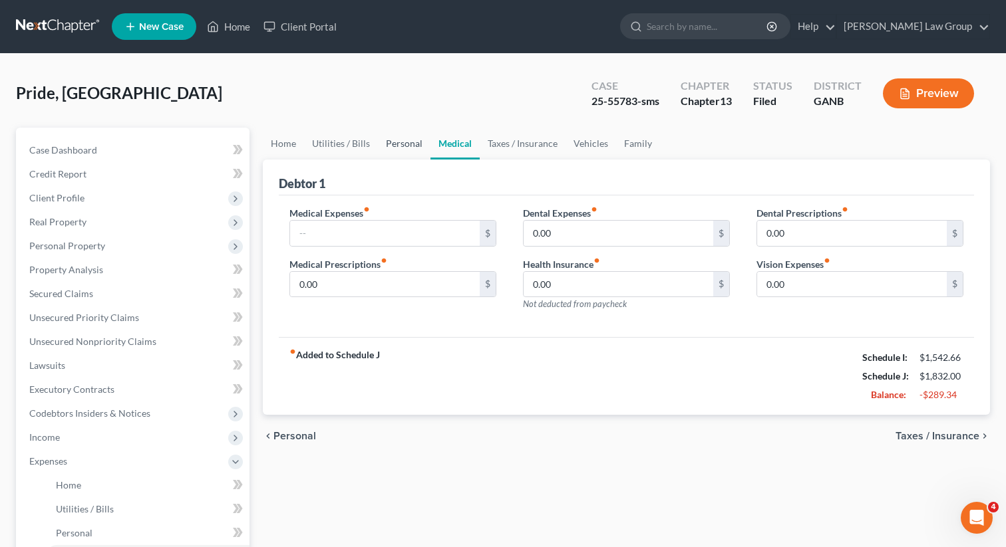
click at [394, 143] on link "Personal" at bounding box center [404, 144] width 53 height 32
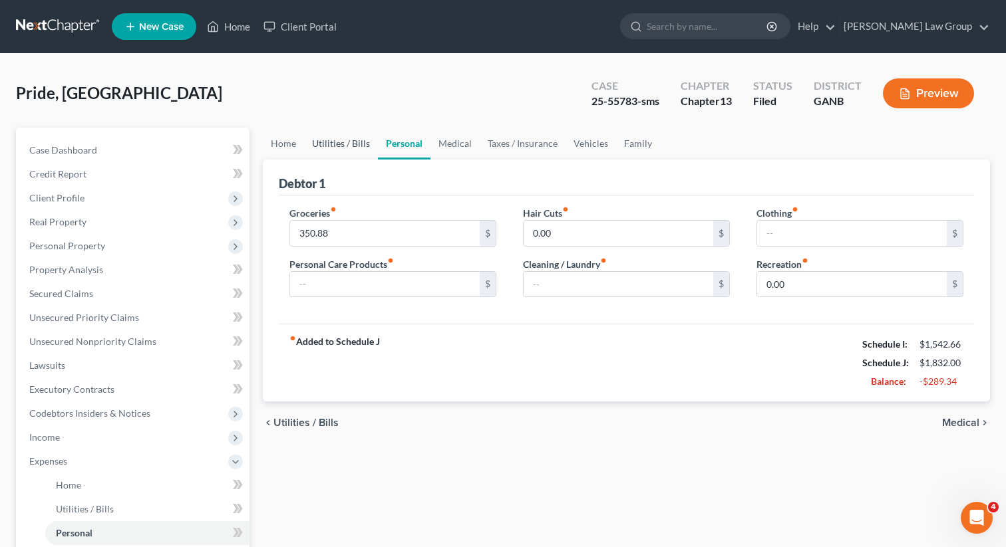
click at [350, 145] on link "Utilities / Bills" at bounding box center [341, 144] width 74 height 32
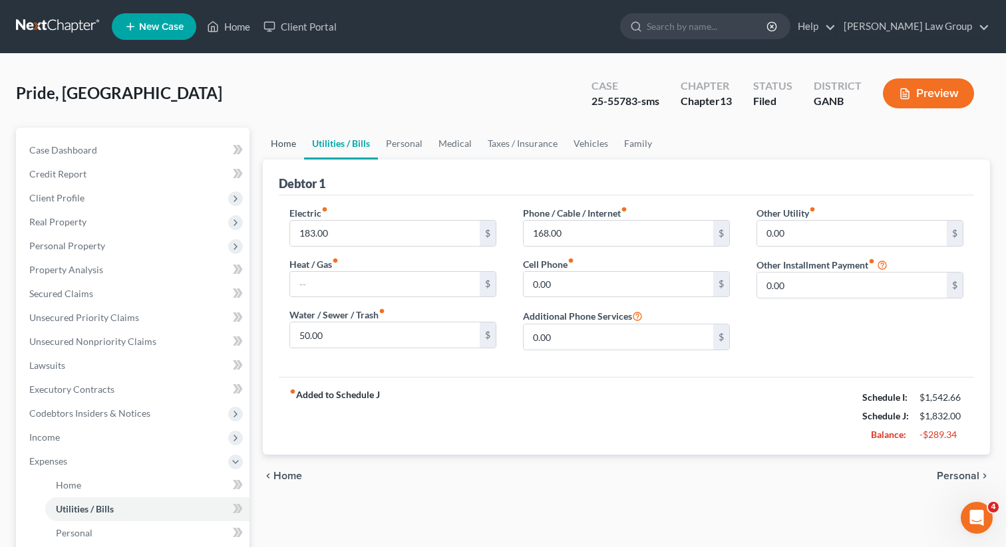
click at [268, 146] on link "Home" at bounding box center [283, 144] width 41 height 32
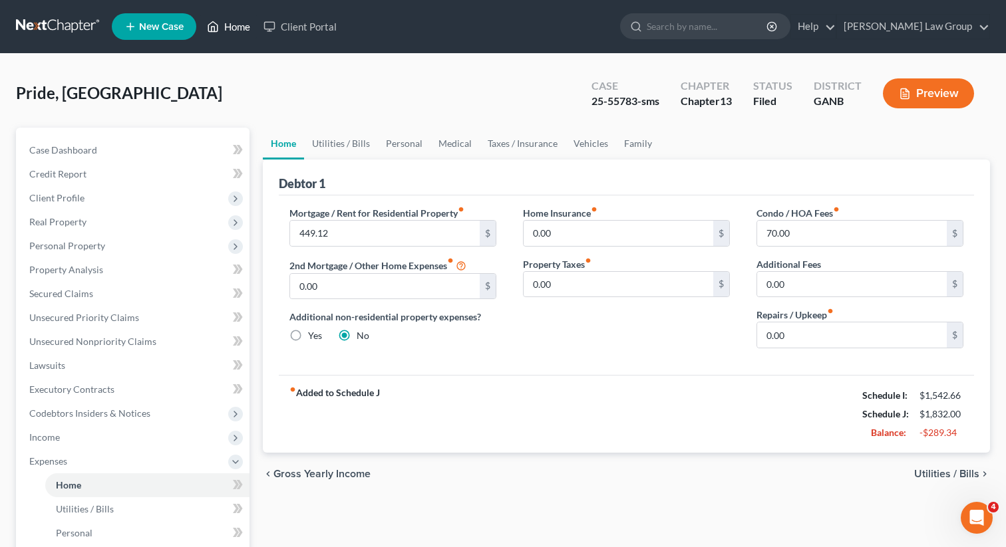
click at [232, 28] on link "Home" at bounding box center [228, 27] width 57 height 24
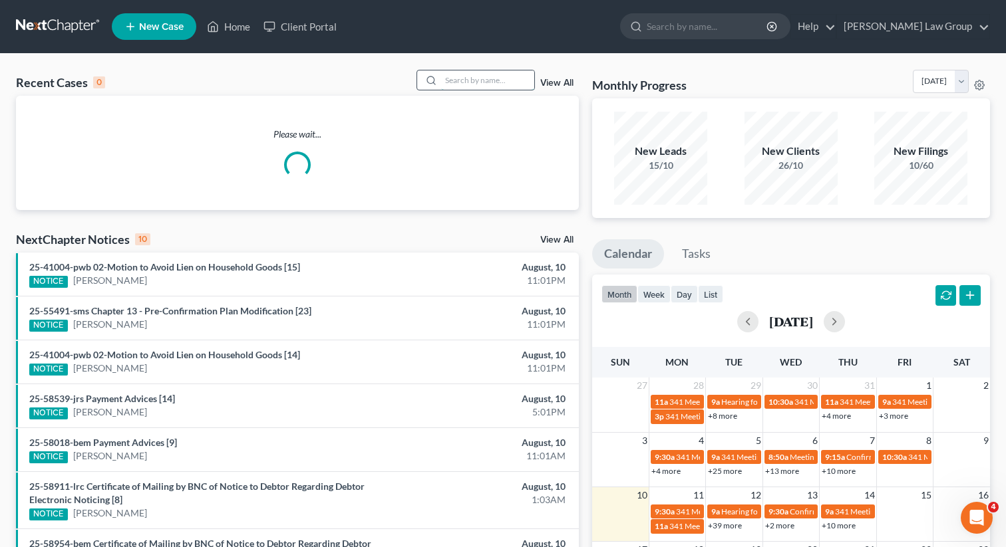
click at [464, 85] on input "search" at bounding box center [487, 79] width 93 height 19
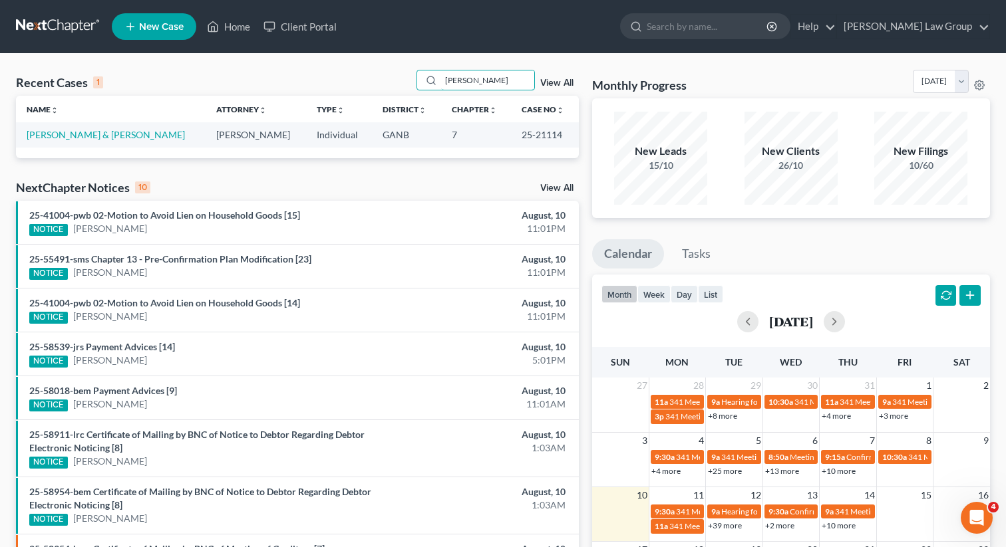
drag, startPoint x: 482, startPoint y: 80, endPoint x: 408, endPoint y: 77, distance: 73.9
click at [408, 77] on div "Recent Cases 1 [PERSON_NAME] View All" at bounding box center [297, 83] width 563 height 26
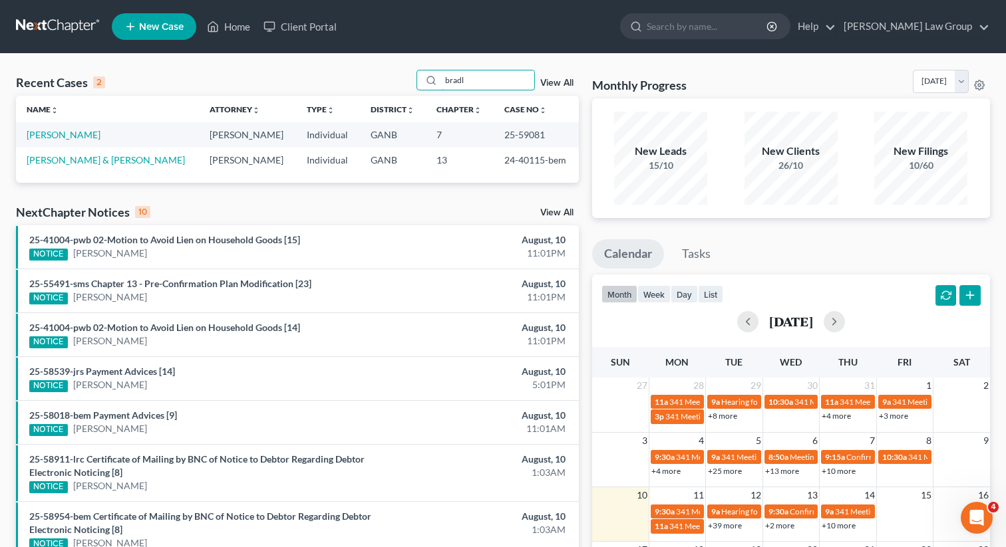
drag, startPoint x: 505, startPoint y: 89, endPoint x: 428, endPoint y: 67, distance: 80.8
click at [428, 67] on div "Recent Cases 2 bradl View All Name unfold_more expand_more expand_less Attorney…" at bounding box center [503, 399] width 1006 height 690
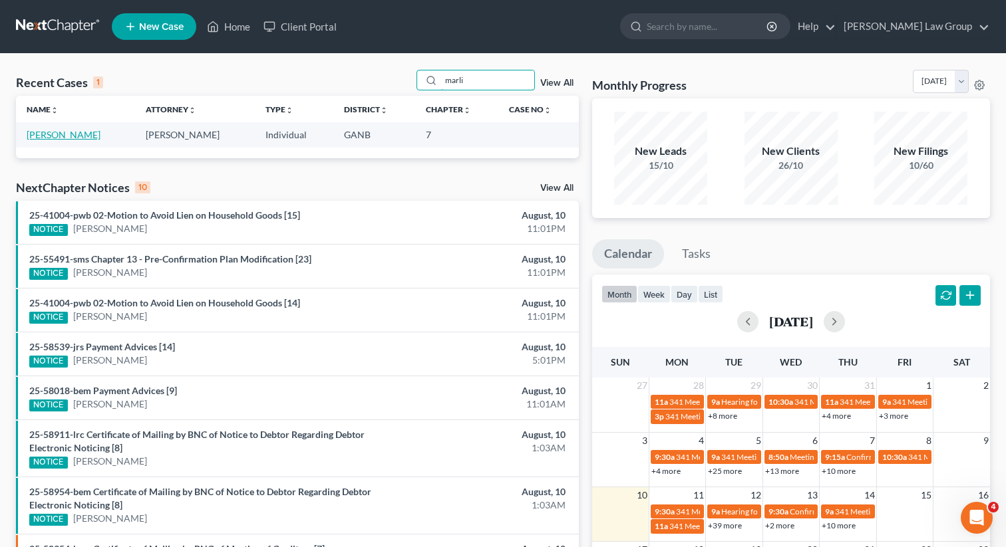
type input "marli"
click at [72, 134] on link "[PERSON_NAME]" at bounding box center [64, 134] width 74 height 11
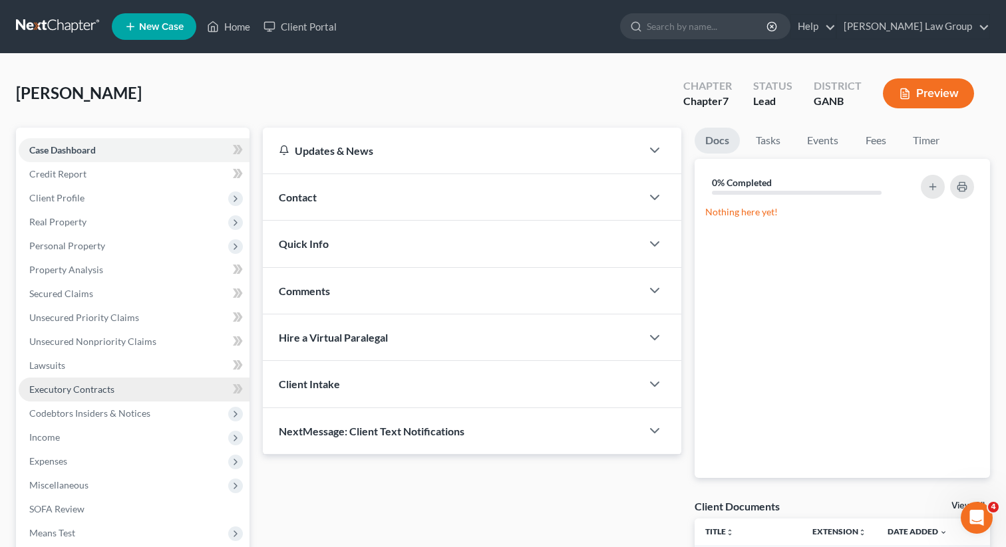
scroll to position [201, 0]
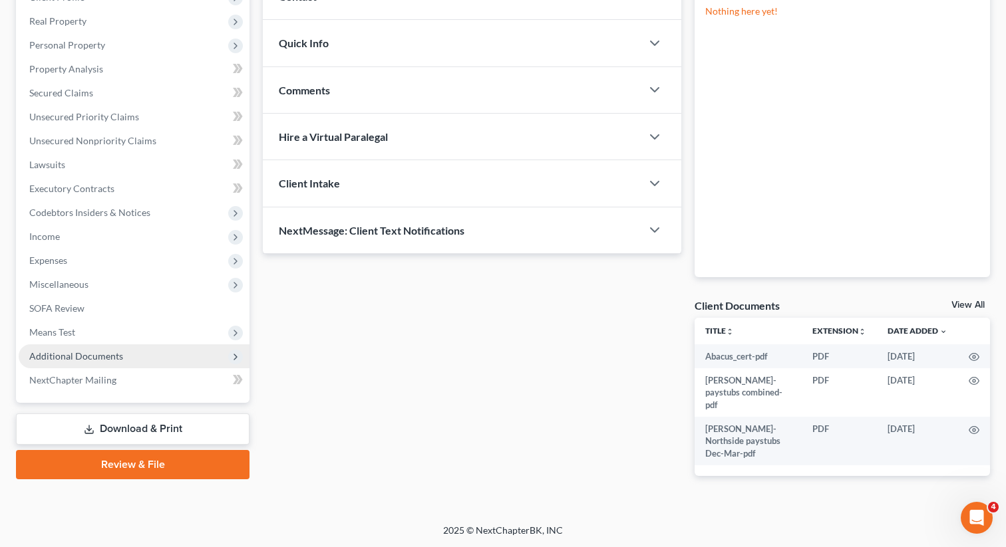
click at [142, 352] on span "Additional Documents" at bounding box center [134, 356] width 231 height 24
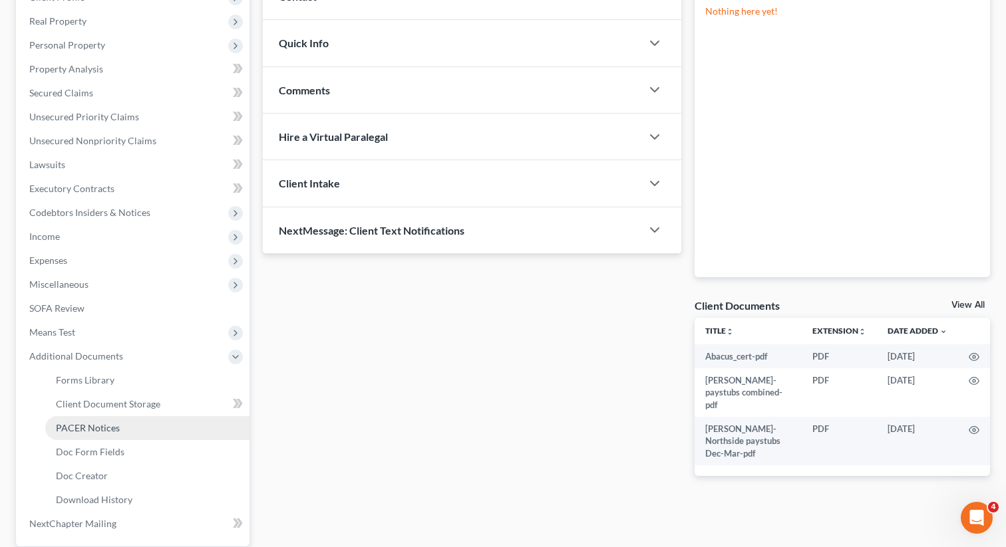
click at [106, 426] on span "PACER Notices" at bounding box center [88, 427] width 64 height 11
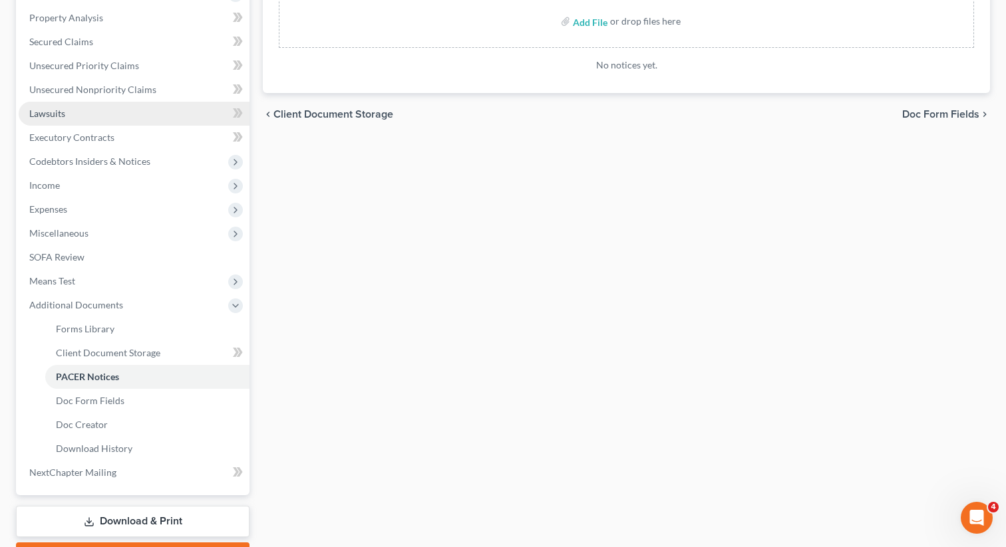
scroll to position [326, 0]
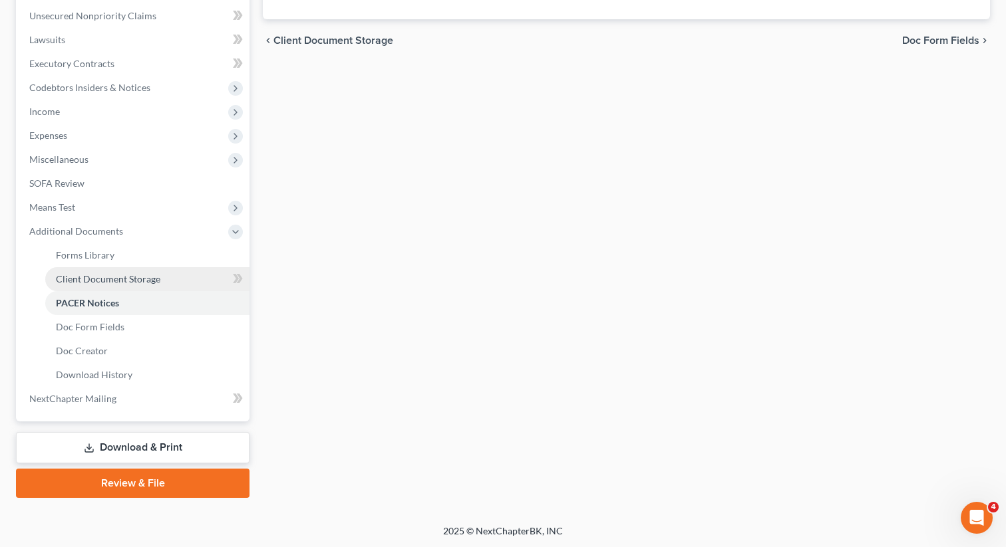
click at [127, 274] on span "Client Document Storage" at bounding box center [108, 278] width 104 height 11
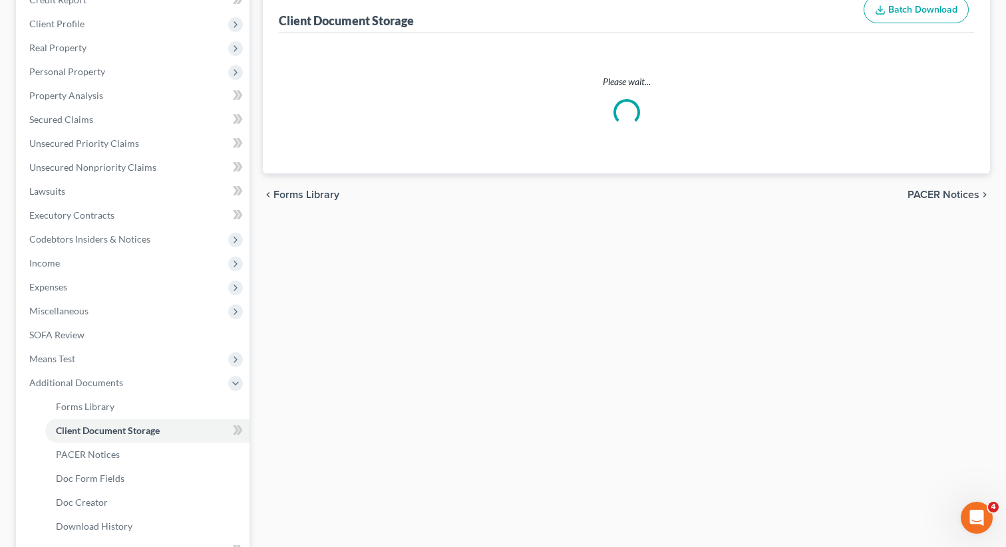
select select "35"
select select "5"
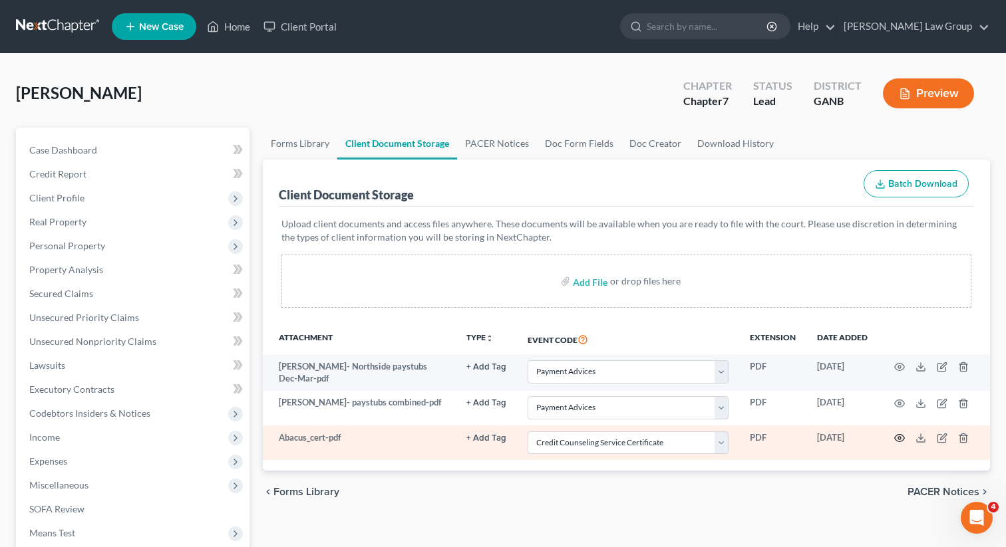
click at [900, 439] on circle "button" at bounding box center [899, 438] width 3 height 3
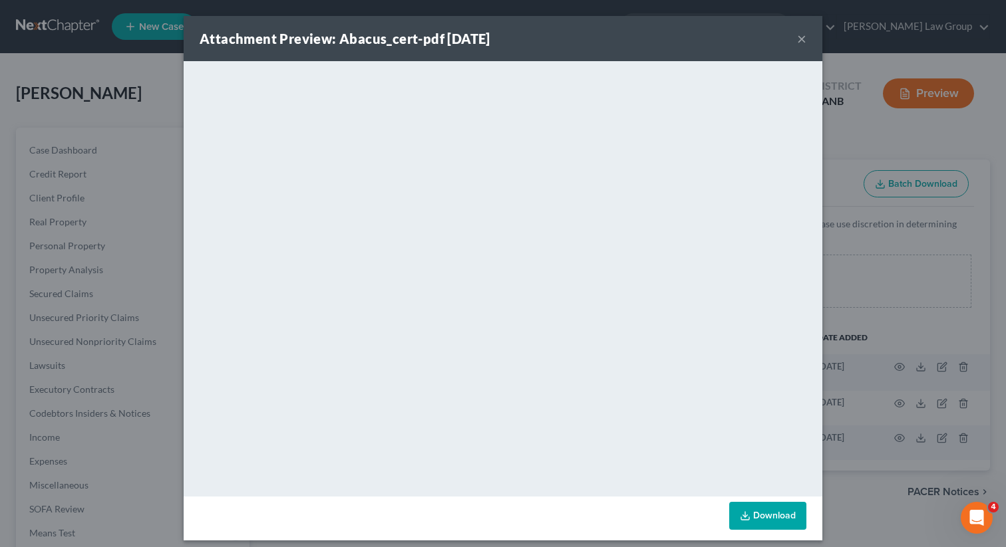
click at [799, 36] on button "×" at bounding box center [801, 39] width 9 height 16
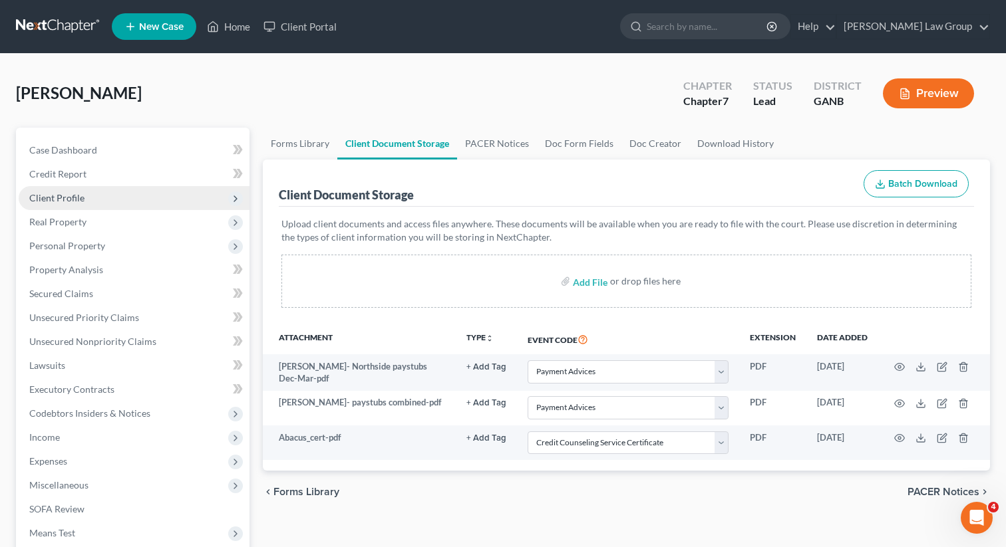
click at [102, 190] on span "Client Profile" at bounding box center [134, 198] width 231 height 24
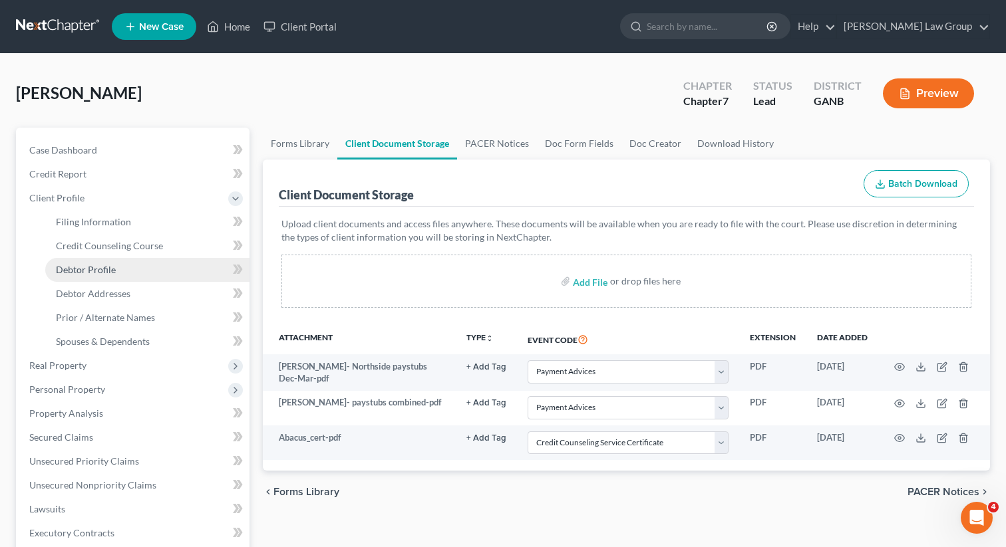
click at [85, 274] on span "Debtor Profile" at bounding box center [86, 269] width 60 height 11
select select "0"
select select "1"
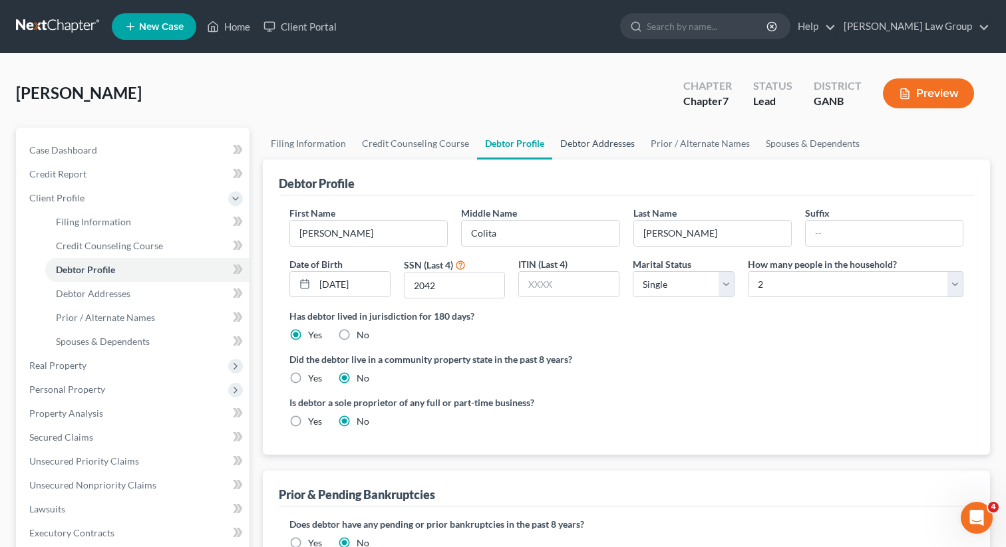
click at [595, 139] on link "Debtor Addresses" at bounding box center [597, 144] width 90 height 32
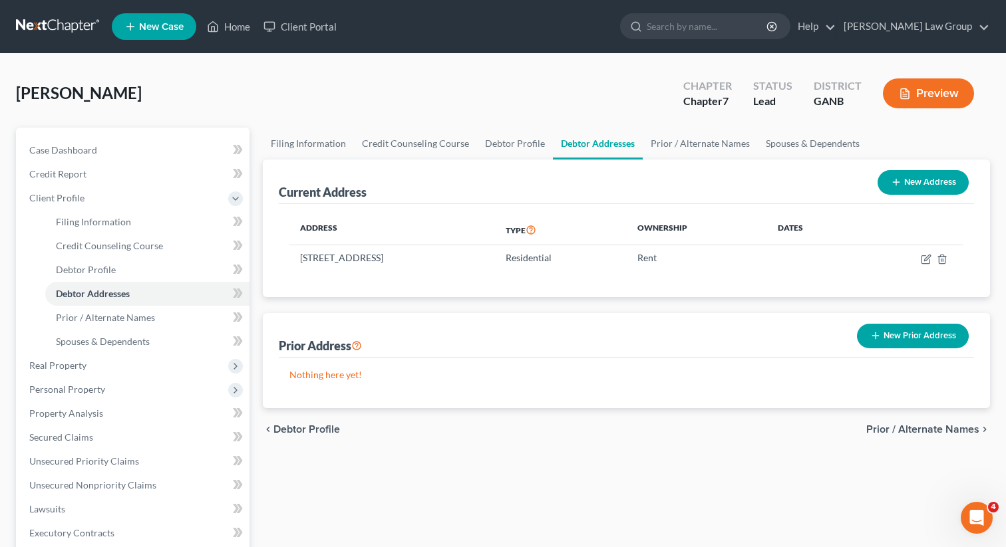
scroll to position [326, 0]
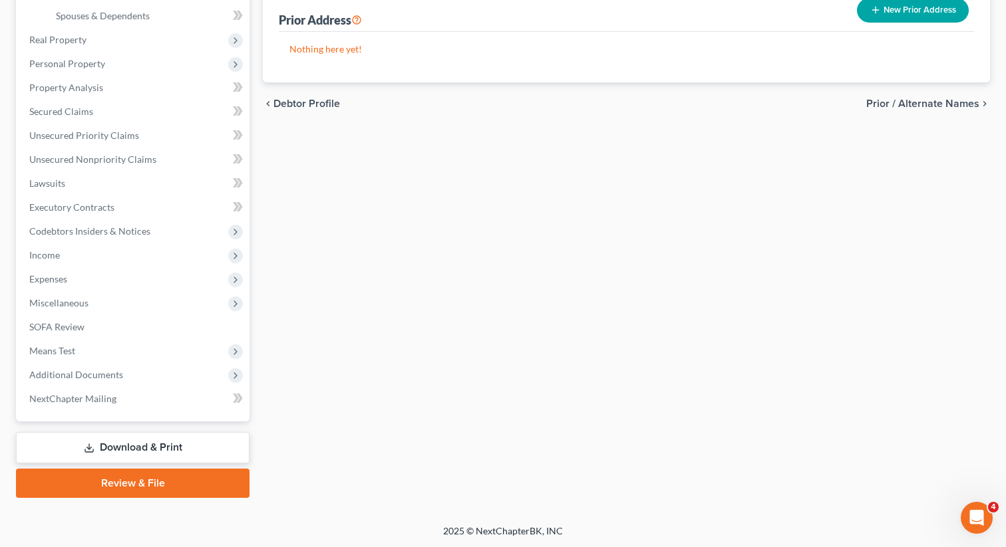
click at [128, 483] on link "Review & File" at bounding box center [132, 483] width 233 height 29
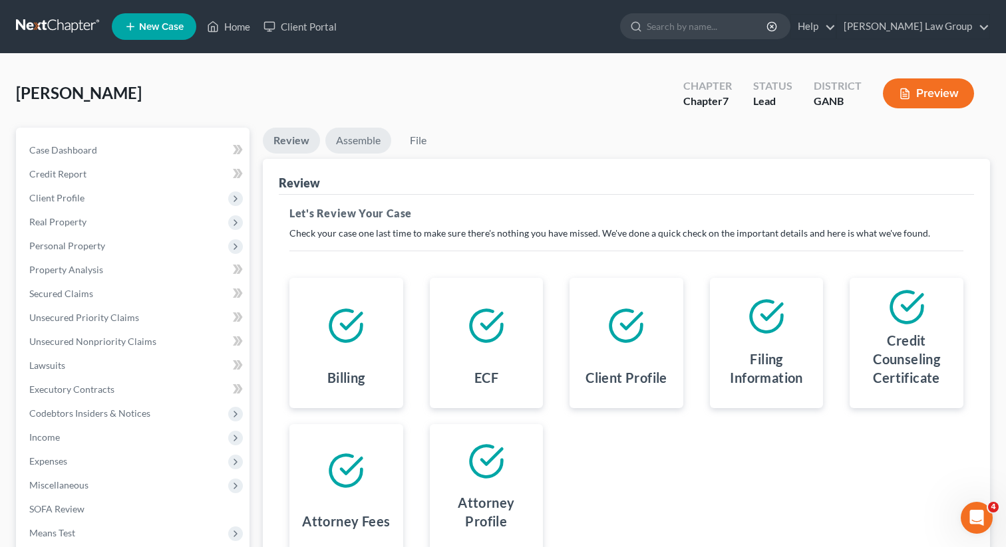
click at [362, 132] on link "Assemble" at bounding box center [358, 141] width 66 height 26
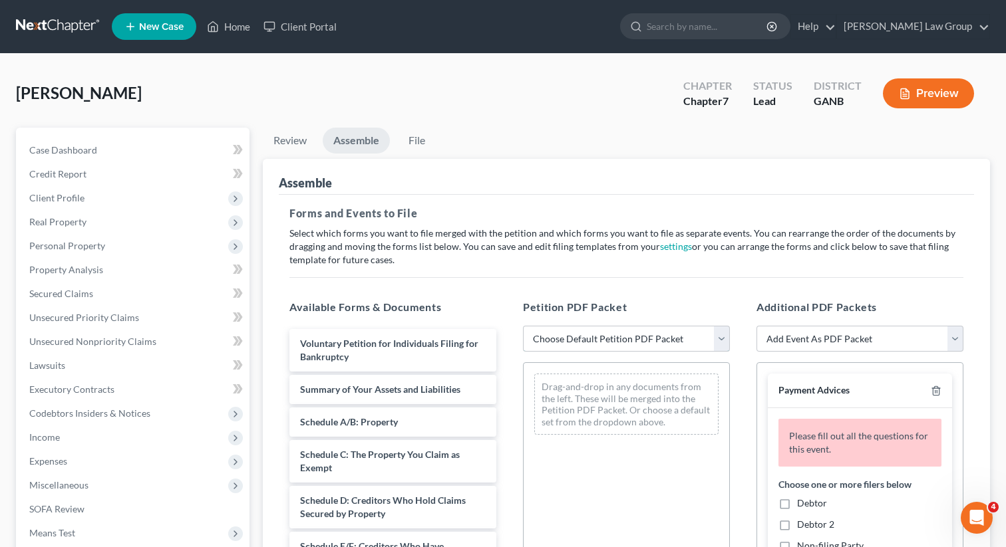
click at [601, 333] on select "Choose Default Petition PDF Packet Complete Bankruptcy Petition (all forms and …" at bounding box center [626, 339] width 207 height 27
select select "0"
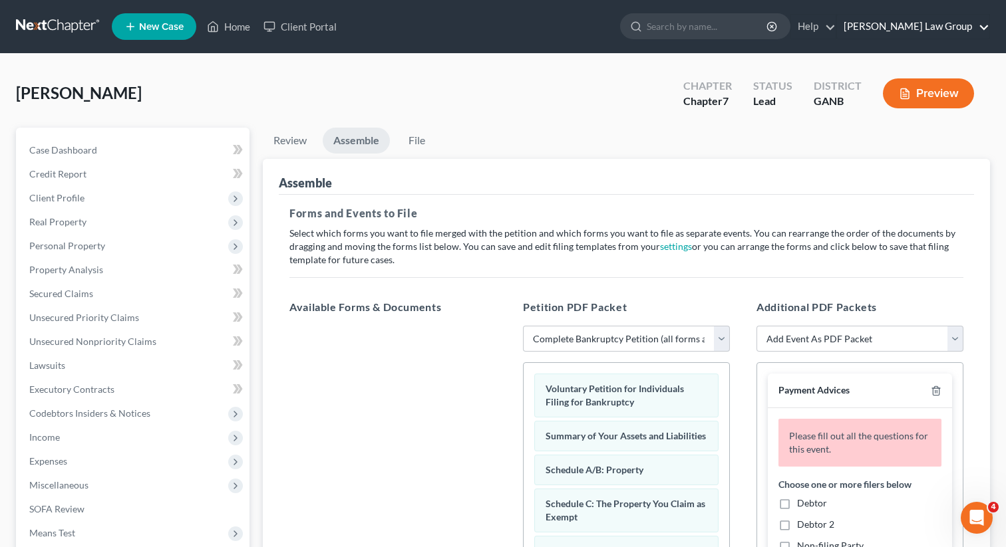
click at [928, 27] on link "[PERSON_NAME] Law Group" at bounding box center [913, 27] width 152 height 24
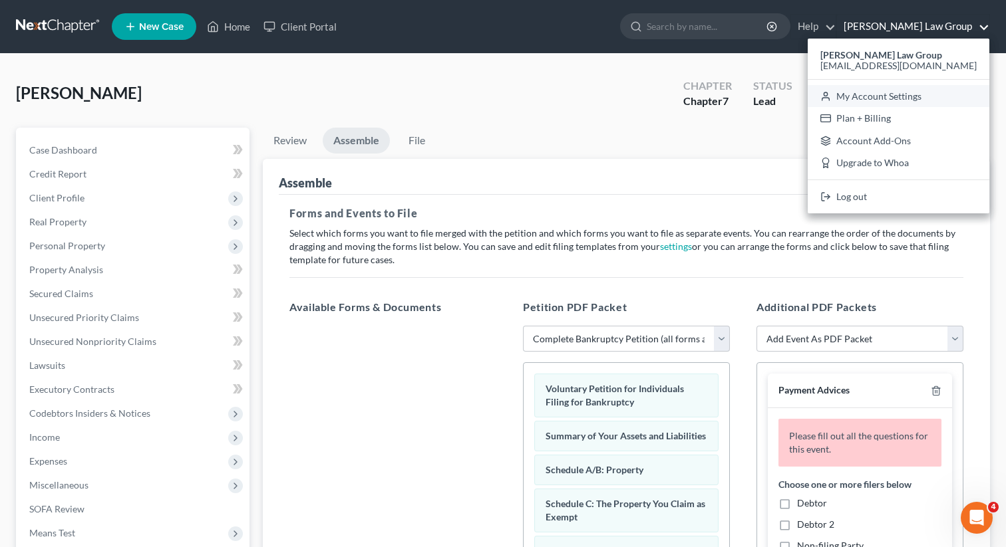
click at [901, 96] on link "My Account Settings" at bounding box center [898, 96] width 182 height 23
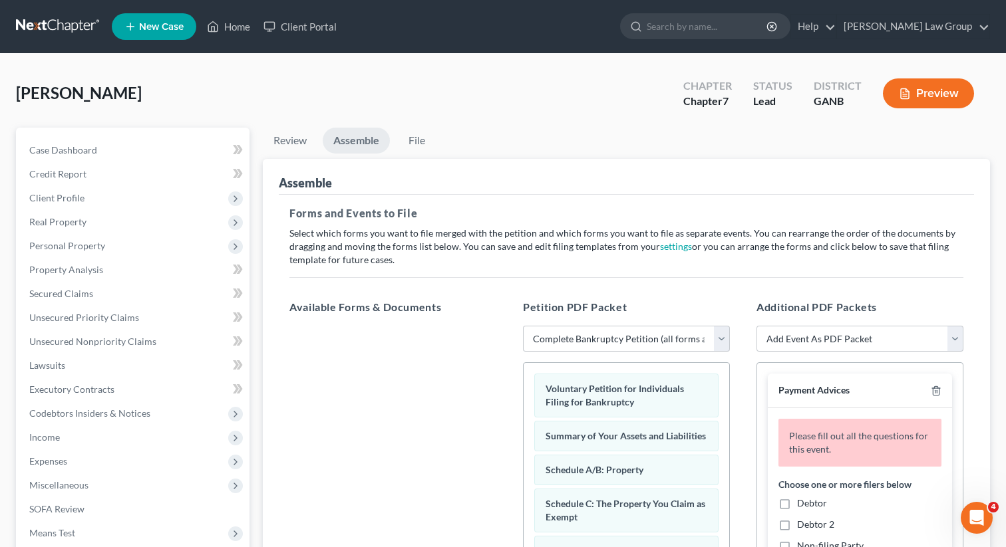
select select "19"
select select "24"
select select "10"
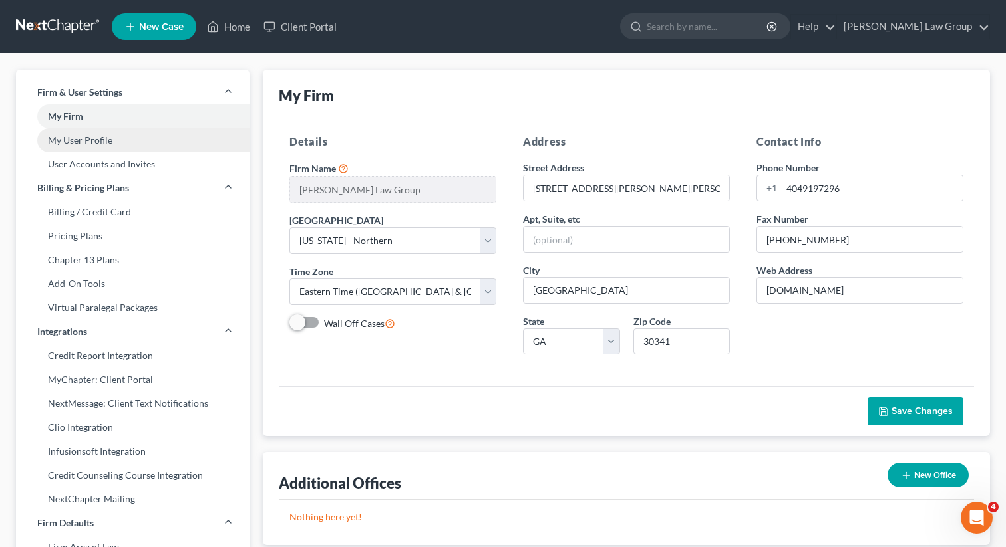
click at [96, 140] on link "My User Profile" at bounding box center [132, 140] width 233 height 24
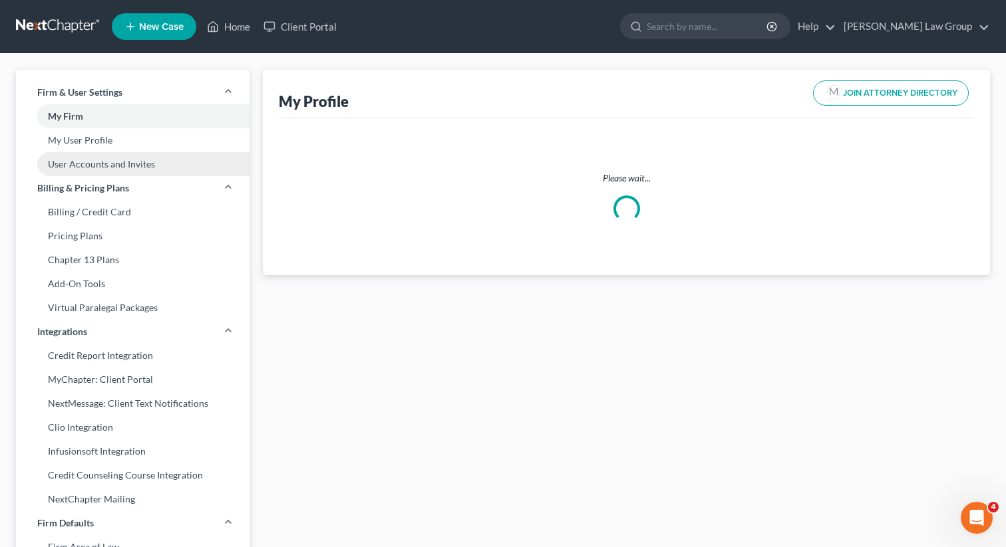
select select "10"
select select "19"
select select "attorney"
select select "0"
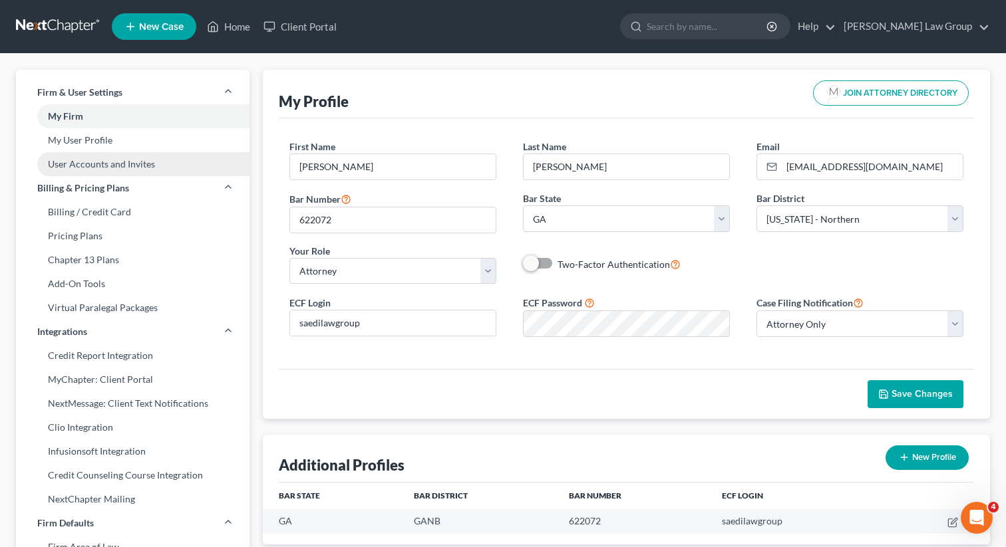
click at [90, 166] on link "User Accounts and Invites" at bounding box center [132, 164] width 233 height 24
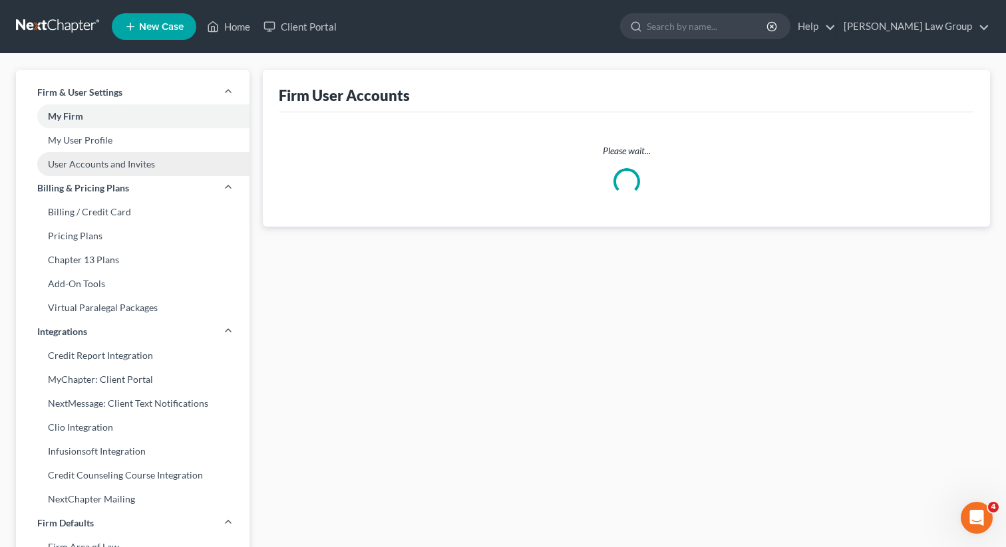
select select "0"
select select "1"
select select "0"
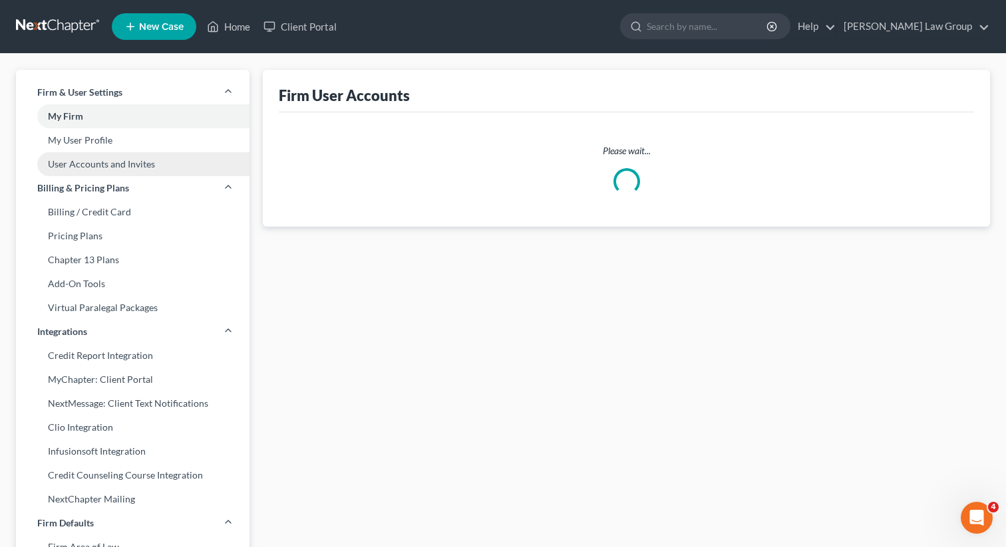
select select "1"
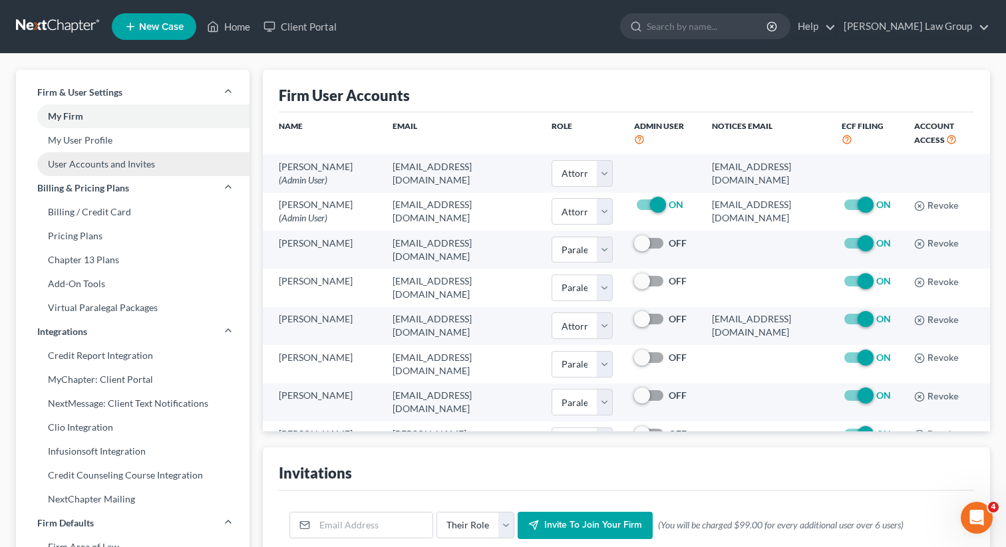
click at [144, 159] on link "User Accounts and Invites" at bounding box center [132, 164] width 233 height 24
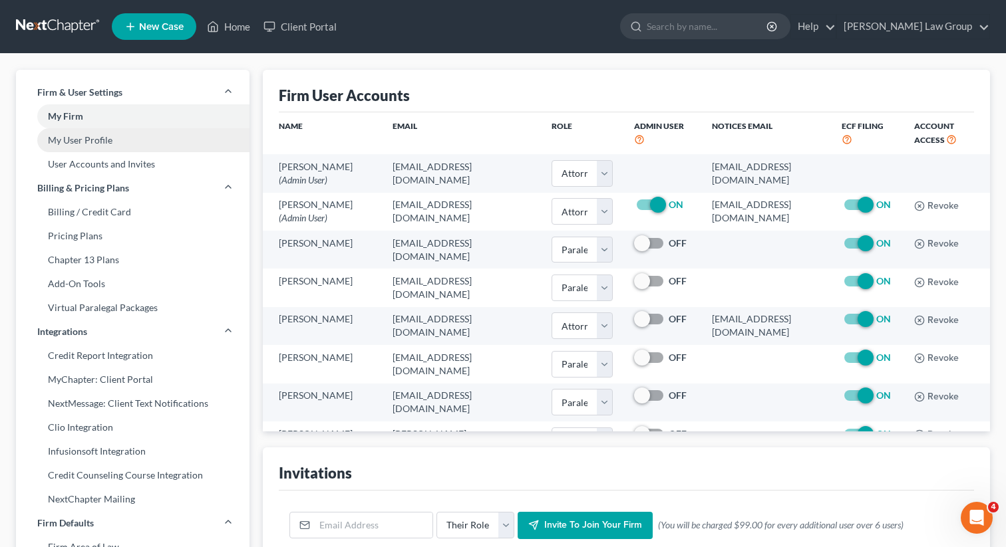
click at [113, 146] on link "My User Profile" at bounding box center [132, 140] width 233 height 24
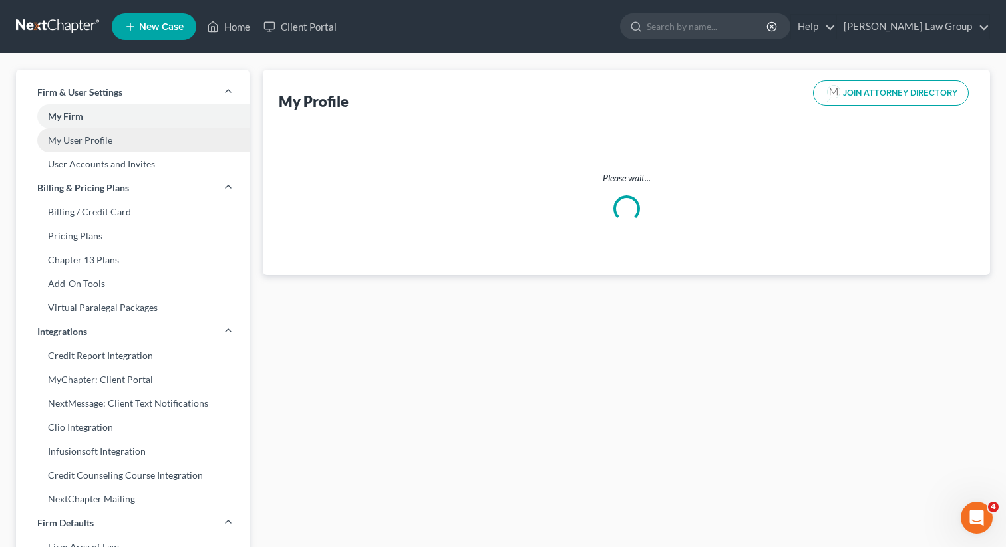
select select "10"
select select "19"
select select "attorney"
select select "0"
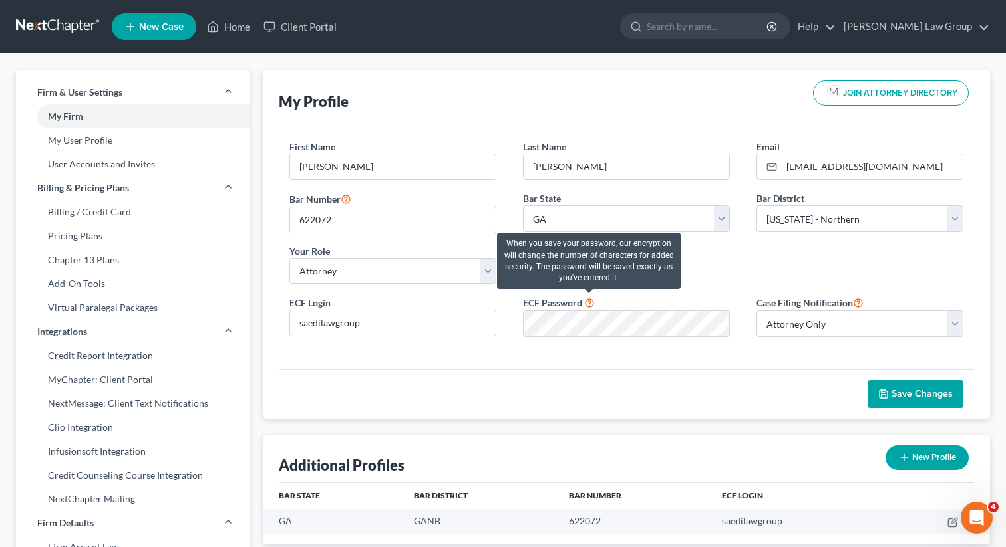
click at [586, 303] on icon at bounding box center [589, 302] width 11 height 13
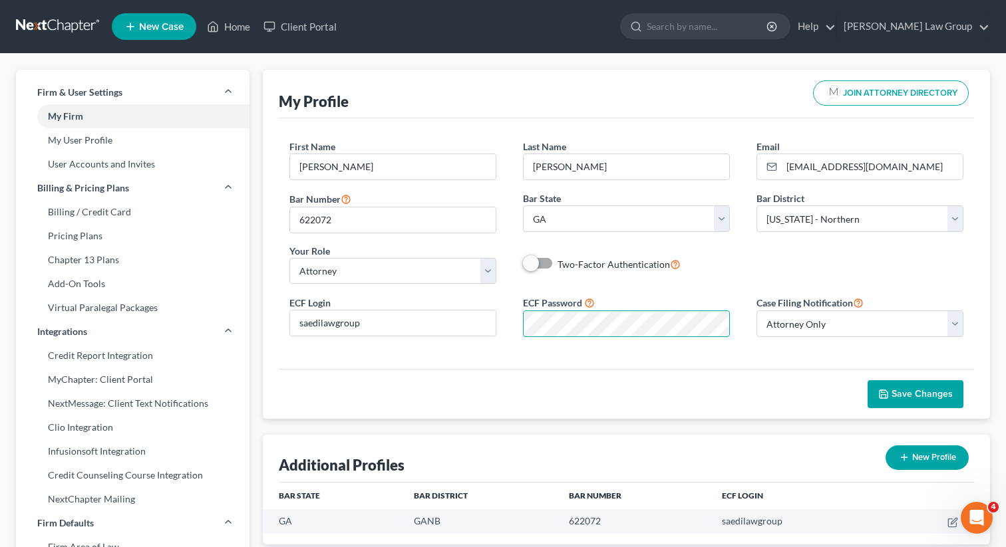
click at [514, 311] on div "ECF Password" at bounding box center [625, 316] width 233 height 42
click at [904, 394] on span "Save Changes" at bounding box center [921, 393] width 61 height 11
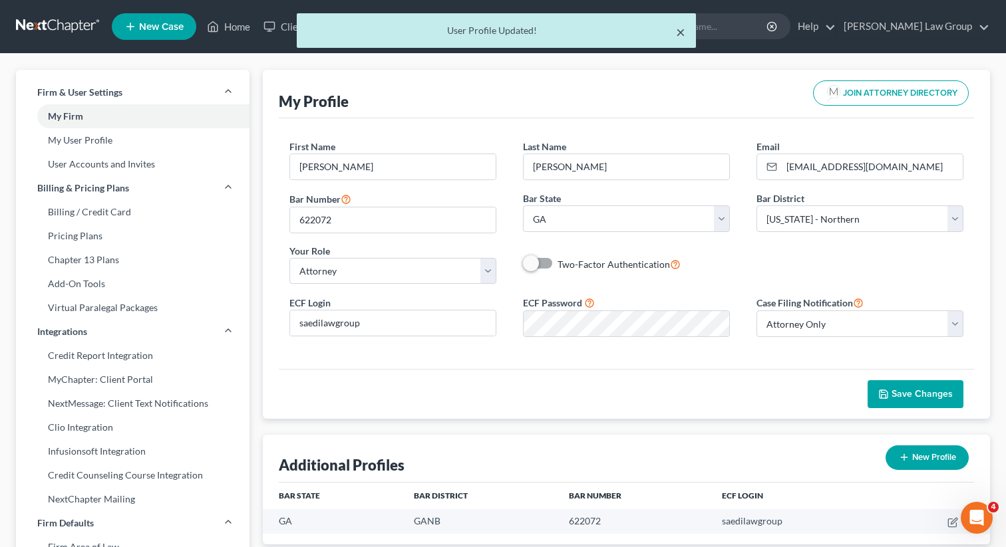
click at [681, 31] on button "×" at bounding box center [680, 32] width 9 height 16
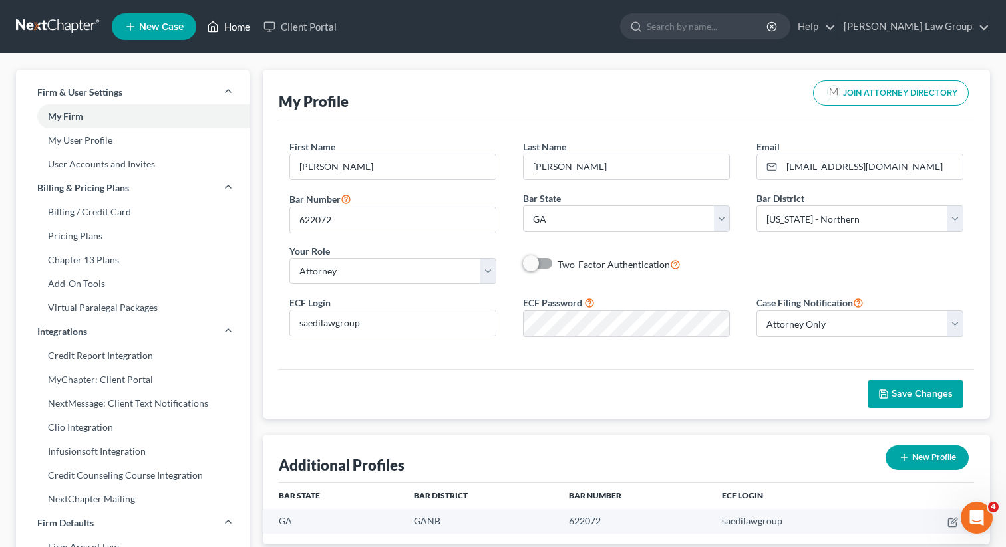
click at [220, 27] on link "Home" at bounding box center [228, 27] width 57 height 24
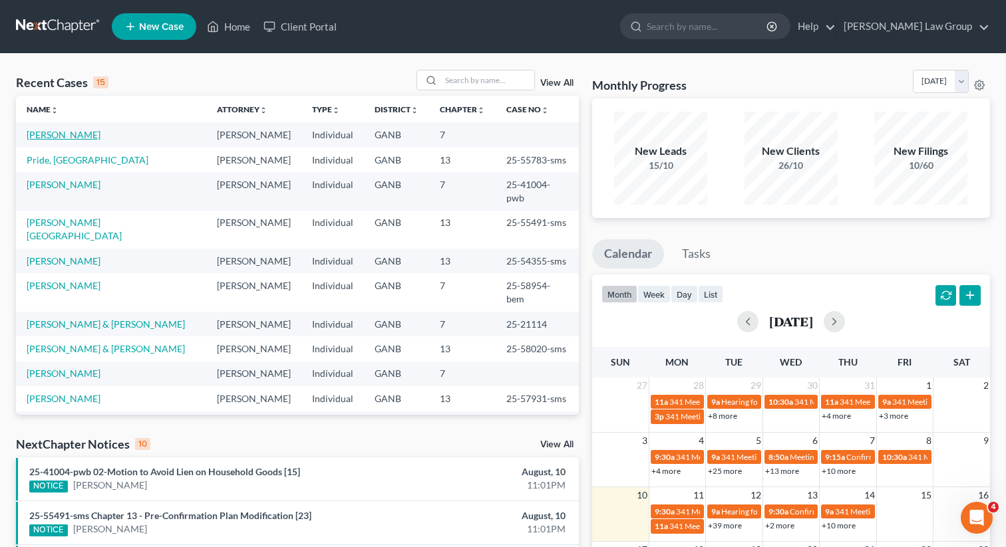
click at [33, 136] on link "[PERSON_NAME]" at bounding box center [64, 134] width 74 height 11
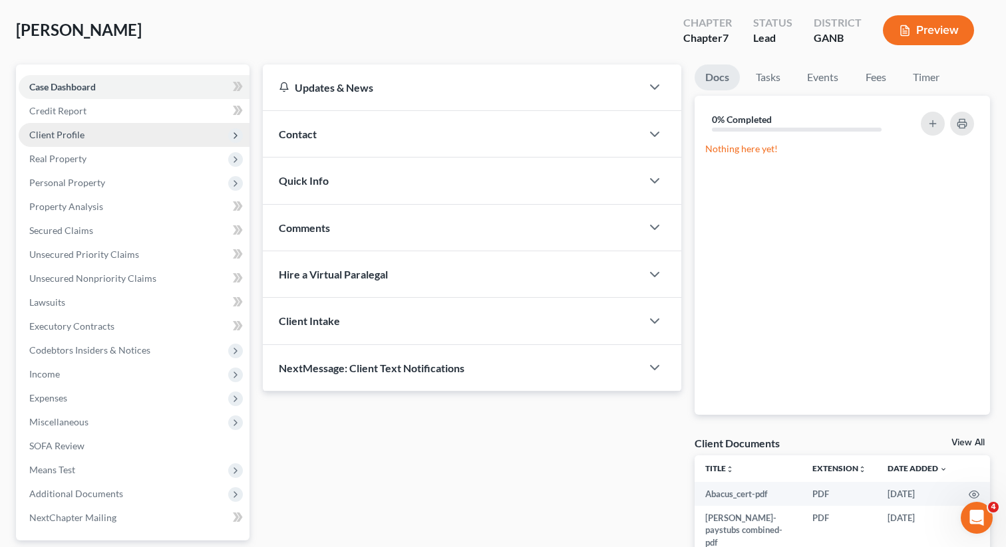
scroll to position [39, 0]
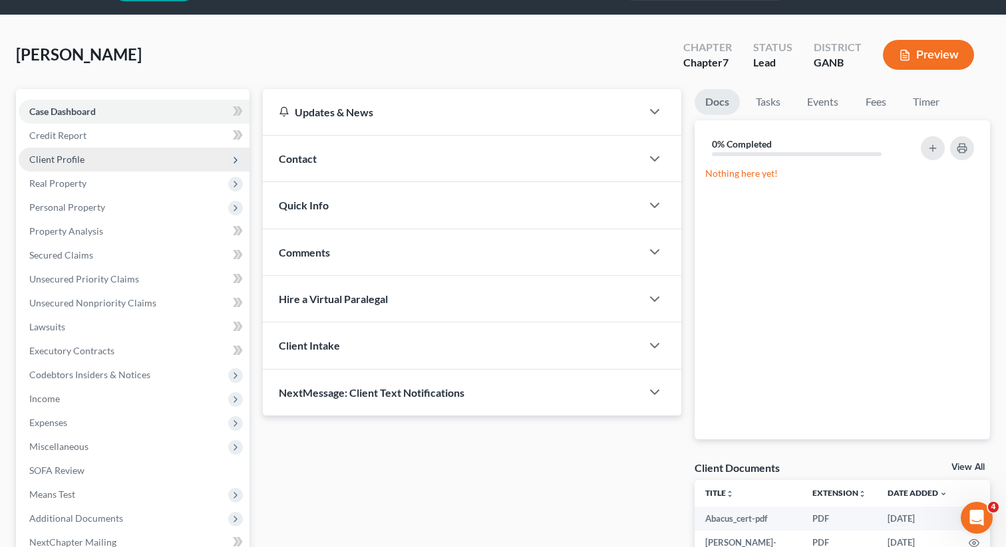
click at [79, 154] on span "Client Profile" at bounding box center [56, 159] width 55 height 11
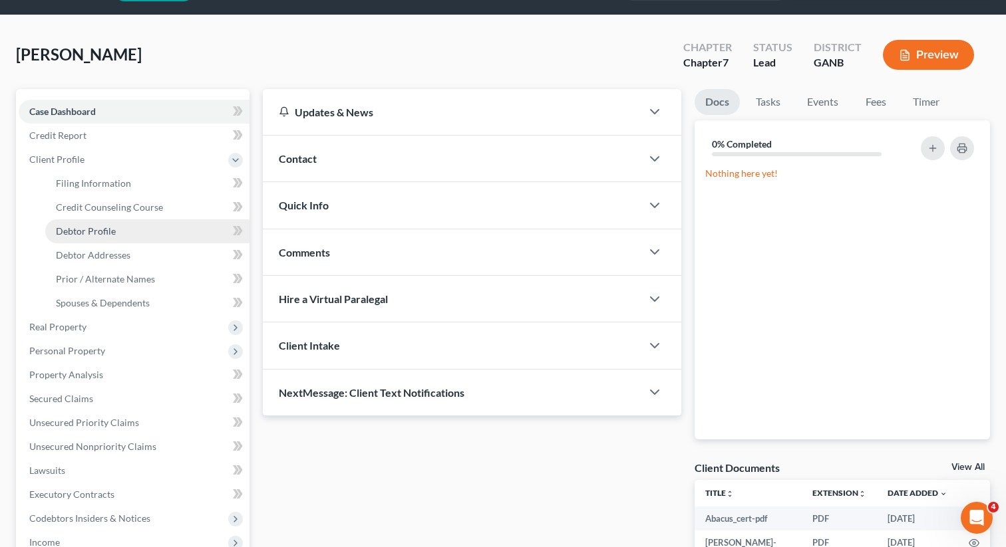
click at [104, 227] on span "Debtor Profile" at bounding box center [86, 230] width 60 height 11
select select "0"
select select "1"
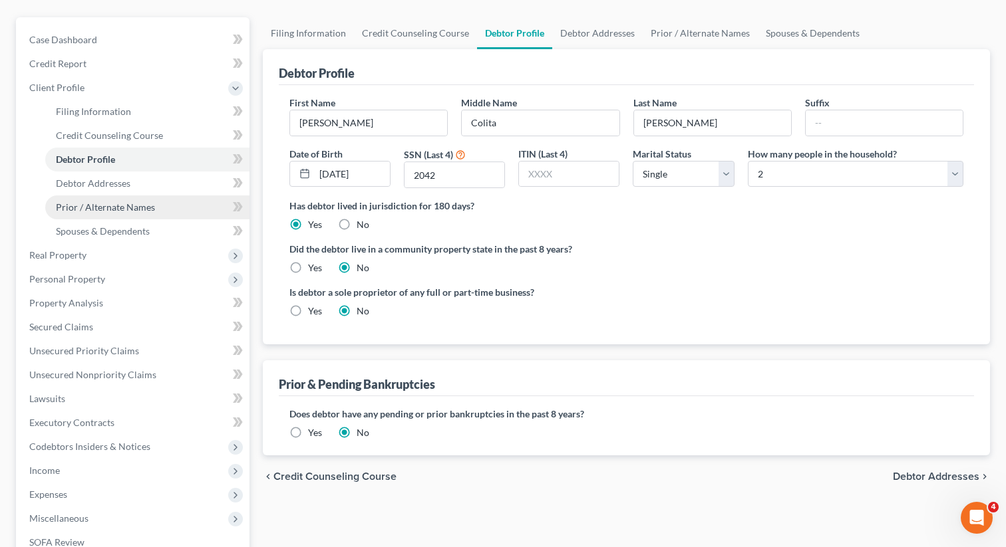
scroll to position [326, 0]
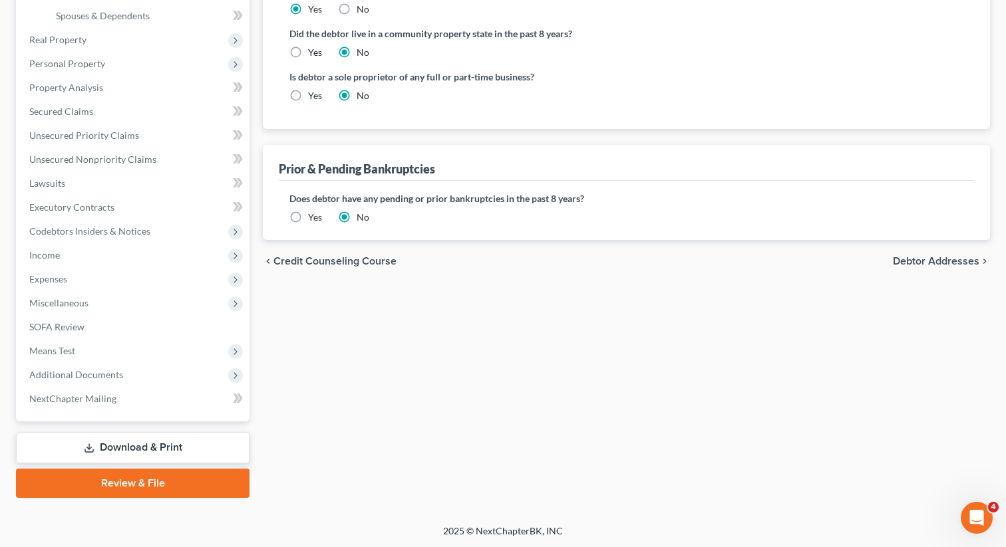
click at [116, 476] on link "Review & File" at bounding box center [132, 483] width 233 height 29
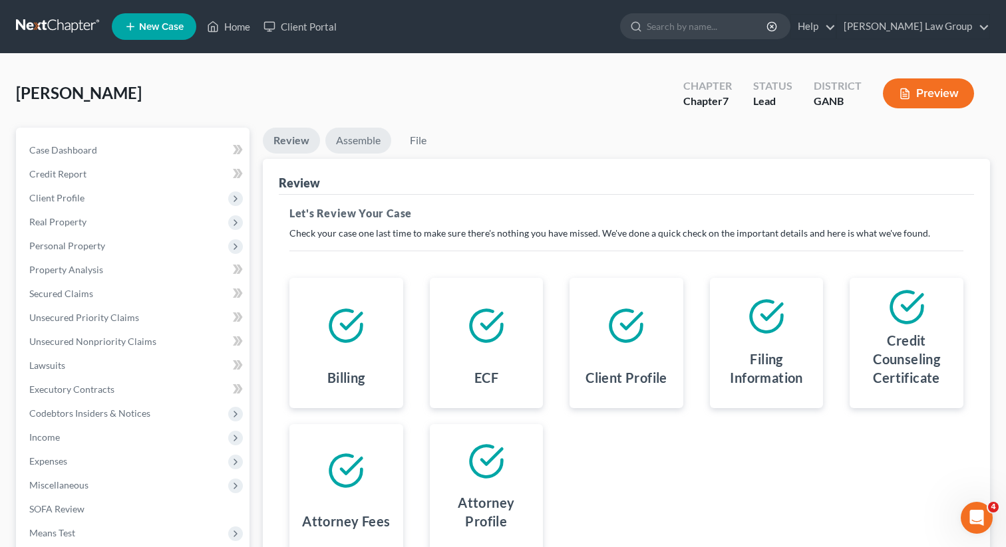
click at [352, 134] on link "Assemble" at bounding box center [358, 141] width 66 height 26
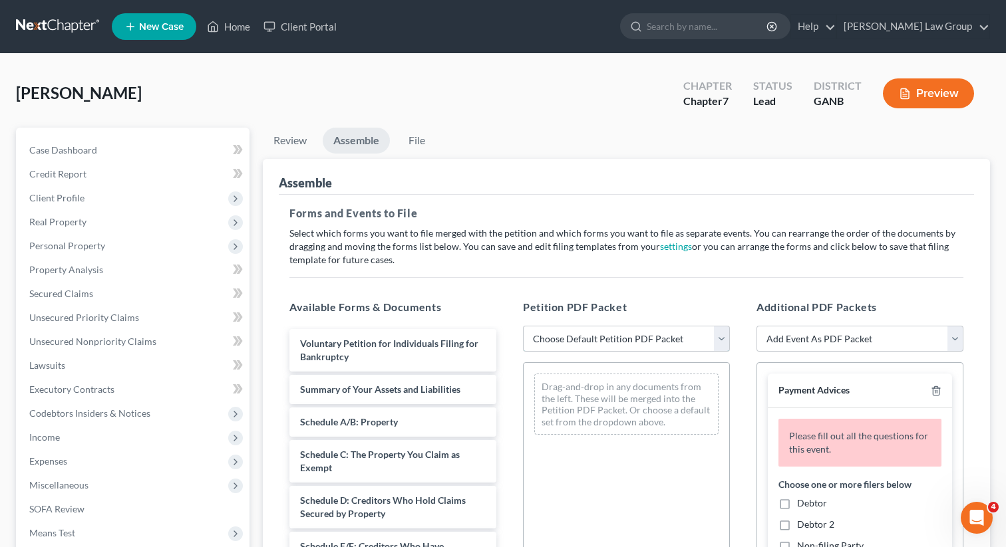
click at [551, 338] on select "Choose Default Petition PDF Packet Complete Bankruptcy Petition (all forms and …" at bounding box center [626, 339] width 207 height 27
click at [552, 336] on select "Choose Default Petition PDF Packet Complete Bankruptcy Petition (all forms and …" at bounding box center [626, 339] width 207 height 27
select select "0"
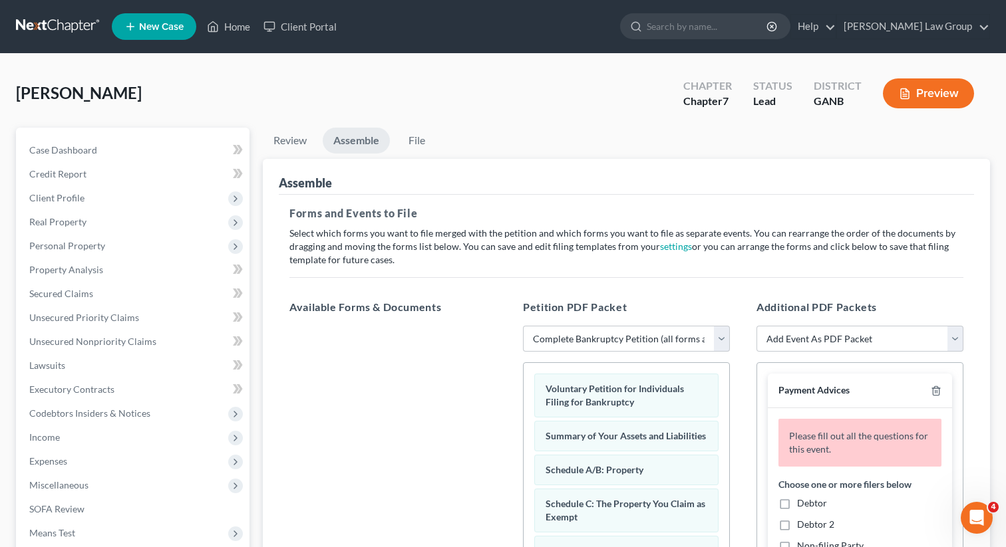
click at [797, 502] on label "Debtor" at bounding box center [812, 503] width 30 height 13
click at [802, 502] on input "Debtor" at bounding box center [806, 501] width 9 height 9
checkbox input "true"
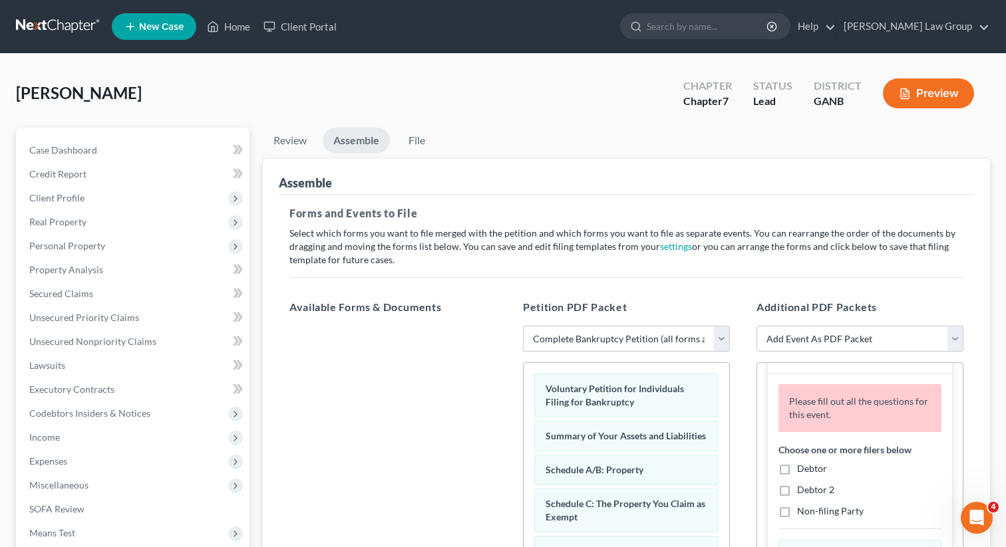
scroll to position [320, 0]
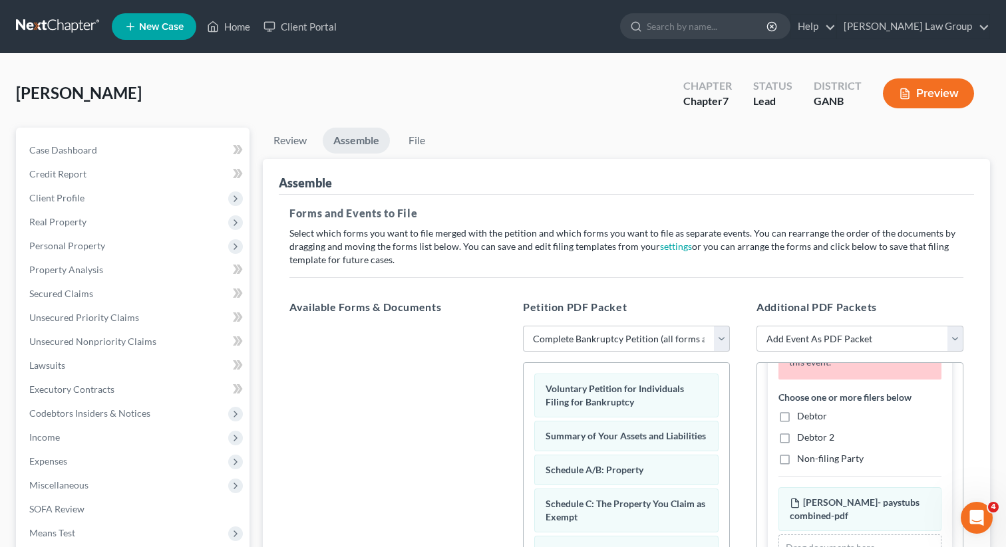
click at [797, 415] on label "Debtor" at bounding box center [812, 416] width 30 height 13
click at [802, 415] on input "Debtor" at bounding box center [806, 414] width 9 height 9
checkbox input "true"
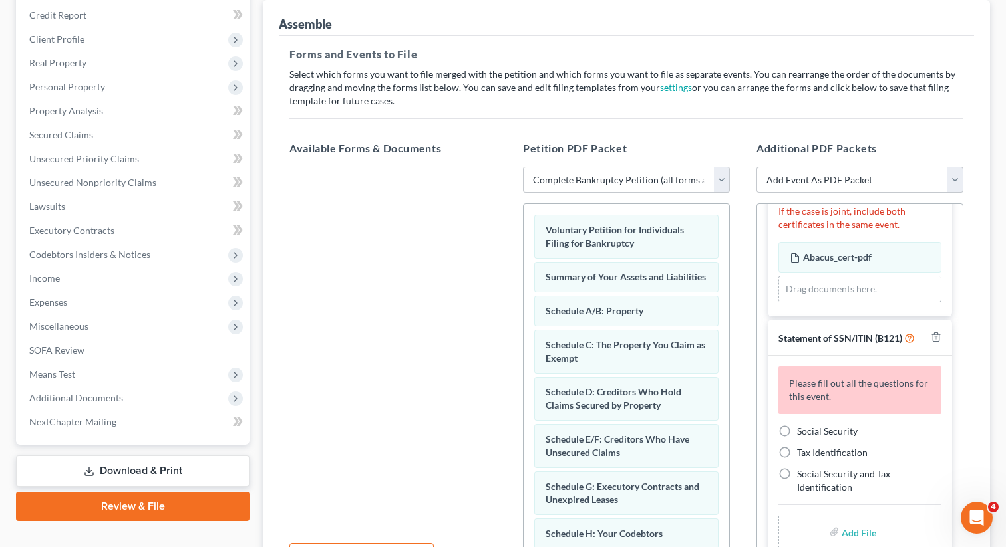
scroll to position [167, 0]
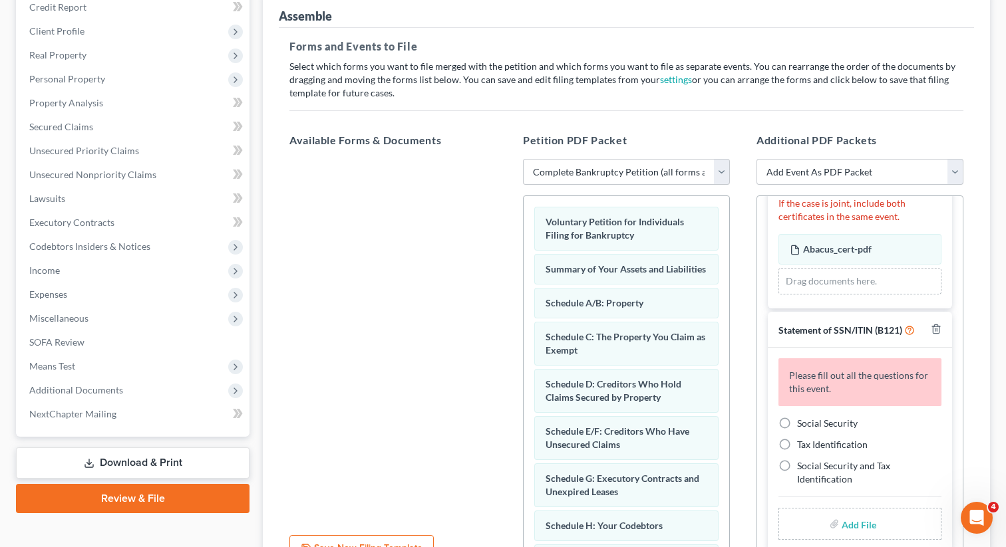
click at [797, 418] on label "Social Security" at bounding box center [827, 423] width 61 height 13
click at [802, 418] on input "Social Security" at bounding box center [806, 421] width 9 height 9
radio input "true"
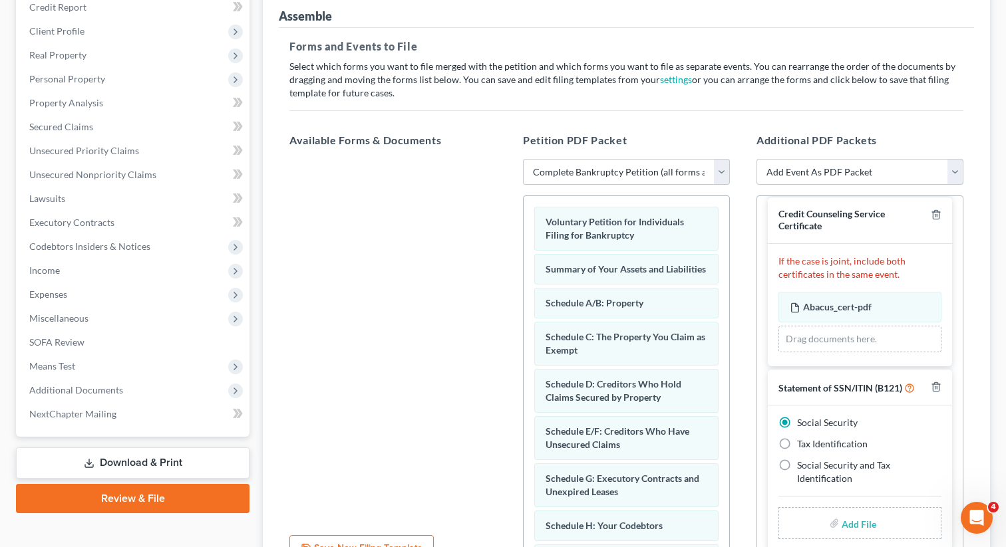
scroll to position [475, 0]
click at [853, 521] on input "file" at bounding box center [857, 524] width 32 height 24
type input "C:\fakepath\SSN to file in case [PERSON_NAME].pdf"
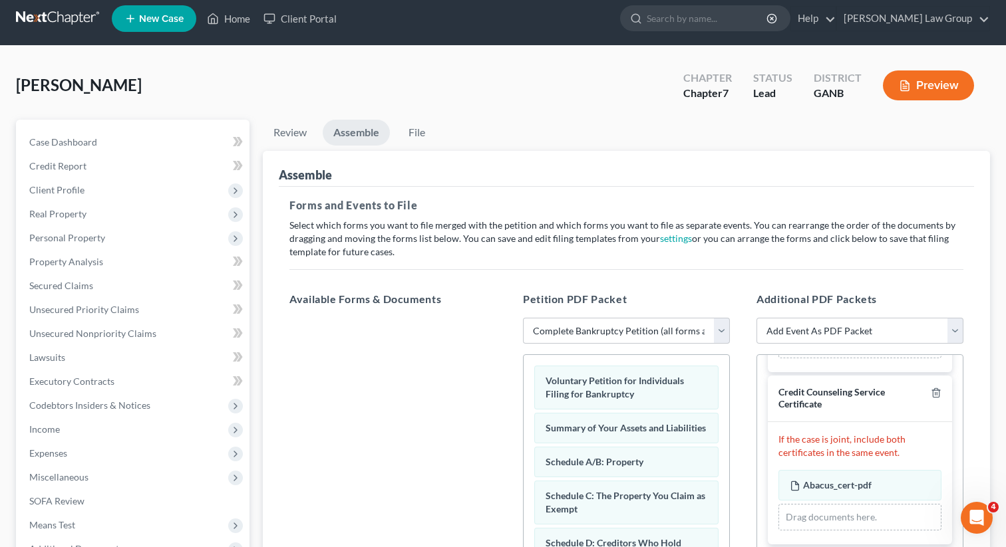
scroll to position [0, 0]
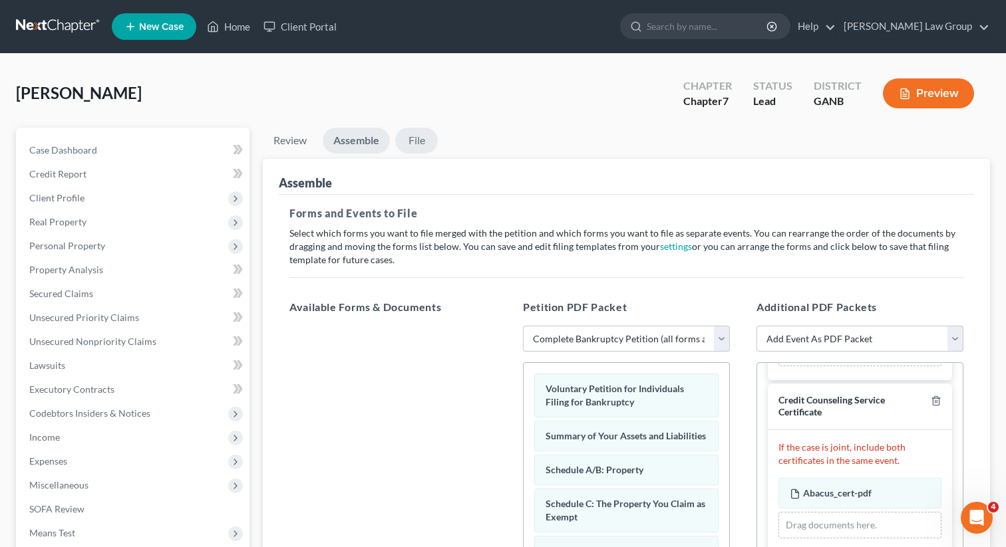
click at [419, 144] on link "File" at bounding box center [416, 141] width 43 height 26
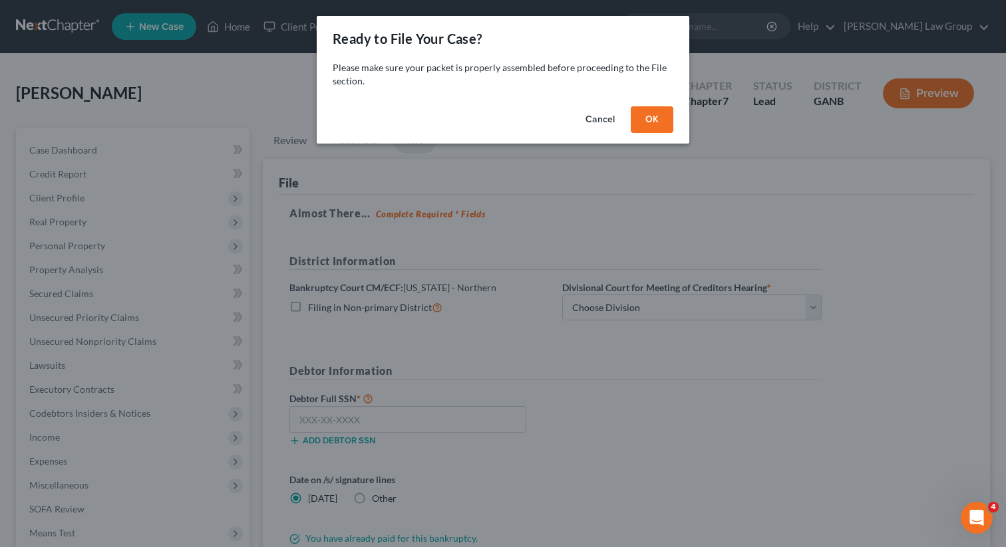
click at [654, 126] on button "OK" at bounding box center [651, 119] width 43 height 27
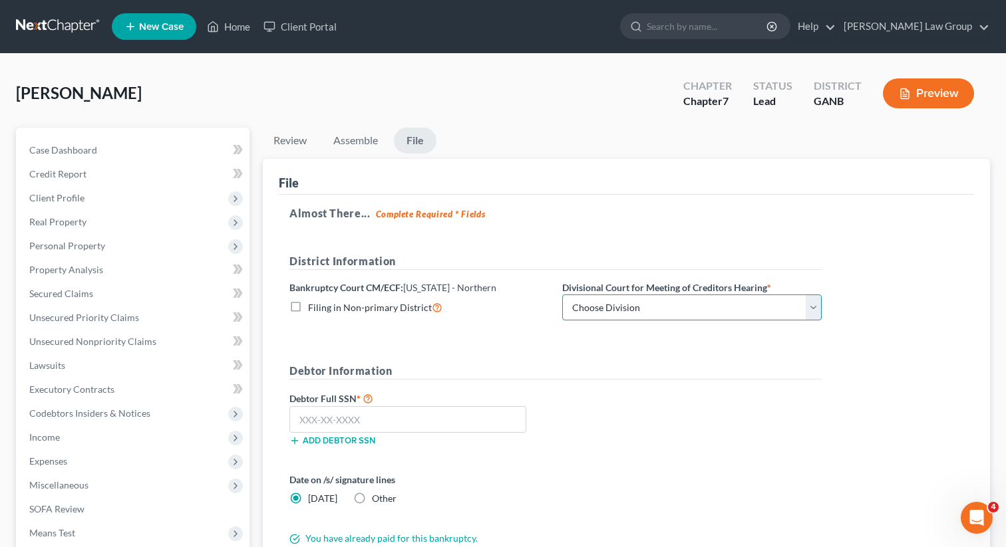
click at [631, 304] on select "Choose Division [GEOGRAPHIC_DATA] [GEOGRAPHIC_DATA] [GEOGRAPHIC_DATA] [GEOGRAPH…" at bounding box center [691, 308] width 259 height 27
select select "0"
click at [424, 413] on input "text" at bounding box center [407, 419] width 237 height 27
paste input "143-80-2042"
type input "143-80-2042"
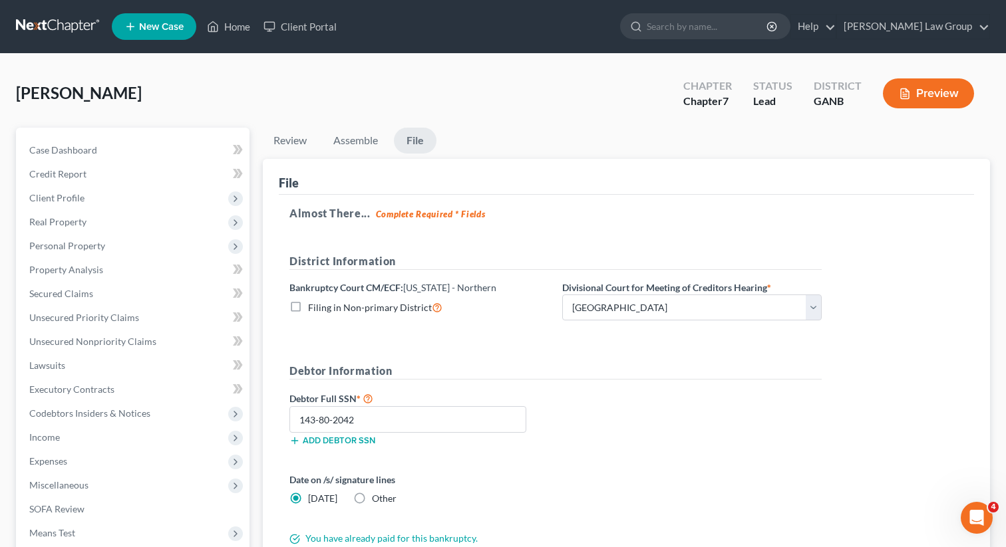
click at [607, 412] on div "Debtor Full SSN * 143-80-2042 Add debtor SSN" at bounding box center [555, 423] width 545 height 67
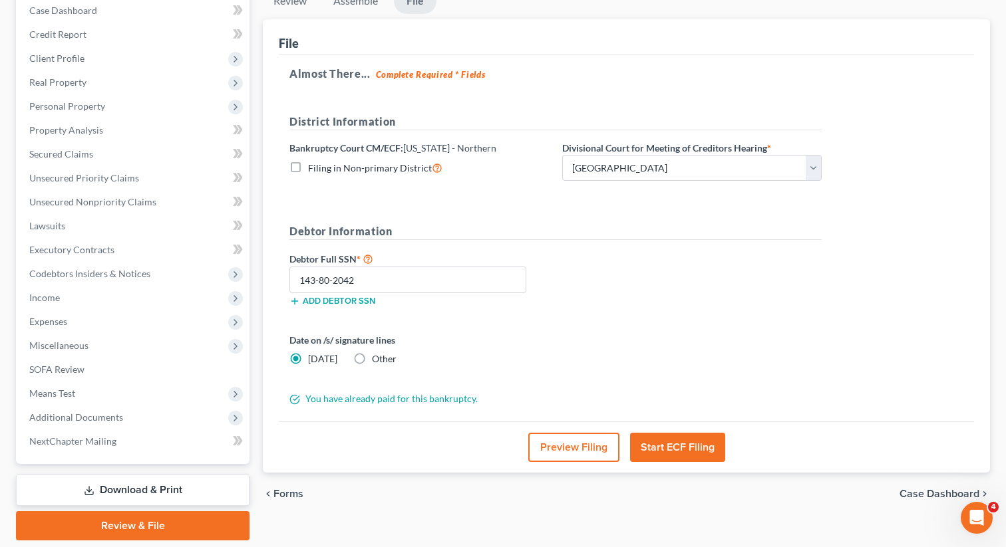
scroll to position [182, 0]
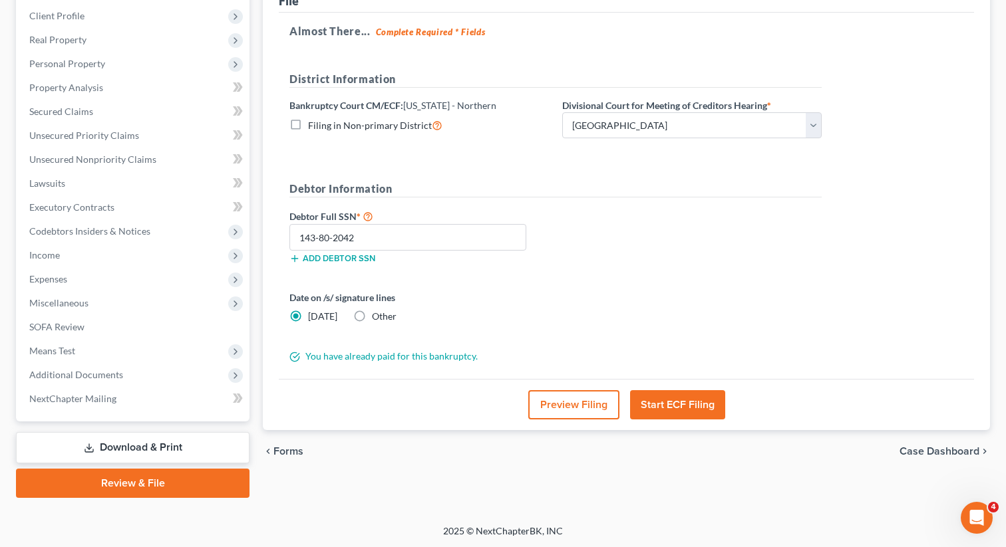
click at [678, 398] on button "Start ECF Filing" at bounding box center [677, 404] width 95 height 29
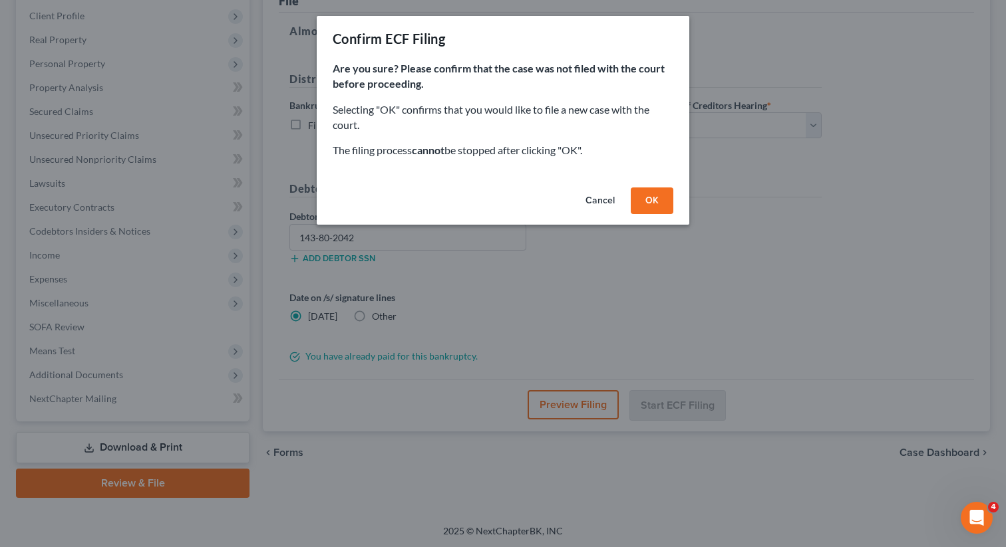
click at [648, 200] on button "OK" at bounding box center [651, 201] width 43 height 27
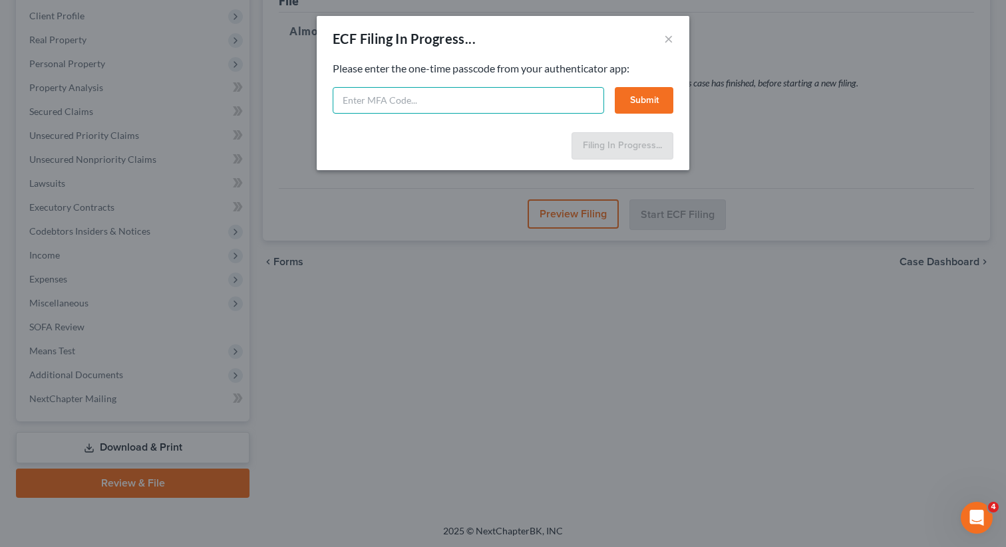
click at [446, 98] on input "text" at bounding box center [468, 100] width 271 height 27
type input "186320"
click at [632, 96] on button "Submit" at bounding box center [644, 100] width 59 height 27
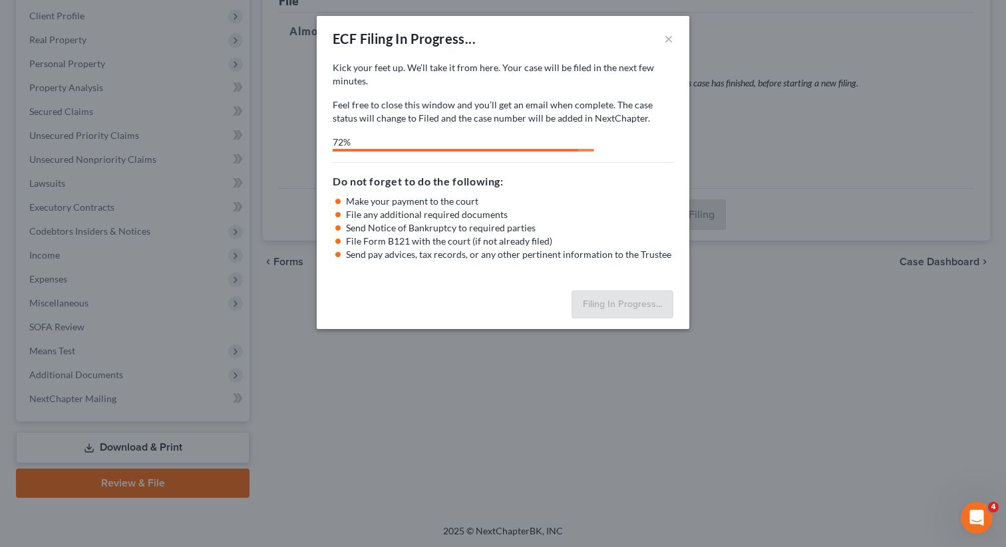
select select "0"
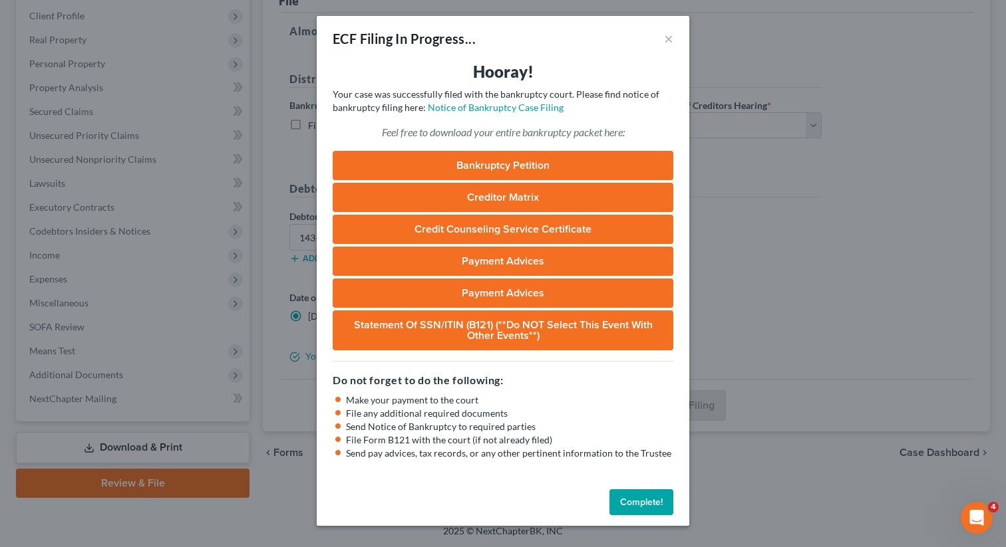
click at [652, 509] on button "Complete!" at bounding box center [641, 502] width 64 height 27
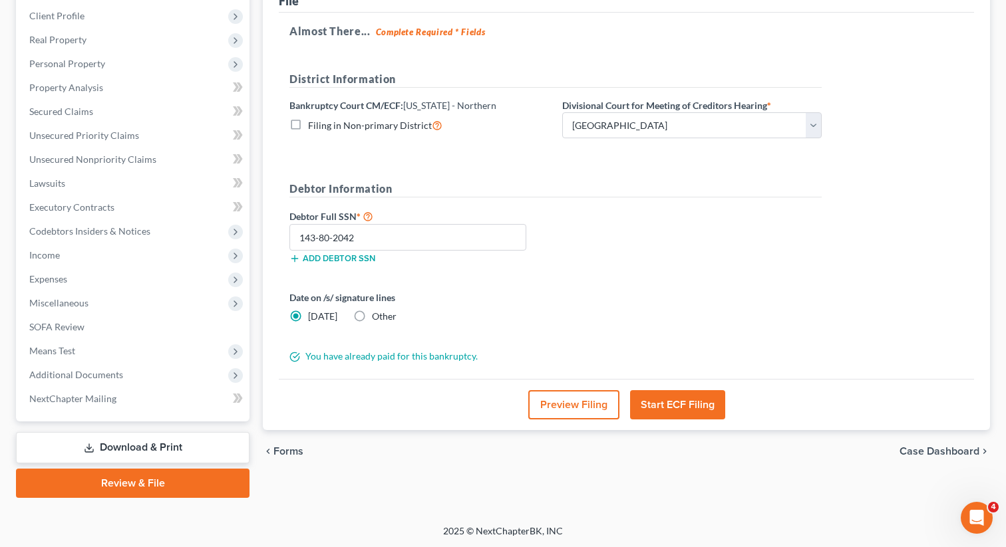
scroll to position [0, 0]
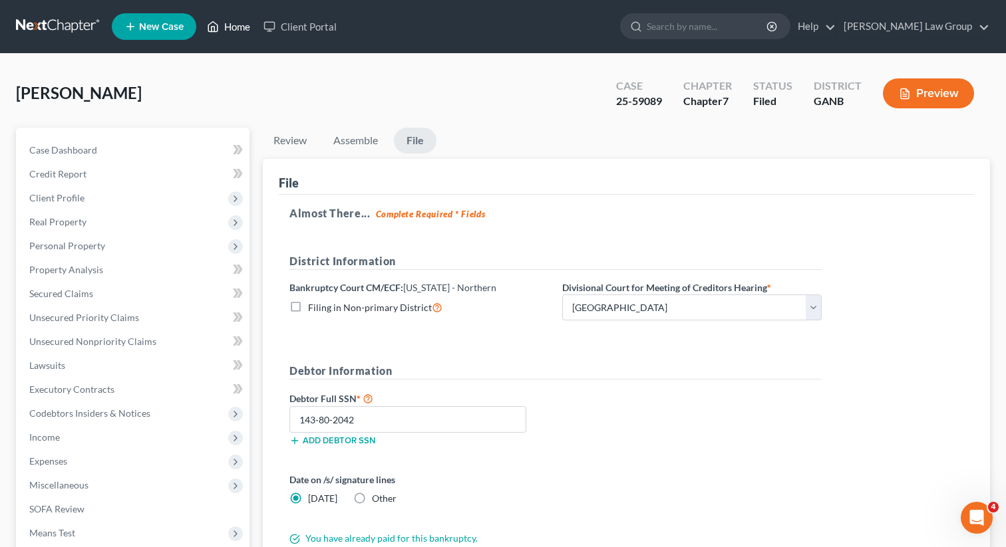
click at [231, 29] on link "Home" at bounding box center [228, 27] width 57 height 24
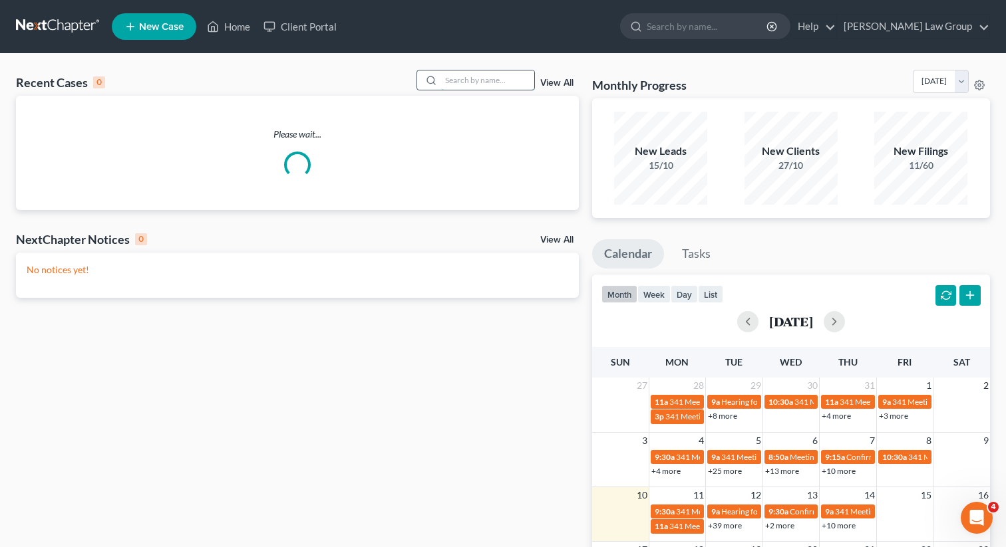
click at [476, 79] on input "search" at bounding box center [487, 79] width 93 height 19
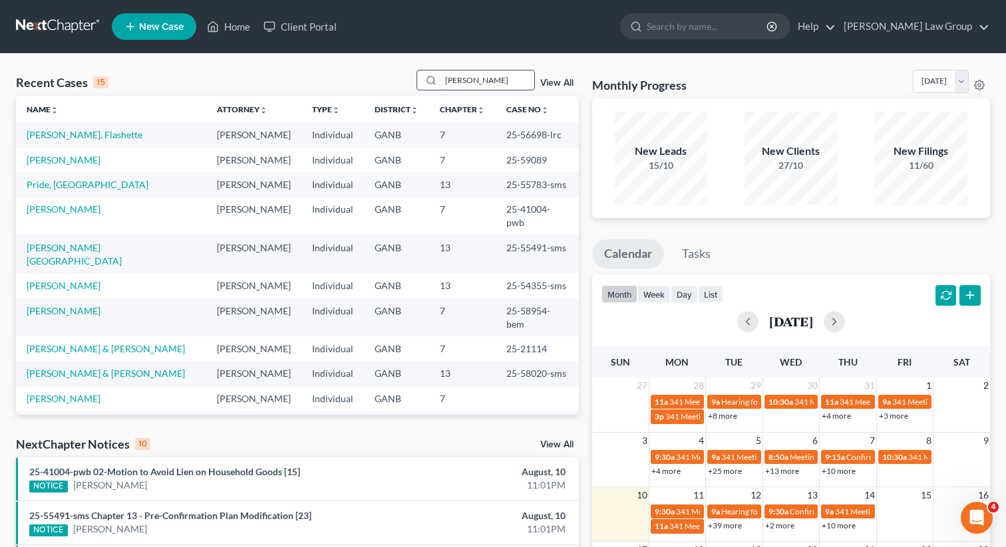
type input "[PERSON_NAME]"
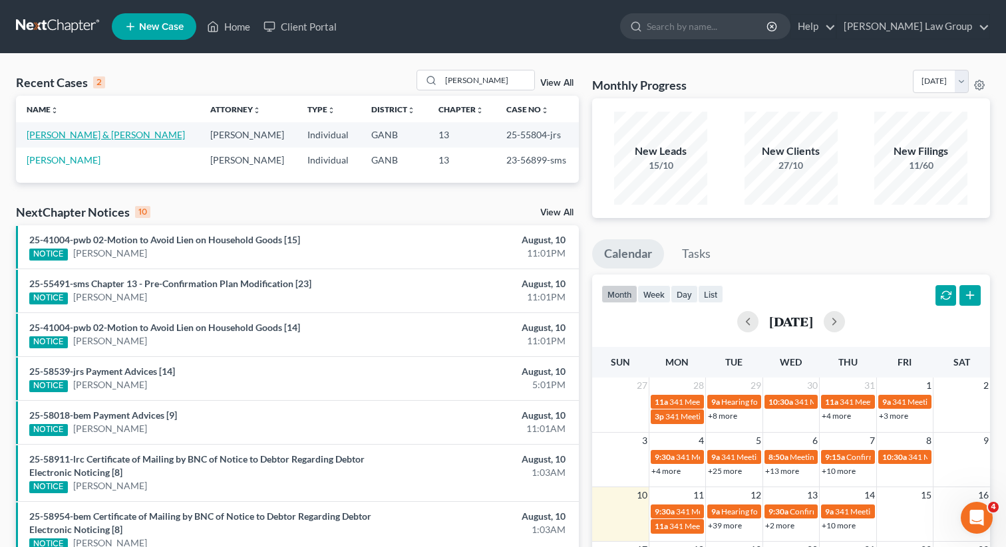
click at [55, 134] on link "[PERSON_NAME] & [PERSON_NAME]" at bounding box center [106, 134] width 158 height 11
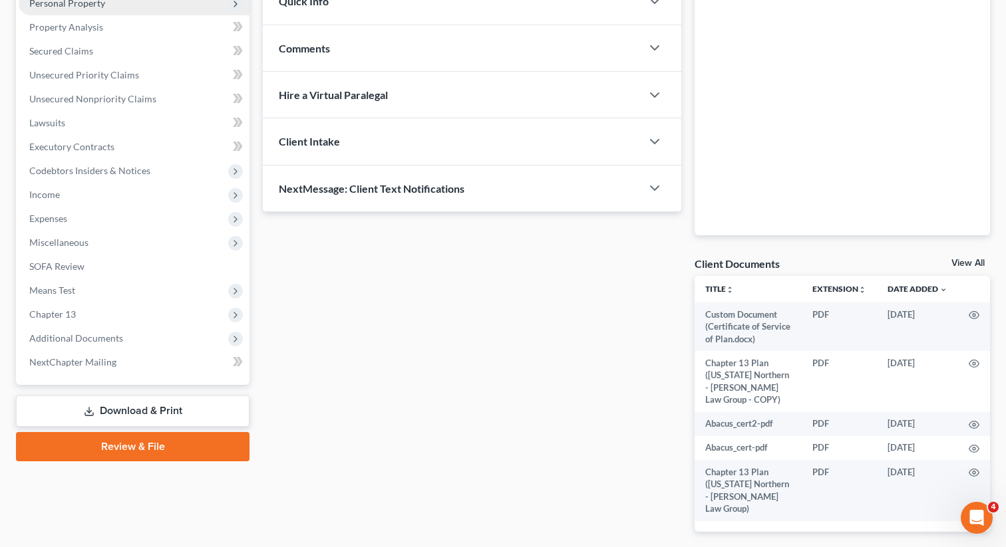
scroll to position [286, 0]
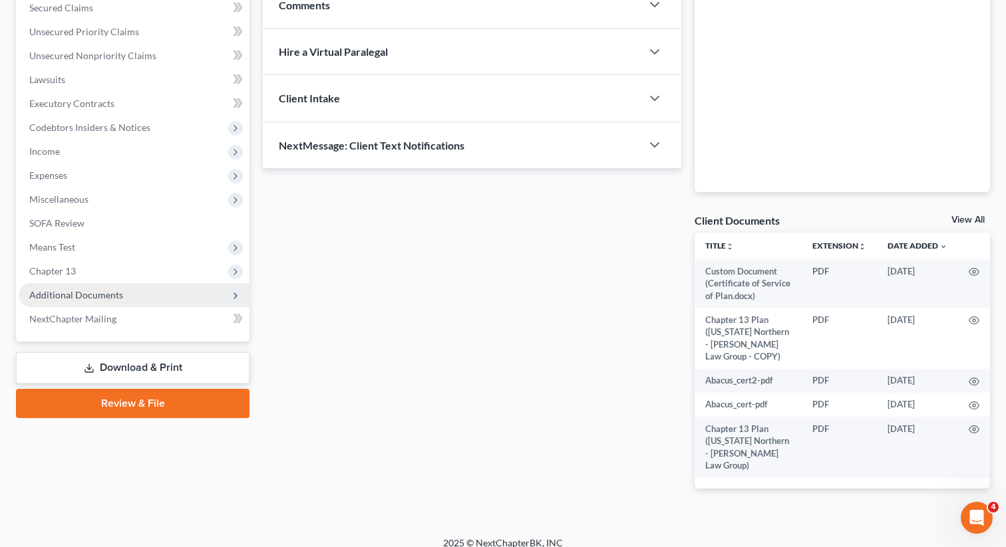
click at [116, 290] on span "Additional Documents" at bounding box center [76, 294] width 94 height 11
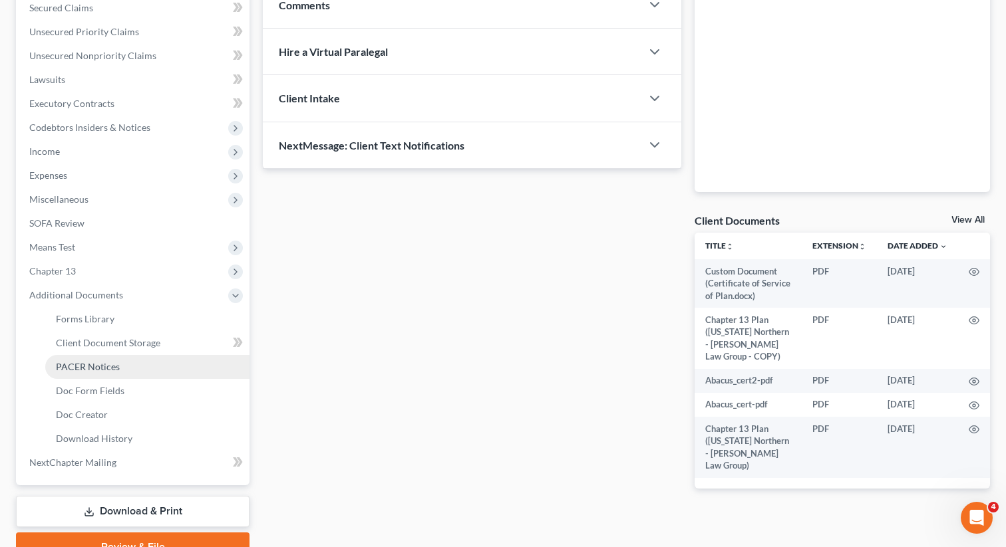
click at [93, 366] on span "PACER Notices" at bounding box center [88, 366] width 64 height 11
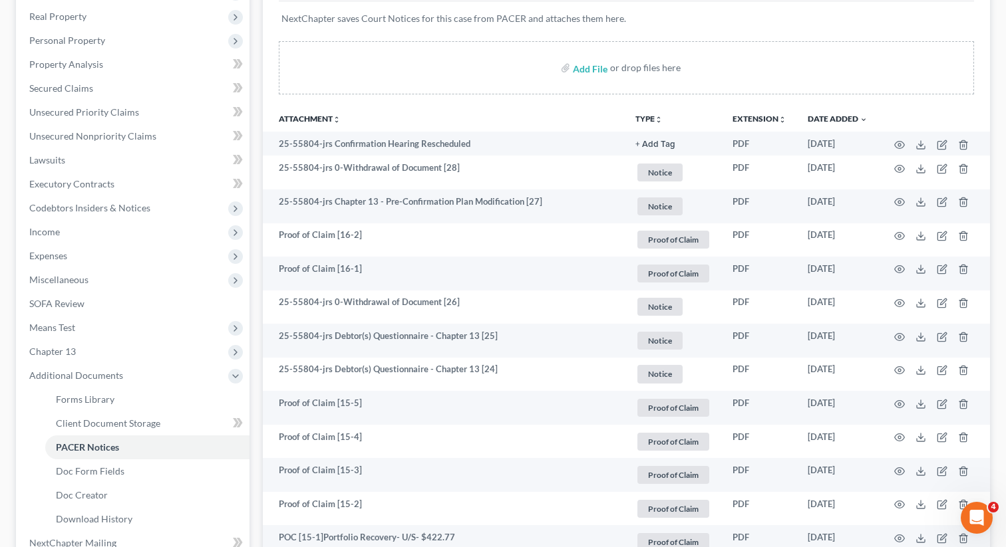
scroll to position [209, 0]
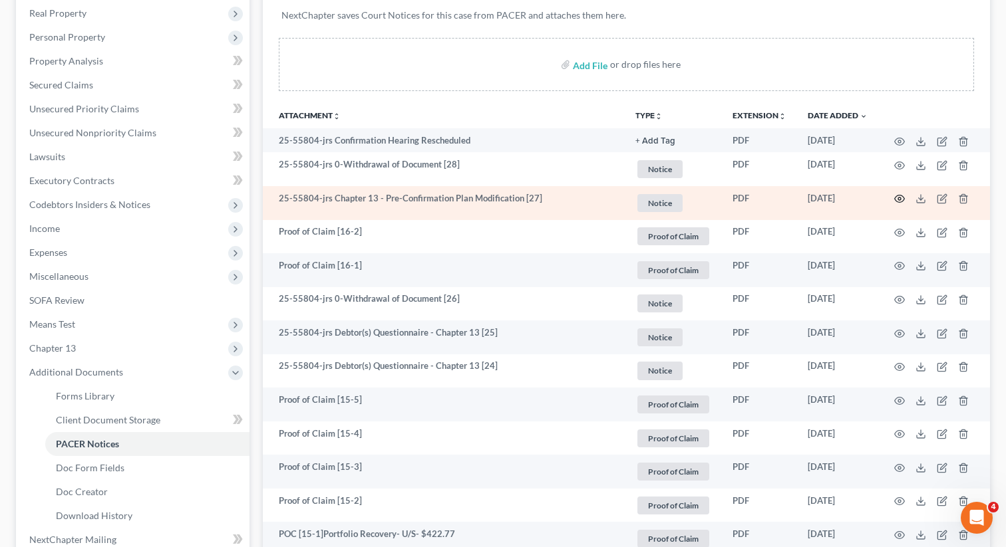
click at [897, 202] on icon "button" at bounding box center [899, 199] width 10 height 7
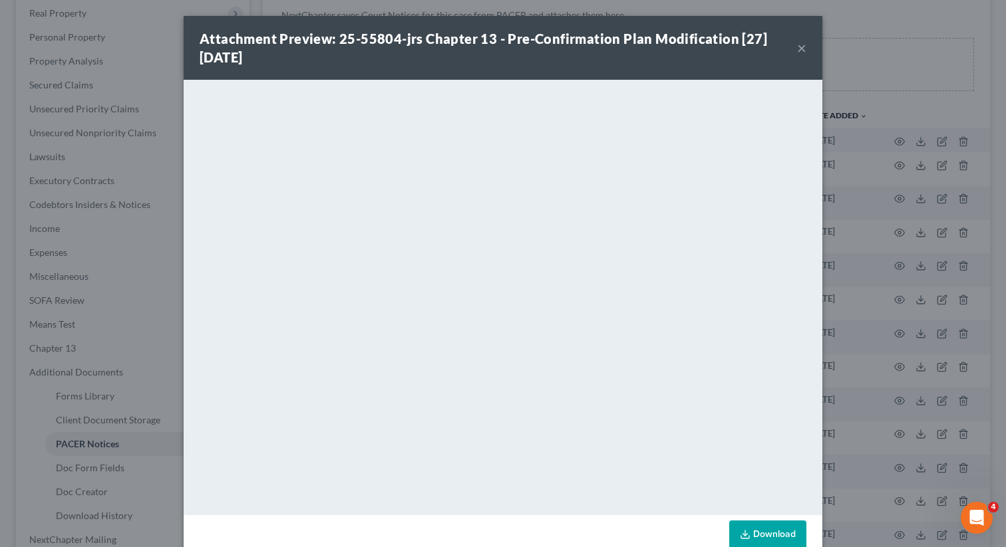
click at [801, 51] on button "×" at bounding box center [801, 48] width 9 height 16
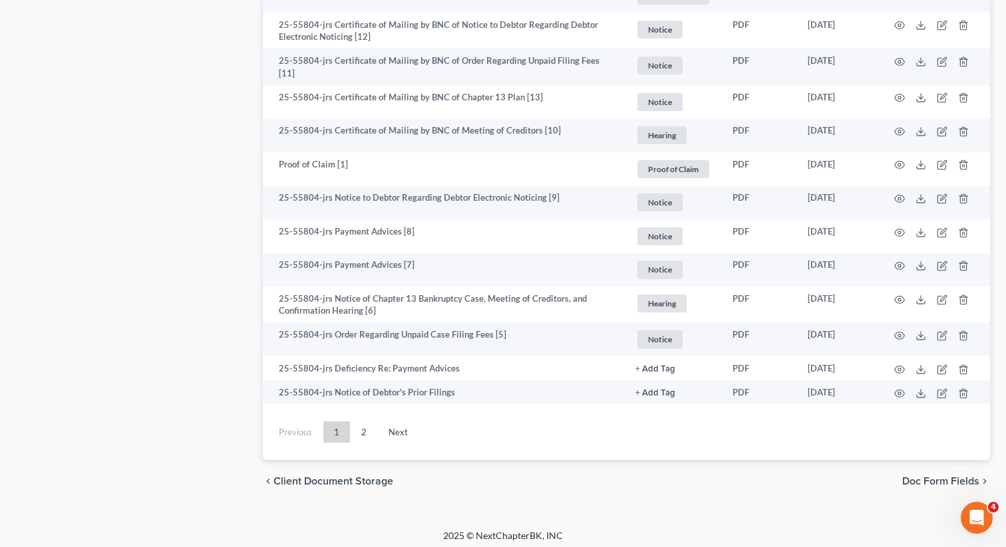
scroll to position [2429, 0]
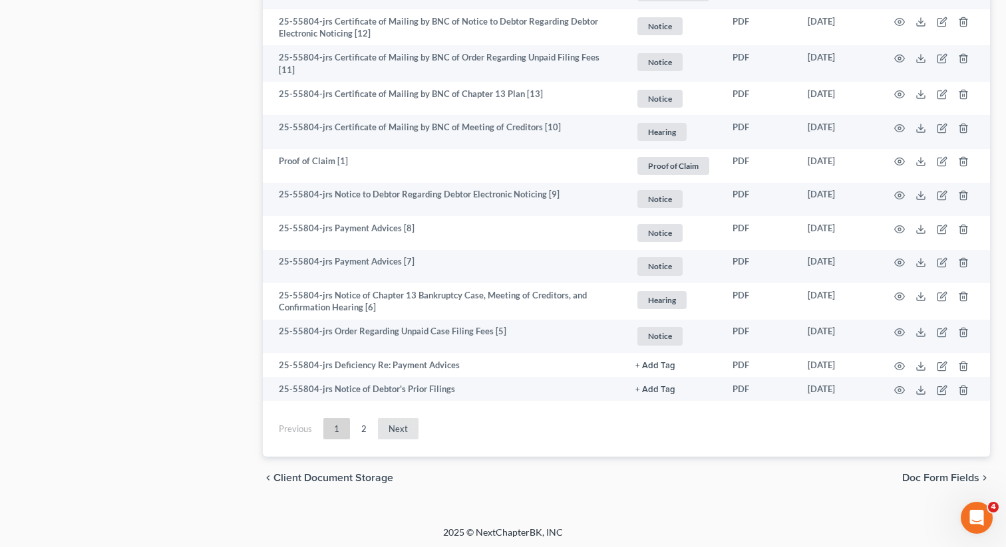
click at [398, 425] on link "Next" at bounding box center [398, 428] width 41 height 21
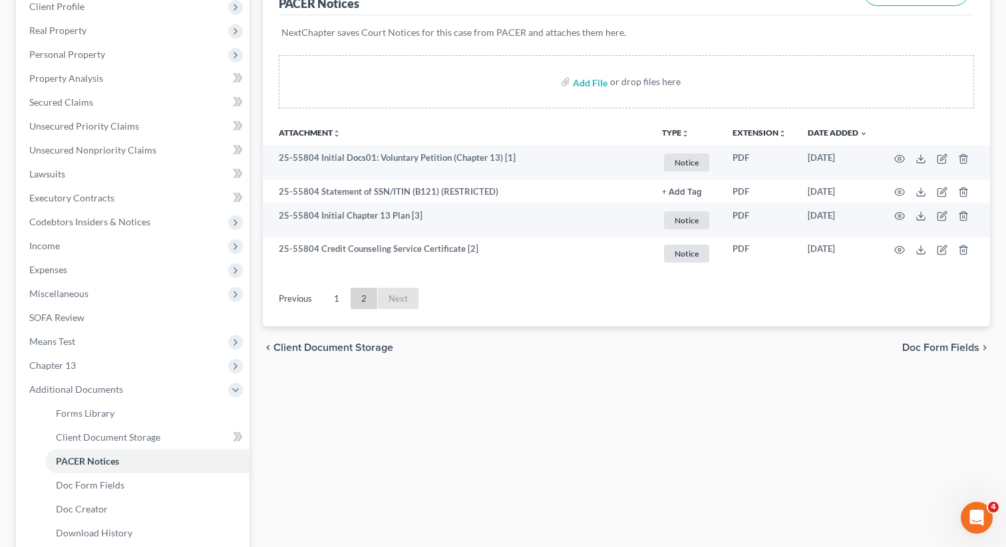
scroll to position [186, 0]
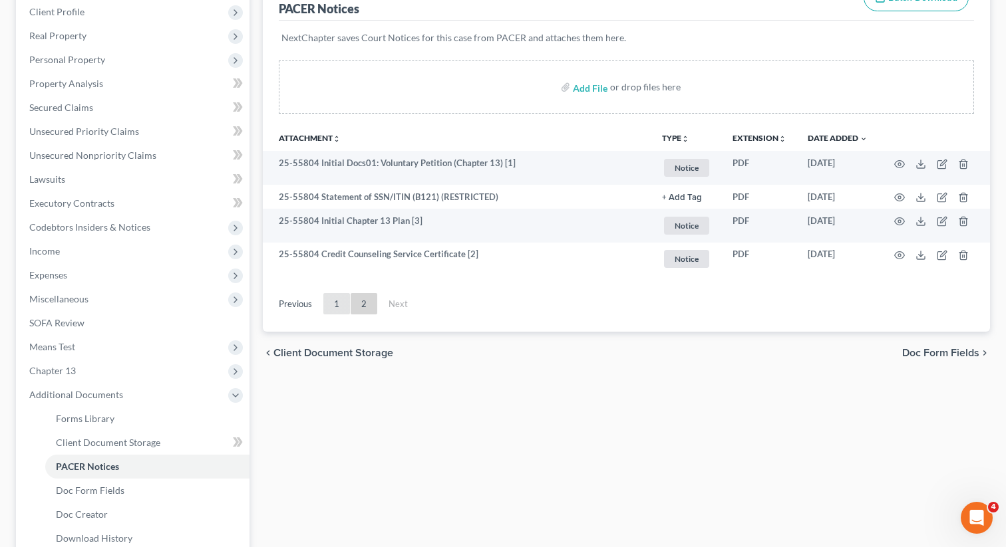
click at [335, 307] on link "1" at bounding box center [336, 303] width 27 height 21
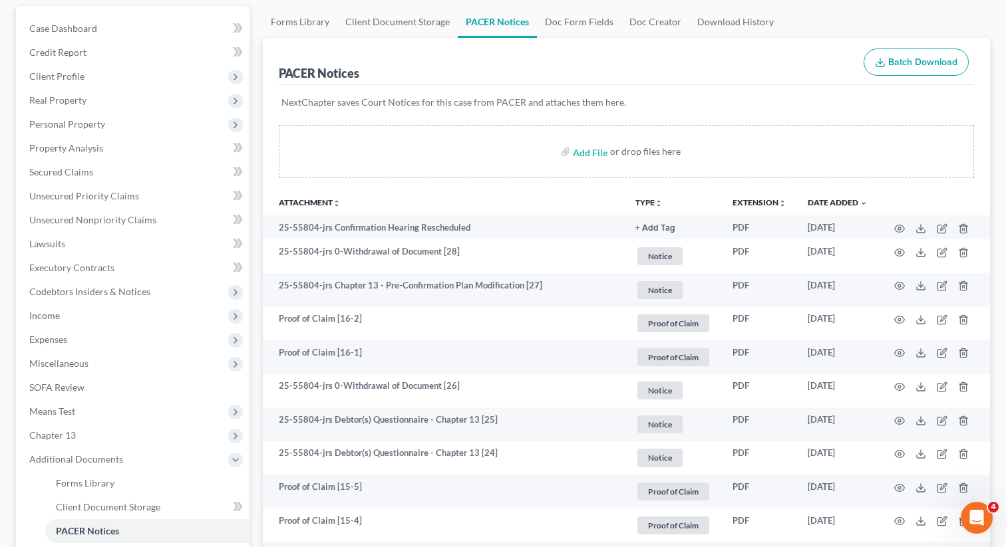
scroll to position [76, 0]
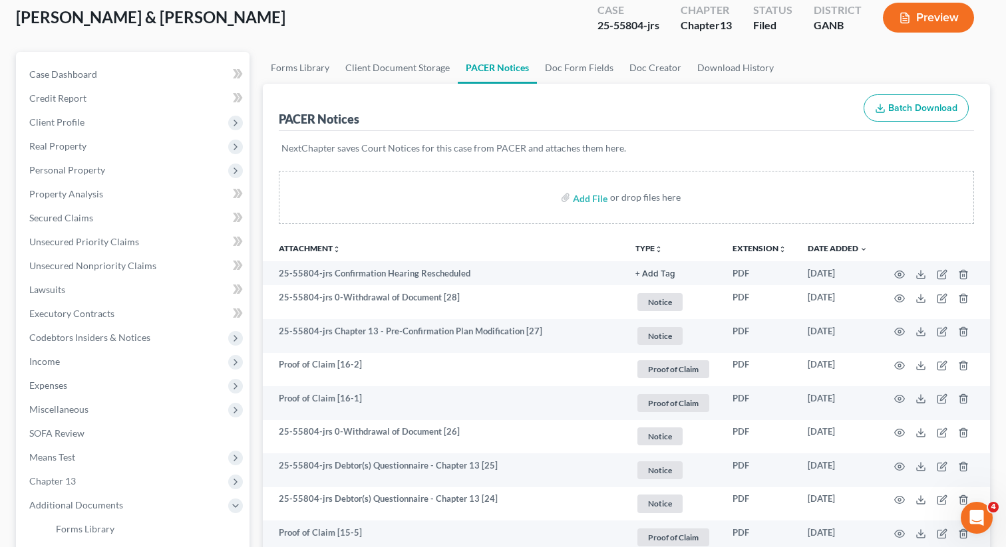
click at [638, 248] on button "TYPE unfold_more" at bounding box center [648, 249] width 27 height 9
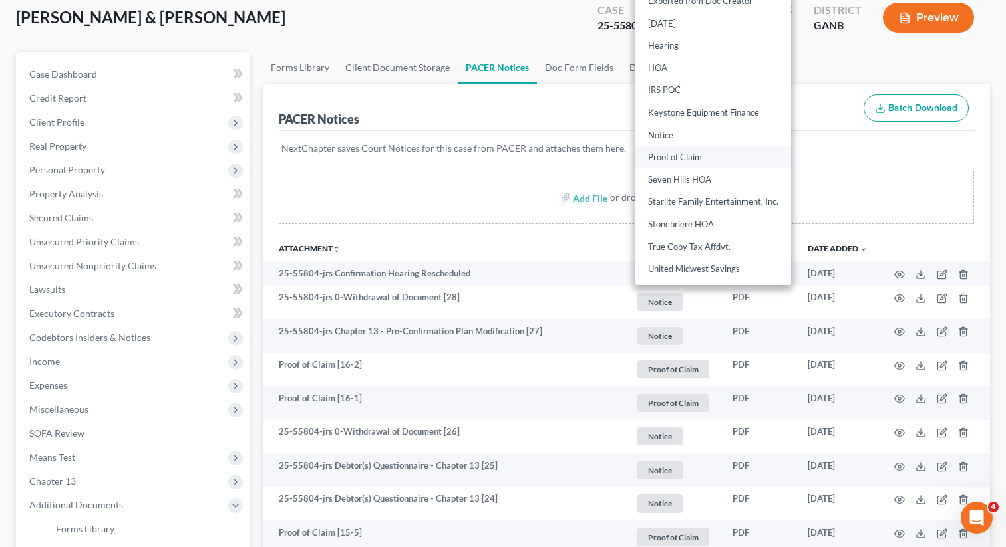
click at [668, 160] on link "Proof of Claim" at bounding box center [713, 157] width 156 height 23
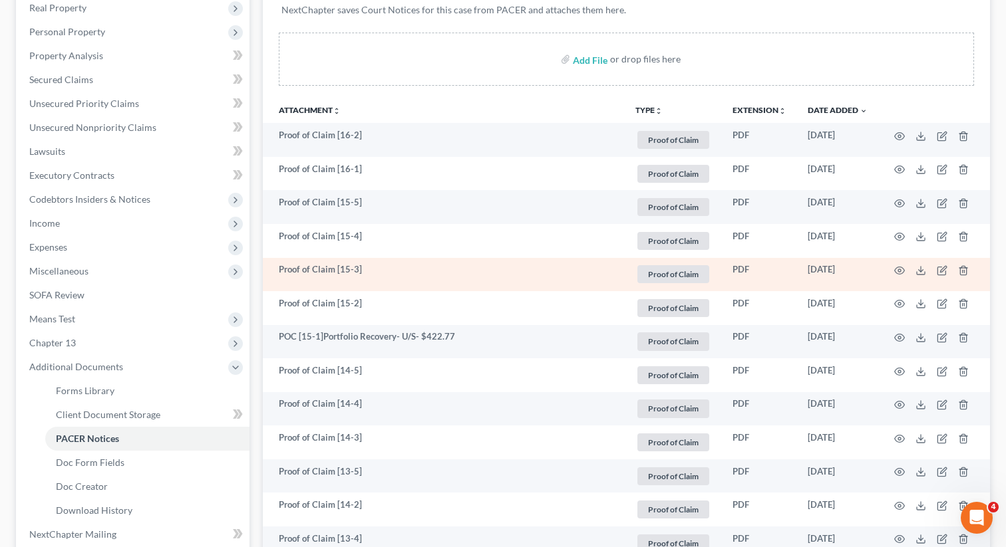
scroll to position [173, 0]
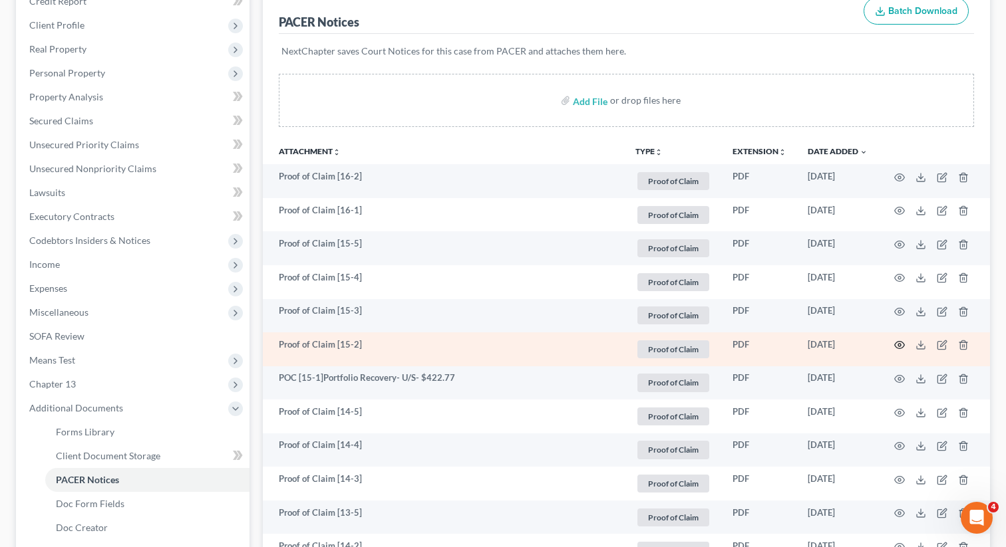
click at [898, 343] on icon "button" at bounding box center [899, 345] width 11 height 11
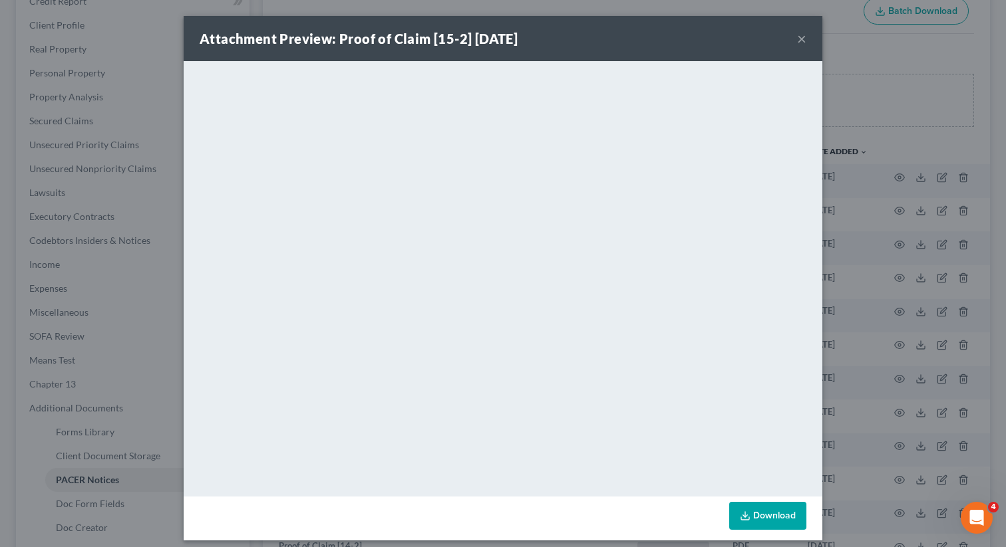
click at [798, 41] on button "×" at bounding box center [801, 39] width 9 height 16
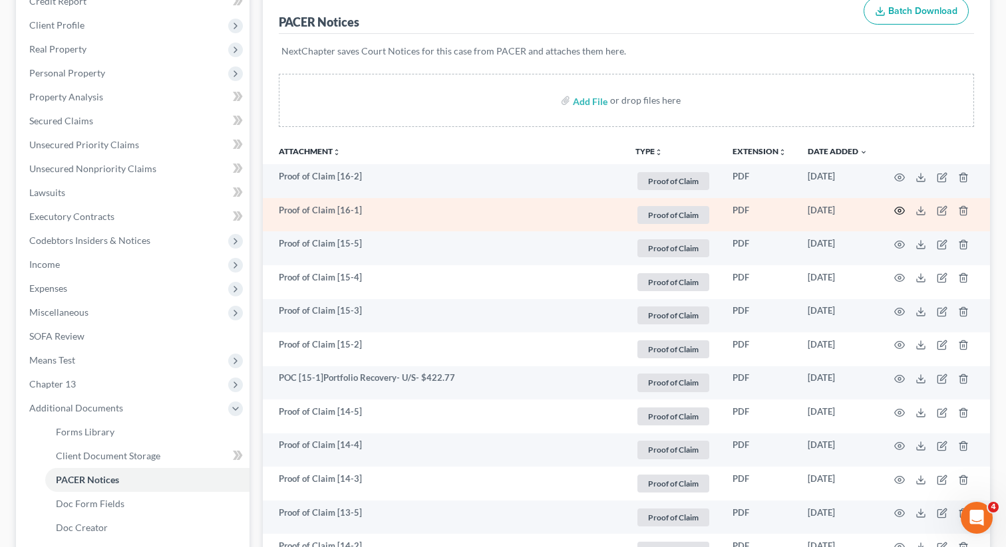
click at [902, 206] on icon "button" at bounding box center [899, 211] width 11 height 11
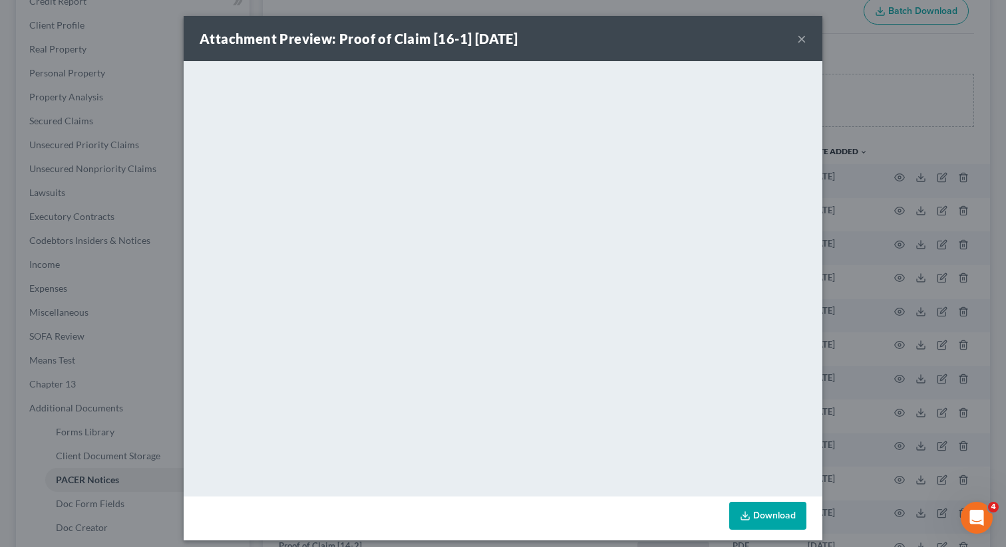
click at [801, 40] on button "×" at bounding box center [801, 39] width 9 height 16
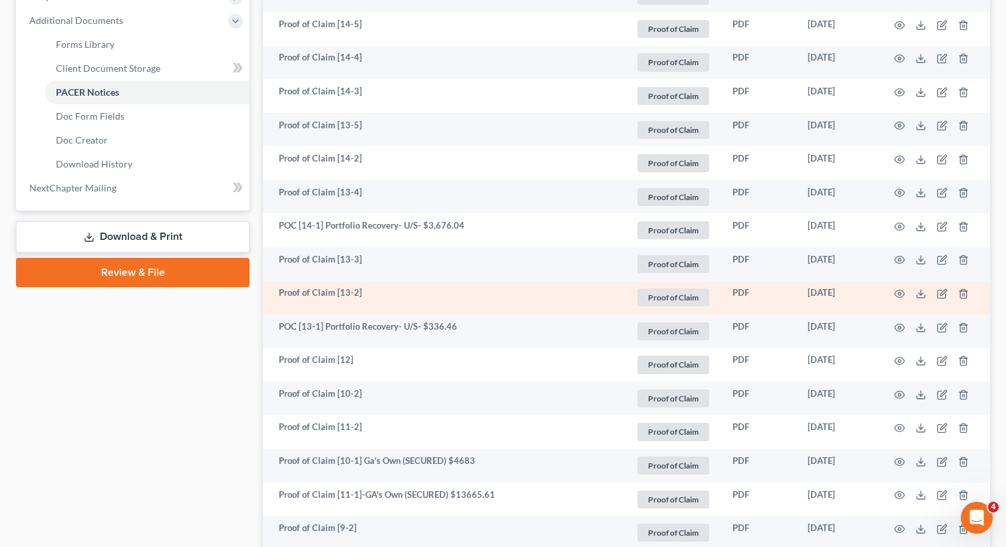
scroll to position [561, 0]
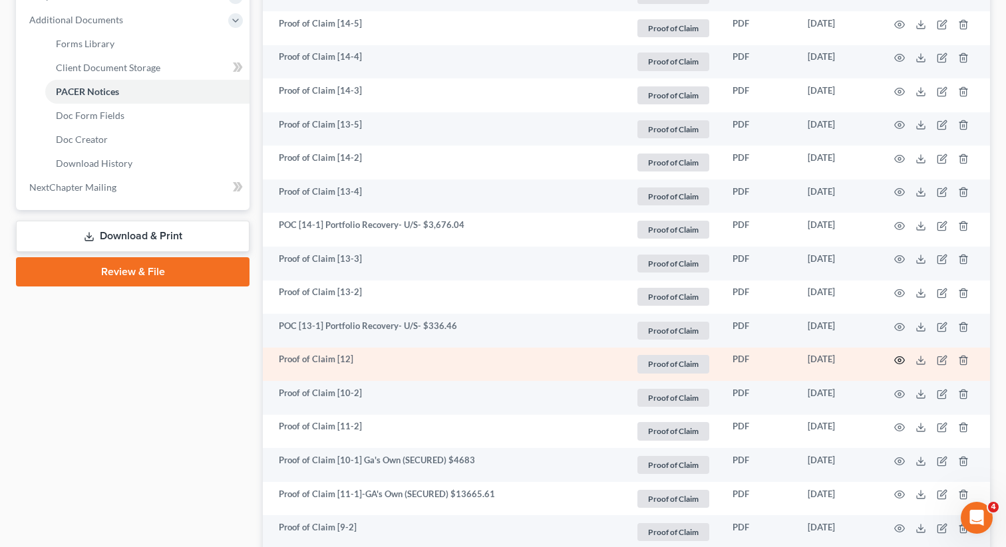
click at [899, 357] on icon "button" at bounding box center [899, 360] width 11 height 11
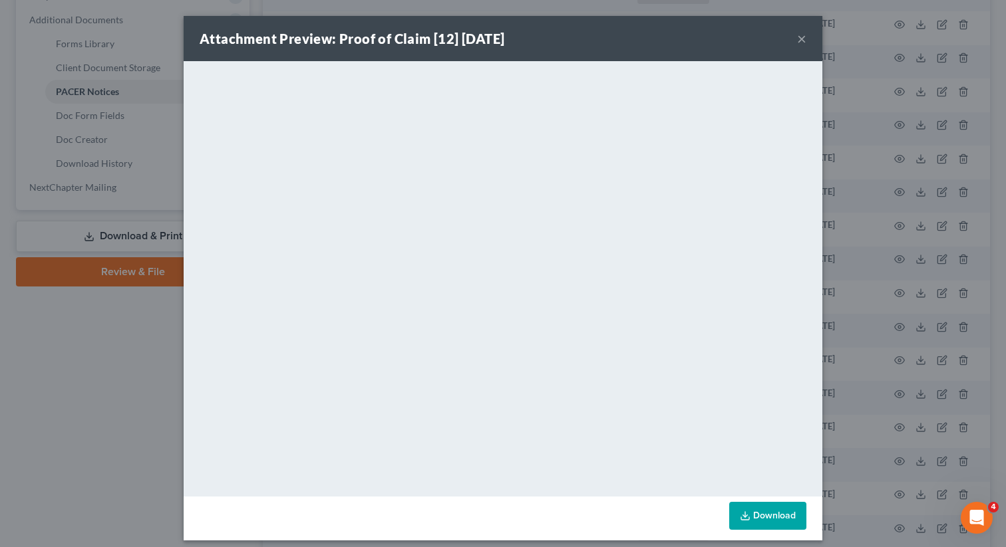
click at [801, 37] on button "×" at bounding box center [801, 39] width 9 height 16
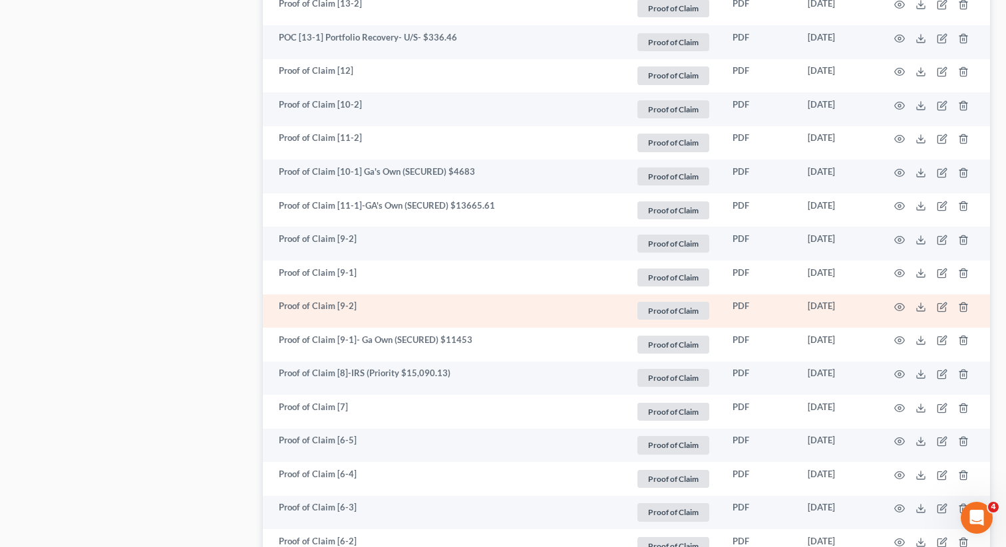
scroll to position [851, 0]
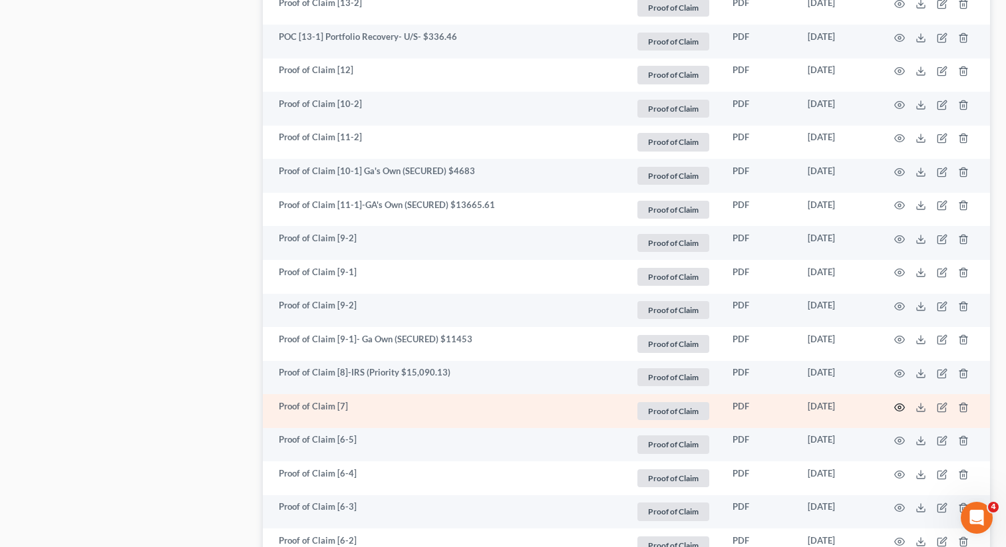
click at [894, 405] on icon "button" at bounding box center [899, 407] width 11 height 11
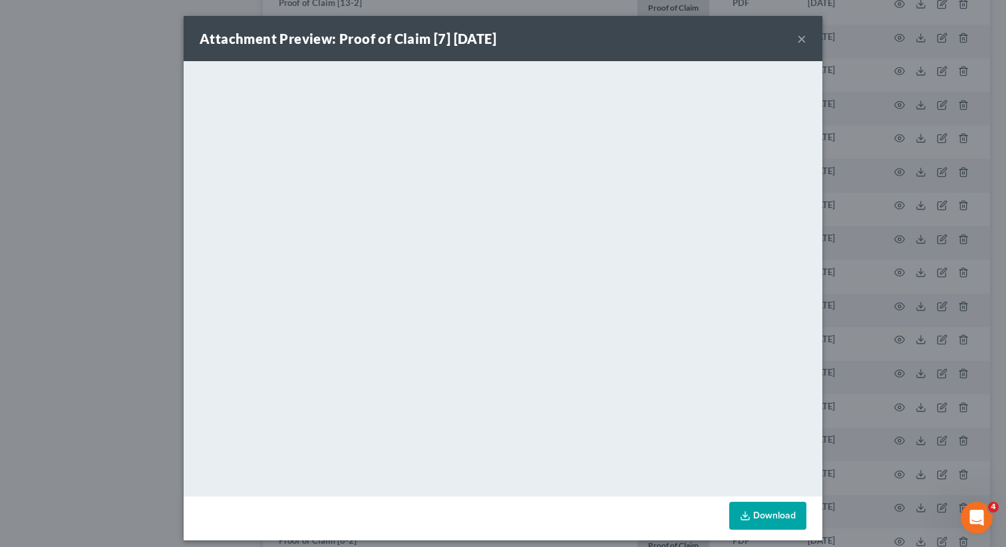
click at [801, 40] on button "×" at bounding box center [801, 39] width 9 height 16
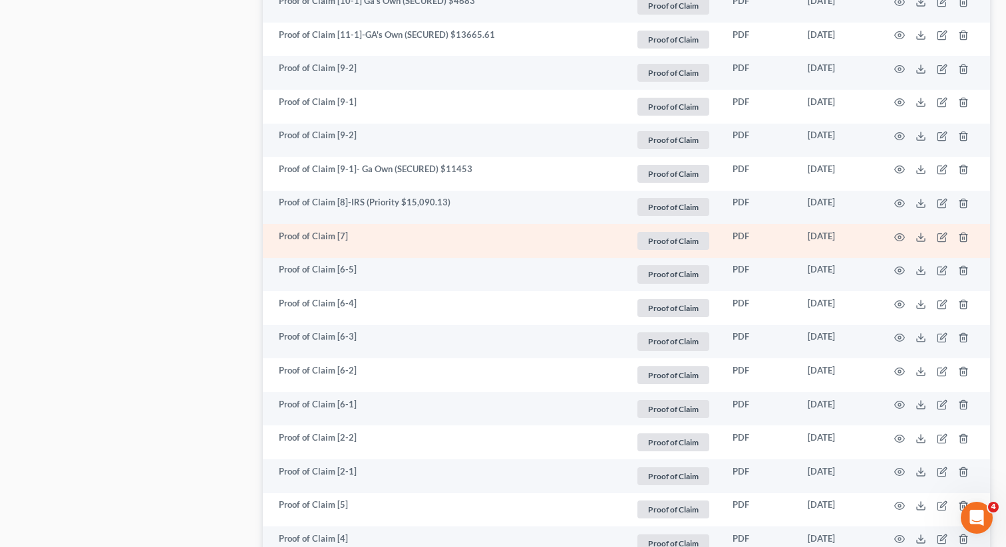
scroll to position [1024, 0]
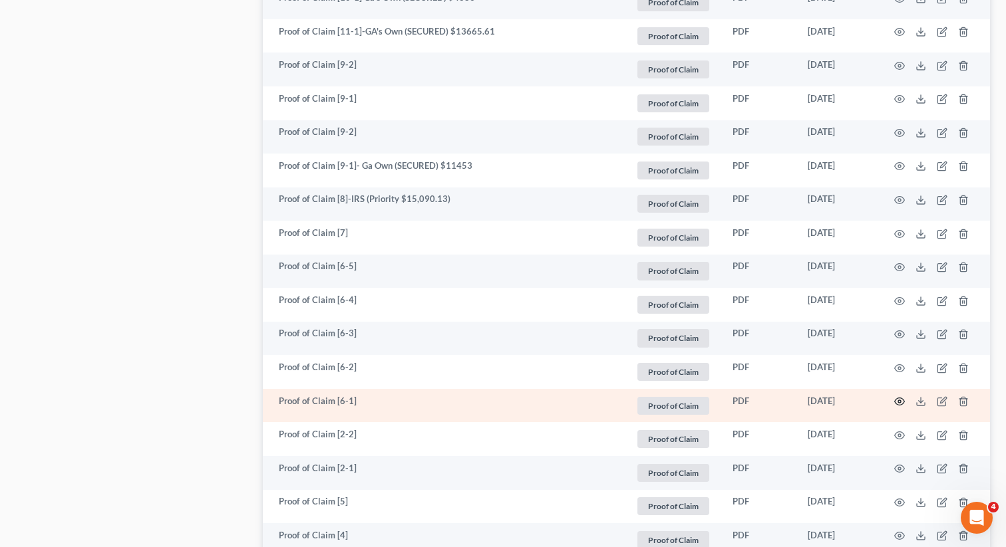
click at [900, 400] on circle "button" at bounding box center [899, 401] width 3 height 3
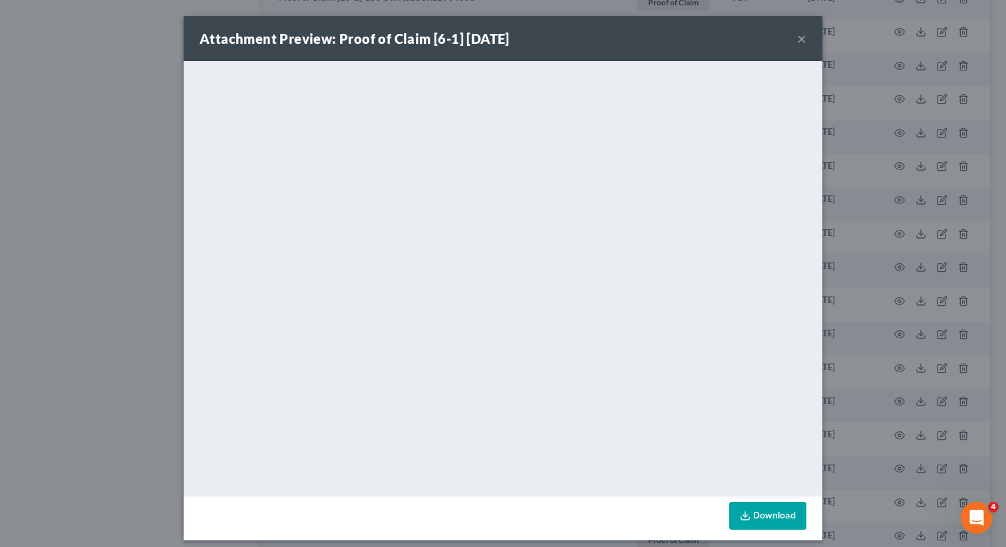
click at [801, 39] on button "×" at bounding box center [801, 39] width 9 height 16
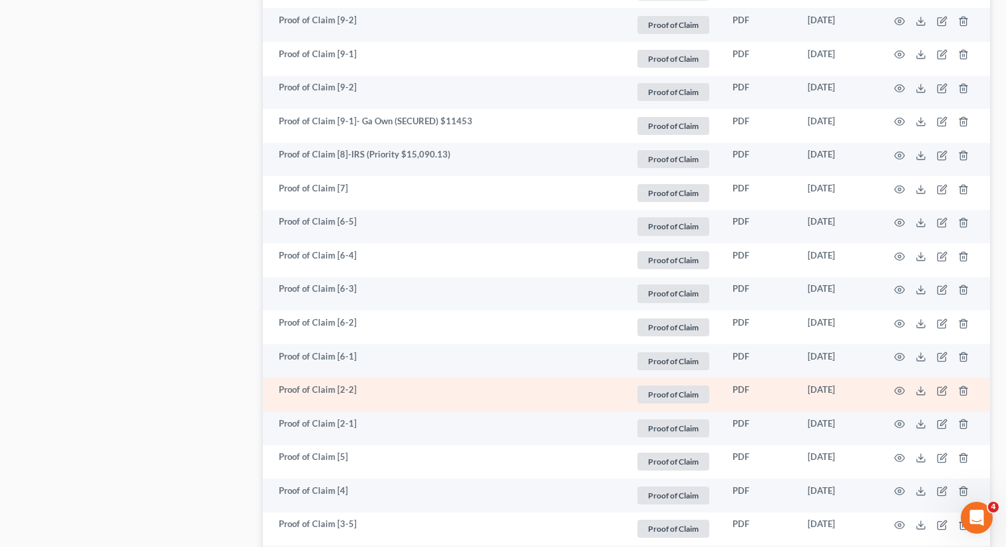
scroll to position [1089, 0]
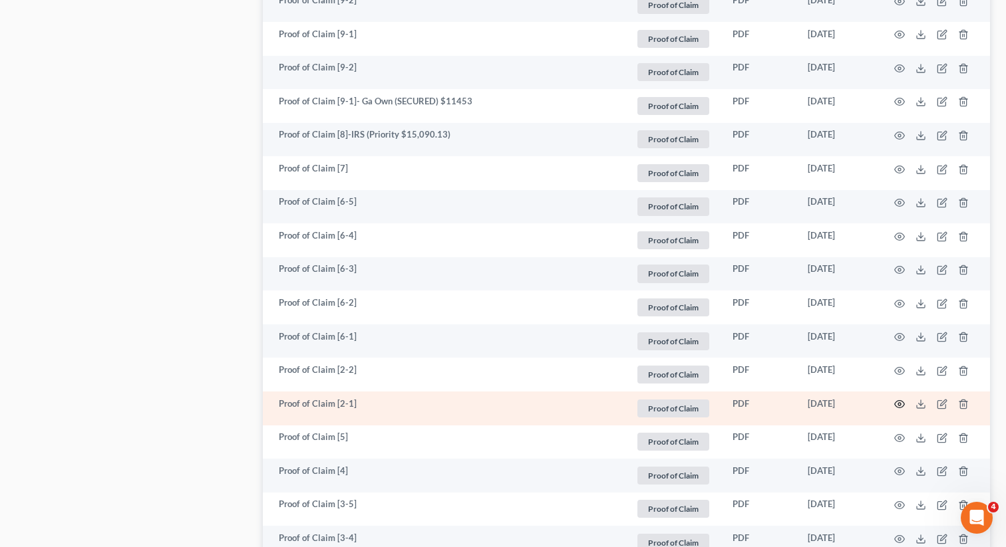
click at [896, 402] on icon "button" at bounding box center [899, 404] width 11 height 11
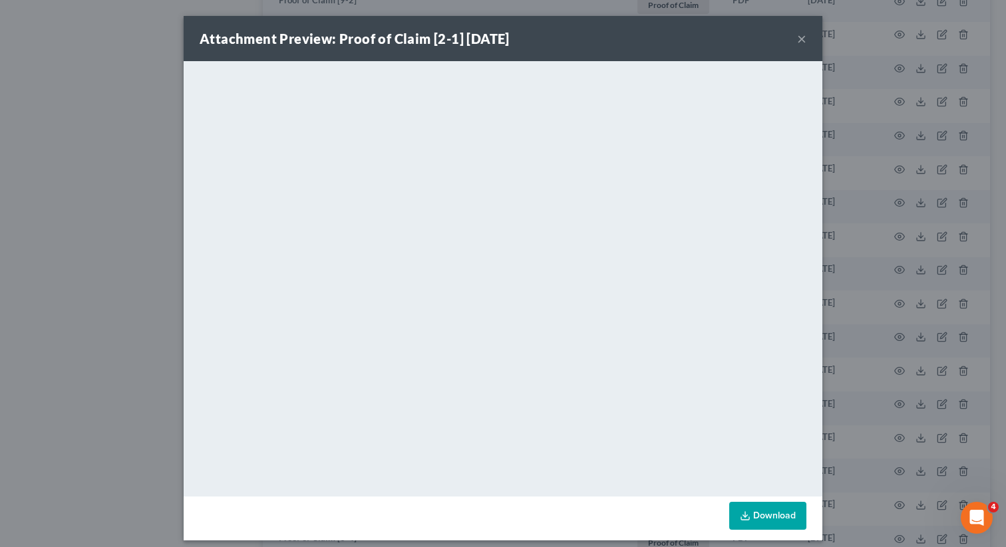
click at [801, 39] on button "×" at bounding box center [801, 39] width 9 height 16
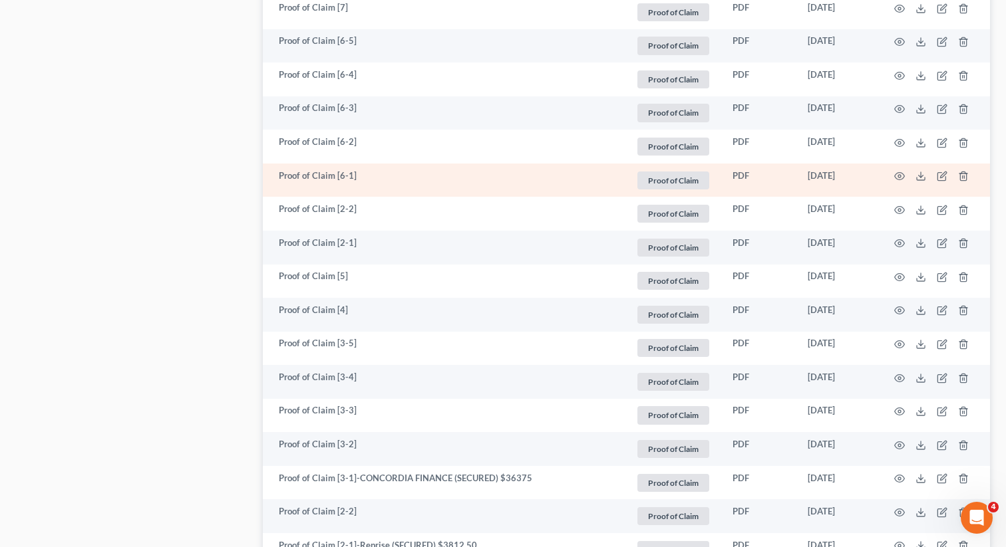
scroll to position [1254, 0]
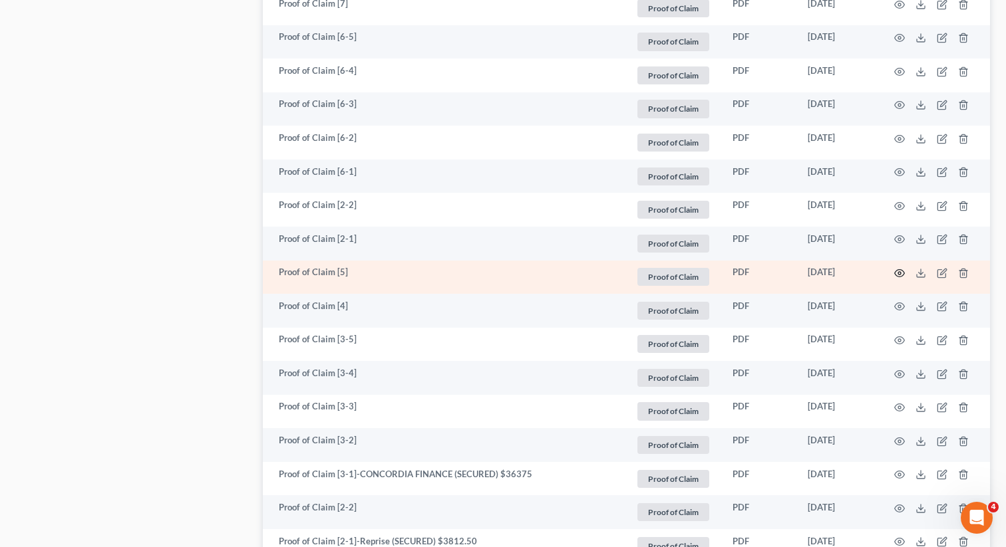
click at [897, 275] on icon "button" at bounding box center [899, 273] width 10 height 7
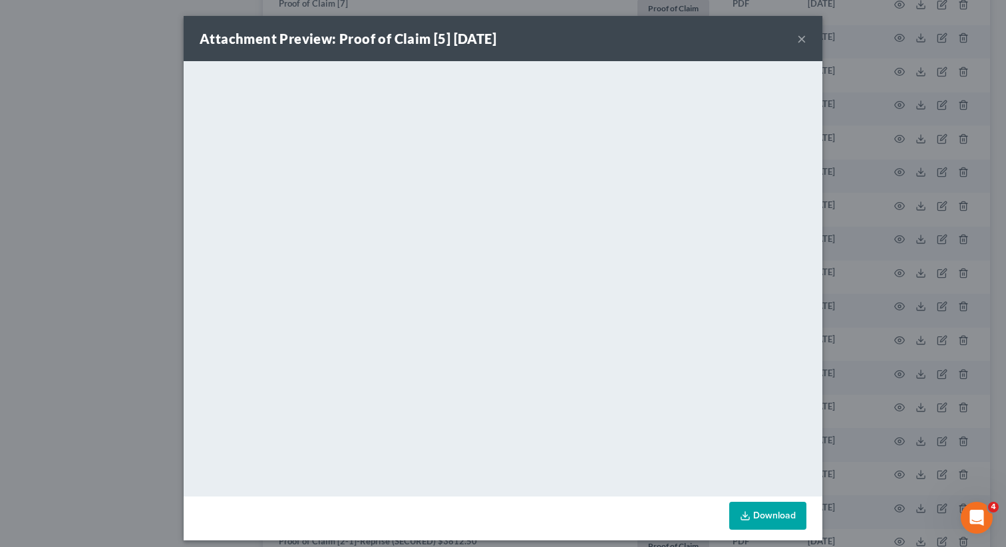
click at [799, 37] on button "×" at bounding box center [801, 39] width 9 height 16
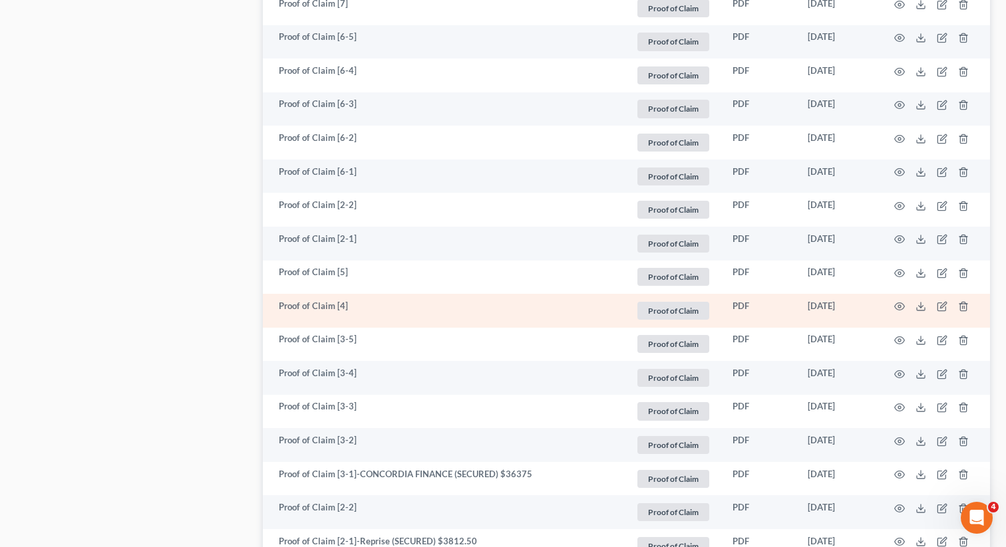
click at [905, 308] on td at bounding box center [934, 311] width 112 height 34
click at [899, 307] on circle "button" at bounding box center [899, 306] width 3 height 3
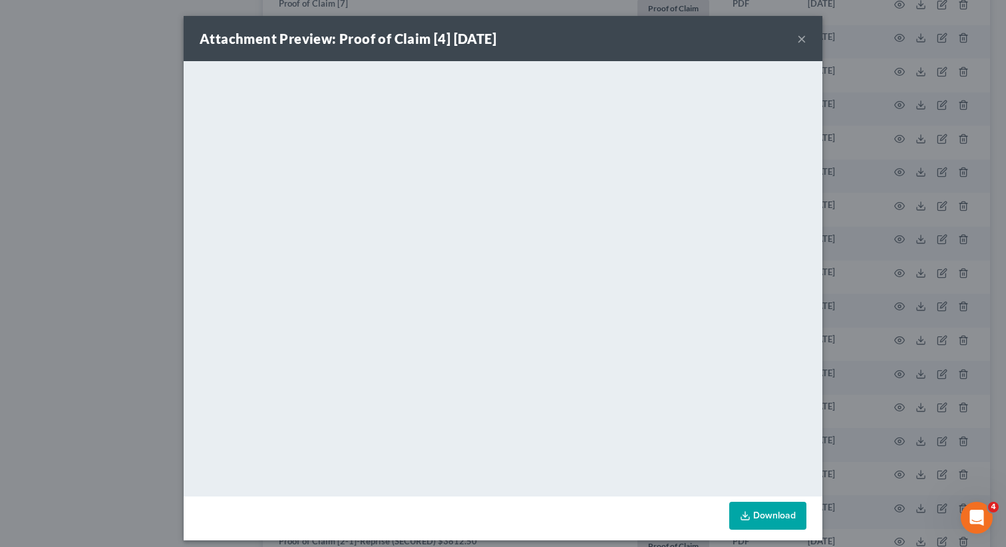
click at [801, 31] on button "×" at bounding box center [801, 39] width 9 height 16
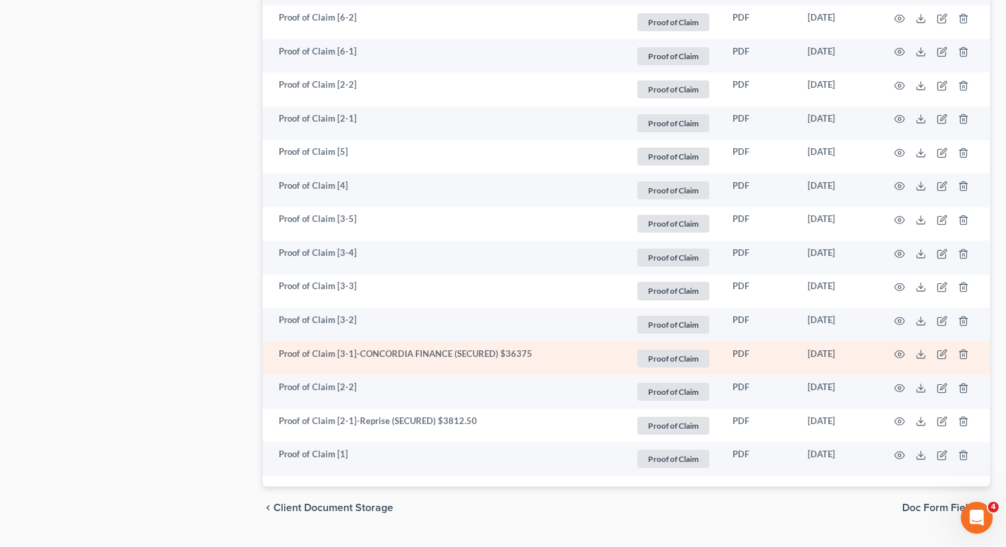
scroll to position [1377, 0]
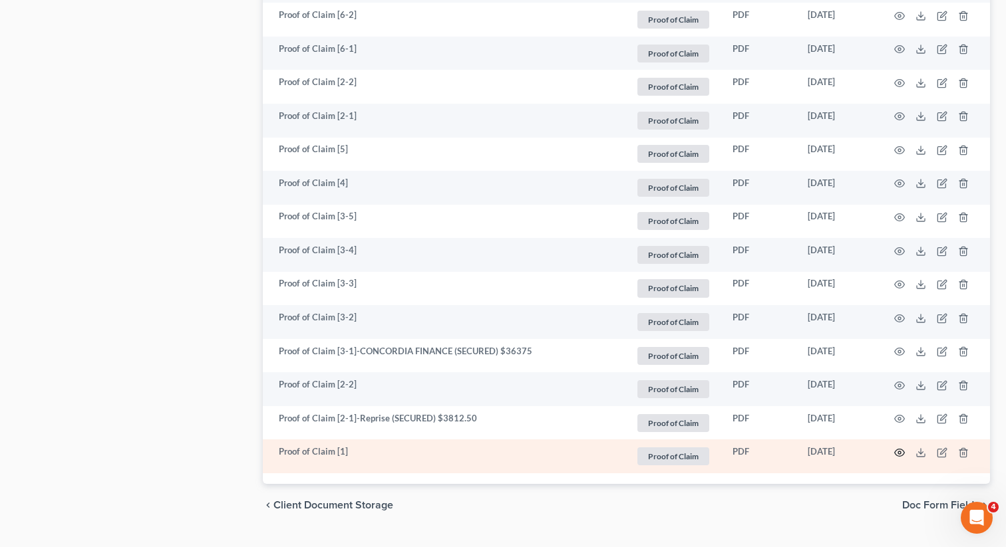
click at [902, 448] on icon "button" at bounding box center [899, 453] width 11 height 11
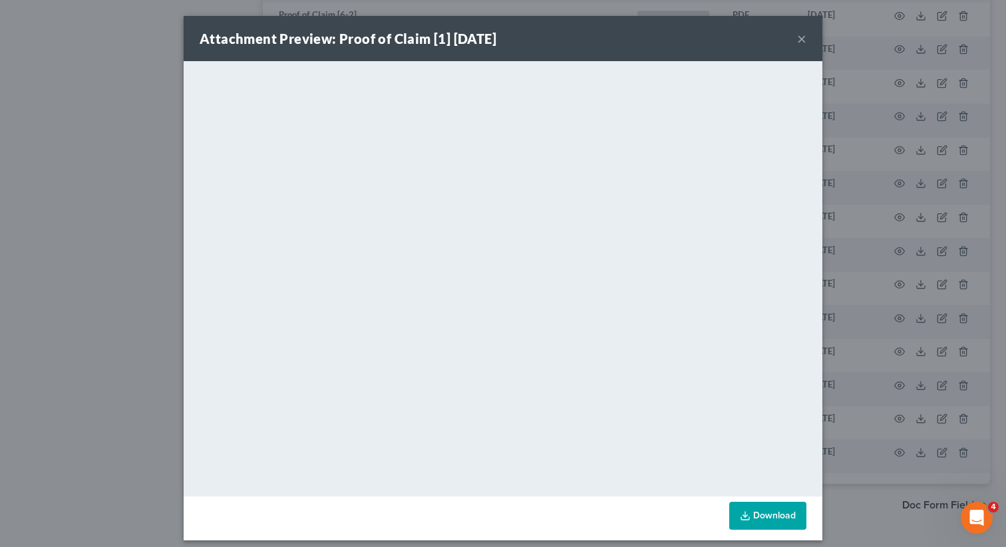
click at [805, 36] on button "×" at bounding box center [801, 39] width 9 height 16
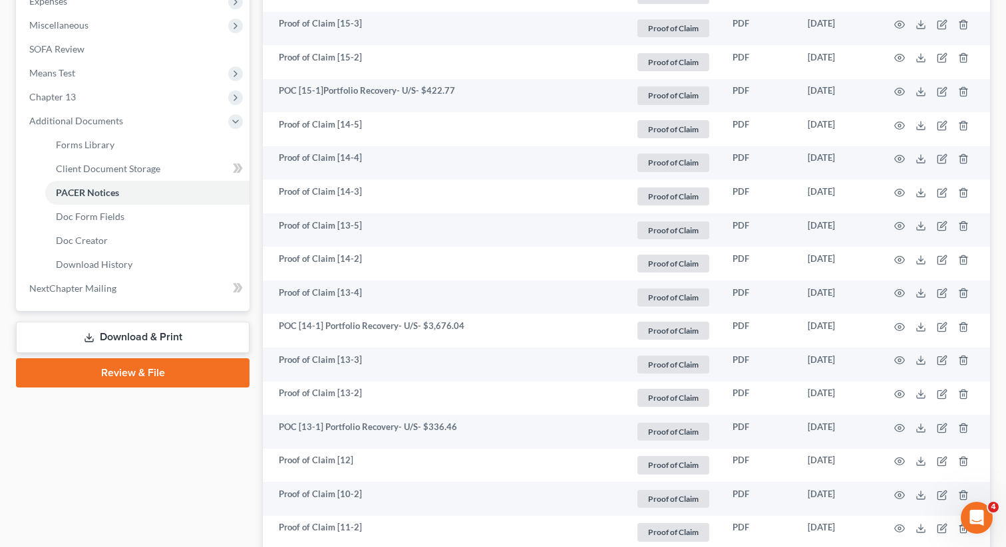
scroll to position [412, 0]
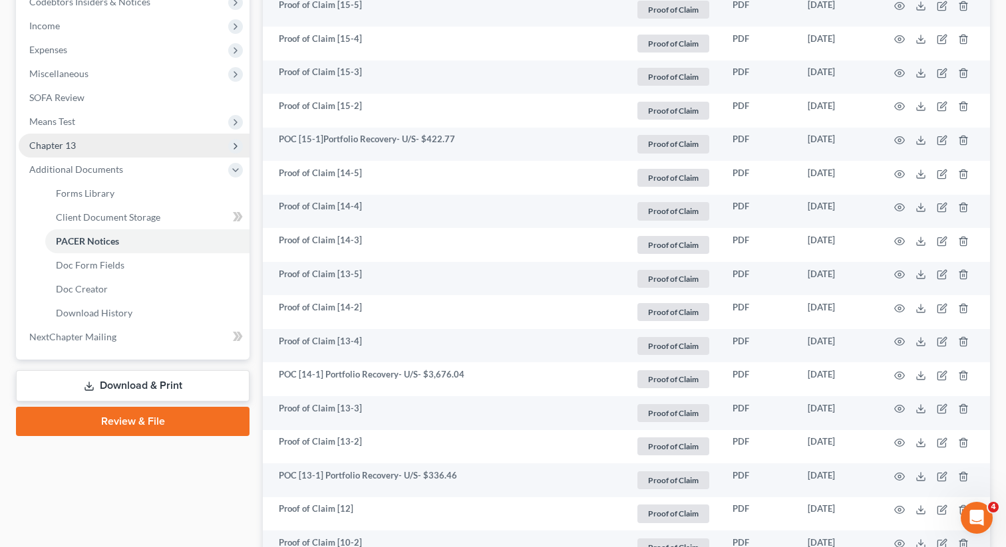
click at [134, 150] on span "Chapter 13" at bounding box center [134, 146] width 231 height 24
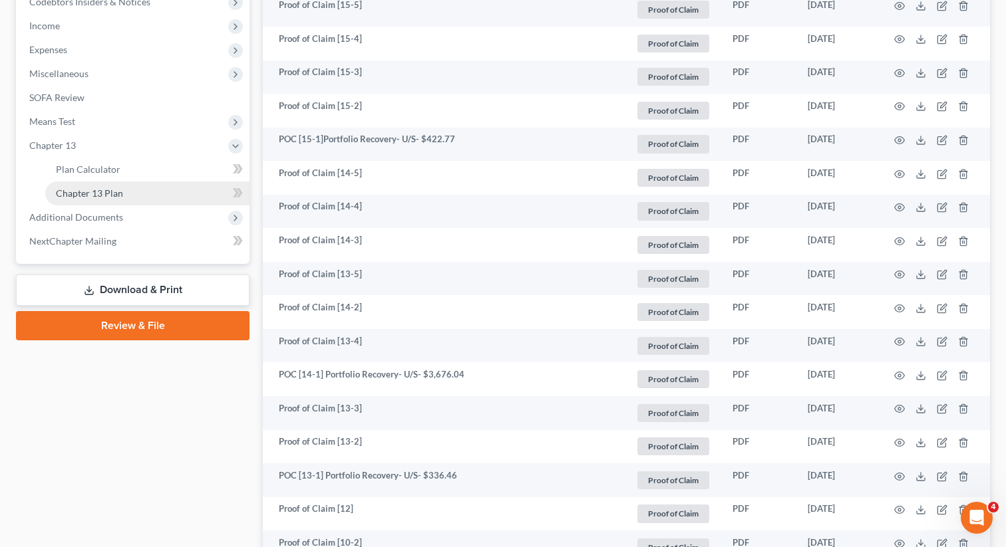
click at [127, 193] on link "Chapter 13 Plan" at bounding box center [147, 194] width 204 height 24
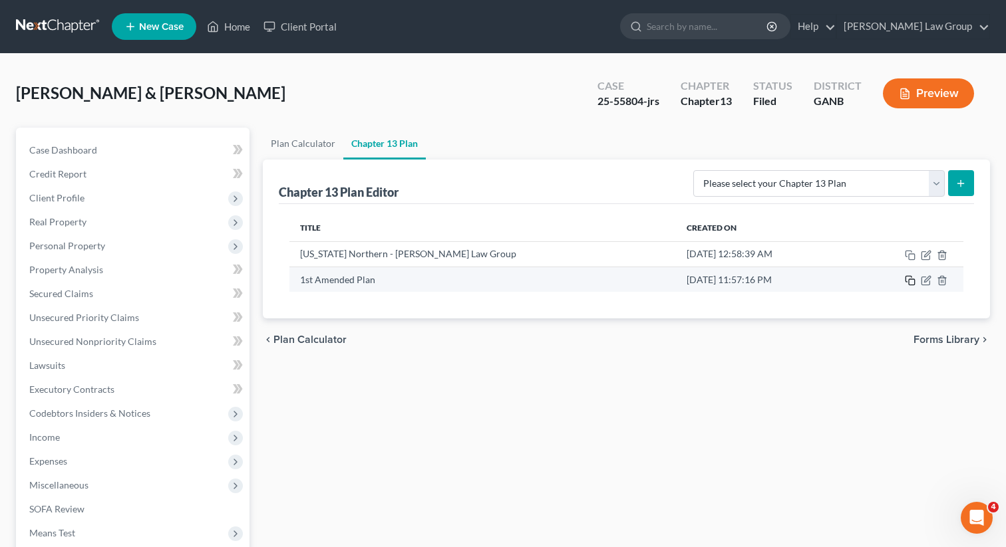
click at [910, 281] on icon "button" at bounding box center [909, 280] width 11 height 11
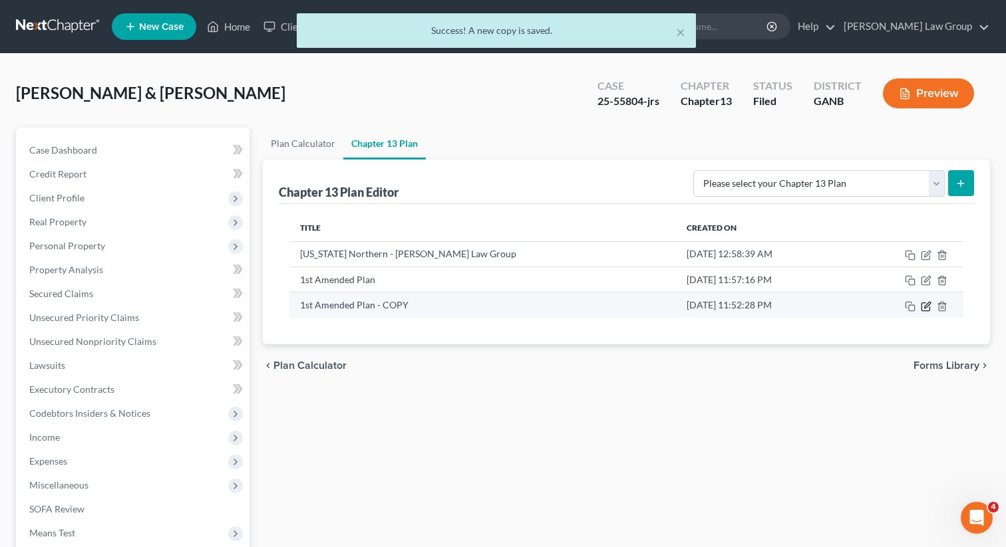
click at [924, 305] on icon "button" at bounding box center [925, 306] width 11 height 11
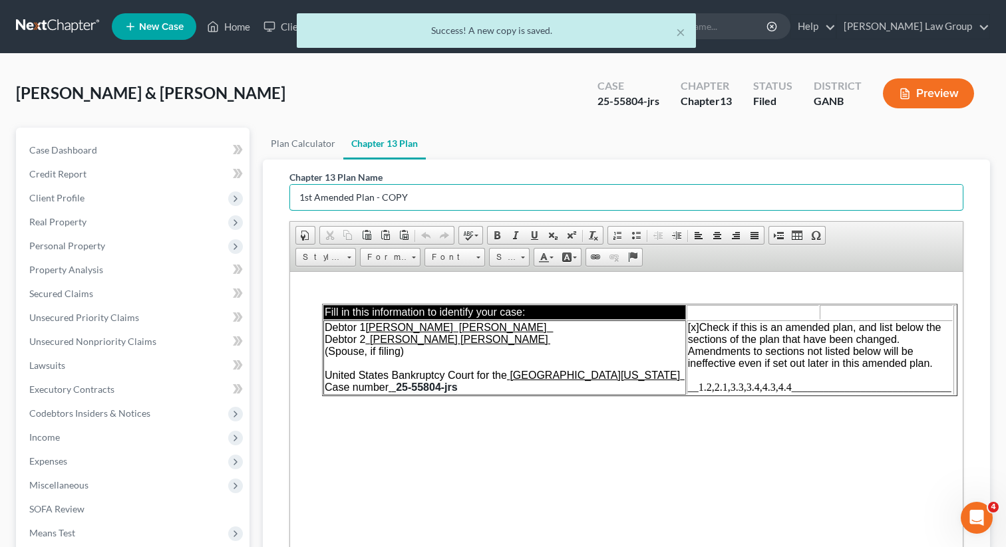
drag, startPoint x: 441, startPoint y: 197, endPoint x: 287, endPoint y: 194, distance: 153.7
click at [287, 194] on div "Chapter 13 Plan Name 1st Amended Plan - COPY Rich Text Editor, document-ckedito…" at bounding box center [626, 384] width 695 height 448
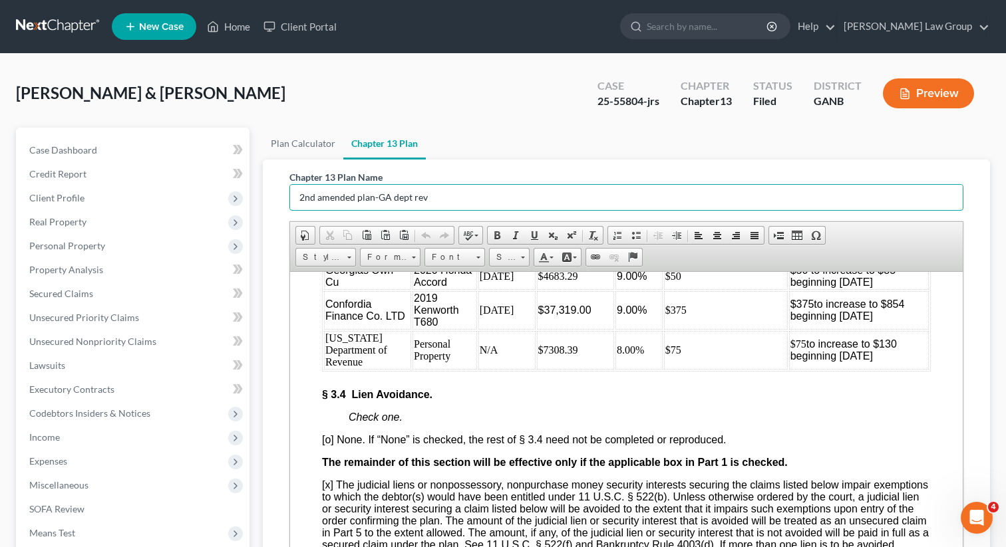
scroll to position [3205, 0]
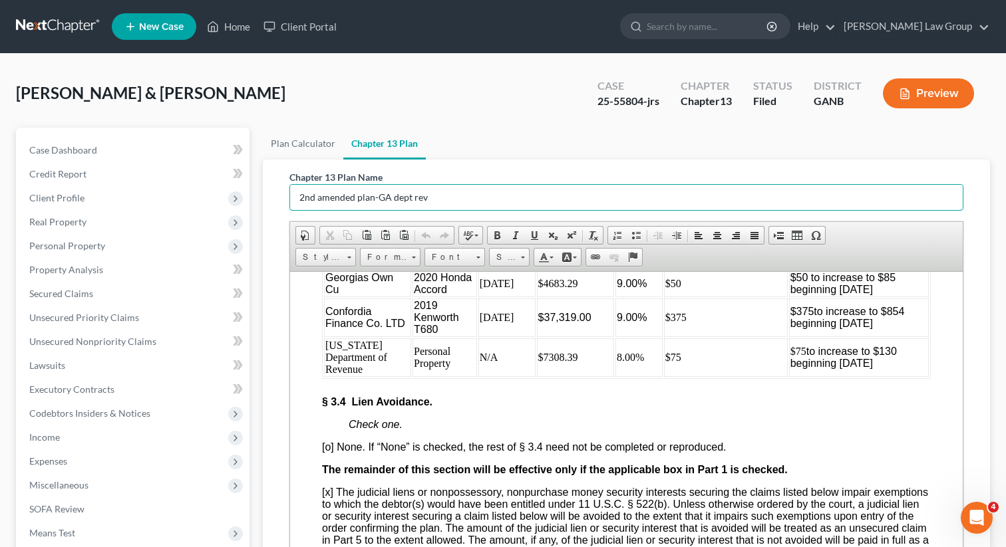
type input "2nd amended plan-GA dept rev"
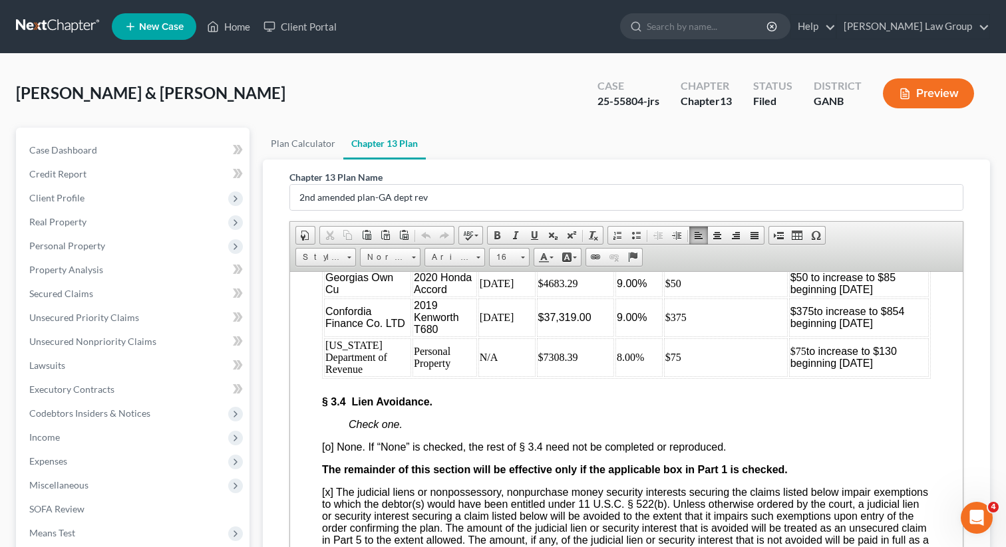
click at [615, 376] on td "8.00%" at bounding box center [638, 357] width 47 height 39
click at [674, 408] on p "§ 3.4 Lien Avoidance." at bounding box center [626, 402] width 609 height 12
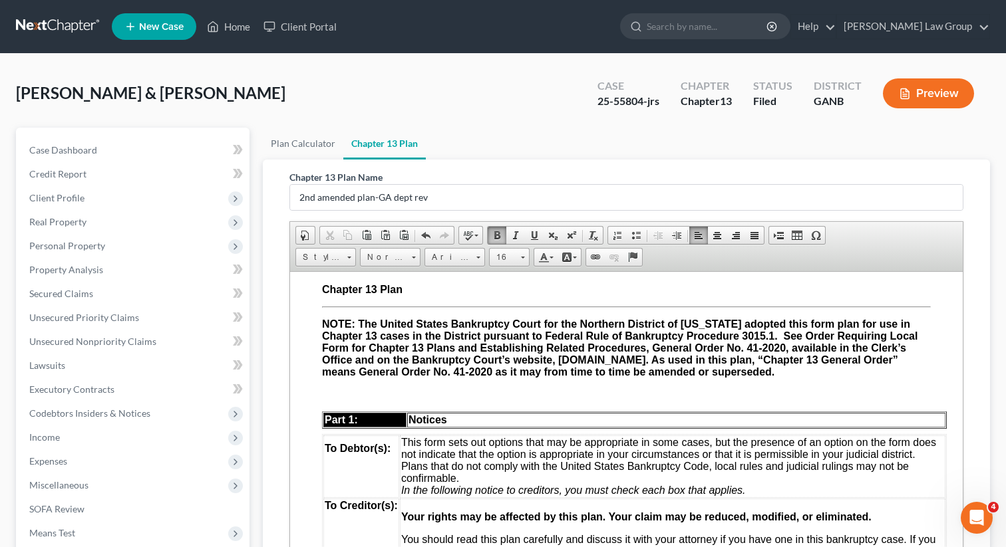
scroll to position [0, 0]
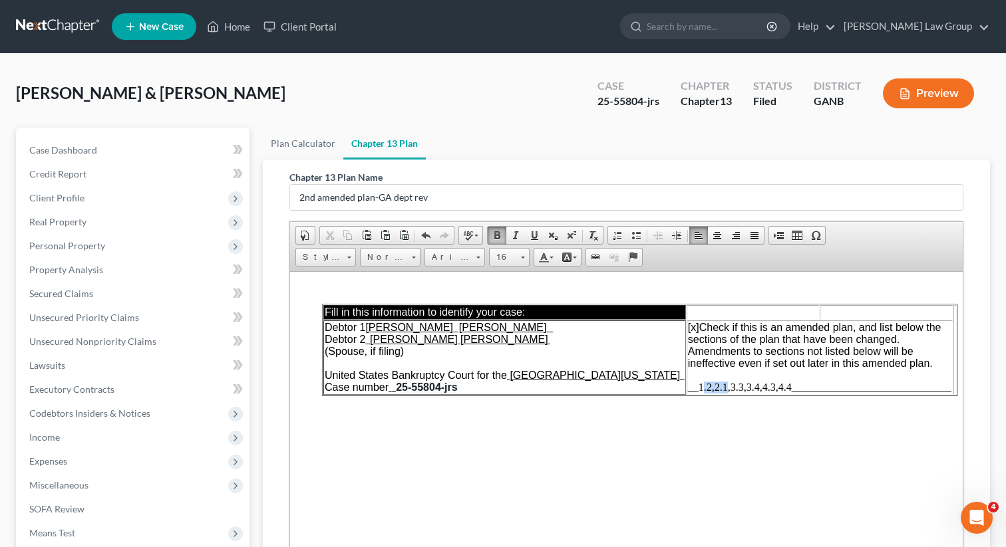
drag, startPoint x: 718, startPoint y: 388, endPoint x: 690, endPoint y: 388, distance: 27.3
click at [690, 388] on span "__1.2,2.1,3.3,3.4,4.3,4.4______________________________" at bounding box center [819, 386] width 263 height 11
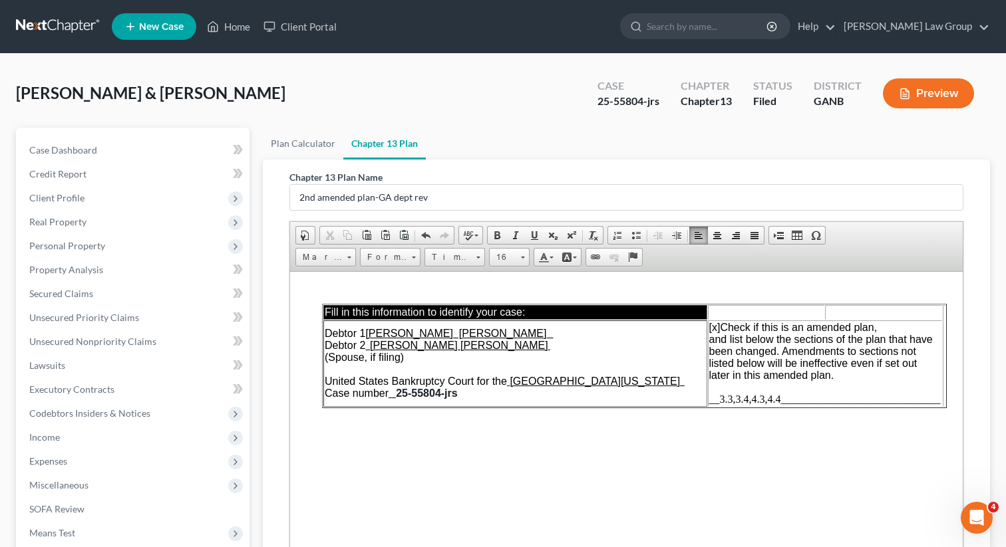
click at [779, 401] on span "__3.3,3.4,4.3,4.4______________________________" at bounding box center [824, 398] width 231 height 11
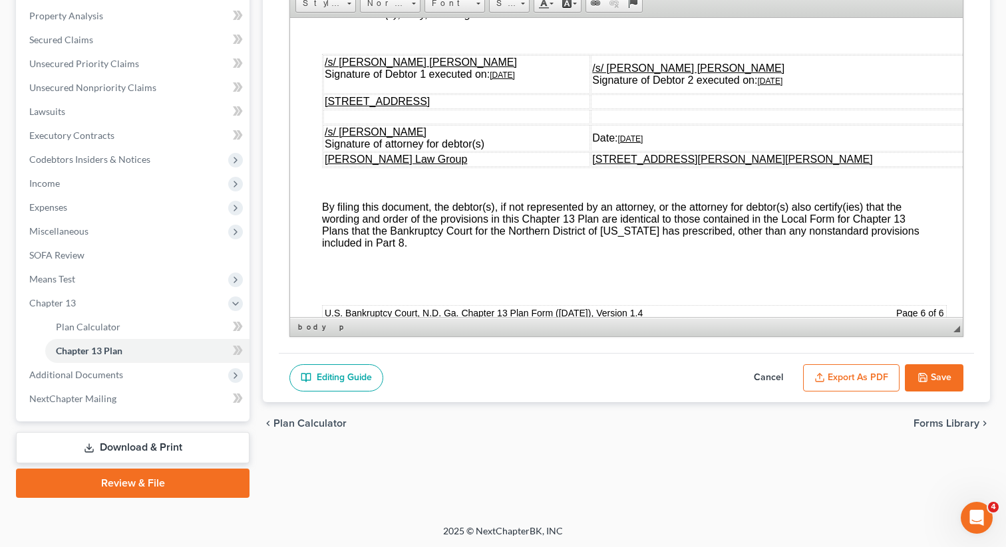
scroll to position [6863, 0]
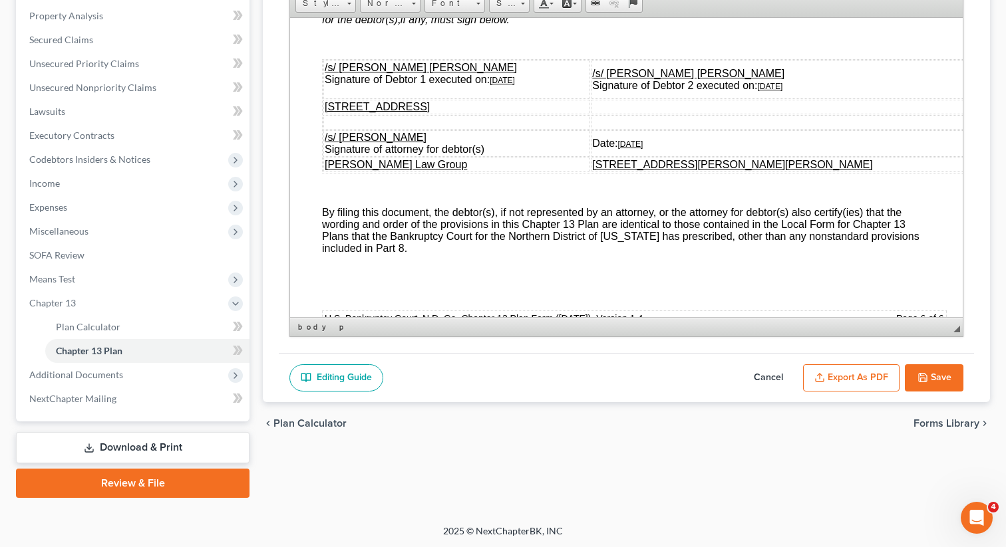
click at [511, 84] on u "[DATE]" at bounding box center [501, 79] width 25 height 9
drag, startPoint x: 877, startPoint y: 231, endPoint x: 833, endPoint y: 230, distance: 43.9
click at [833, 98] on td "/s/ [PERSON_NAME] [PERSON_NAME] Signature of Debtor 2 executed on: [DATE]" at bounding box center [785, 79] width 388 height 39
click at [782, 90] on u "[DATE]" at bounding box center [769, 85] width 25 height 9
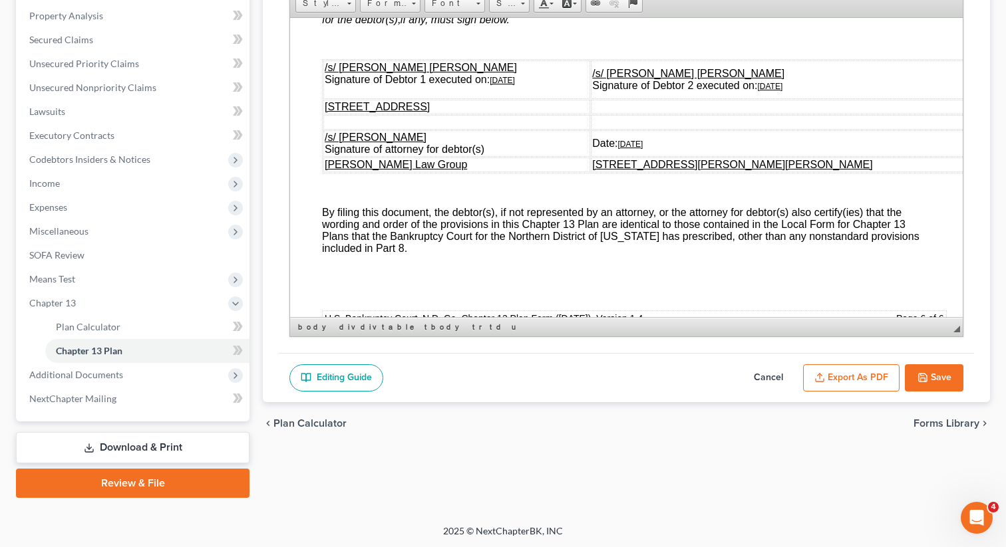
click at [782, 90] on u "[DATE]" at bounding box center [769, 85] width 25 height 9
click at [643, 148] on u "[DATE]" at bounding box center [630, 143] width 25 height 9
click at [835, 383] on button "Export as PDF" at bounding box center [851, 378] width 96 height 28
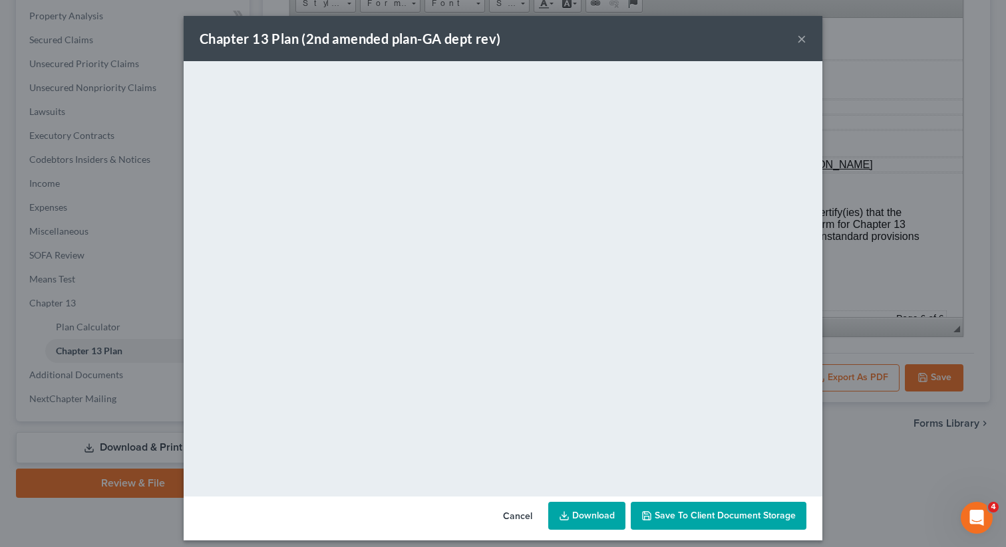
click at [587, 518] on link "Download" at bounding box center [586, 516] width 77 height 28
click at [692, 526] on button "Save to Client Document Storage" at bounding box center [718, 516] width 176 height 28
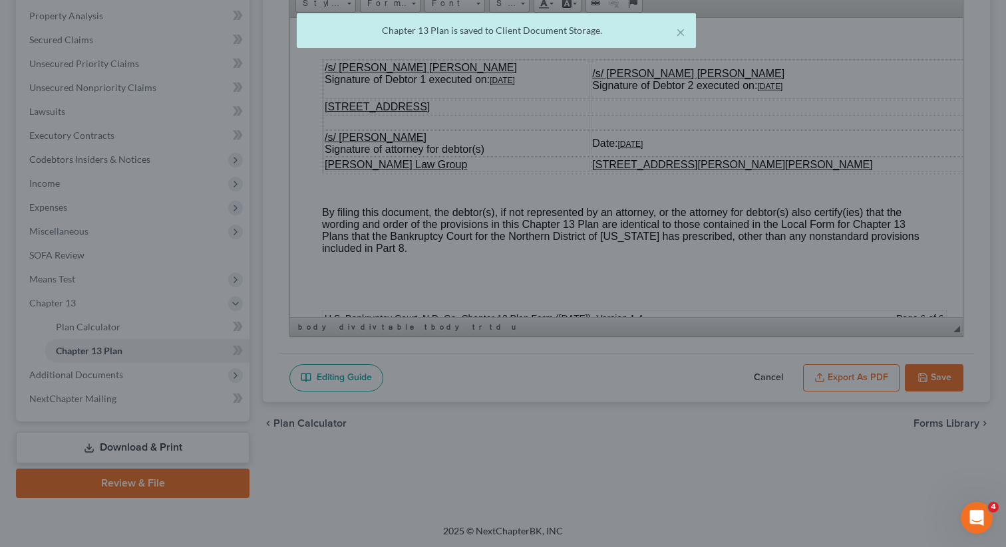
click at [803, 37] on div "× Chapter 13 Plan is saved to Client Document Storage." at bounding box center [496, 33] width 1006 height 41
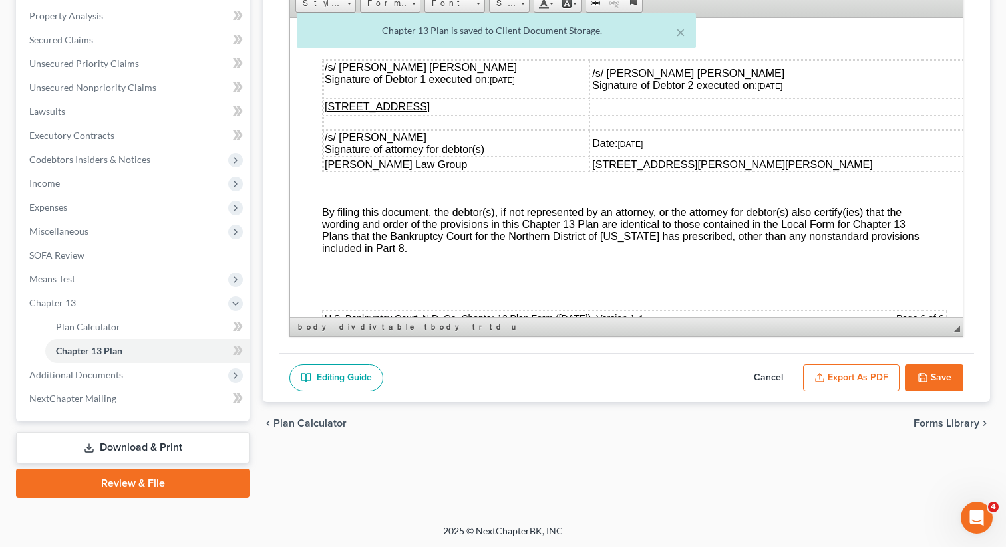
click at [926, 375] on icon "button" at bounding box center [922, 378] width 8 height 8
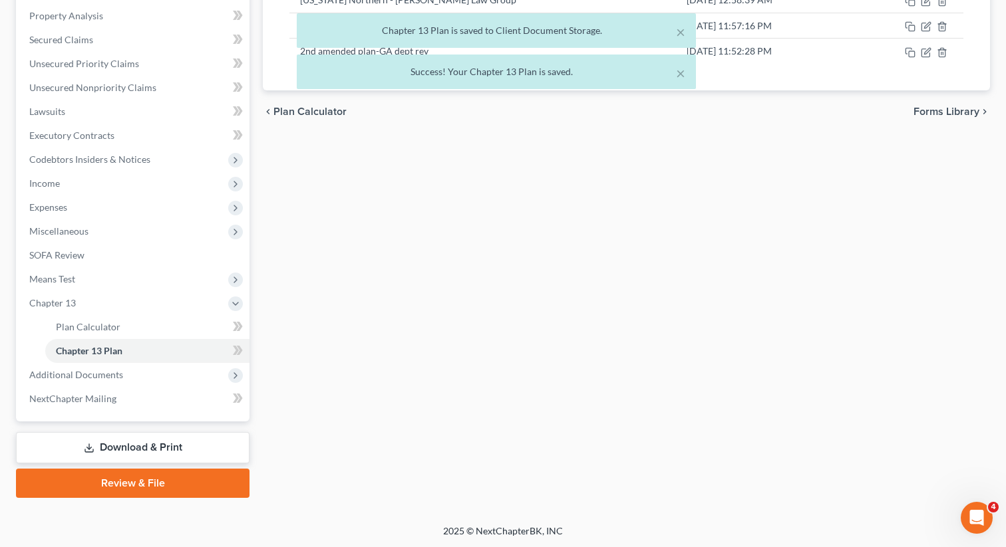
scroll to position [0, 0]
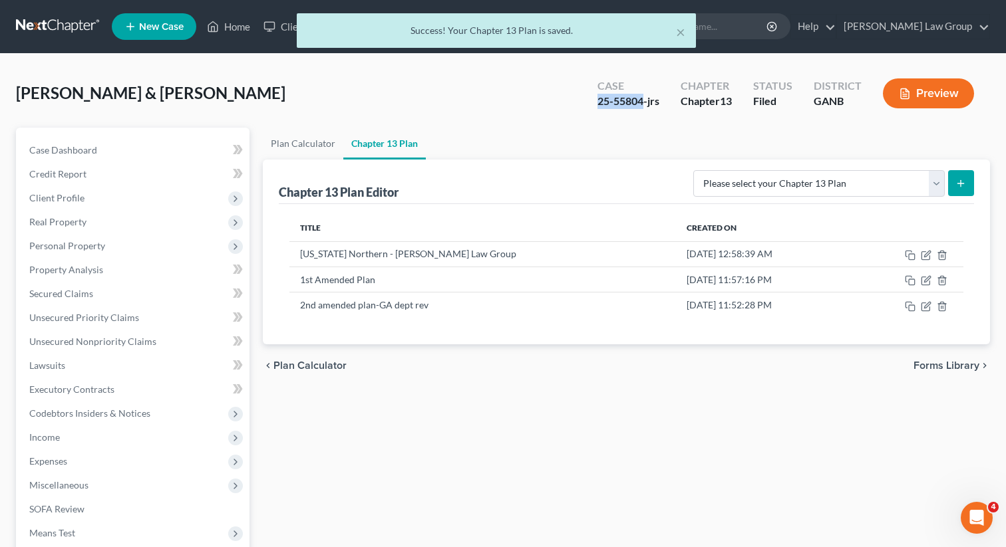
drag, startPoint x: 644, startPoint y: 100, endPoint x: 597, endPoint y: 102, distance: 47.3
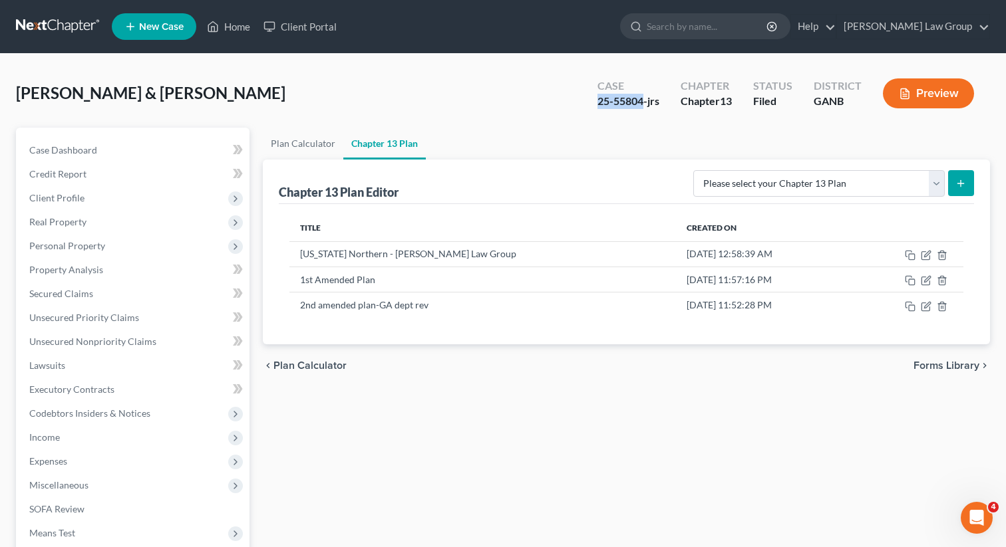
copy div "25-55804"
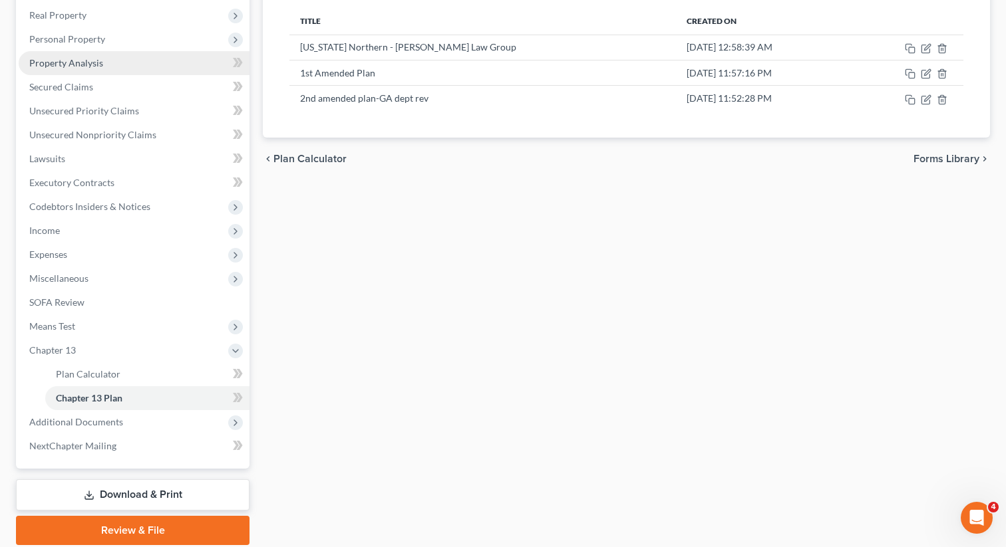
scroll to position [254, 0]
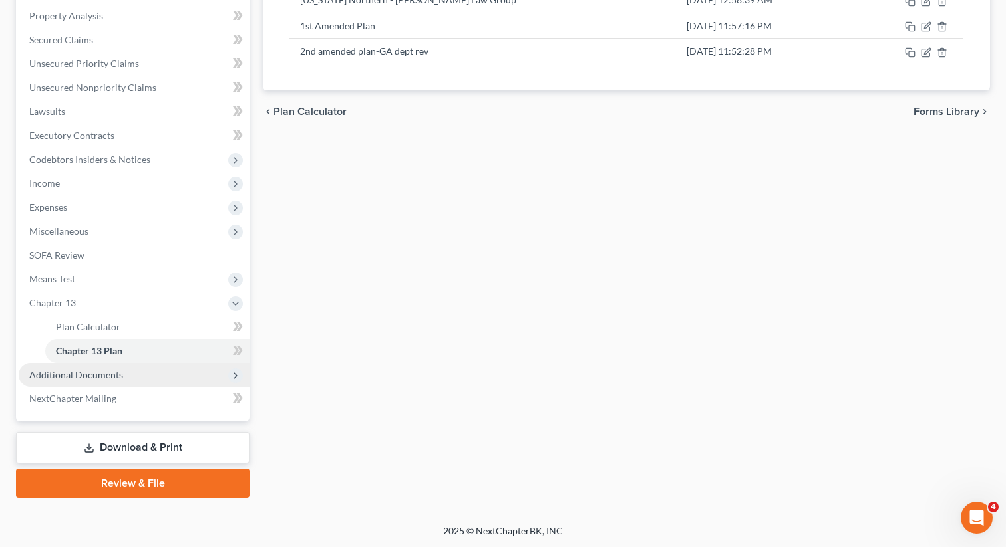
click at [88, 372] on span "Additional Documents" at bounding box center [76, 374] width 94 height 11
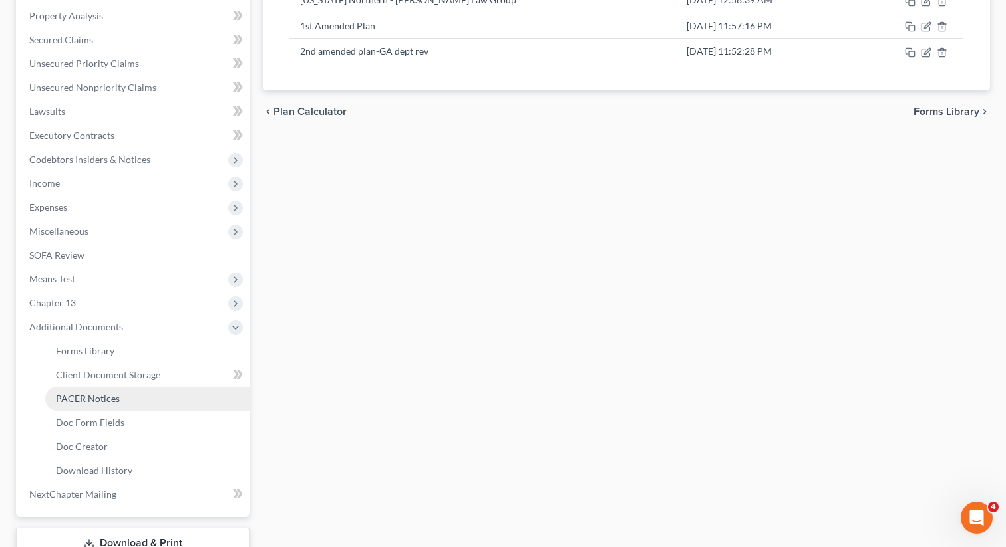
click at [83, 398] on span "PACER Notices" at bounding box center [88, 398] width 64 height 11
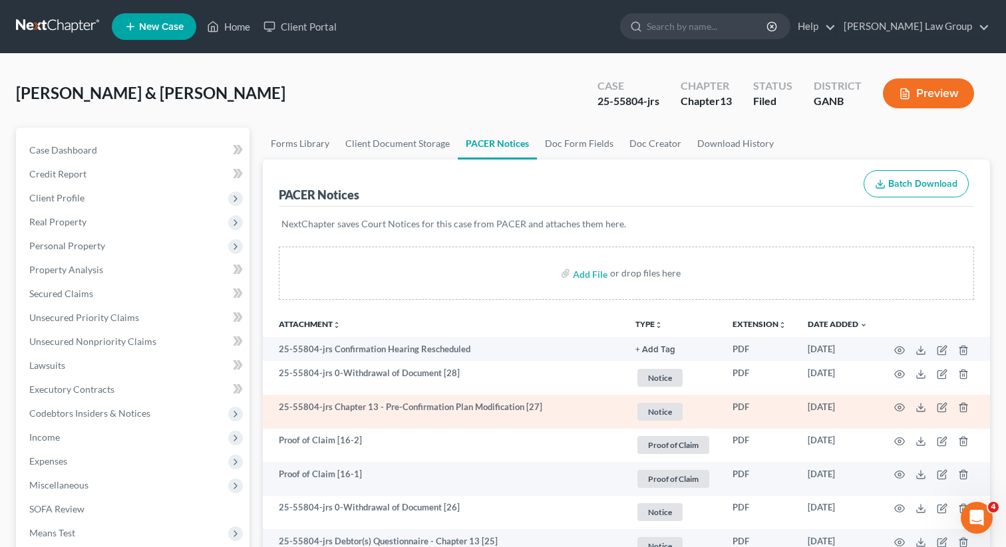
scroll to position [15, 0]
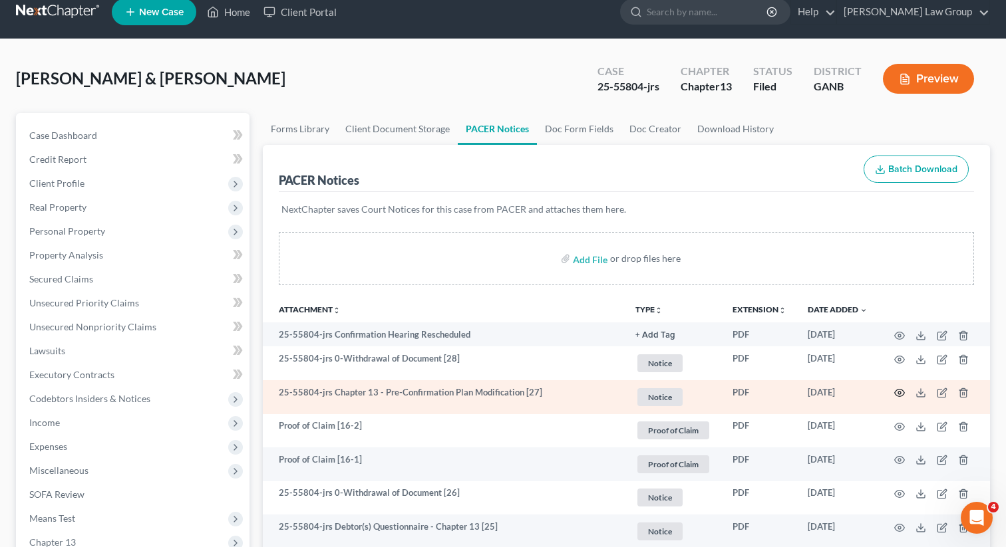
click at [902, 392] on icon "button" at bounding box center [899, 393] width 11 height 11
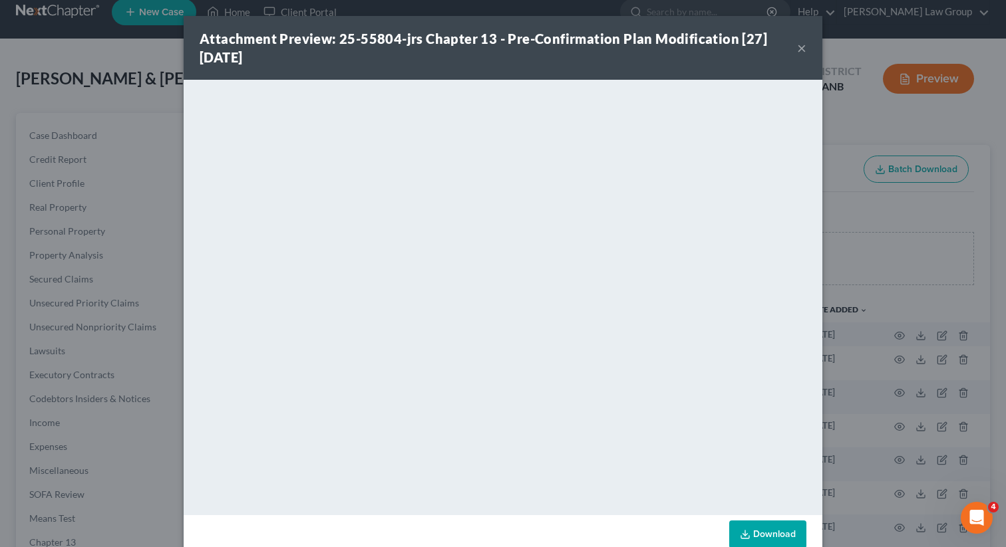
click at [801, 44] on button "×" at bounding box center [801, 48] width 9 height 16
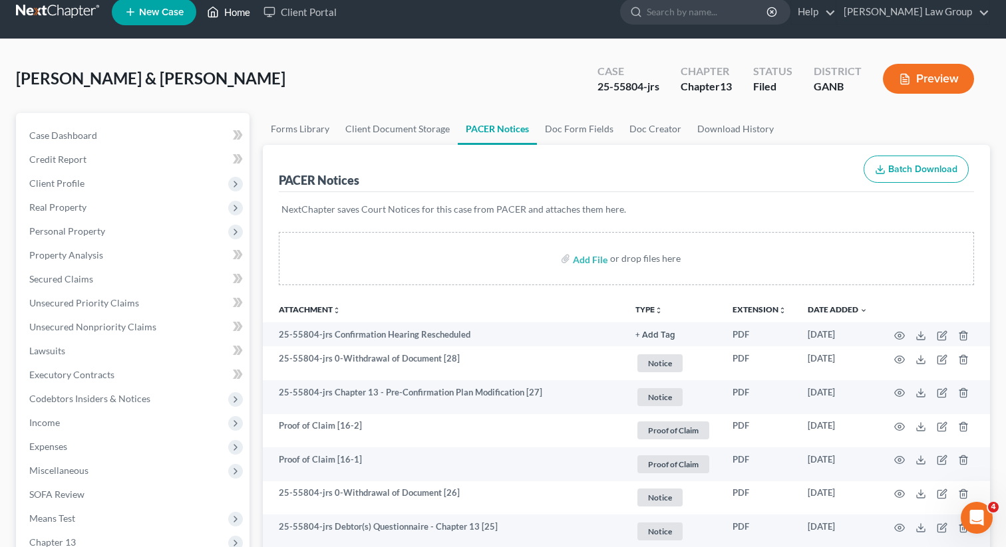
click at [222, 22] on link "Home" at bounding box center [228, 12] width 57 height 24
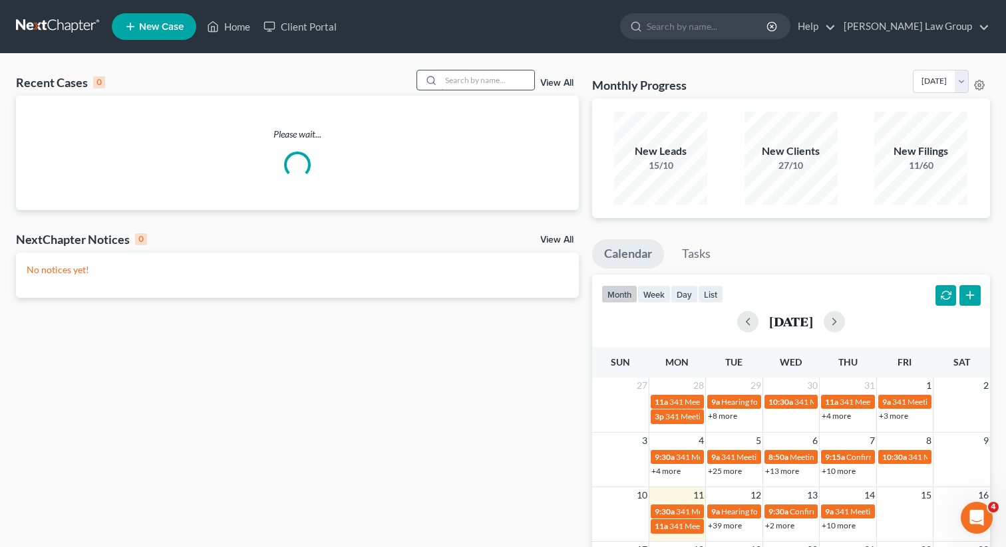
click at [464, 85] on input "search" at bounding box center [487, 79] width 93 height 19
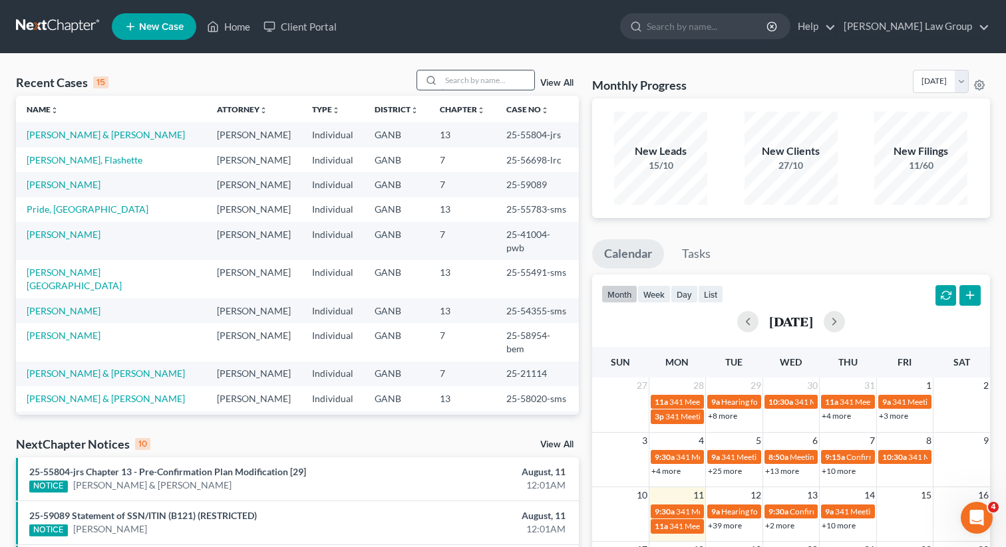
type input "l"
type input "mild"
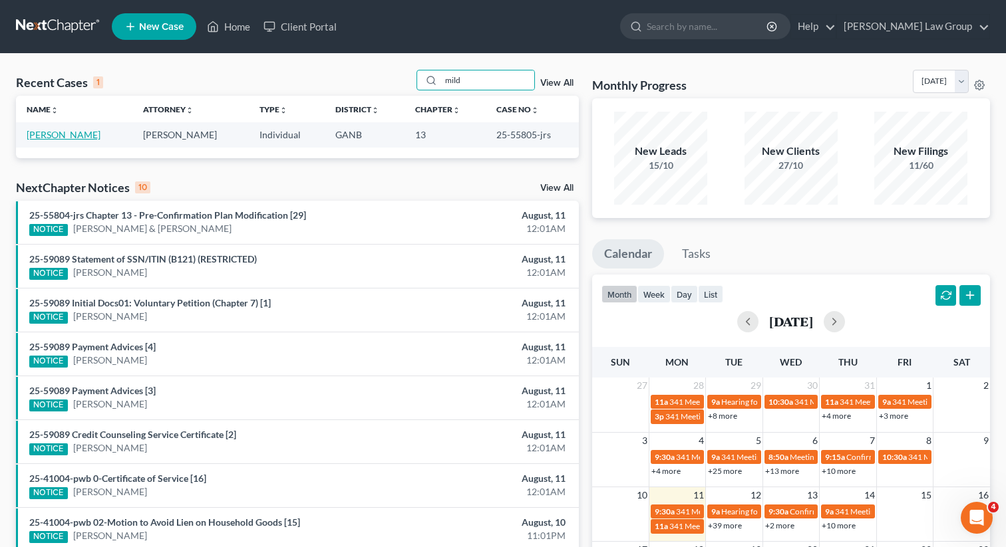
click at [61, 138] on link "[PERSON_NAME]" at bounding box center [64, 134] width 74 height 11
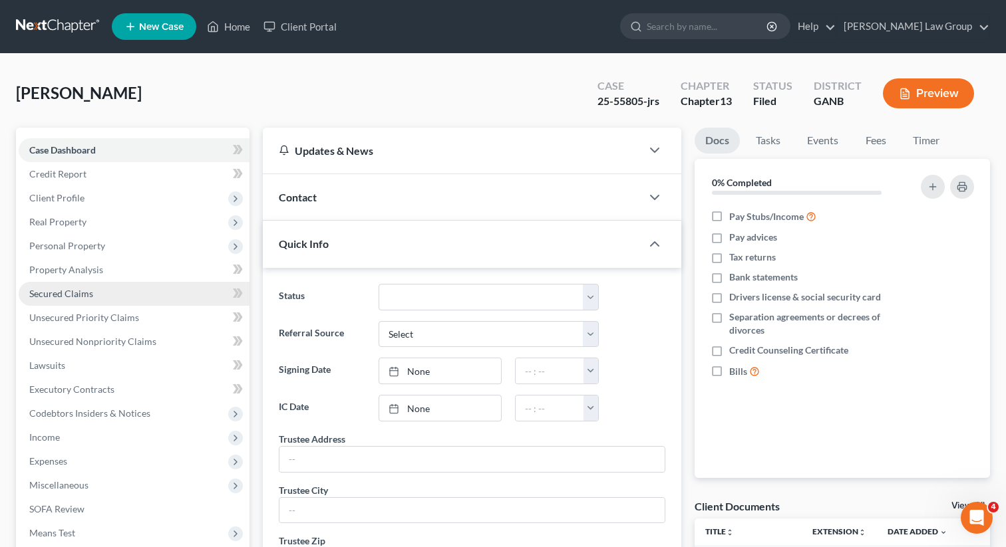
scroll to position [231, 0]
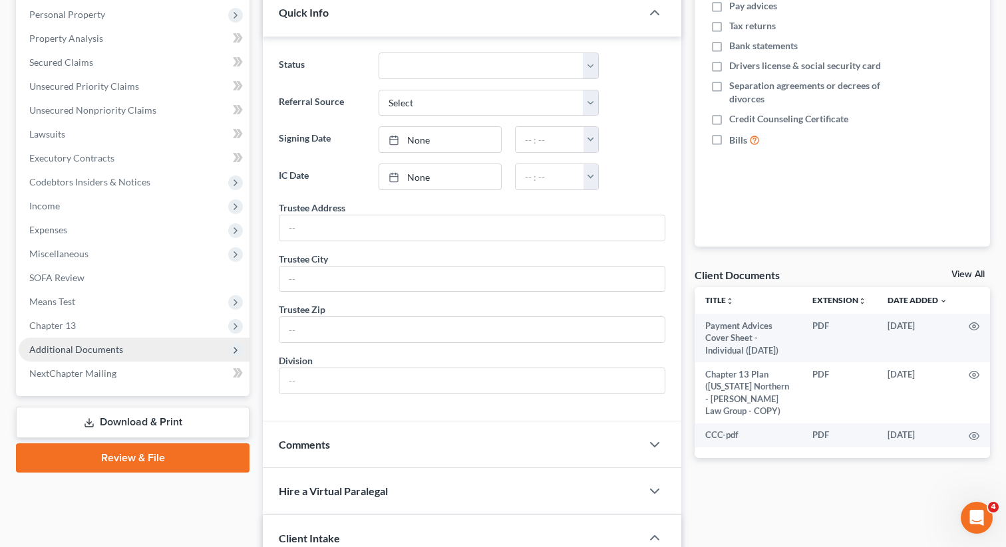
click at [89, 351] on span "Additional Documents" at bounding box center [76, 349] width 94 height 11
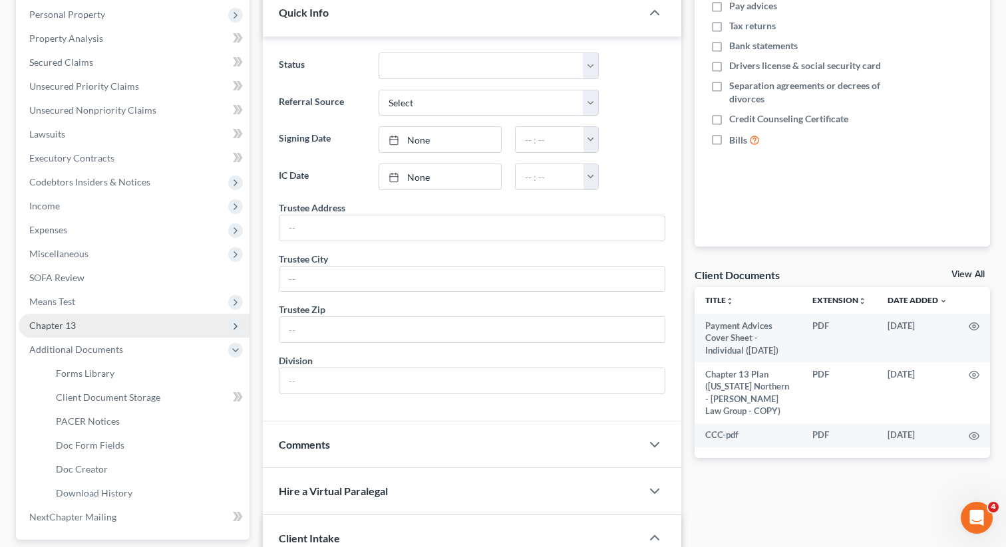
click at [99, 325] on span "Chapter 13" at bounding box center [134, 326] width 231 height 24
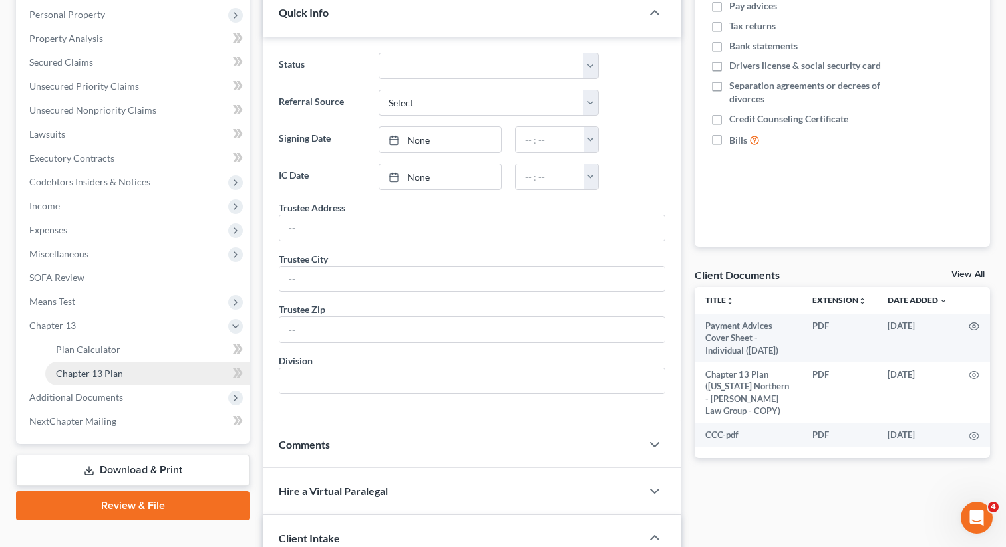
click at [98, 369] on span "Chapter 13 Plan" at bounding box center [89, 373] width 67 height 11
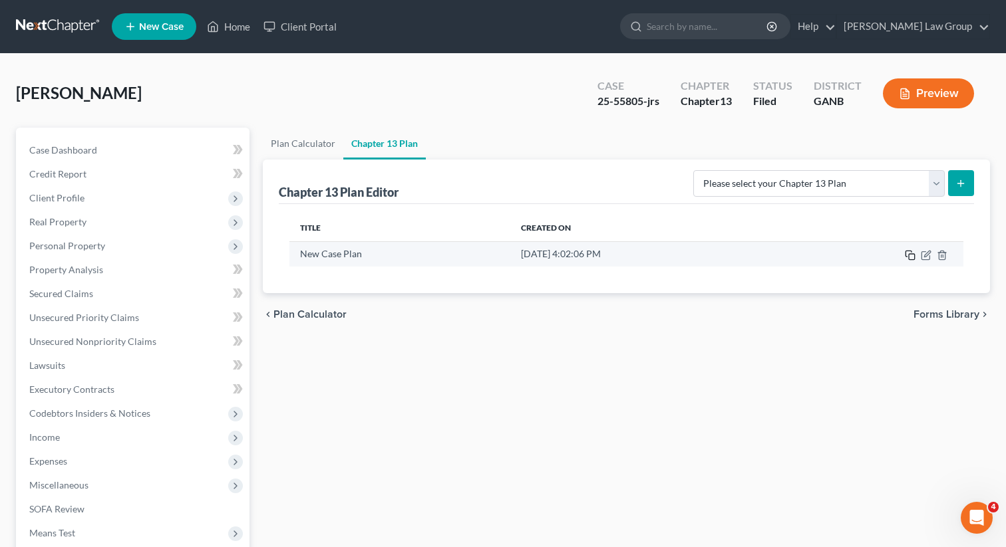
click at [907, 257] on icon "button" at bounding box center [909, 255] width 11 height 11
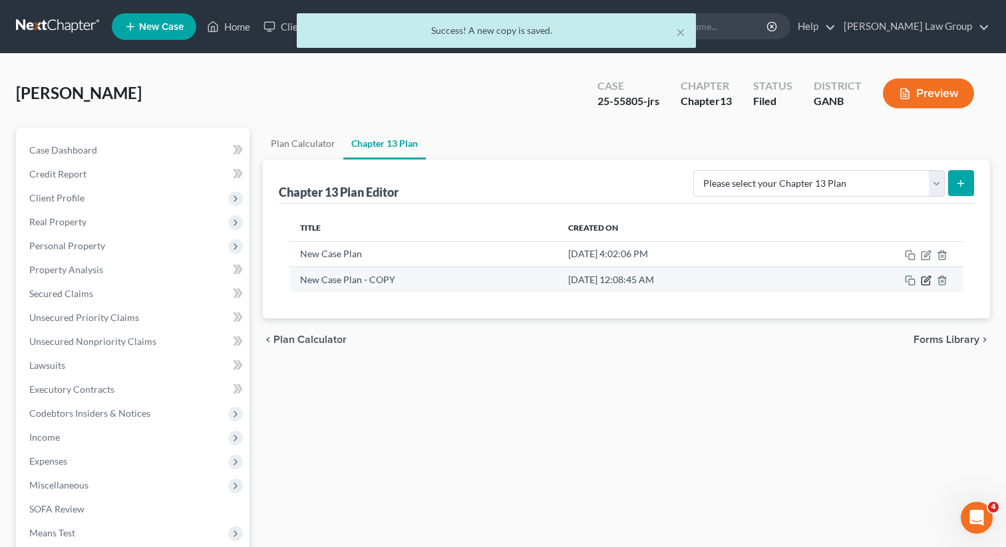
click at [924, 283] on icon "button" at bounding box center [925, 280] width 11 height 11
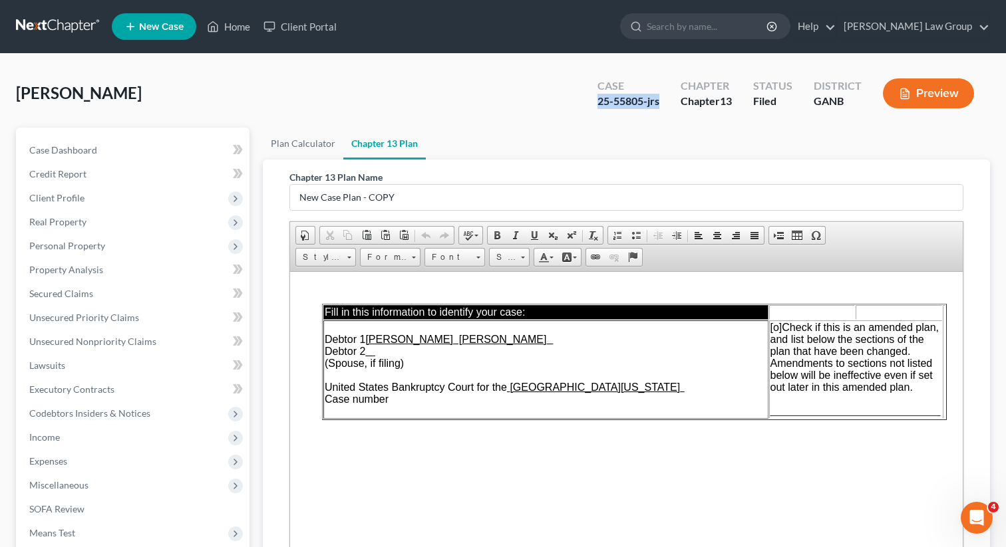
drag, startPoint x: 664, startPoint y: 101, endPoint x: 597, endPoint y: 101, distance: 67.2
click at [597, 101] on div "Case 25-55805-jrs" at bounding box center [628, 94] width 83 height 39
copy div "25-55805-jrs"
click at [411, 406] on td "Debtor 1 [PERSON_NAME] [PERSON_NAME] Debtor 2 (Spouse, if filing) United States…" at bounding box center [545, 369] width 445 height 98
paste body
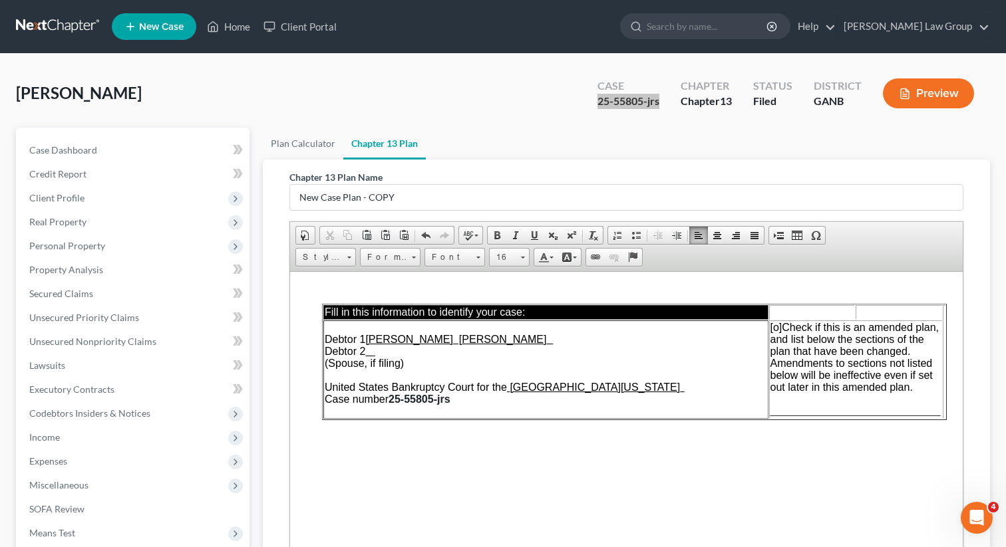
click at [779, 327] on span "[o]" at bounding box center [776, 326] width 12 height 11
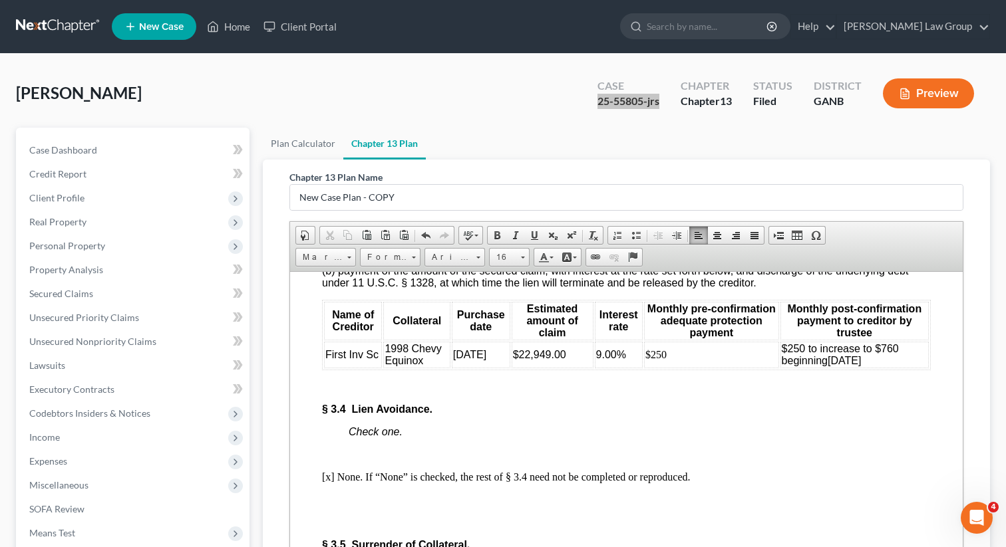
scroll to position [3249, 0]
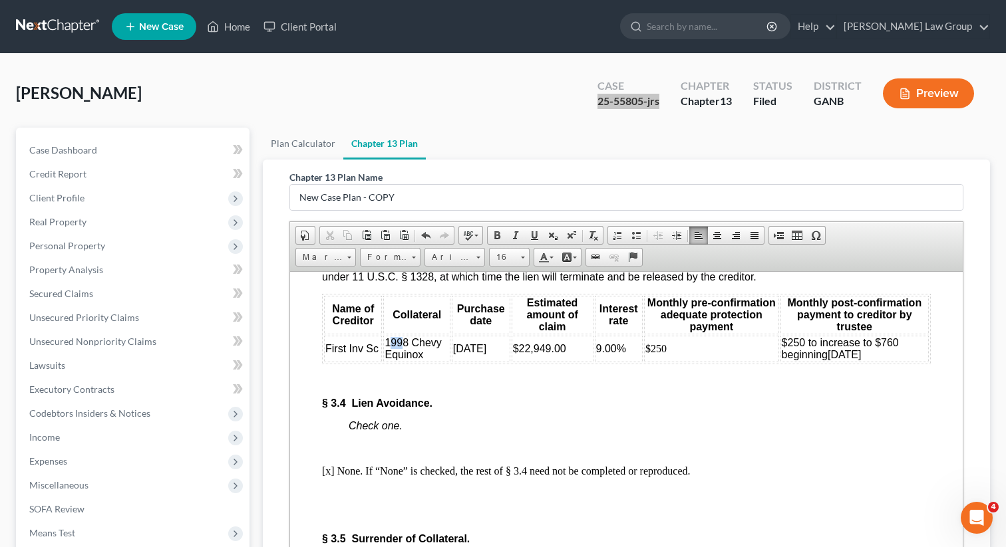
drag, startPoint x: 404, startPoint y: 410, endPoint x: 389, endPoint y: 410, distance: 15.3
click at [389, 360] on span "1998 Chevy Equinox" at bounding box center [412, 348] width 57 height 23
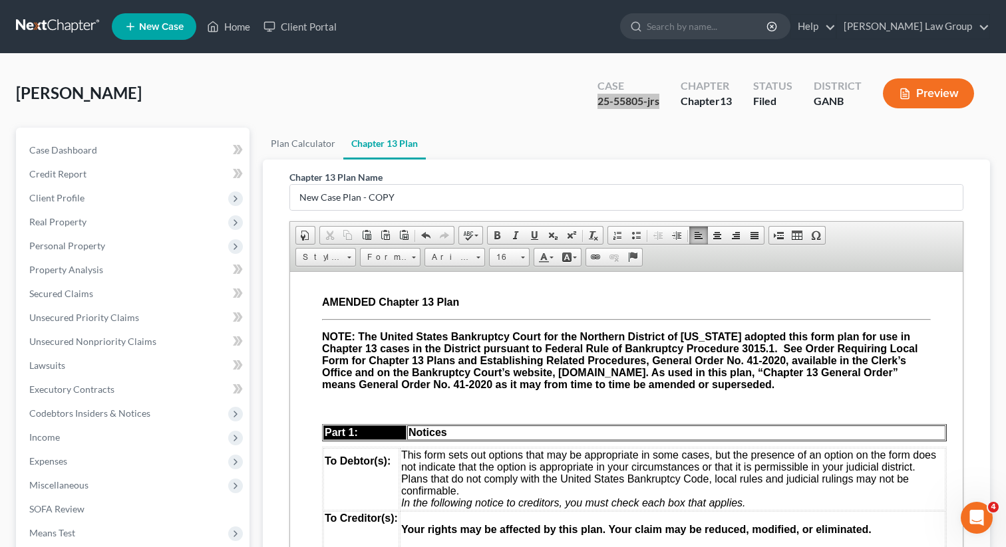
scroll to position [0, 0]
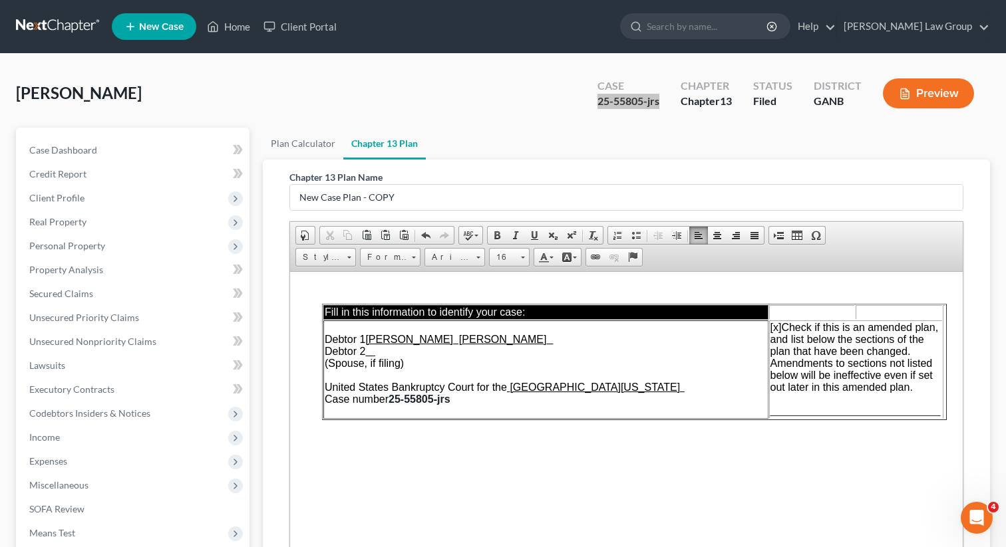
click at [780, 416] on span "________________________________" at bounding box center [855, 410] width 170 height 11
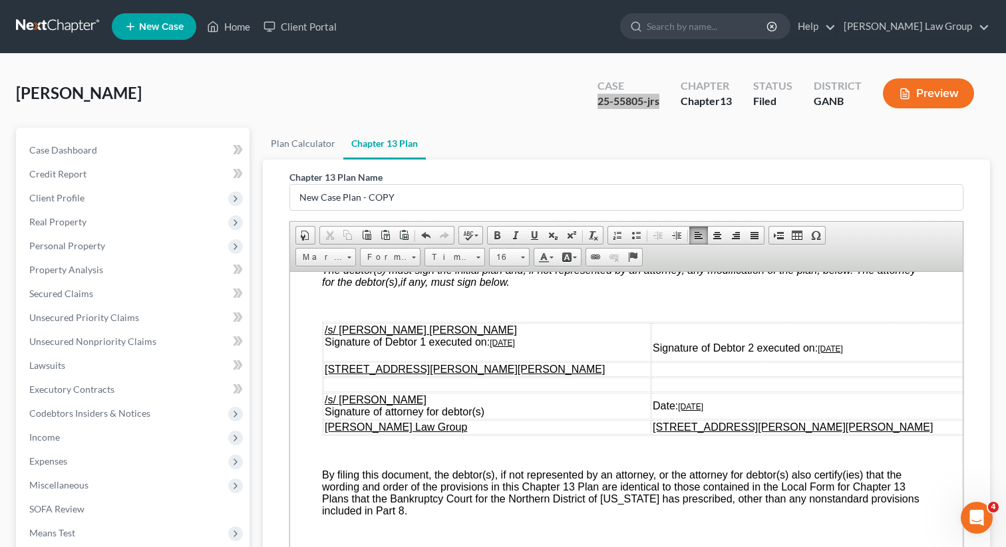
scroll to position [6611, 0]
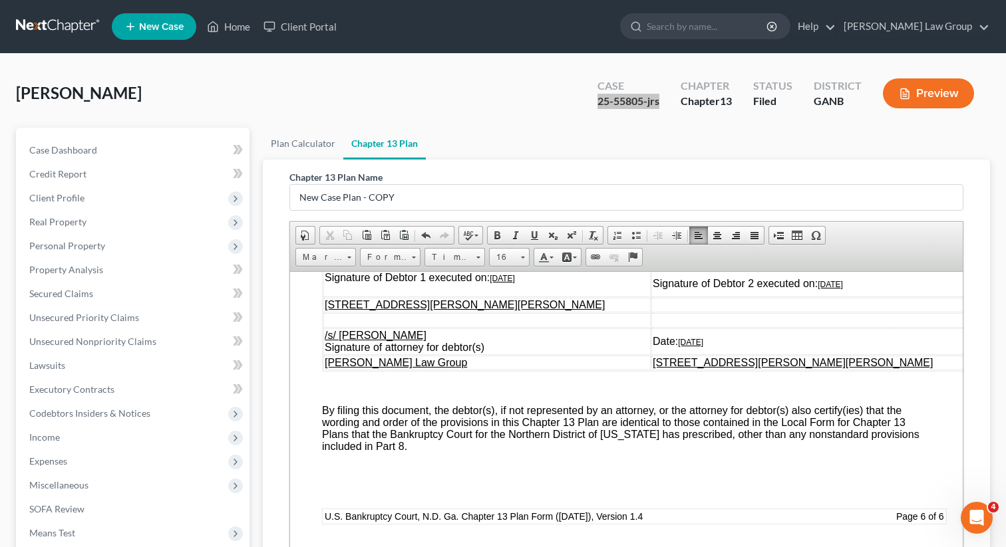
click at [497, 283] on u "[DATE]" at bounding box center [501, 277] width 25 height 9
click at [831, 289] on u "[DATE]" at bounding box center [829, 283] width 25 height 9
click at [691, 346] on u "[DATE]" at bounding box center [690, 341] width 25 height 9
click at [533, 297] on td "/s/ [PERSON_NAME] [PERSON_NAME] Signature of Debtor 1 executed on: [DATE]" at bounding box center [486, 277] width 327 height 39
click at [874, 297] on td "Signature of Debtor 2 executed on: [DATE]" at bounding box center [814, 277] width 327 height 39
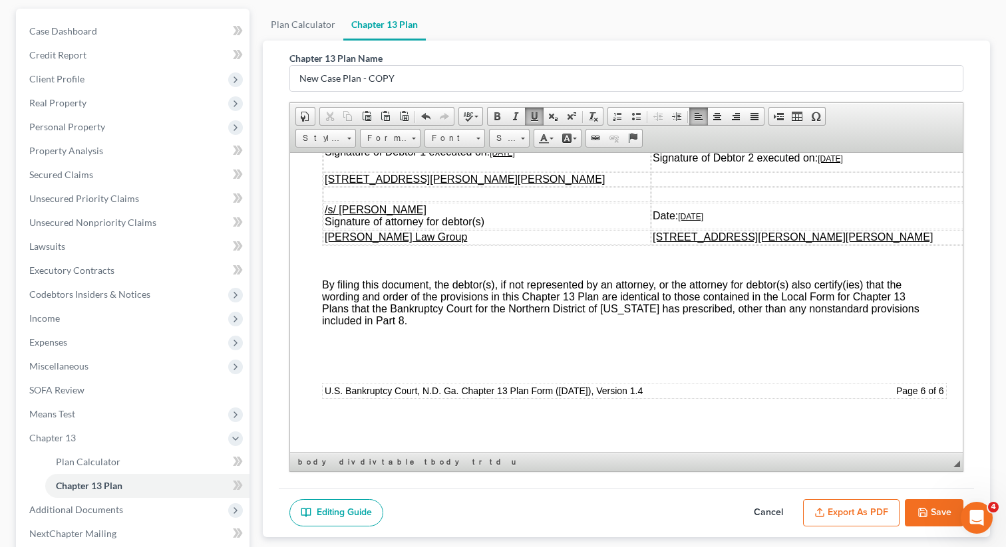
scroll to position [254, 0]
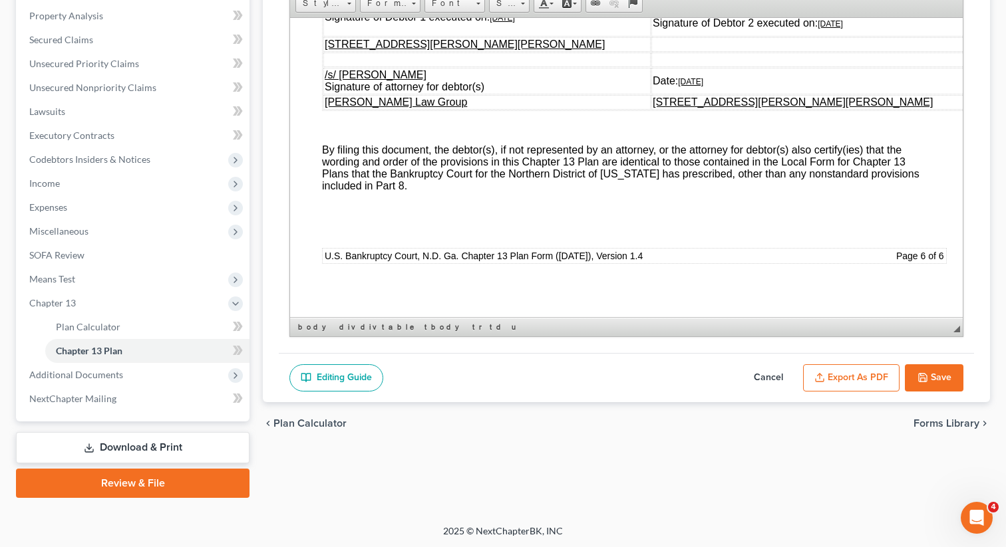
click at [924, 380] on icon "button" at bounding box center [922, 378] width 8 height 8
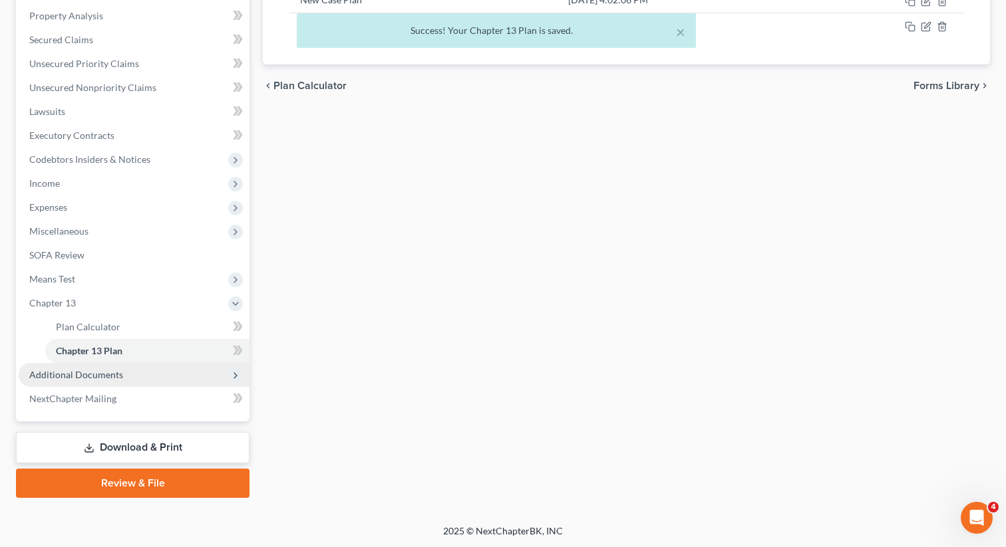
click at [128, 376] on span "Additional Documents" at bounding box center [134, 375] width 231 height 24
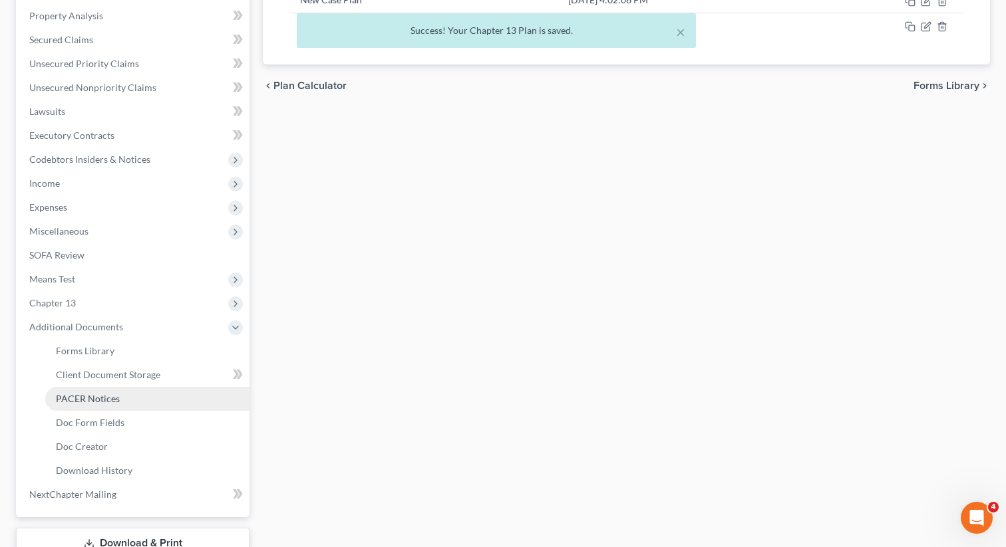
click at [98, 398] on span "PACER Notices" at bounding box center [88, 398] width 64 height 11
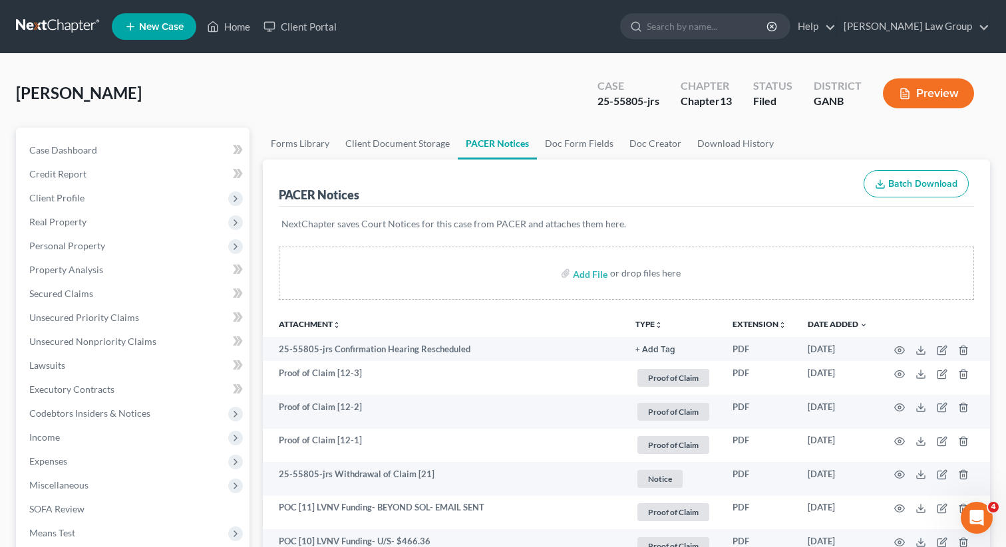
click at [651, 325] on button "TYPE unfold_more" at bounding box center [648, 325] width 27 height 9
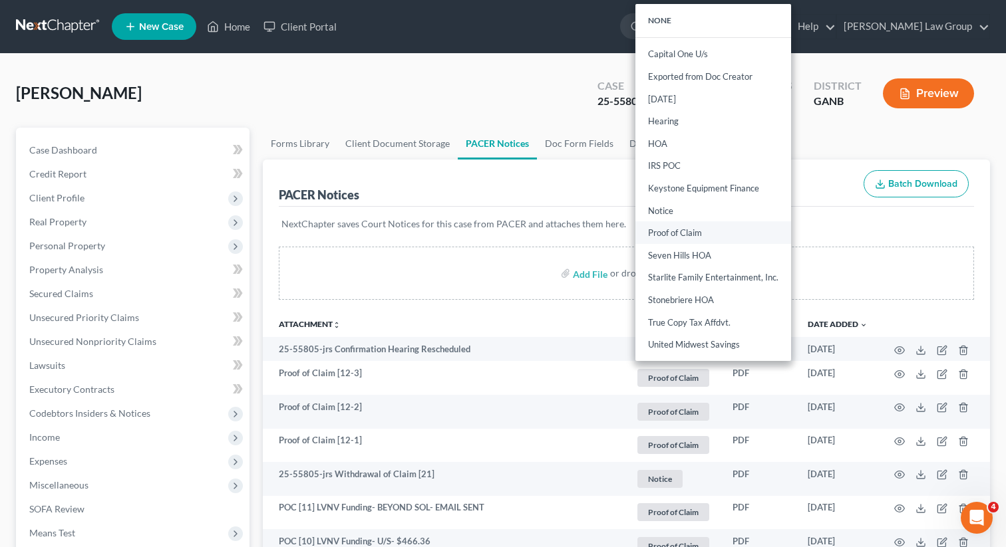
click at [662, 235] on link "Proof of Claim" at bounding box center [713, 233] width 156 height 23
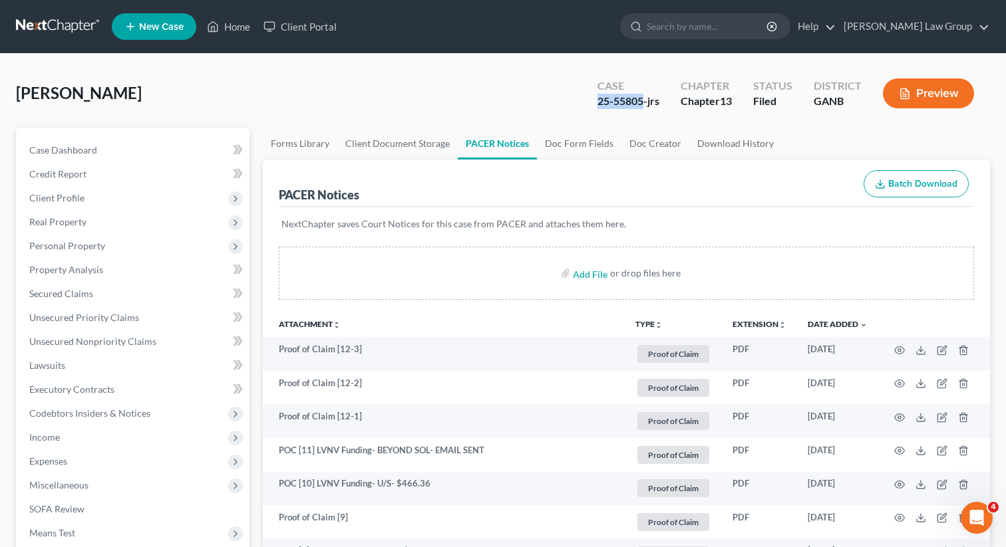
drag, startPoint x: 644, startPoint y: 99, endPoint x: 595, endPoint y: 98, distance: 49.2
click at [595, 98] on div "Case 25-55805-jrs" at bounding box center [628, 94] width 83 height 39
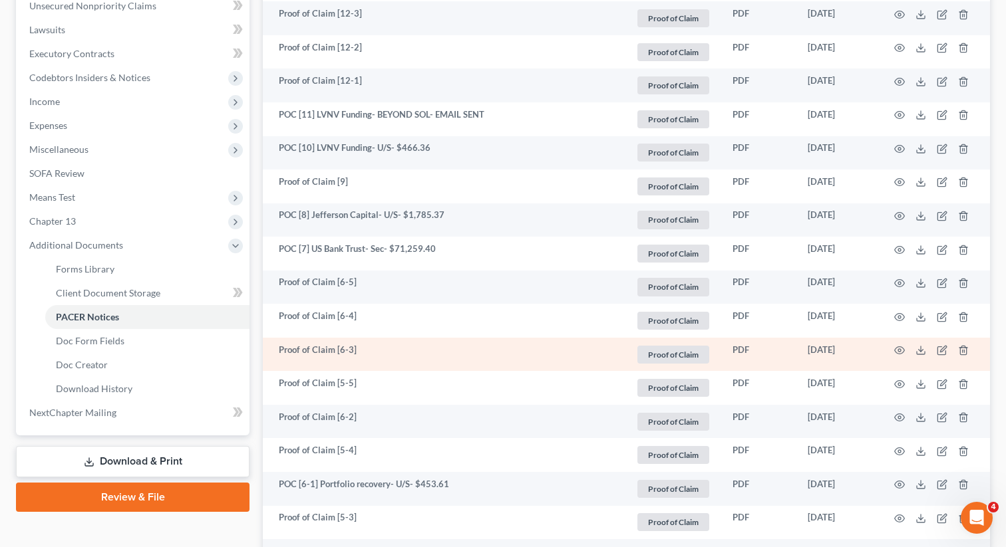
scroll to position [384, 0]
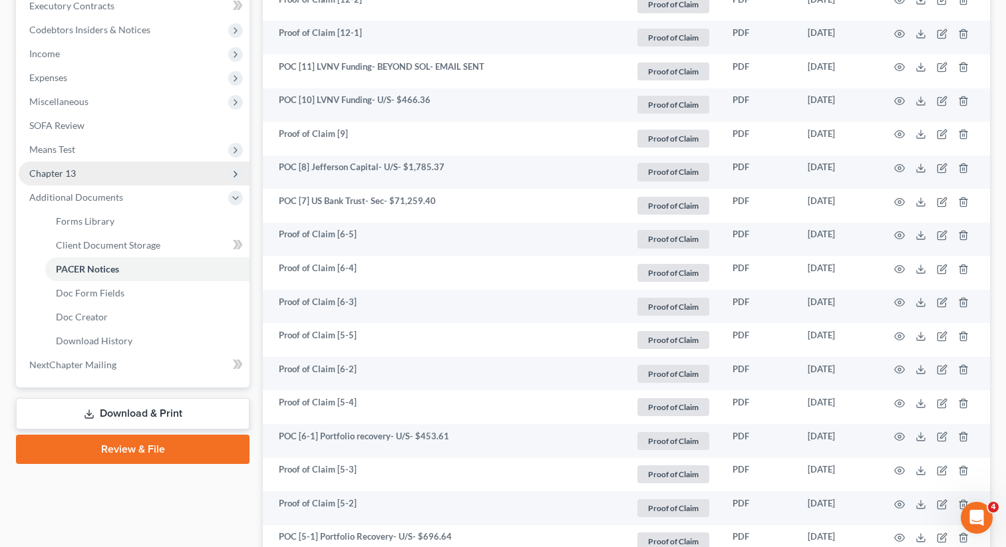
click at [126, 171] on span "Chapter 13" at bounding box center [134, 174] width 231 height 24
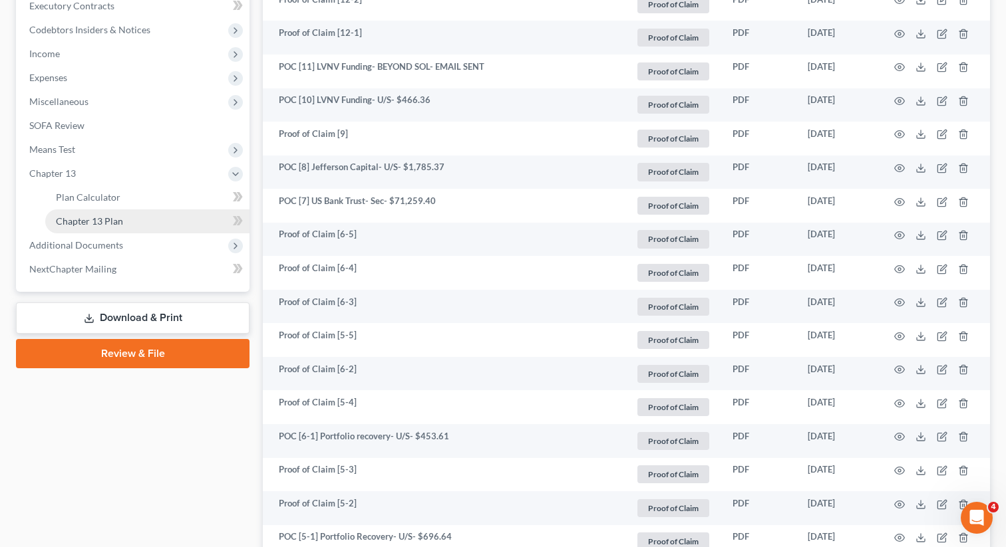
click at [153, 224] on link "Chapter 13 Plan" at bounding box center [147, 221] width 204 height 24
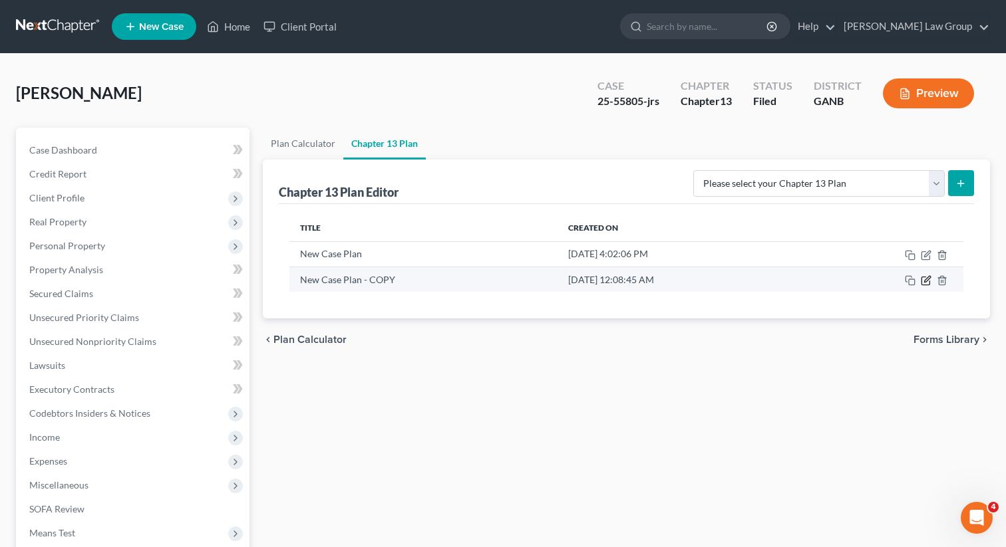
click at [924, 281] on icon "button" at bounding box center [927, 279] width 6 height 6
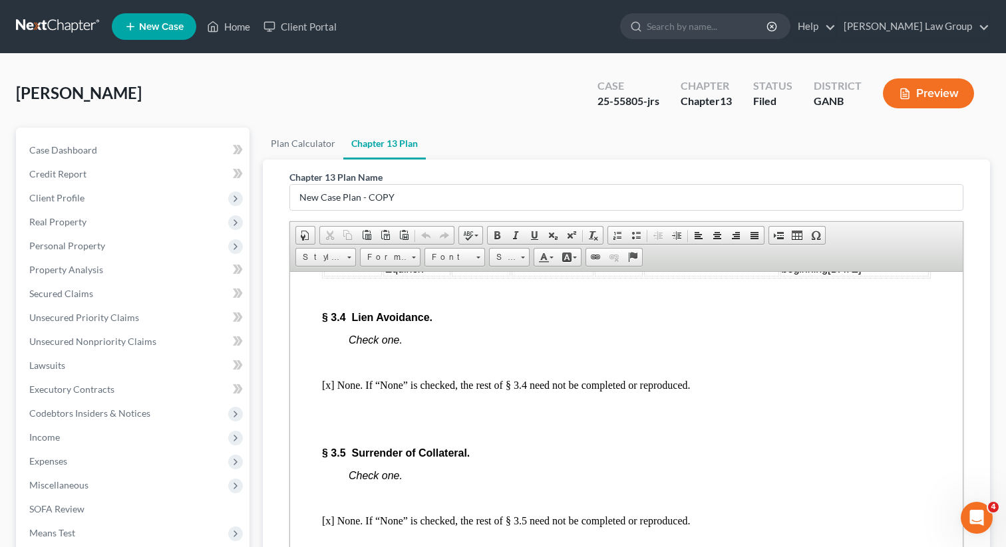
scroll to position [3329, 0]
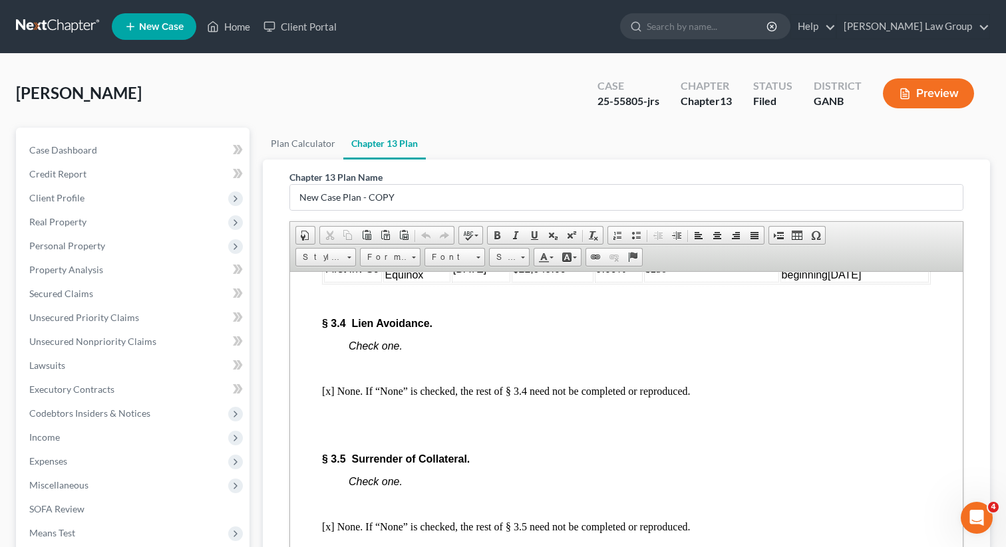
click at [402, 280] on span "2008 Chevy Equinox" at bounding box center [412, 268] width 57 height 23
click at [550, 307] on p at bounding box center [639, 301] width 582 height 12
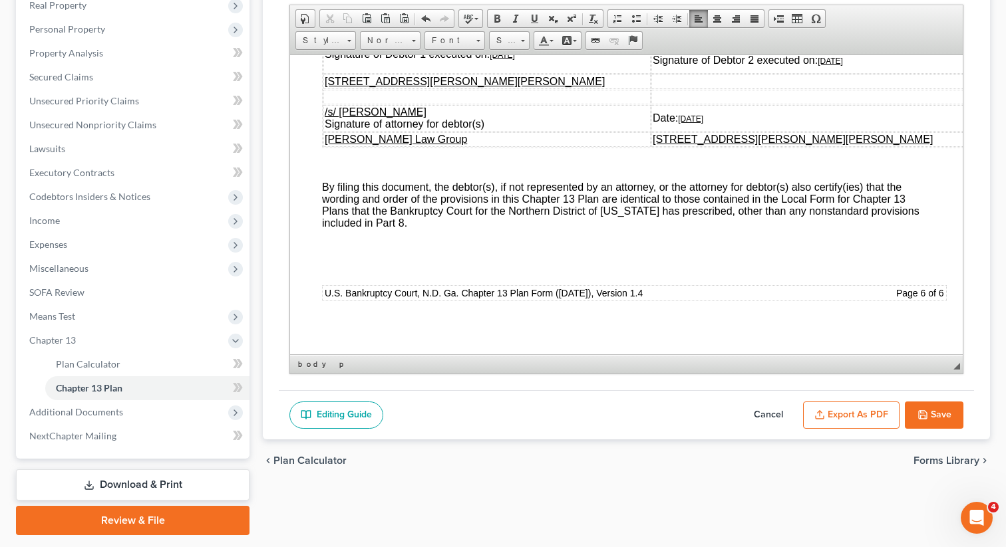
scroll to position [254, 0]
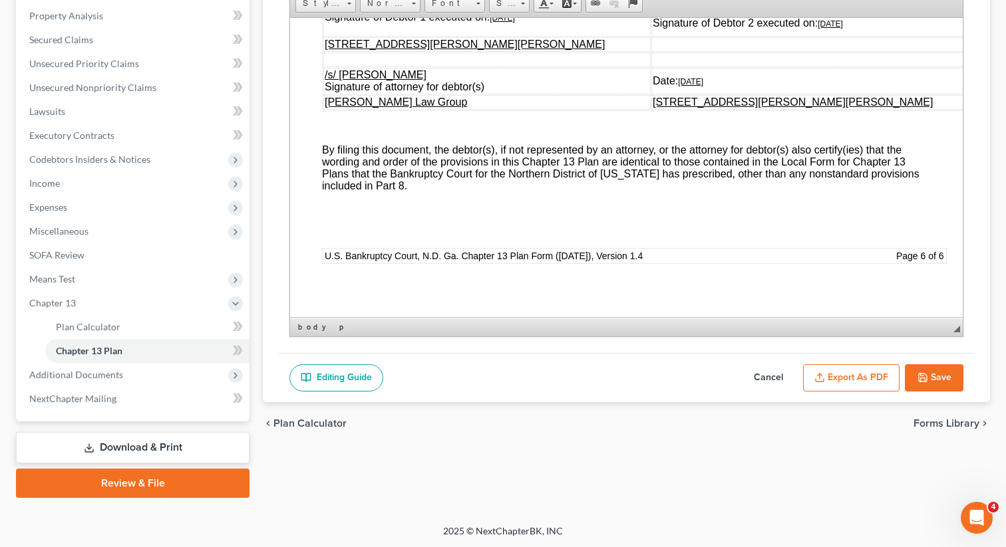
click at [936, 376] on button "Save" at bounding box center [933, 378] width 59 height 28
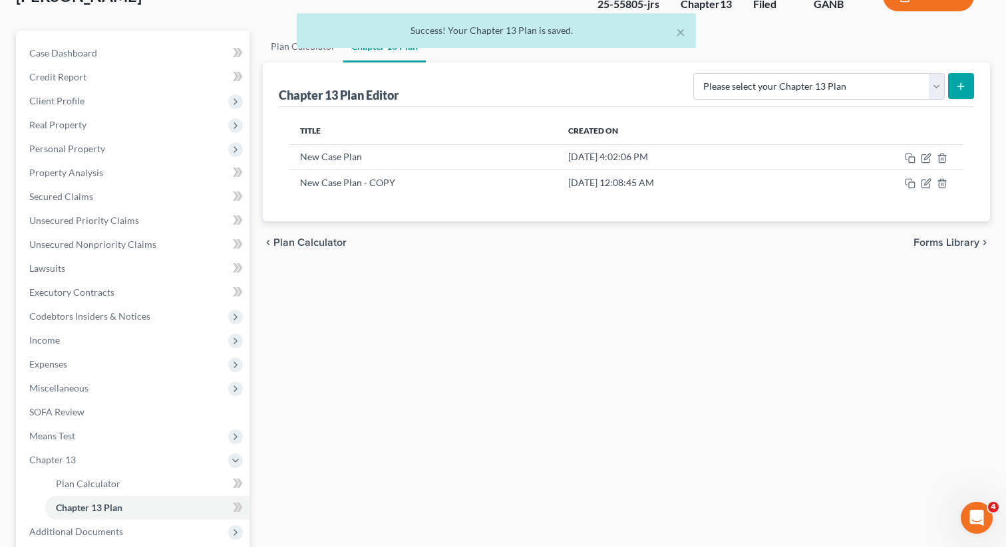
scroll to position [68, 0]
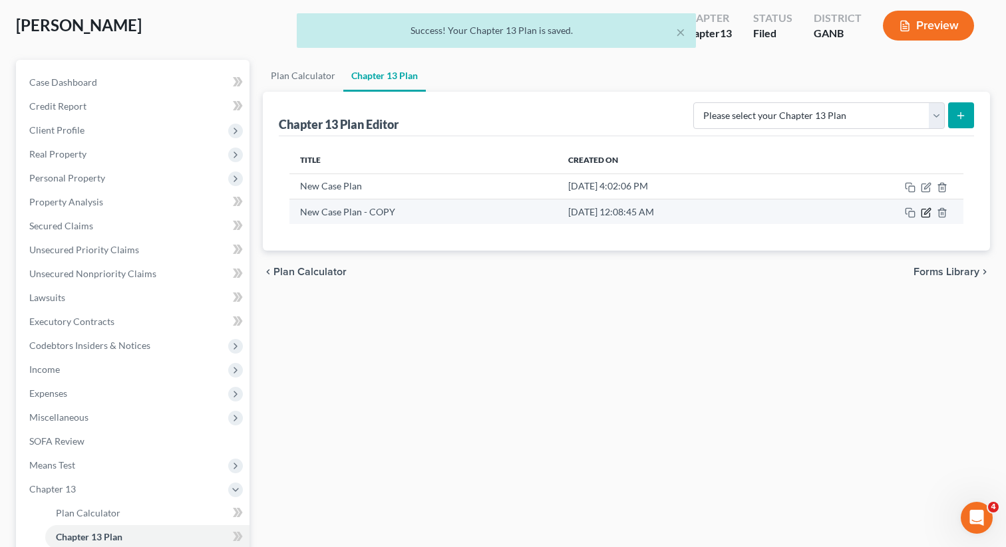
click at [923, 215] on icon "button" at bounding box center [925, 212] width 11 height 11
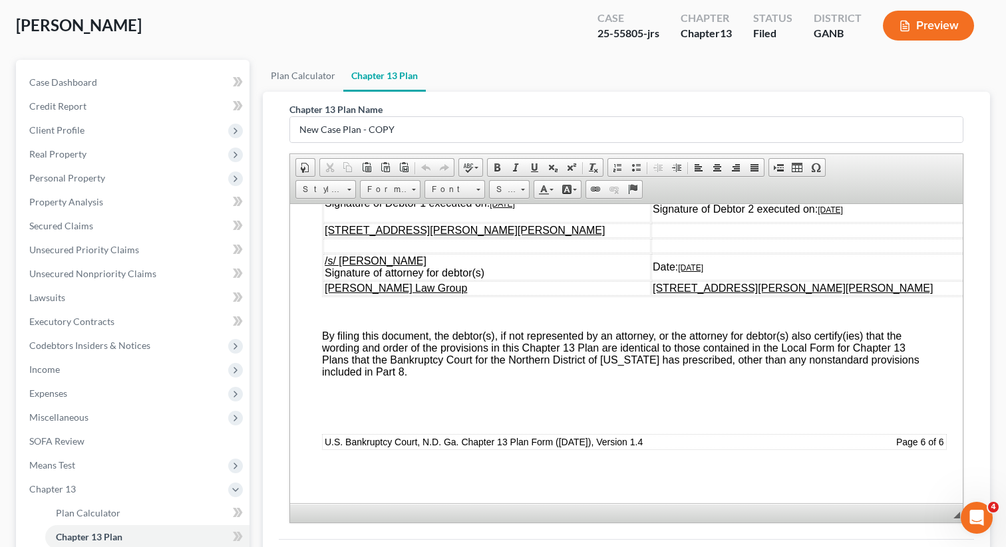
scroll to position [254, 0]
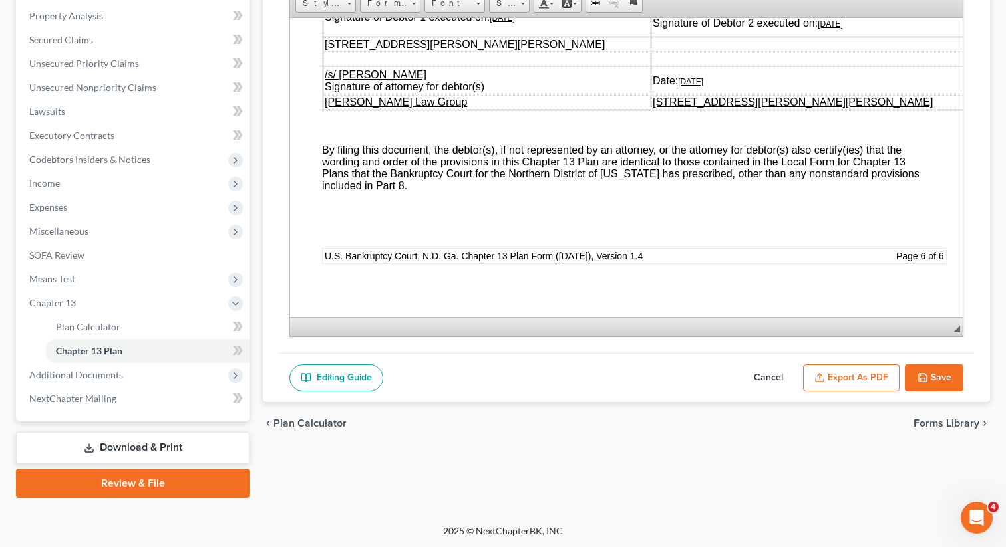
click at [853, 380] on button "Export as PDF" at bounding box center [851, 378] width 96 height 28
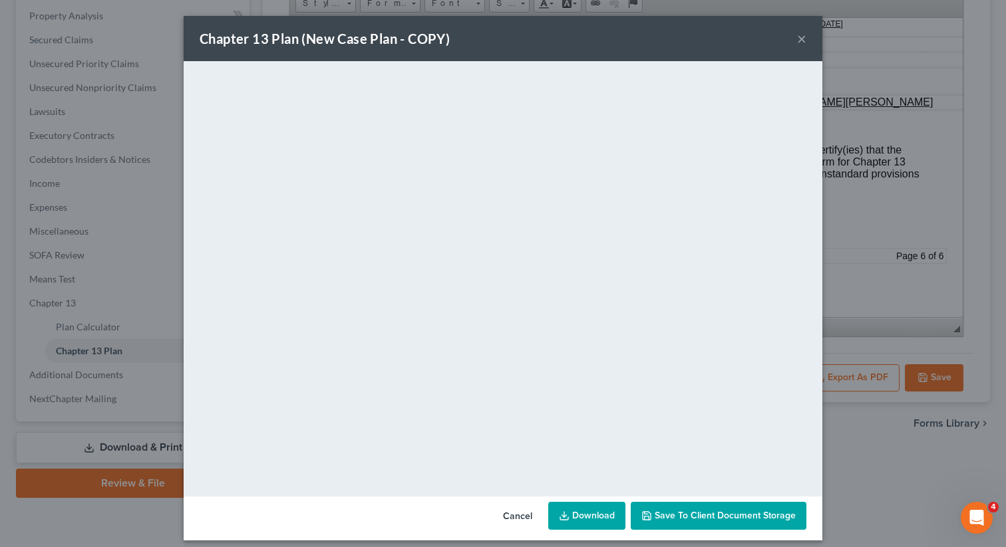
click at [569, 516] on icon at bounding box center [564, 516] width 11 height 11
click at [662, 515] on span "Save to Client Document Storage" at bounding box center [724, 515] width 141 height 11
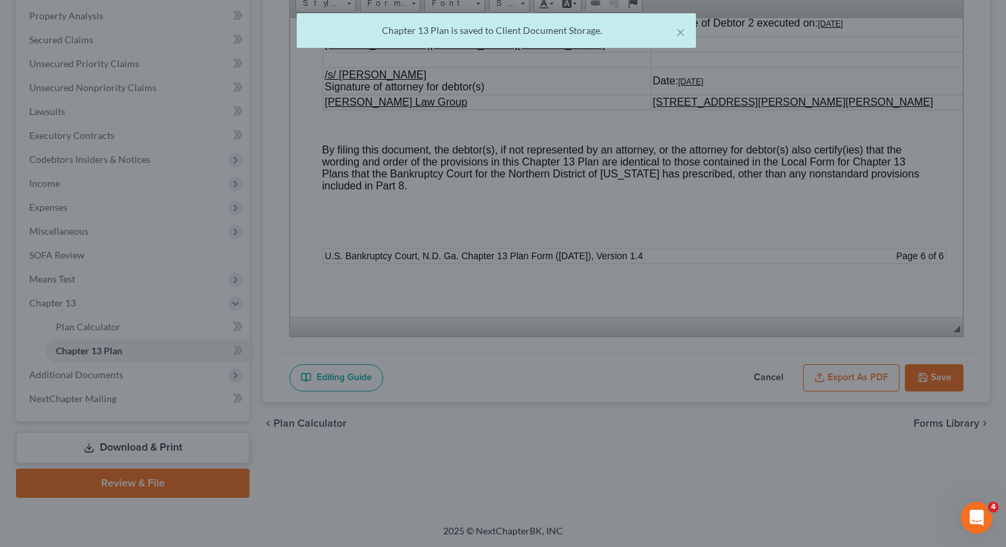
click at [801, 42] on div "× Chapter 13 Plan is saved to Client Document Storage." at bounding box center [496, 33] width 1006 height 41
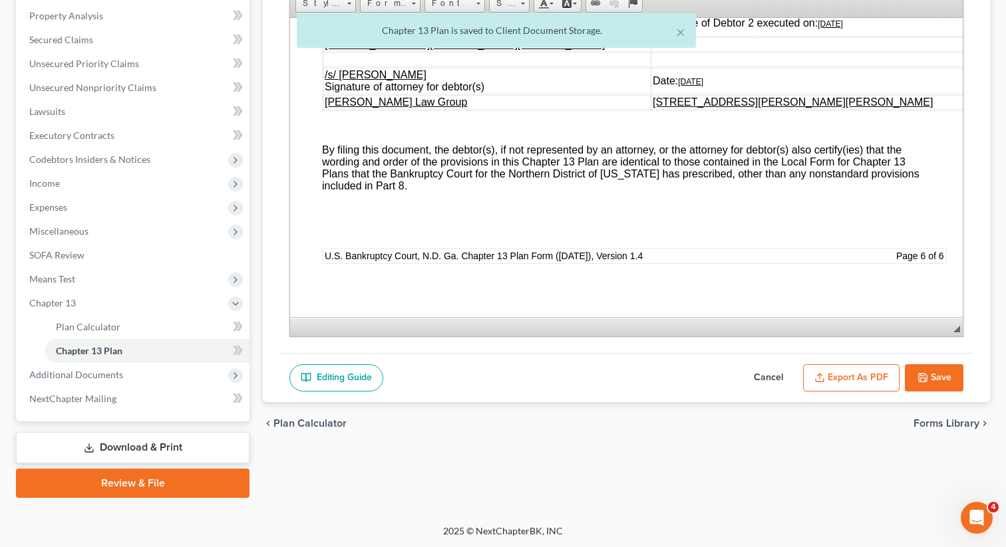
click at [923, 380] on icon "button" at bounding box center [922, 378] width 8 height 8
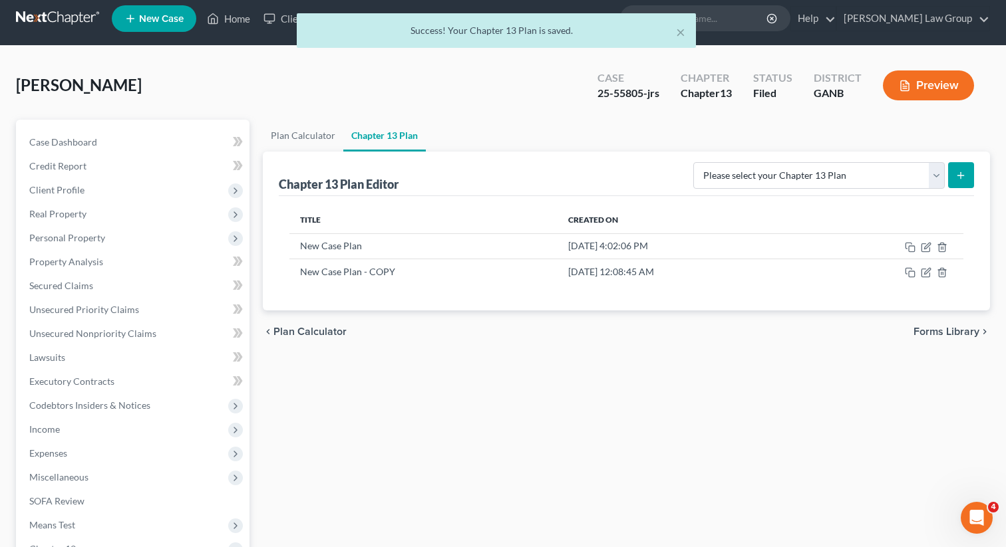
scroll to position [0, 0]
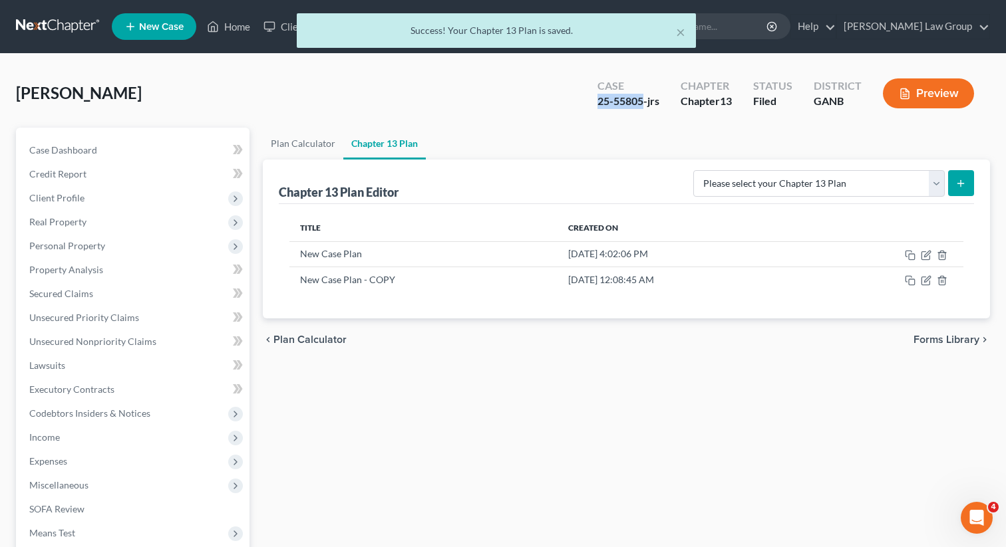
drag, startPoint x: 643, startPoint y: 101, endPoint x: 593, endPoint y: 101, distance: 49.9
click at [593, 101] on div "Case 25-55805-jrs" at bounding box center [628, 94] width 83 height 39
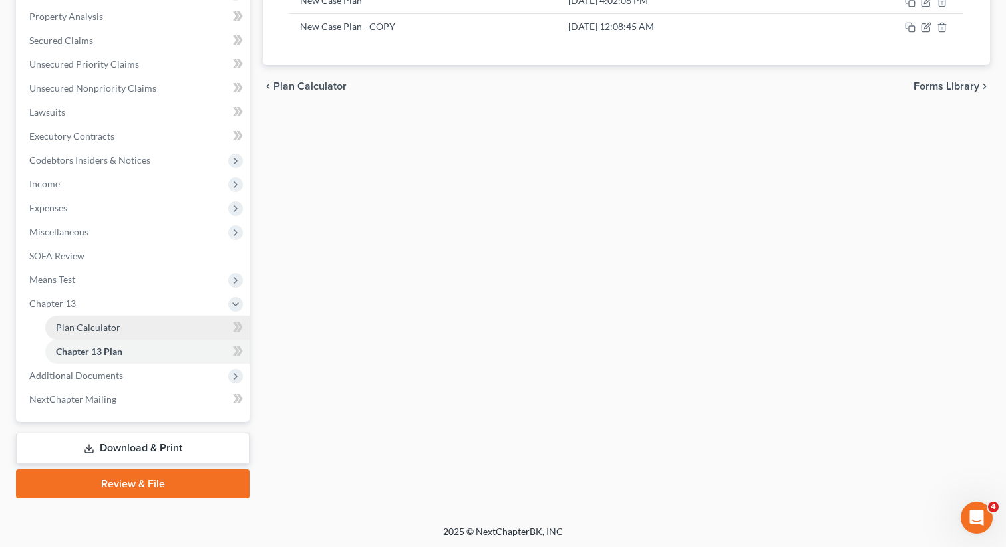
scroll to position [254, 0]
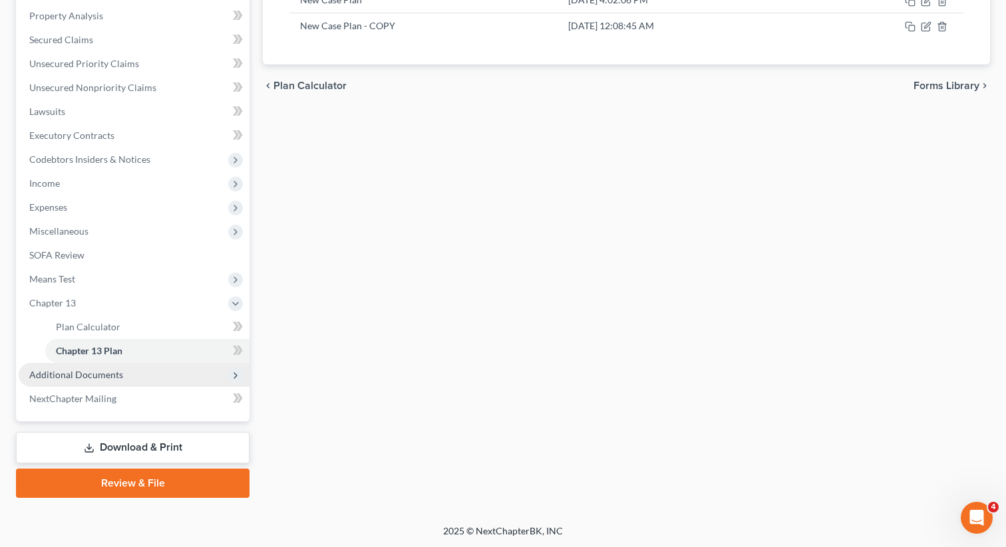
click at [224, 377] on span "Additional Documents" at bounding box center [134, 375] width 231 height 24
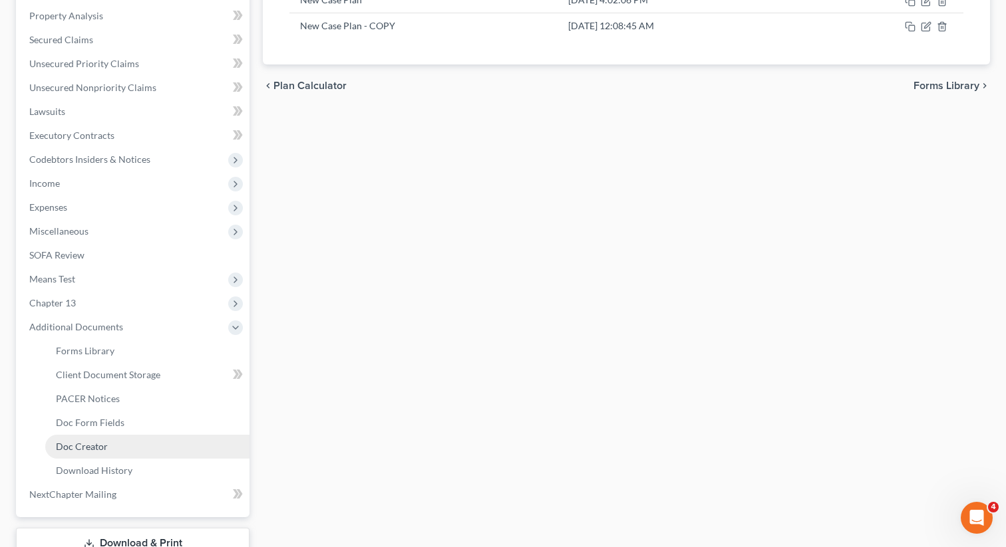
click at [138, 447] on link "Doc Creator" at bounding box center [147, 447] width 204 height 24
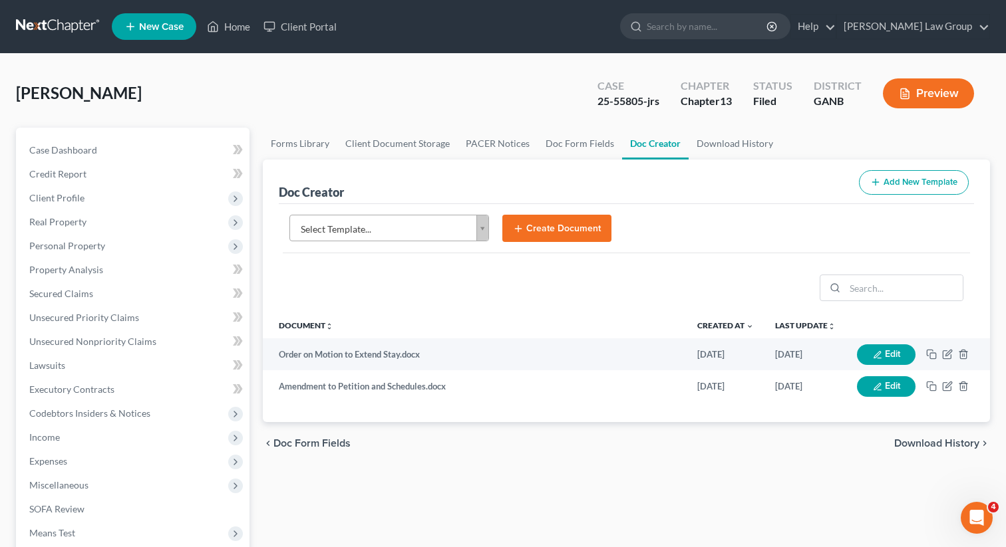
click at [456, 227] on body "Home New Case Client Portal [PERSON_NAME] Law Group [EMAIL_ADDRESS][DOMAIN_NAME…" at bounding box center [503, 449] width 1006 height 898
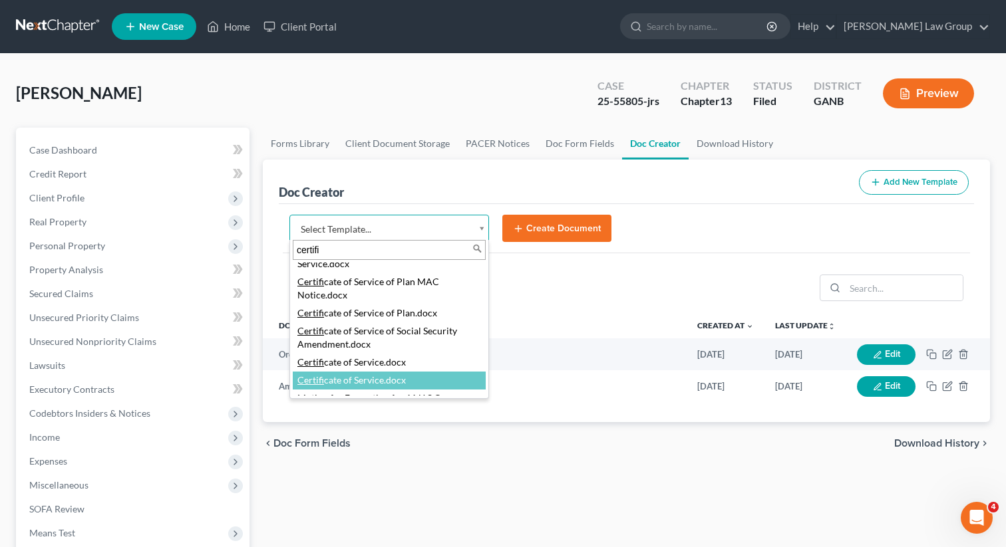
scroll to position [181, 0]
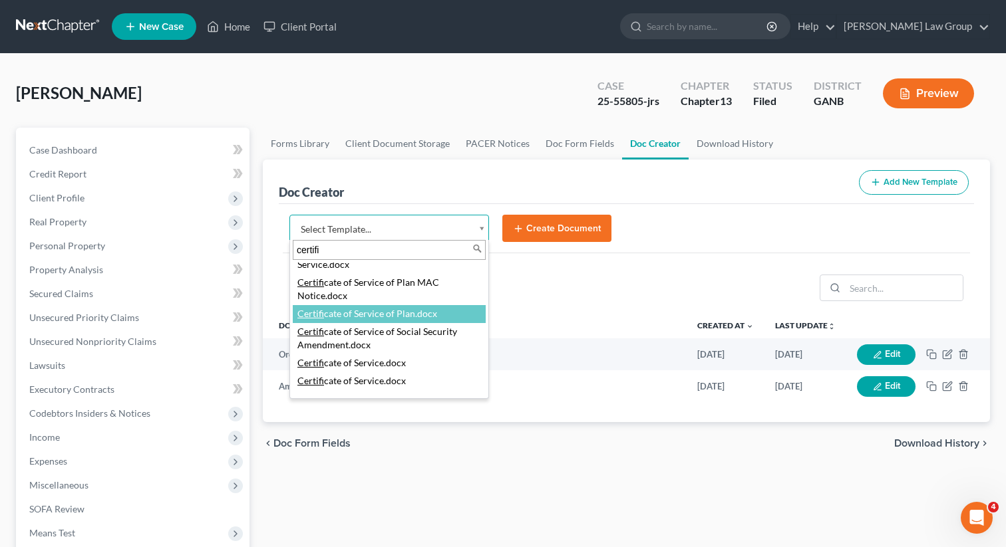
type input "certifi"
select select "111545"
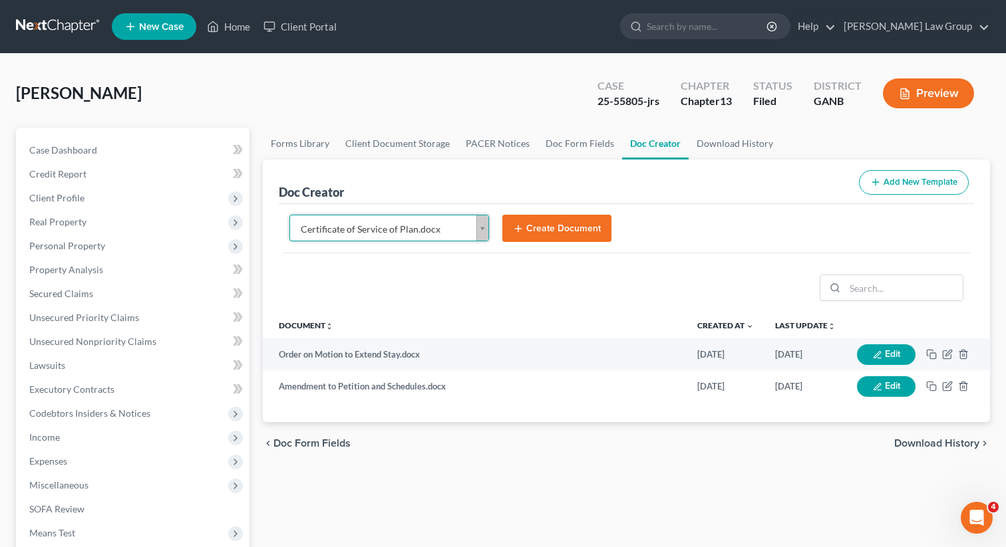
click at [541, 229] on button "Create Document" at bounding box center [556, 229] width 109 height 28
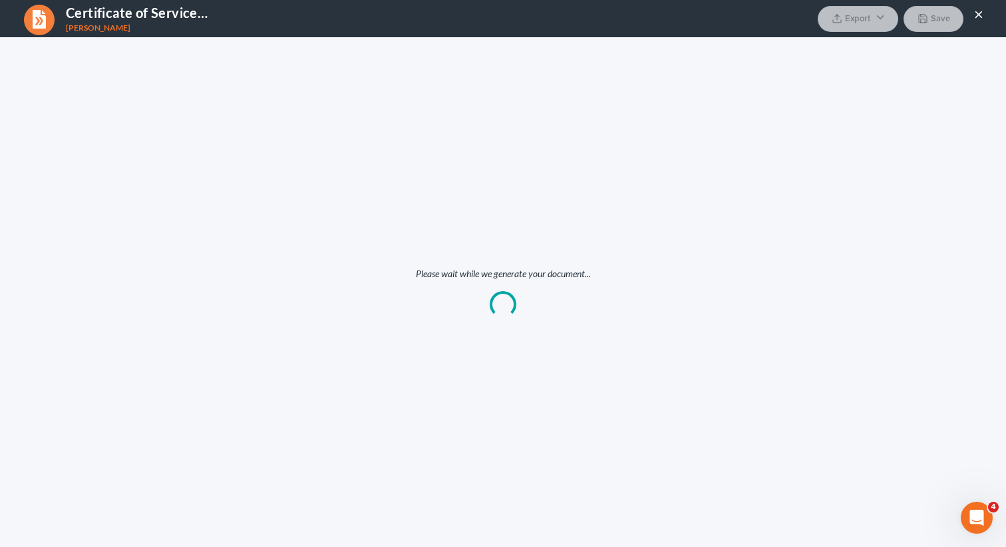
scroll to position [0, 0]
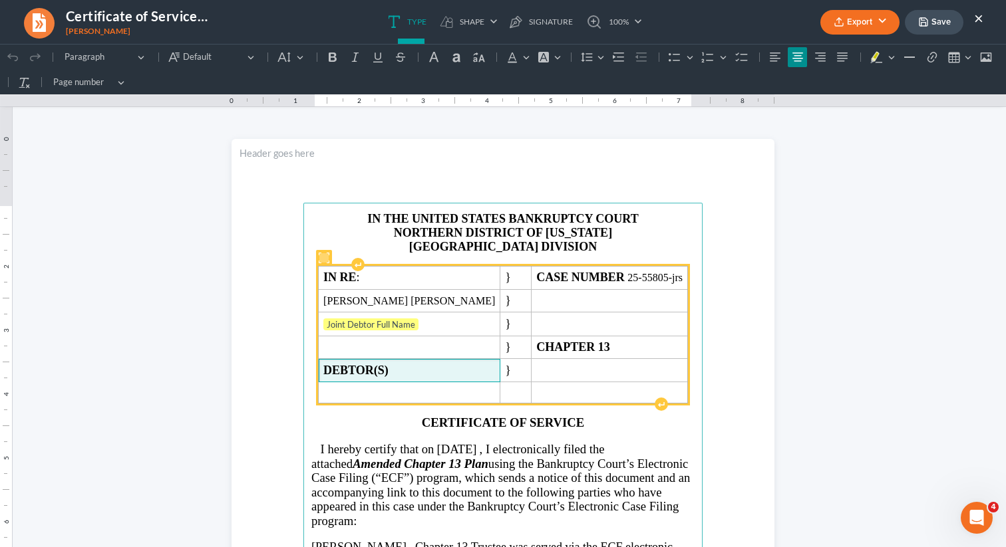
click at [388, 374] on strong "DEBTOR(S)" at bounding box center [355, 370] width 65 height 13
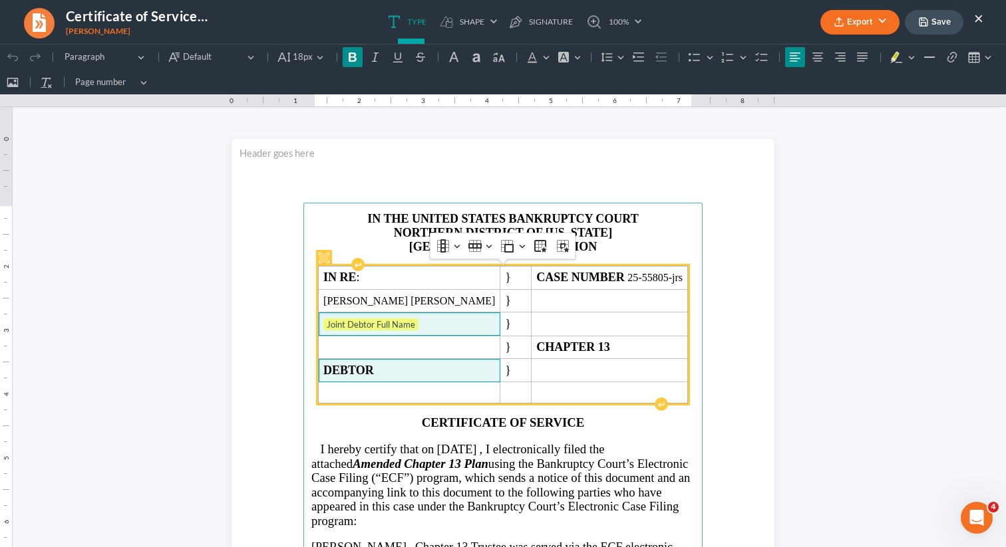
click at [449, 325] on span "Joint Debtor Full Name" at bounding box center [409, 325] width 172 height 13
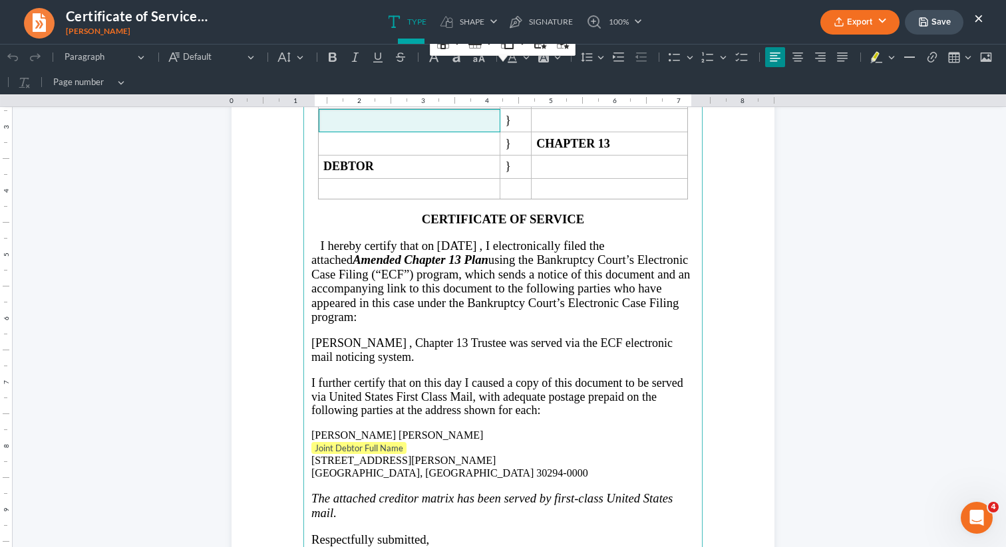
scroll to position [256, 0]
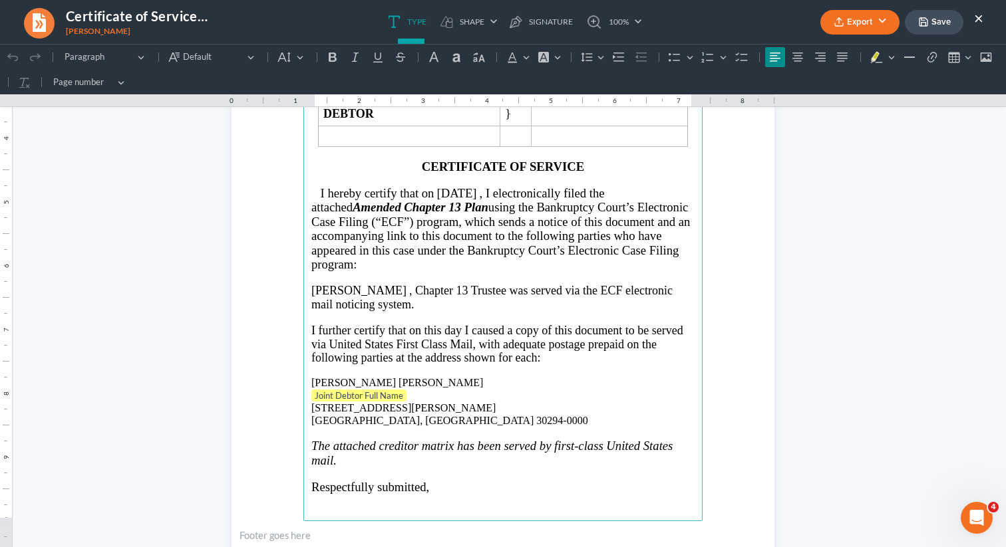
click at [426, 394] on p "Joint Debtor Full Name" at bounding box center [502, 396] width 383 height 13
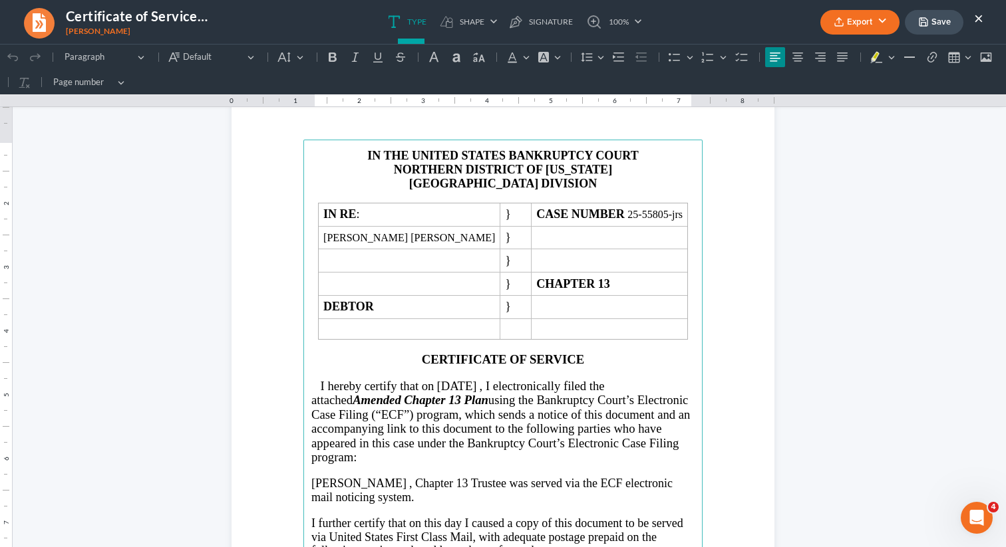
scroll to position [0, 0]
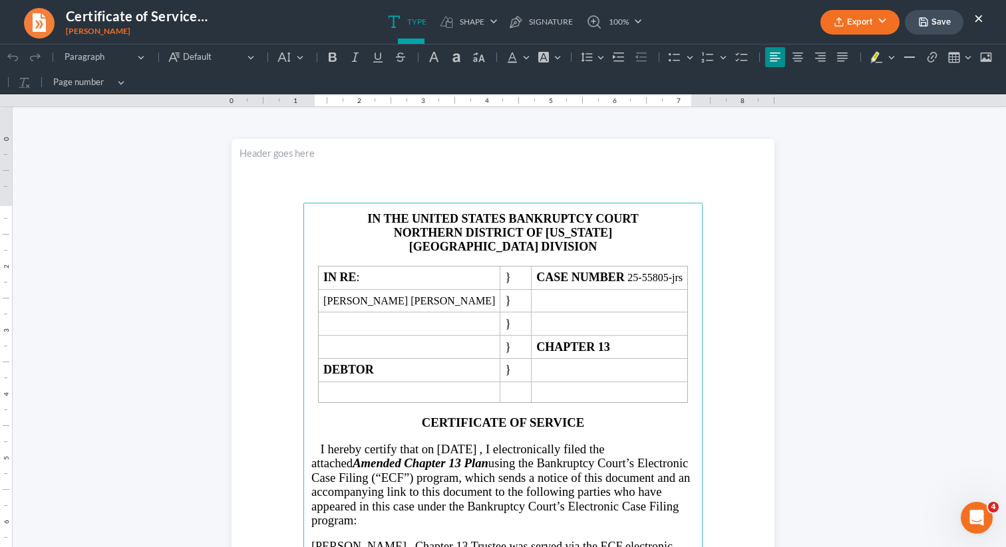
click at [856, 30] on button "Export" at bounding box center [859, 22] width 79 height 25
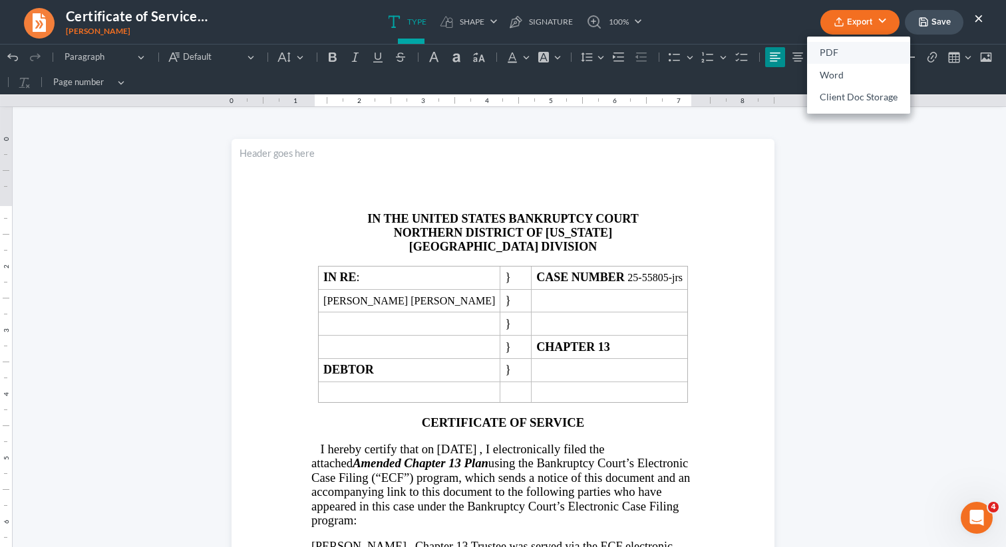
click at [829, 57] on link "PDF" at bounding box center [858, 53] width 103 height 23
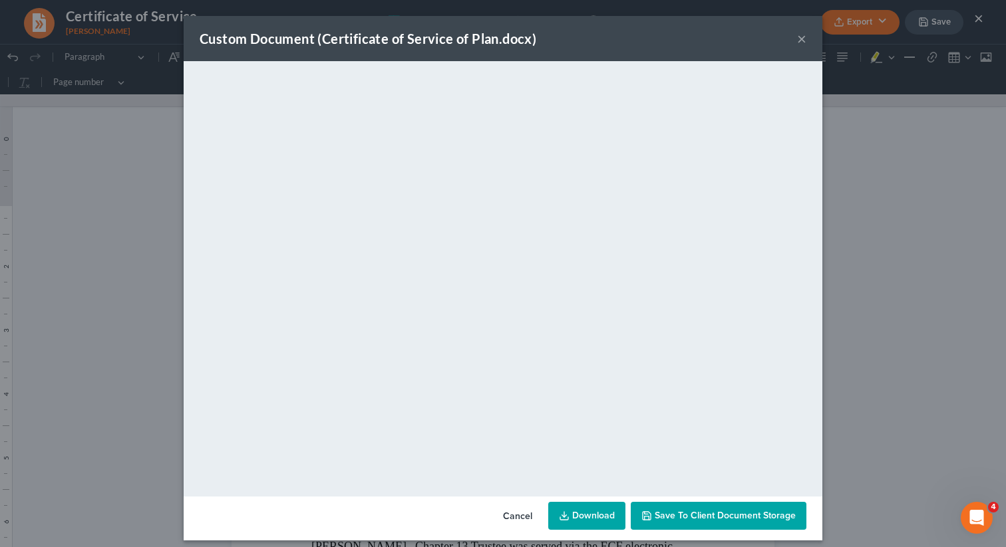
click at [597, 514] on link "Download" at bounding box center [586, 516] width 77 height 28
click at [701, 513] on span "Save to Client Document Storage" at bounding box center [724, 515] width 141 height 11
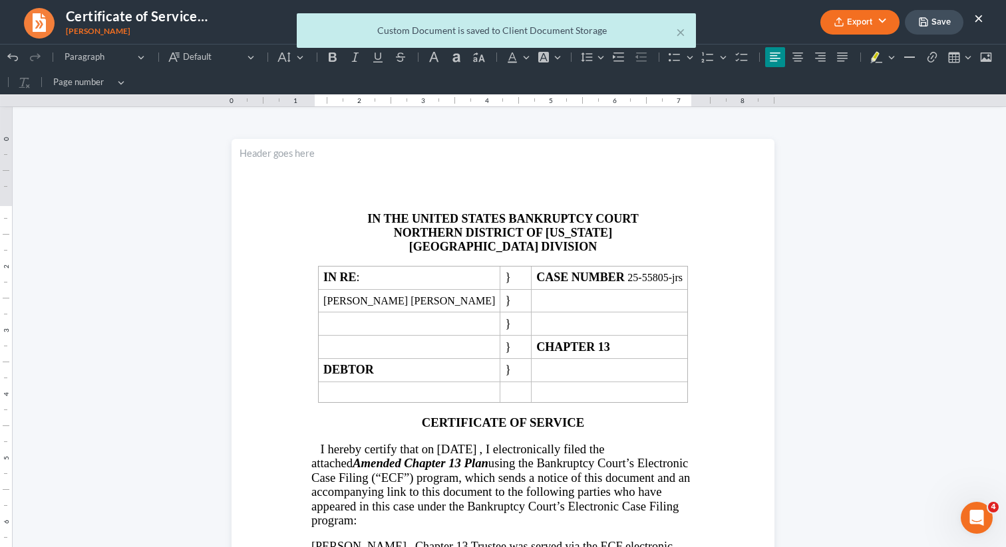
click at [981, 15] on div "× Custom Document is saved to Client Document Storage" at bounding box center [496, 33] width 1006 height 41
click at [982, 12] on button "×" at bounding box center [978, 18] width 9 height 16
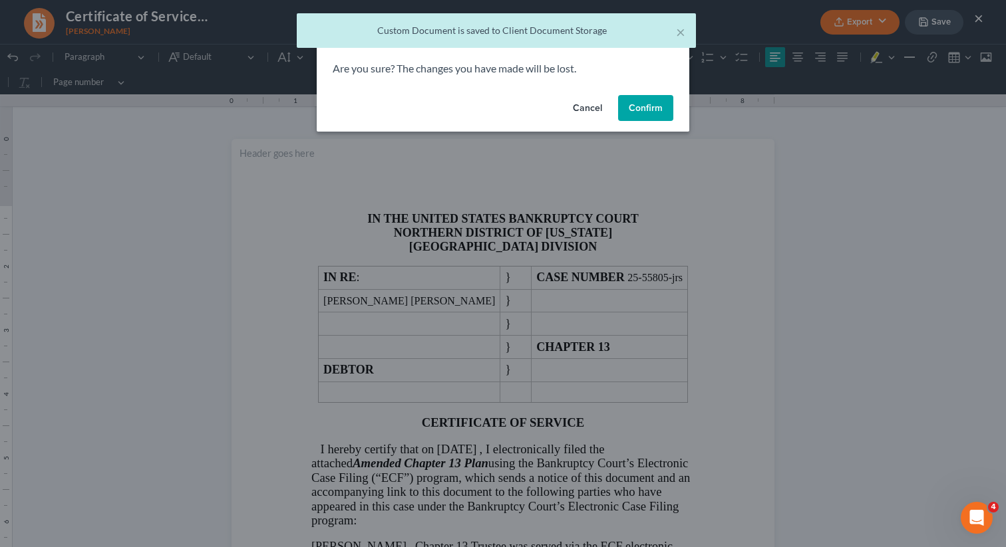
click at [653, 108] on button "Confirm" at bounding box center [645, 108] width 55 height 27
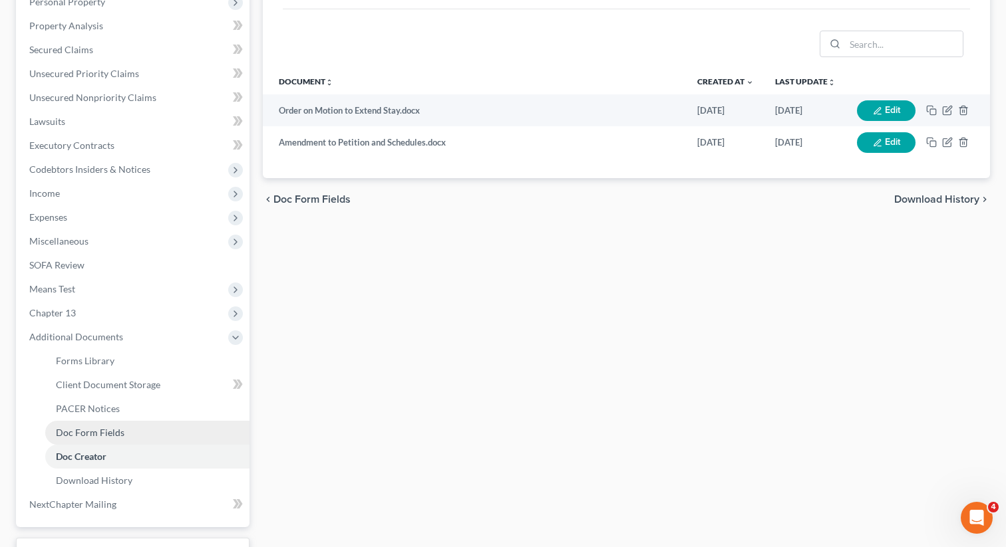
scroll to position [255, 0]
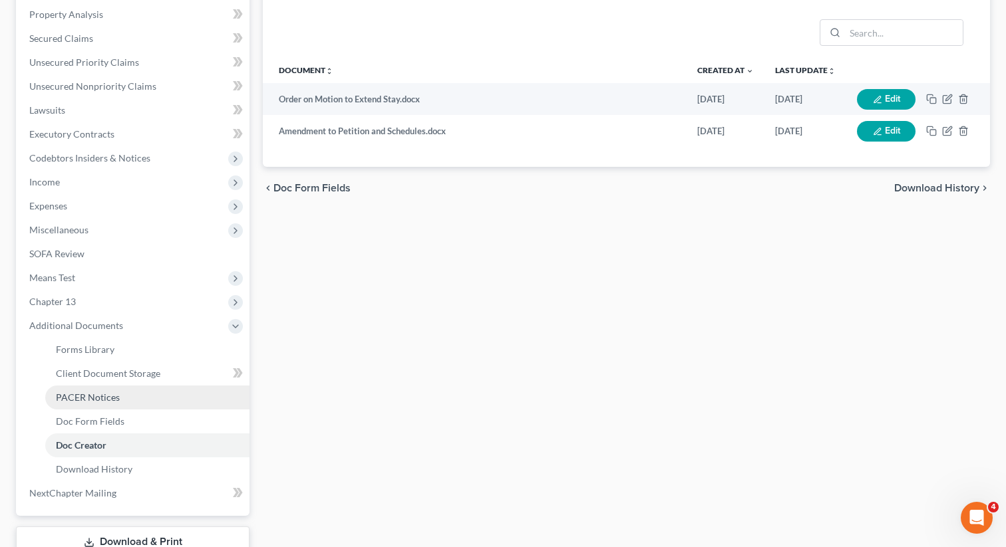
click at [109, 396] on span "PACER Notices" at bounding box center [88, 397] width 64 height 11
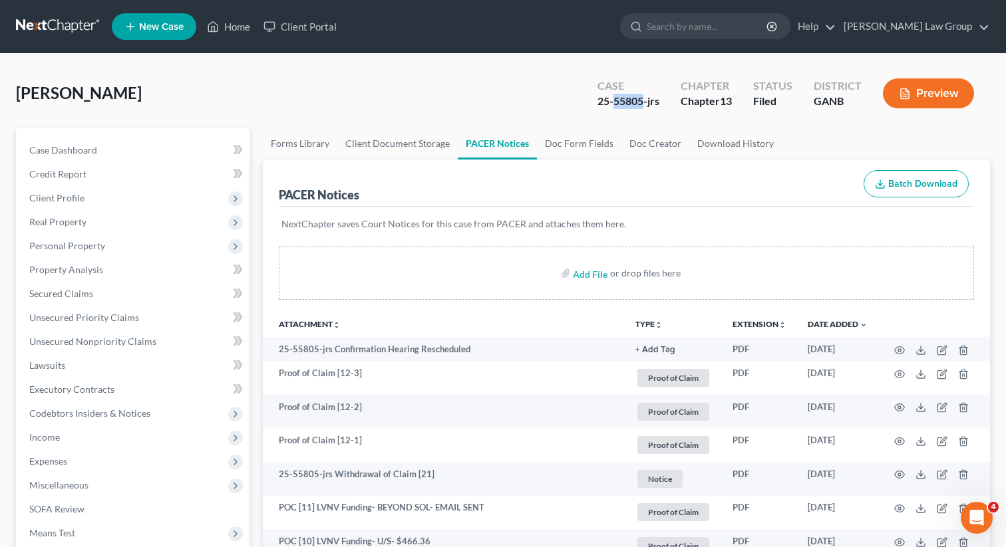
drag, startPoint x: 642, startPoint y: 102, endPoint x: 613, endPoint y: 102, distance: 29.3
click at [613, 102] on div "25-55805-jrs" at bounding box center [628, 101] width 62 height 15
click at [82, 291] on span "Secured Claims" at bounding box center [61, 293] width 64 height 11
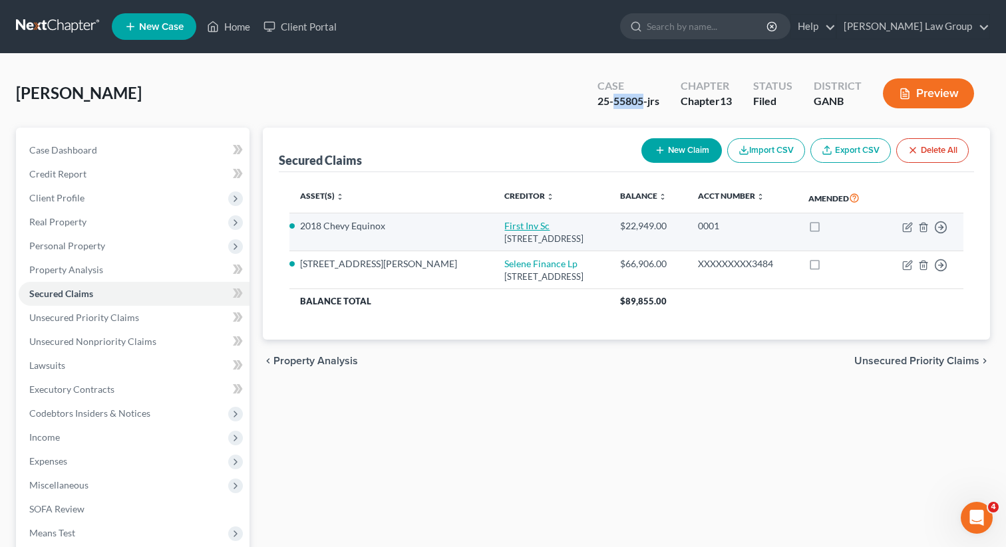
click at [504, 230] on link "First Inv Sc" at bounding box center [526, 225] width 45 height 11
select select "10"
select select "2"
select select "0"
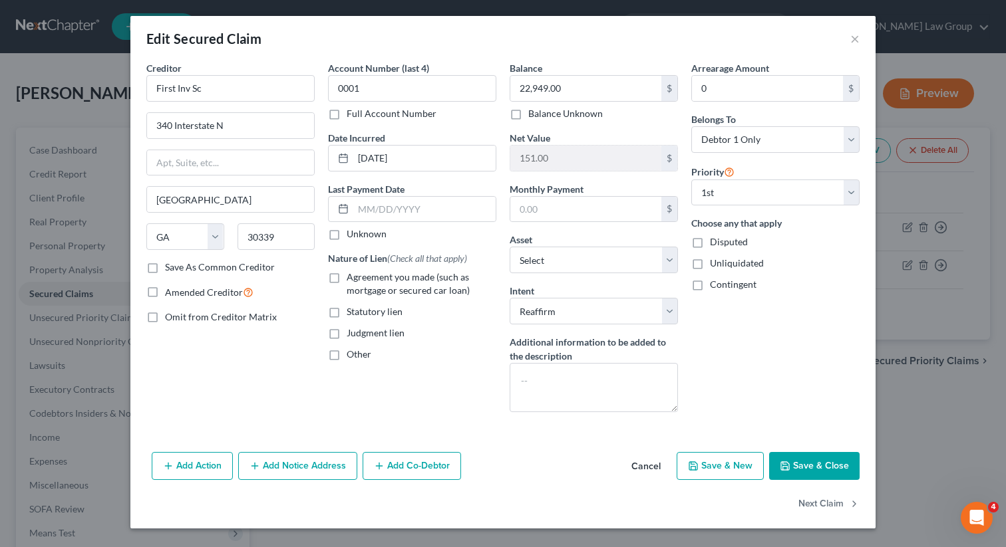
click at [795, 466] on button "Save & Close" at bounding box center [814, 466] width 90 height 28
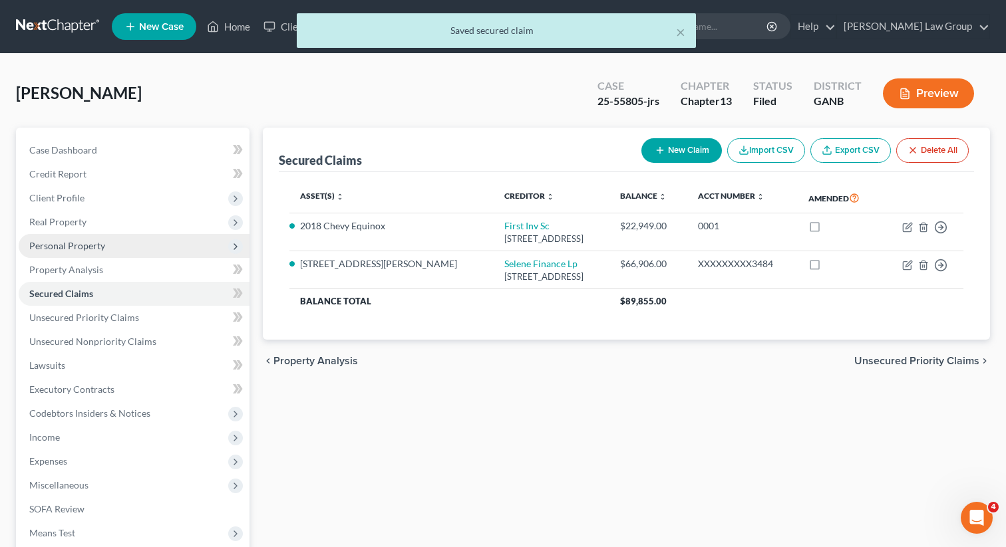
click at [92, 244] on span "Personal Property" at bounding box center [67, 245] width 76 height 11
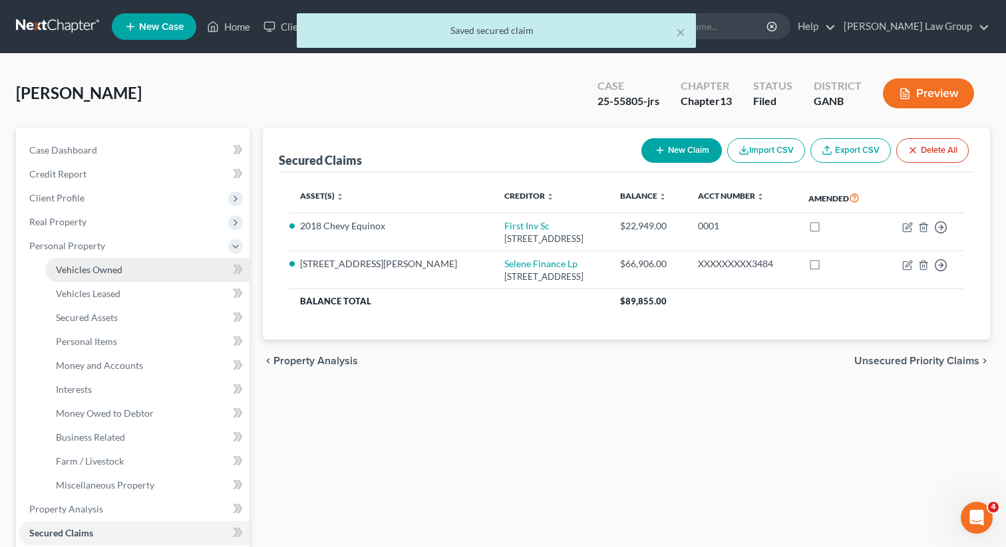
click at [89, 267] on span "Vehicles Owned" at bounding box center [89, 269] width 67 height 11
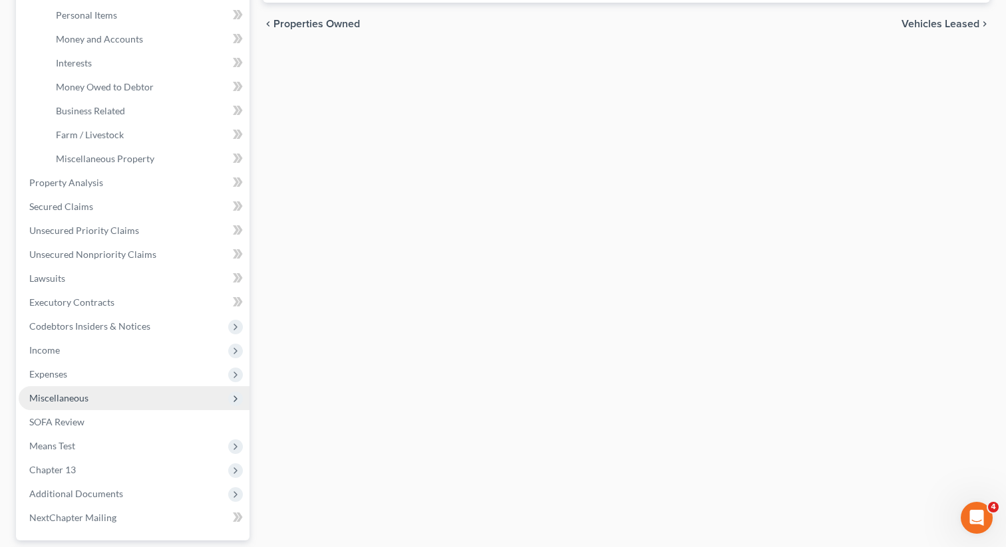
scroll to position [364, 0]
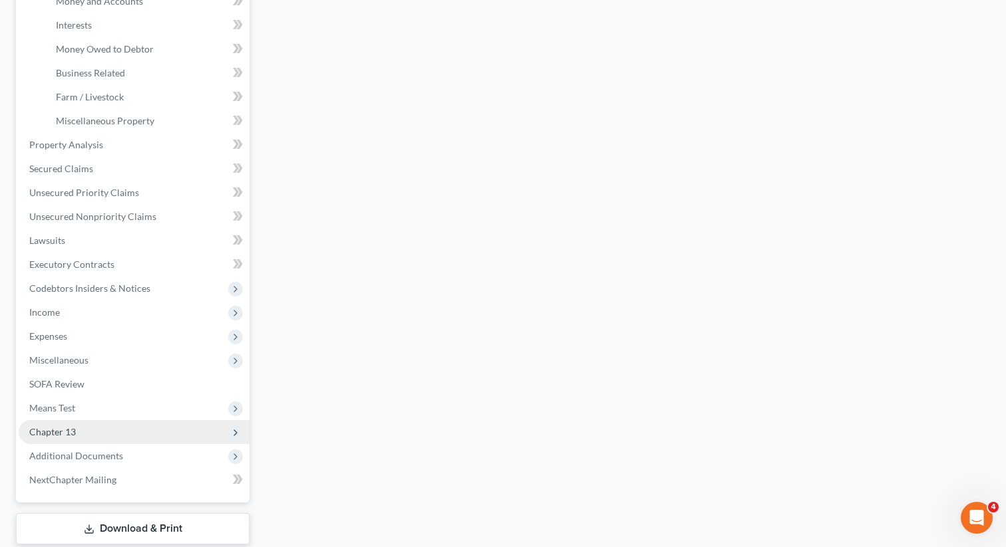
click at [106, 420] on span "Chapter 13" at bounding box center [134, 432] width 231 height 24
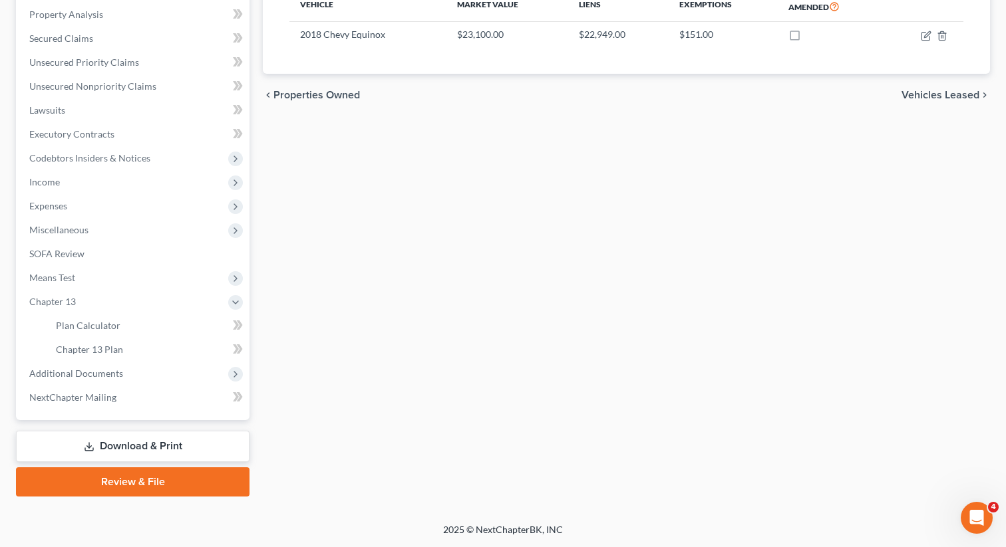
scroll to position [254, 0]
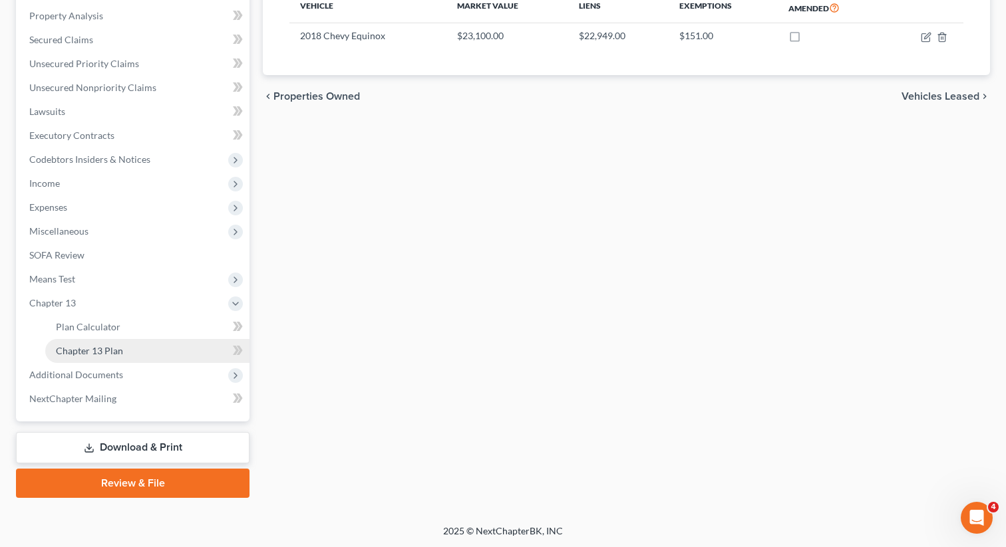
click at [142, 352] on link "Chapter 13 Plan" at bounding box center [147, 351] width 204 height 24
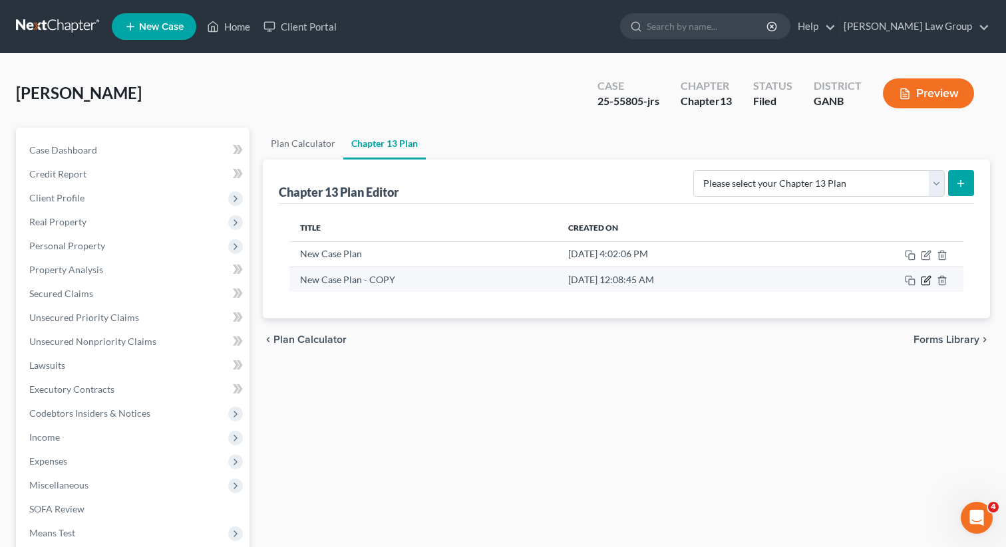
click at [922, 280] on icon "button" at bounding box center [925, 280] width 11 height 11
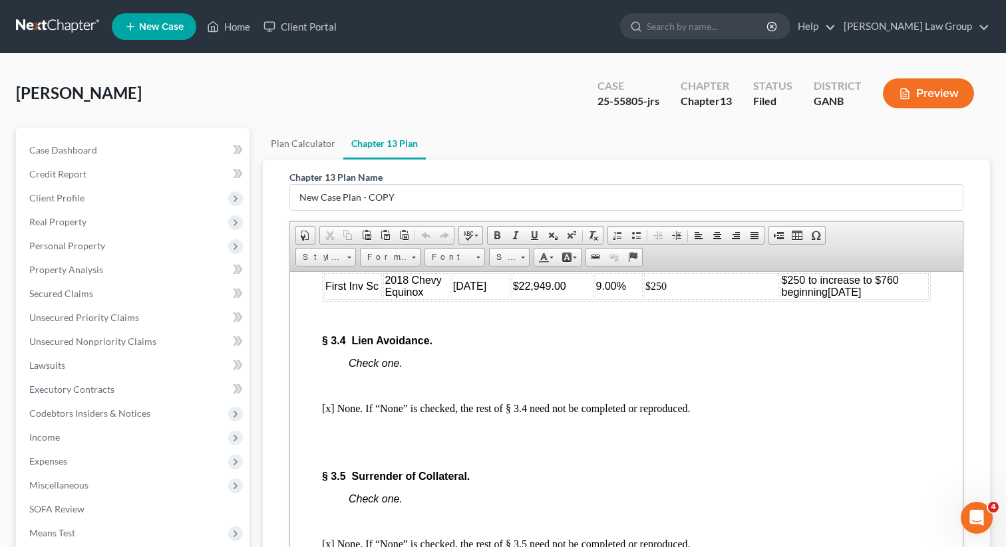
scroll to position [3289, 0]
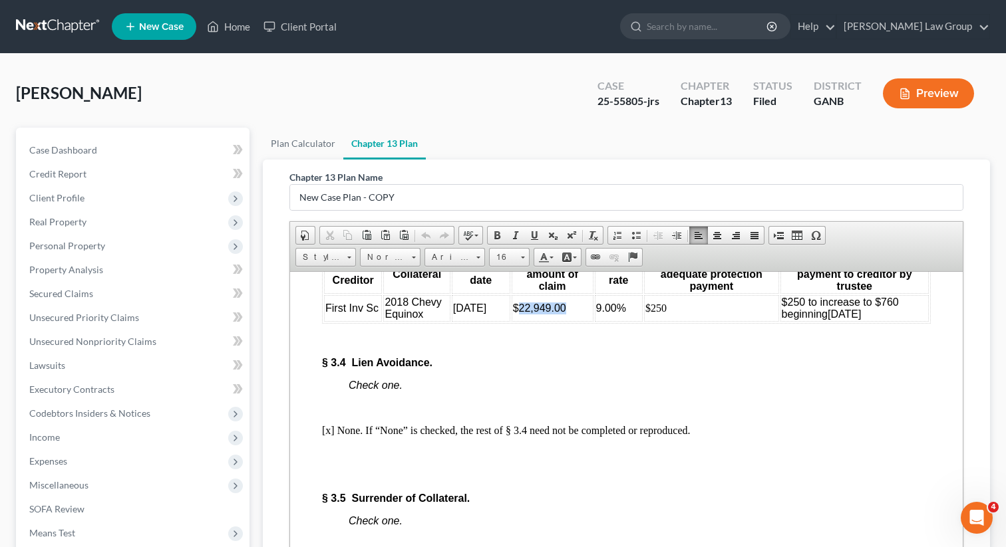
drag, startPoint x: 520, startPoint y: 376, endPoint x: 571, endPoint y: 374, distance: 51.2
click at [571, 321] on td "$22,949.00" at bounding box center [552, 308] width 82 height 27
paste body
click at [551, 346] on p at bounding box center [639, 340] width 582 height 12
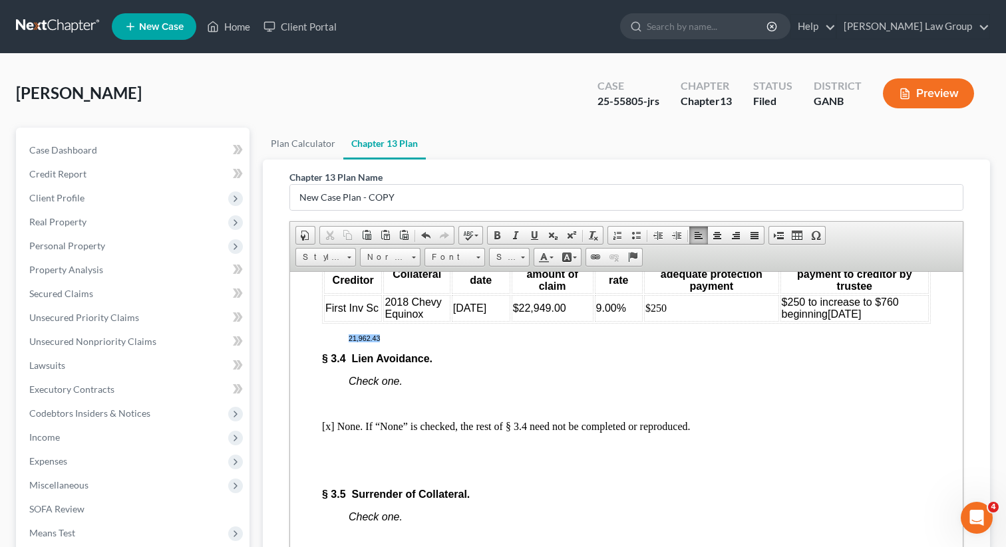
click at [561, 321] on td "$22,949.00" at bounding box center [552, 308] width 82 height 27
drag, startPoint x: 567, startPoint y: 377, endPoint x: 524, endPoint y: 376, distance: 42.6
click at [524, 313] on span "$22,949.00" at bounding box center [539, 307] width 53 height 11
click at [418, 342] on p "21,962.43" at bounding box center [639, 338] width 582 height 8
drag, startPoint x: 411, startPoint y: 408, endPoint x: 336, endPoint y: 406, distance: 75.2
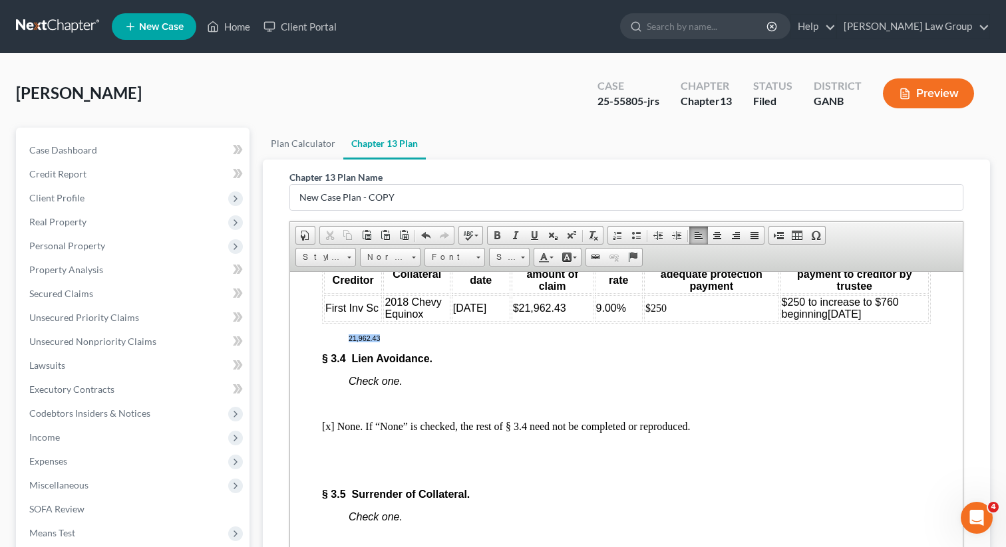
click at [336, 406] on body "Fill in this information to identify your case: Debtor 1 [PERSON_NAME] [PERSON_…" at bounding box center [626, 438] width 609 height 6849
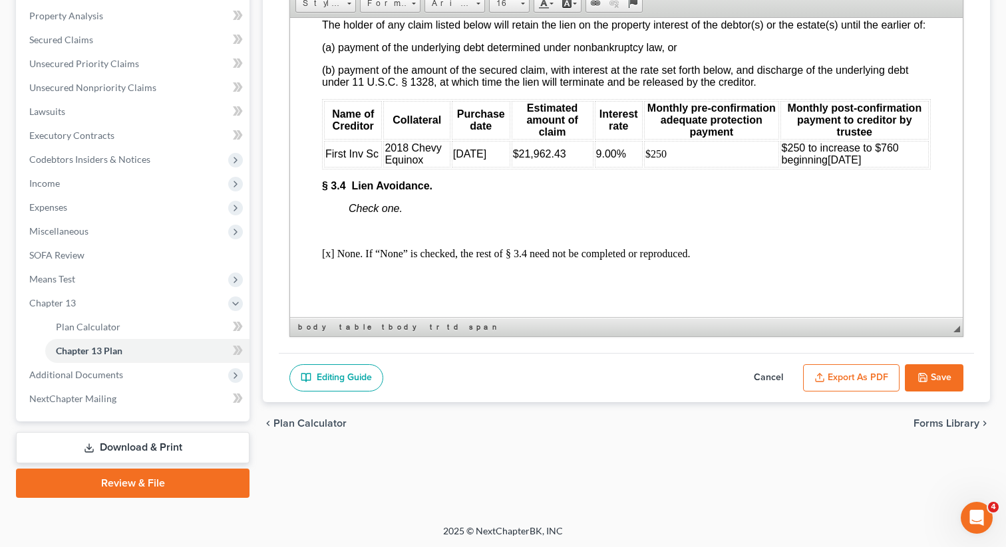
scroll to position [3185, 0]
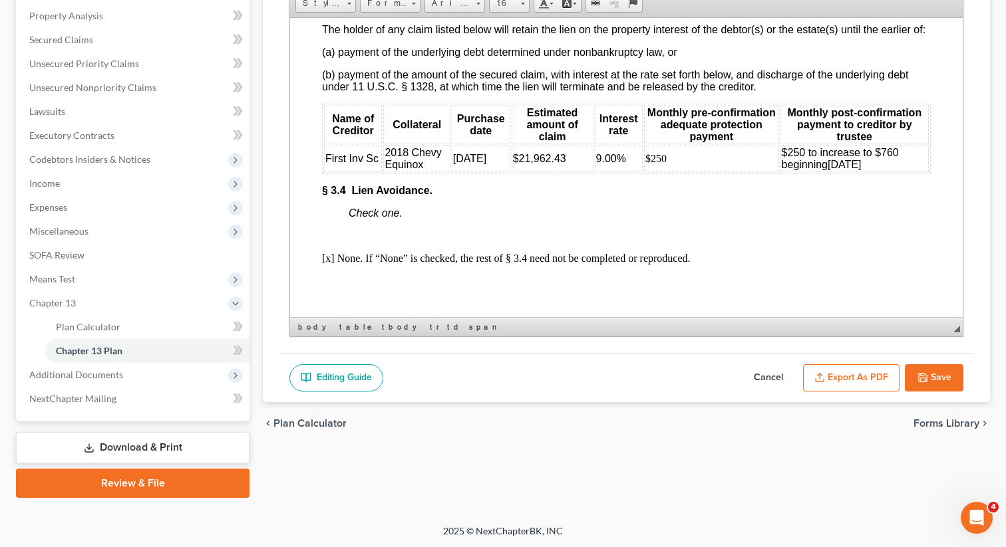
click at [576, 172] on td "$21,962.43" at bounding box center [552, 158] width 82 height 27
click at [926, 375] on icon "button" at bounding box center [922, 378] width 8 height 8
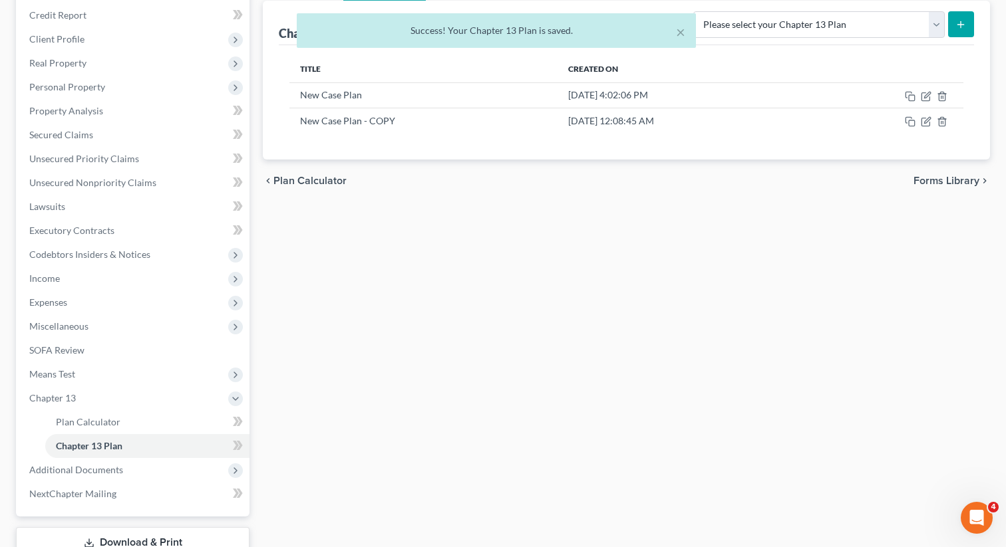
scroll to position [122, 0]
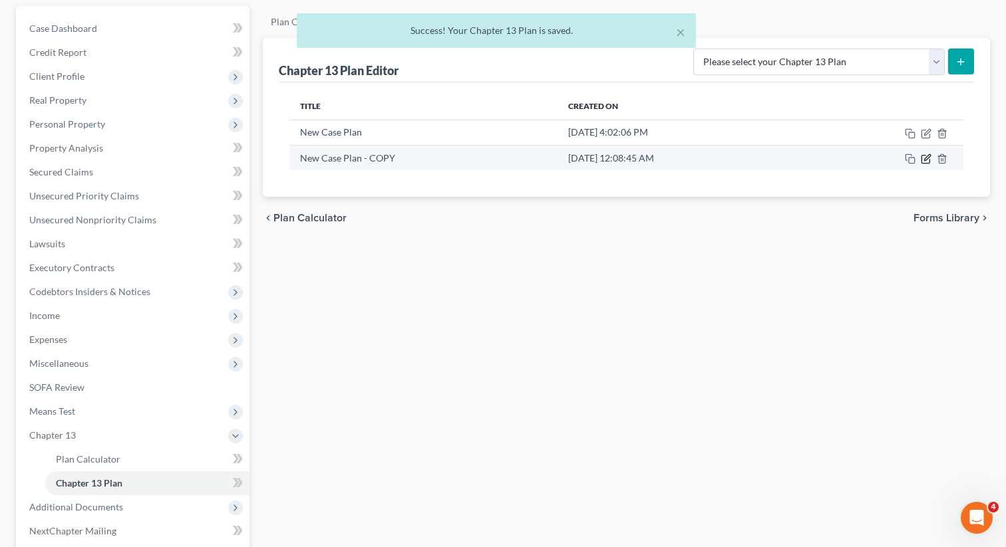
click at [923, 157] on icon "button" at bounding box center [925, 159] width 11 height 11
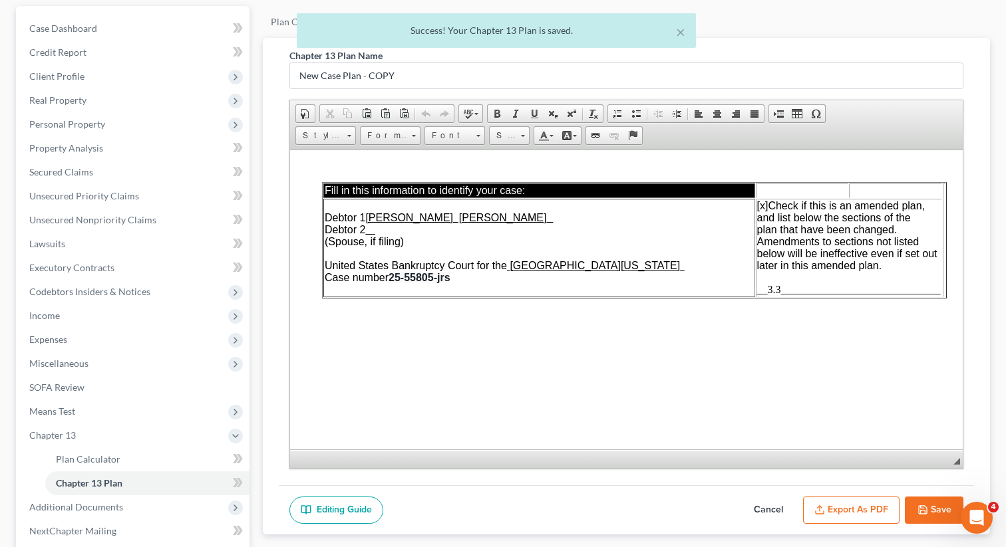
scroll to position [0, 0]
click at [849, 511] on button "Export as PDF" at bounding box center [851, 511] width 96 height 28
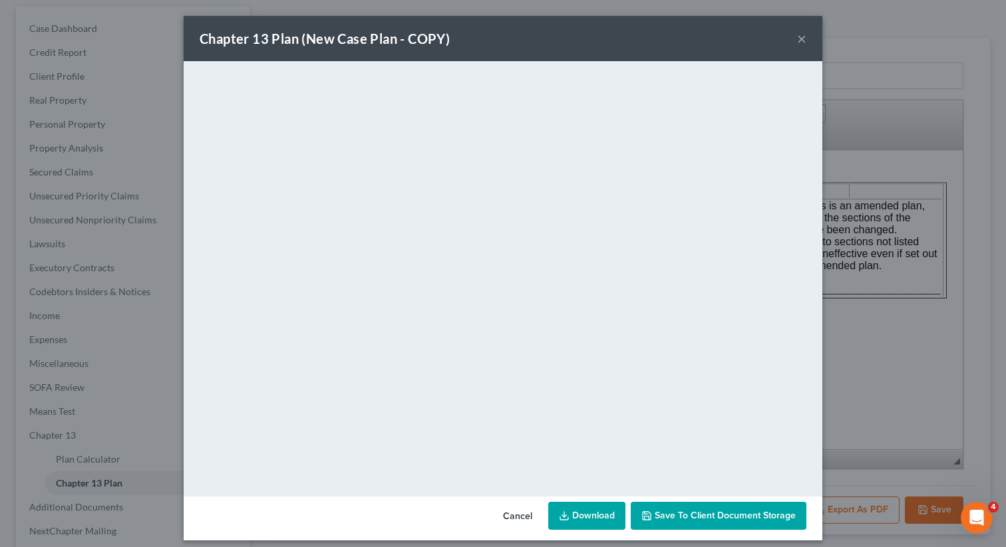
click at [582, 523] on link "Download" at bounding box center [586, 516] width 77 height 28
click at [668, 517] on span "Save to Client Document Storage" at bounding box center [724, 515] width 141 height 11
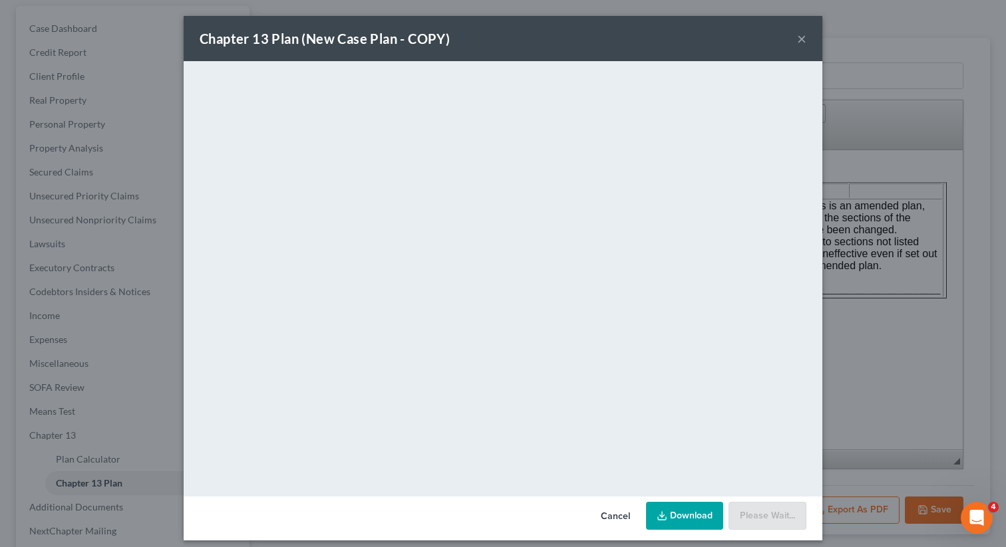
click at [798, 13] on div at bounding box center [496, 13] width 1006 height 0
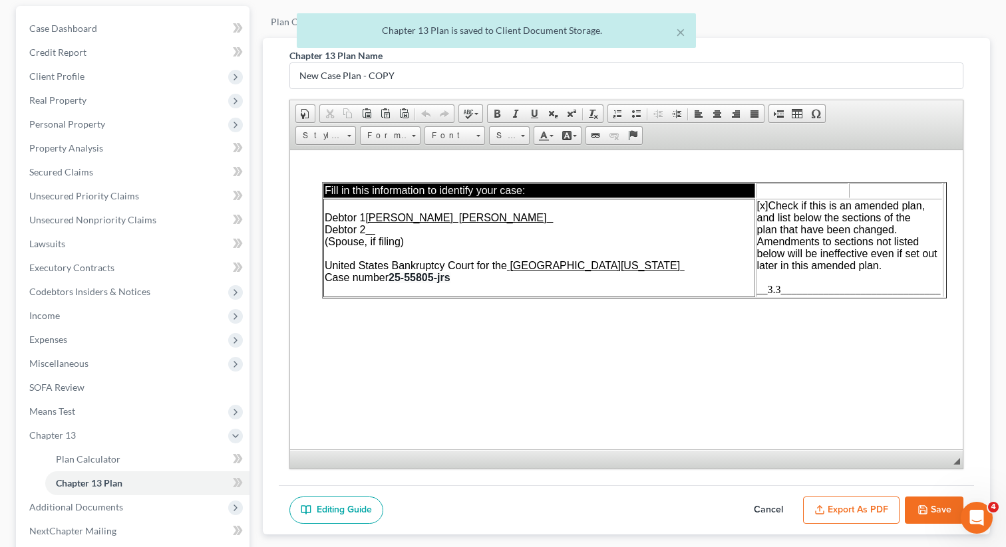
click at [940, 505] on button "Save" at bounding box center [933, 511] width 59 height 28
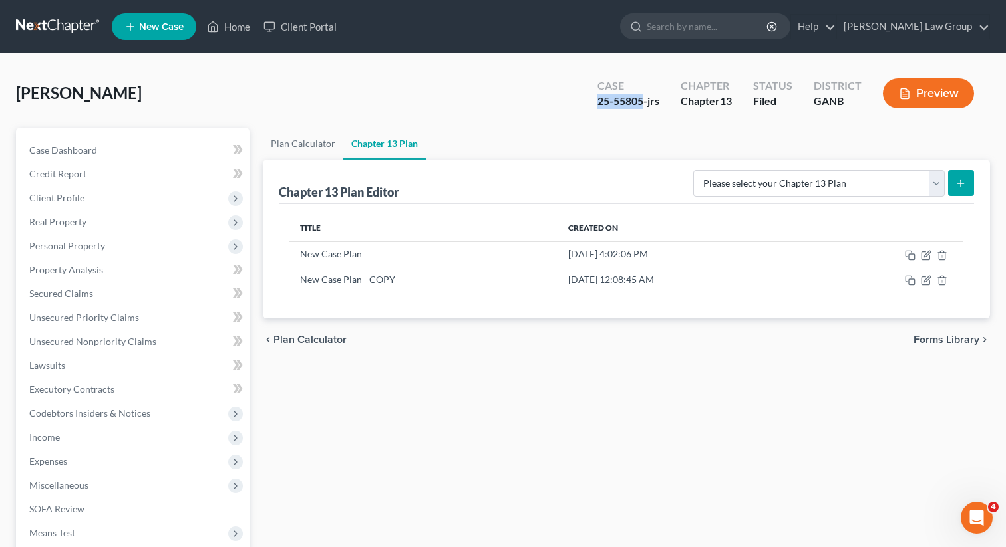
drag, startPoint x: 641, startPoint y: 102, endPoint x: 585, endPoint y: 100, distance: 55.9
click at [585, 100] on div "Case 25-55805-jrs Chapter Chapter 13 Status Filed District GANB Preview" at bounding box center [785, 93] width 408 height 47
click at [231, 27] on link "Home" at bounding box center [228, 27] width 57 height 24
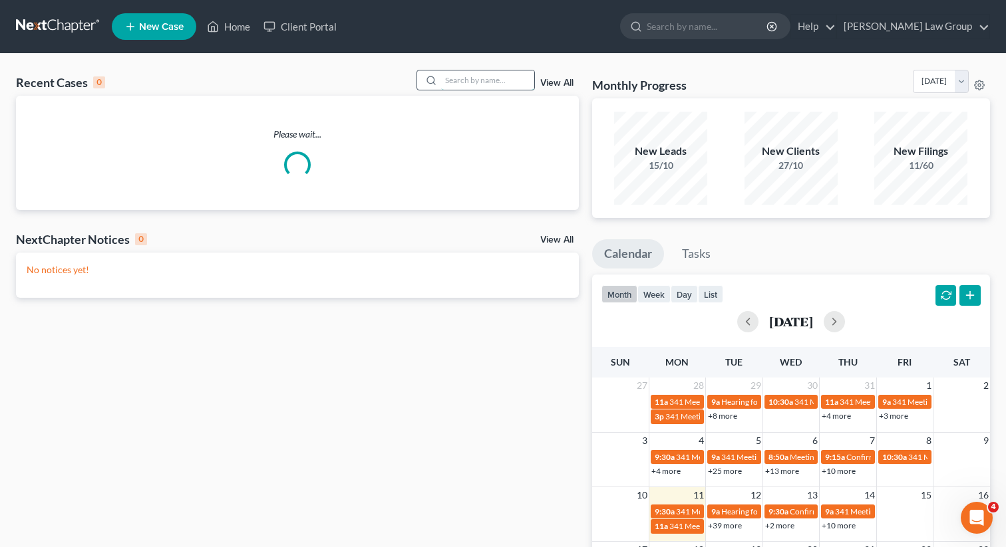
click at [480, 84] on input "search" at bounding box center [487, 79] width 93 height 19
